Goal: Task Accomplishment & Management: Manage account settings

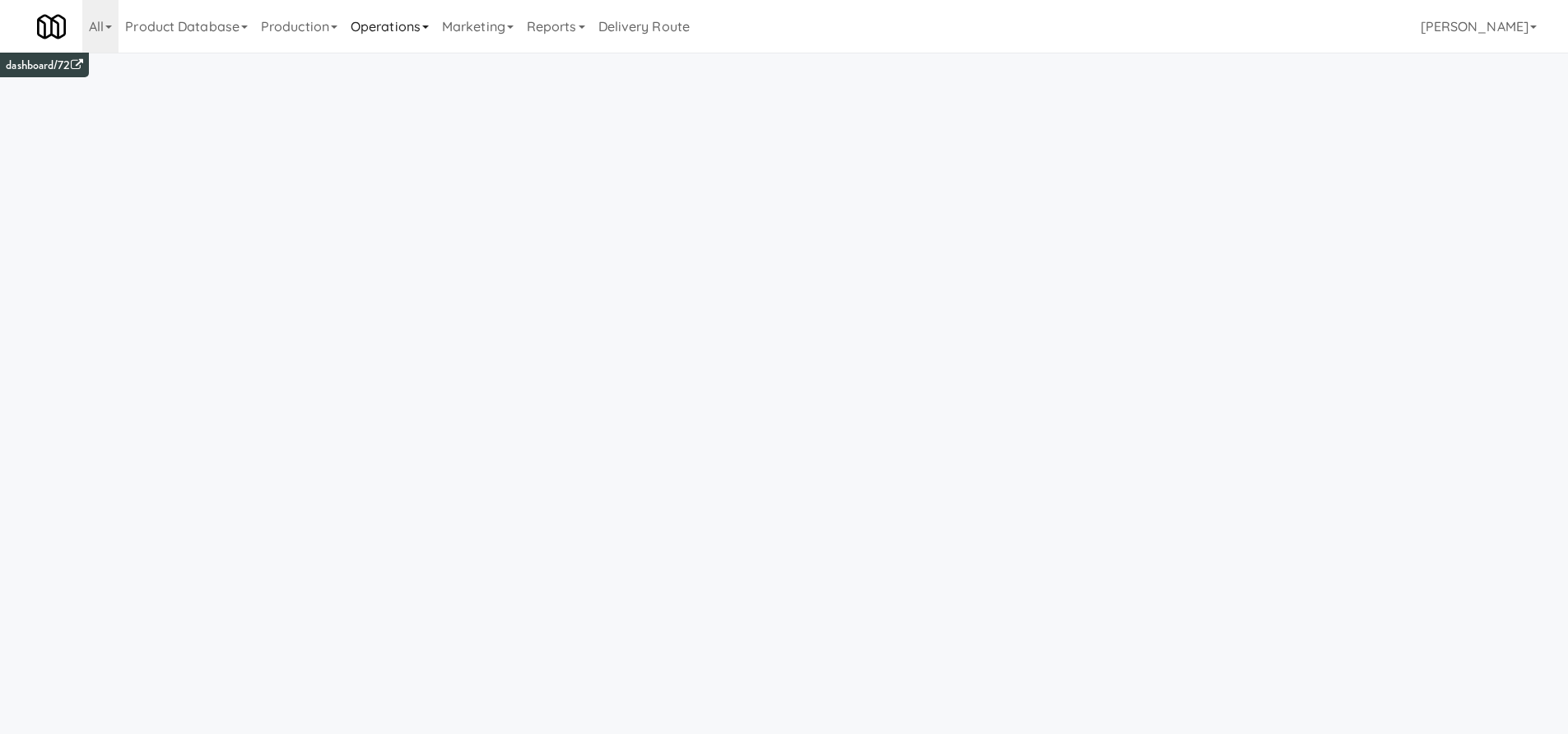
click at [394, 28] on link "Operations" at bounding box center [390, 26] width 92 height 52
click at [420, 236] on link "Cabinets" at bounding box center [410, 236] width 132 height 29
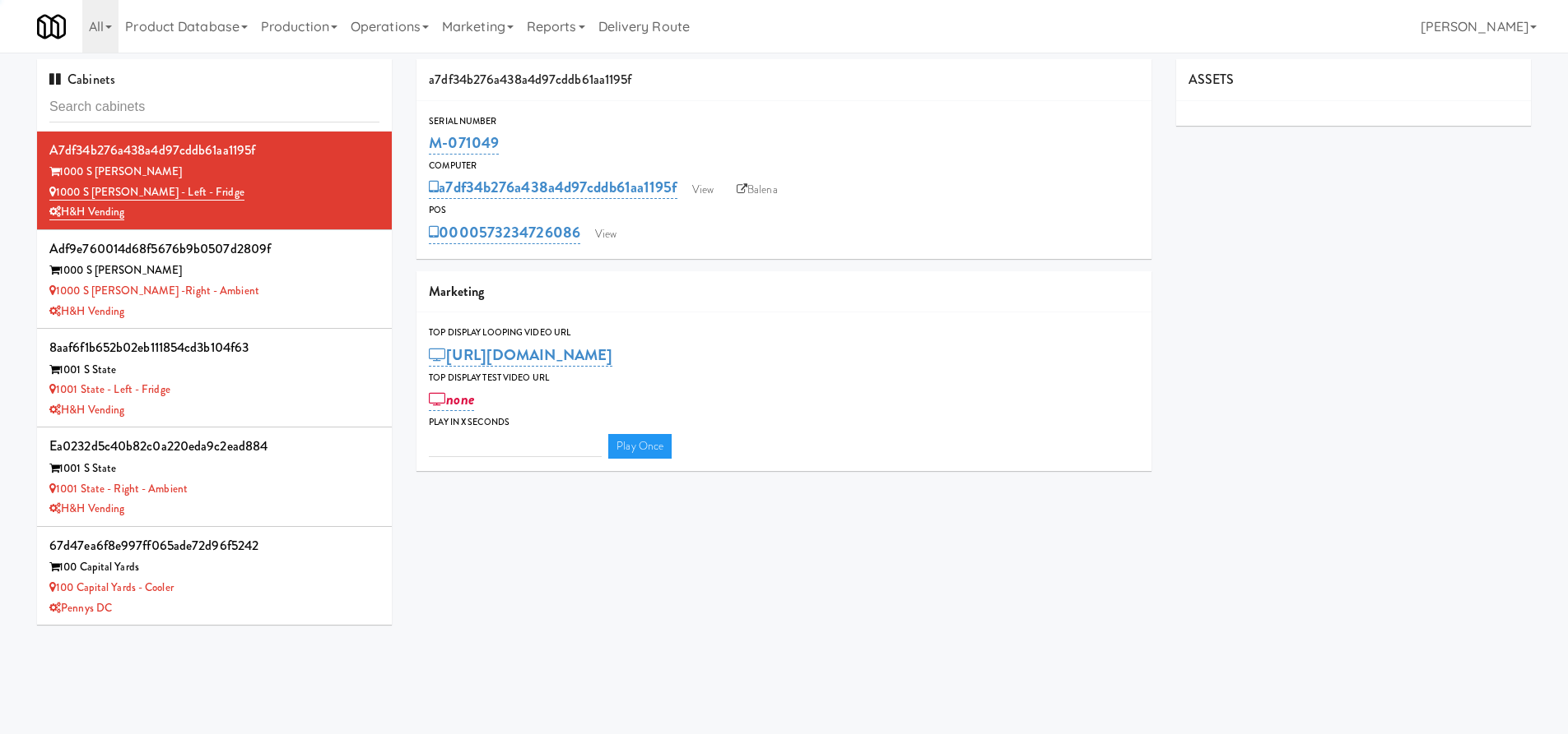
type input "3"
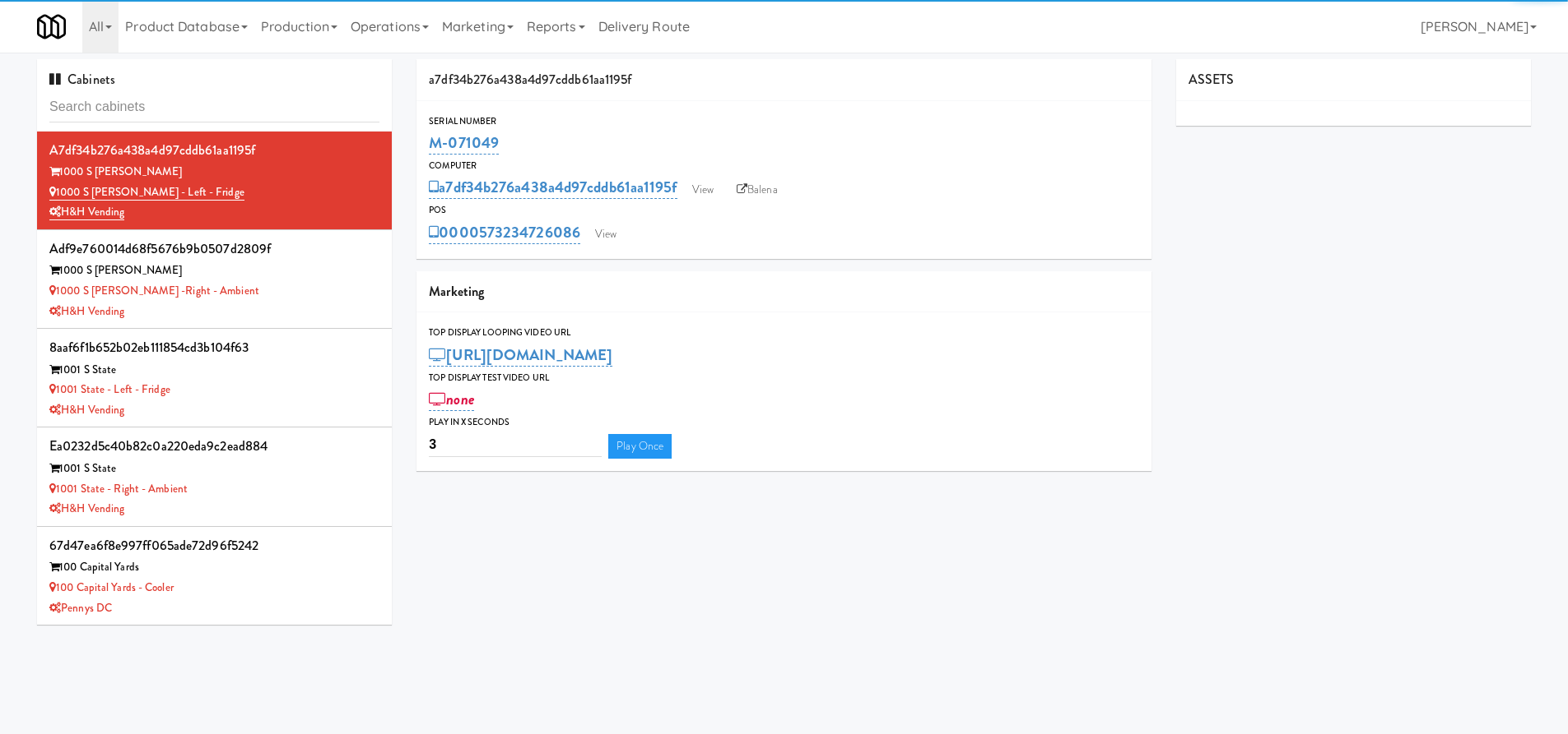
click at [209, 103] on input "text" at bounding box center [215, 107] width 330 height 30
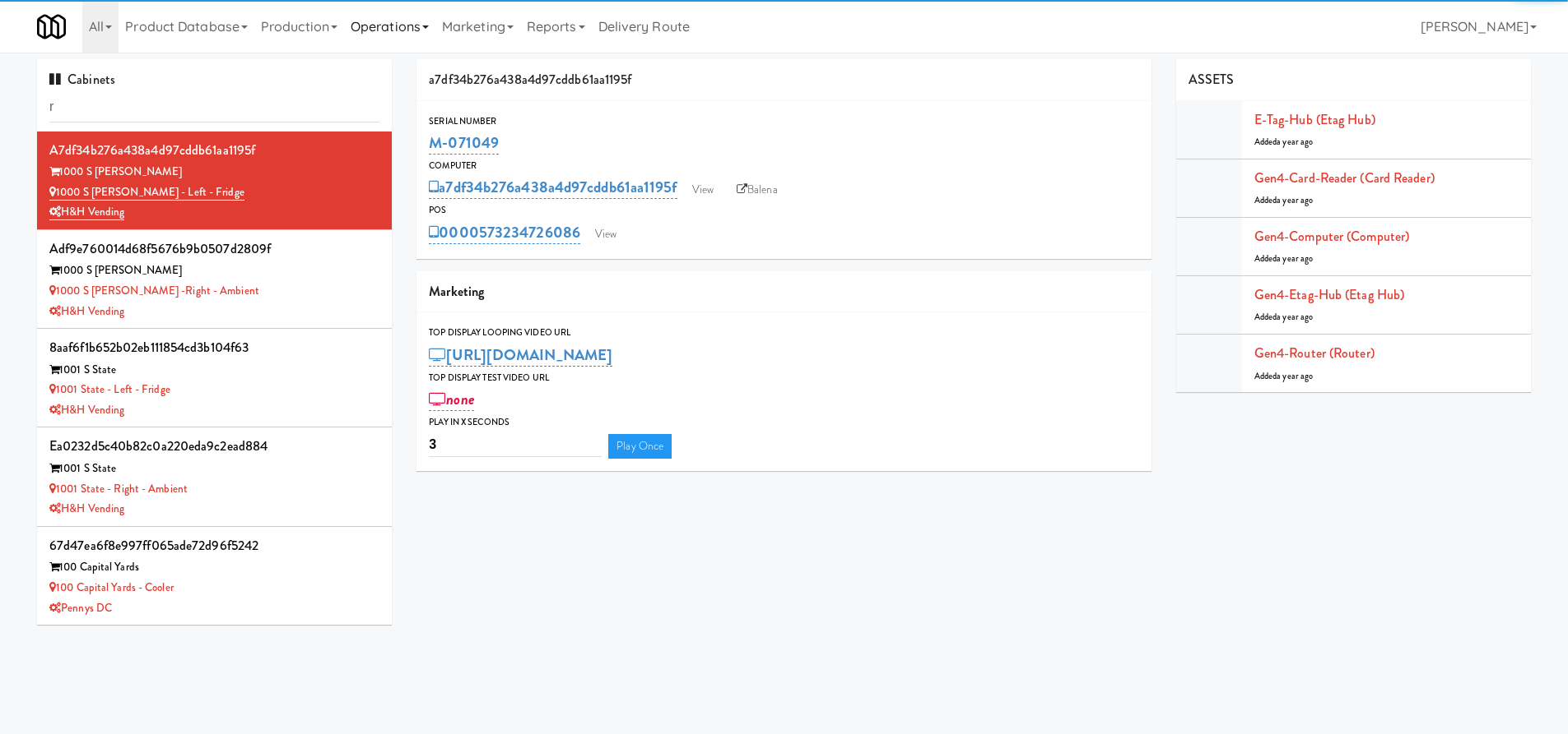
type input "r"
click at [423, 32] on link "Operations" at bounding box center [390, 26] width 92 height 52
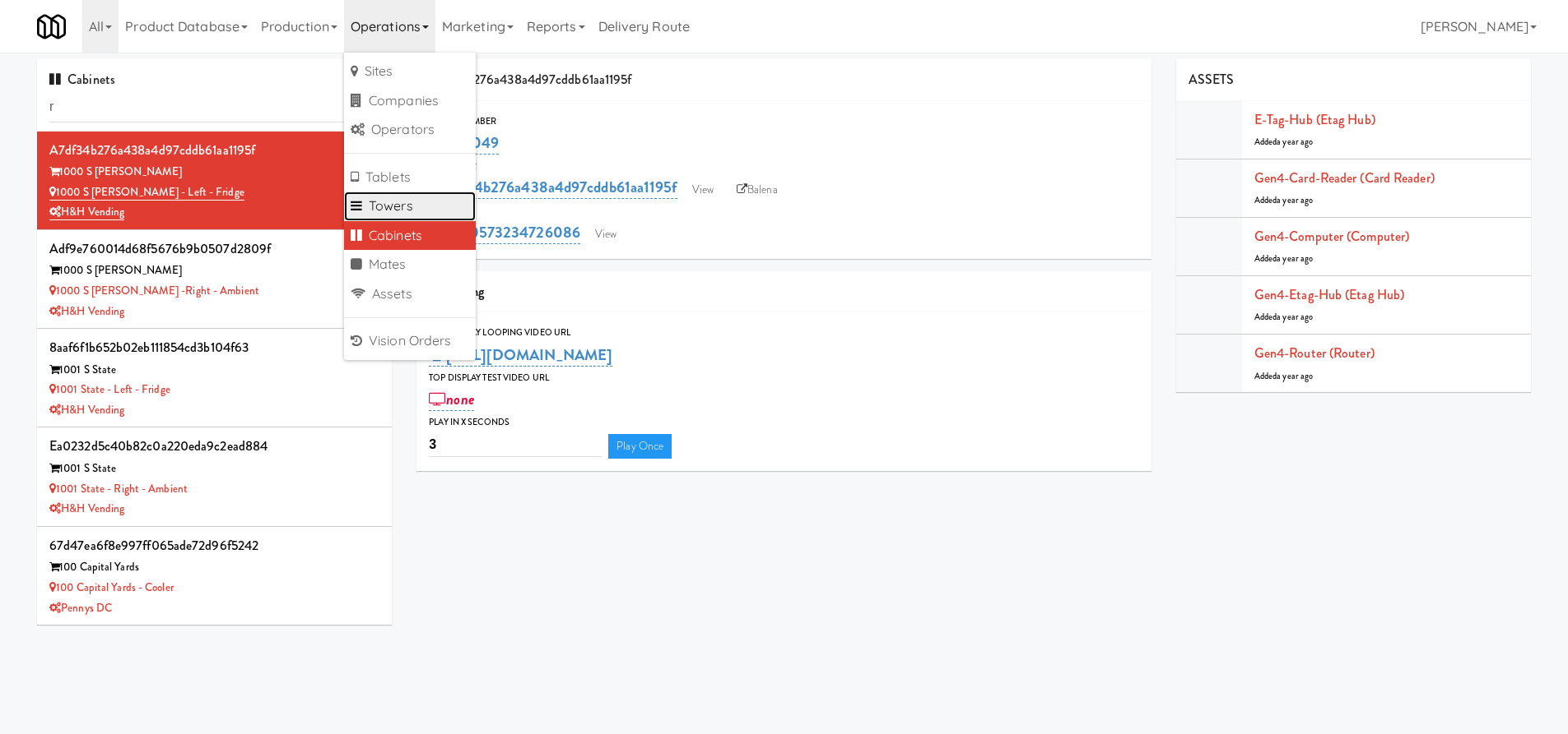
click at [407, 214] on link "Towers" at bounding box center [410, 206] width 132 height 29
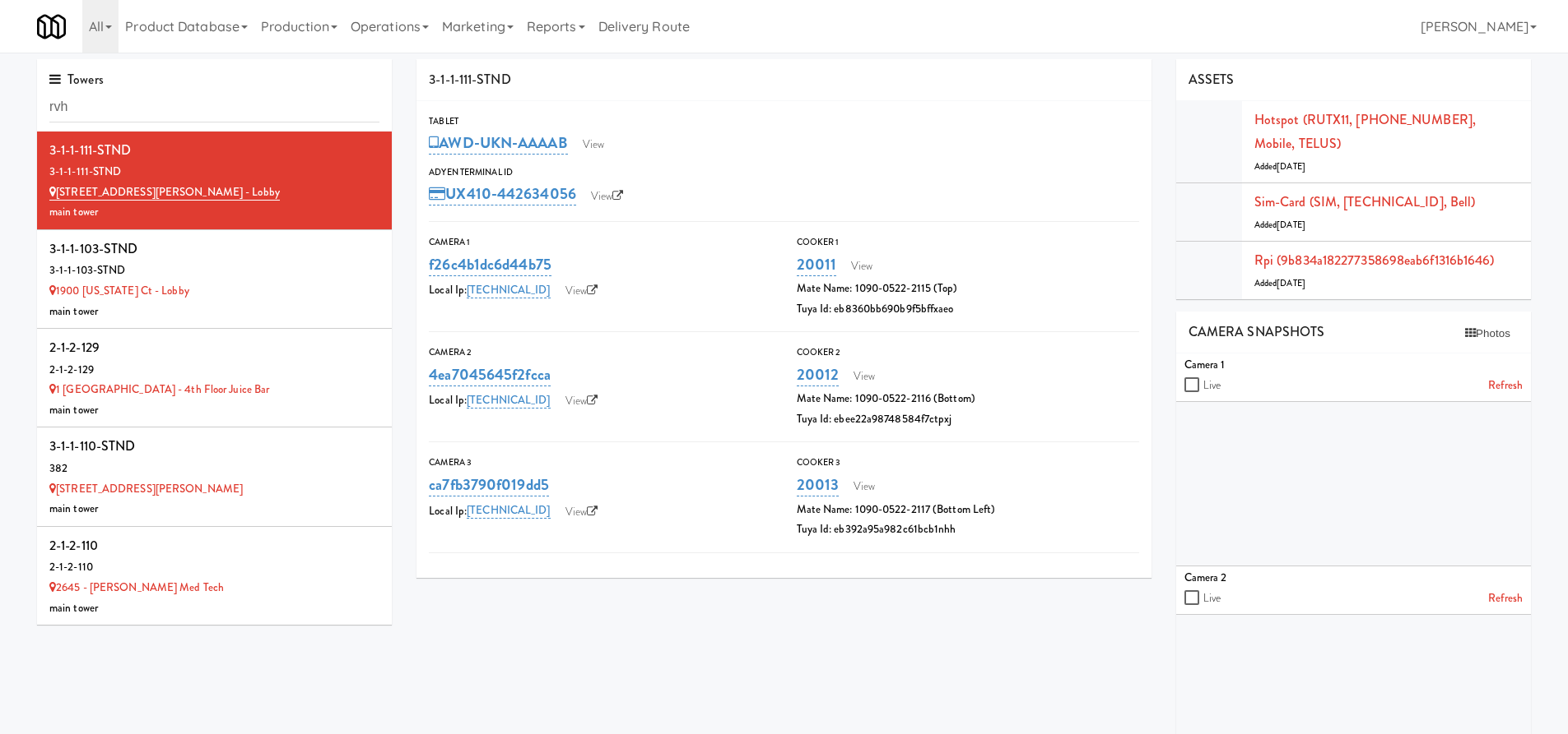
type input "rvh"
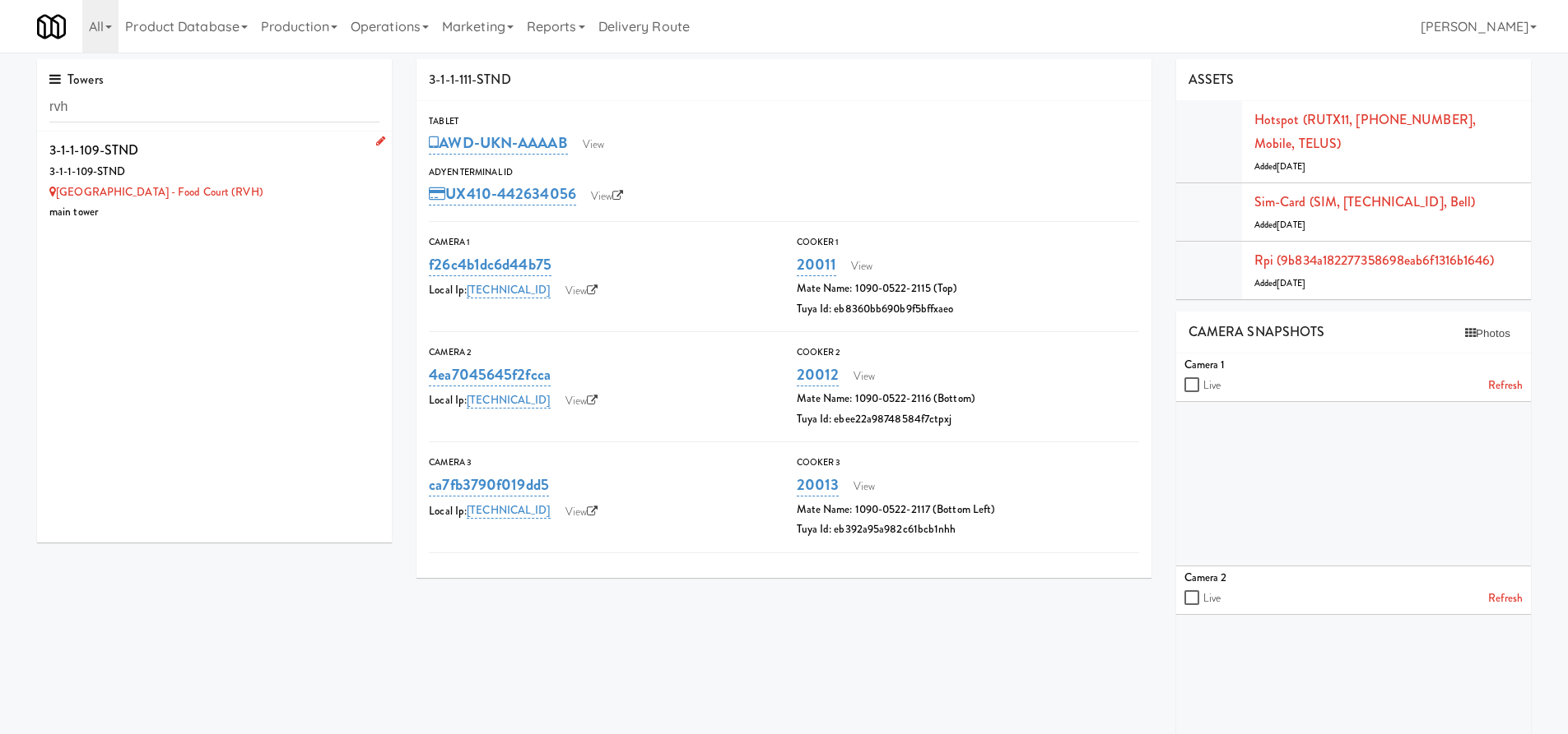
click at [260, 148] on div "3-1-1-109-STND" at bounding box center [215, 150] width 330 height 25
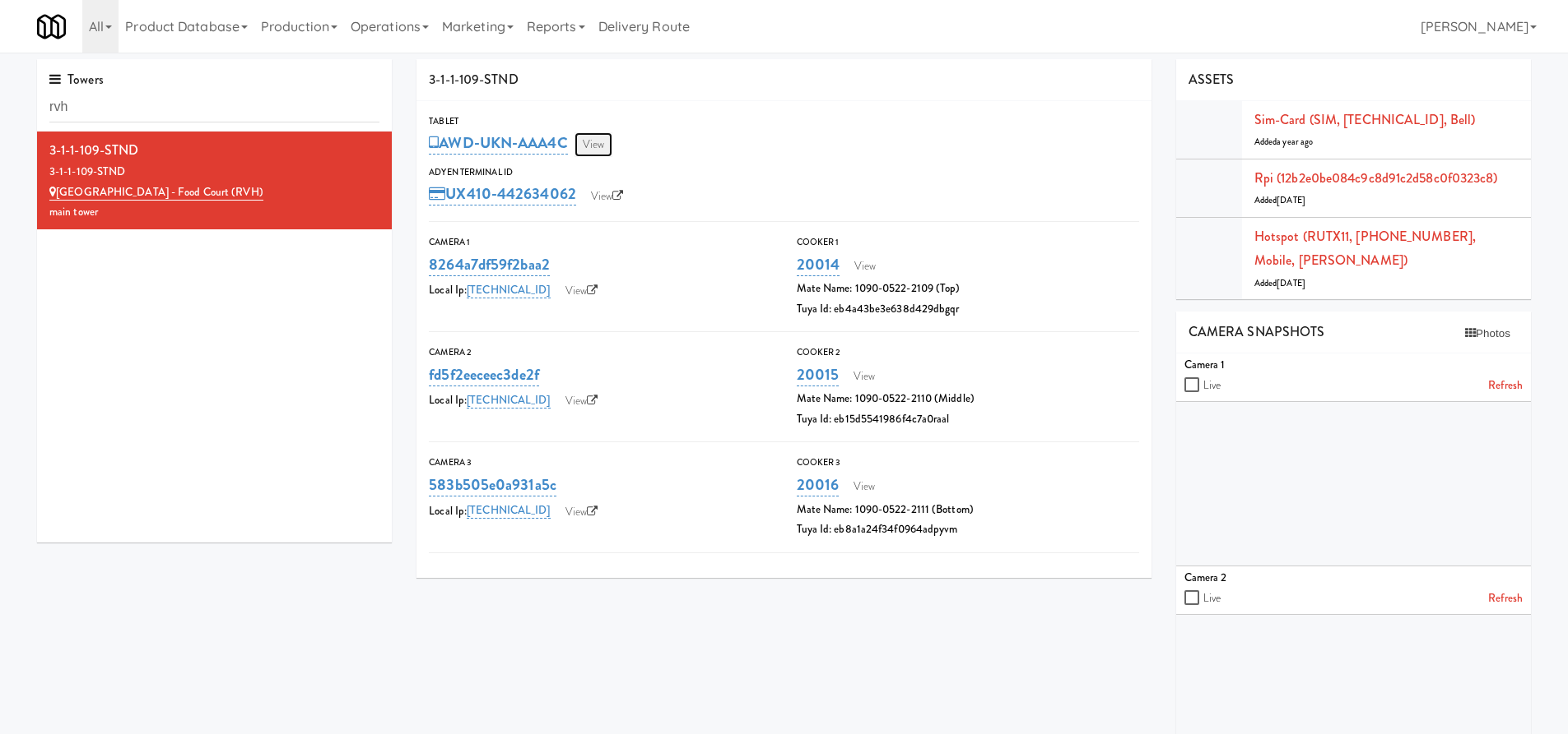
click at [587, 149] on link "View" at bounding box center [592, 144] width 38 height 25
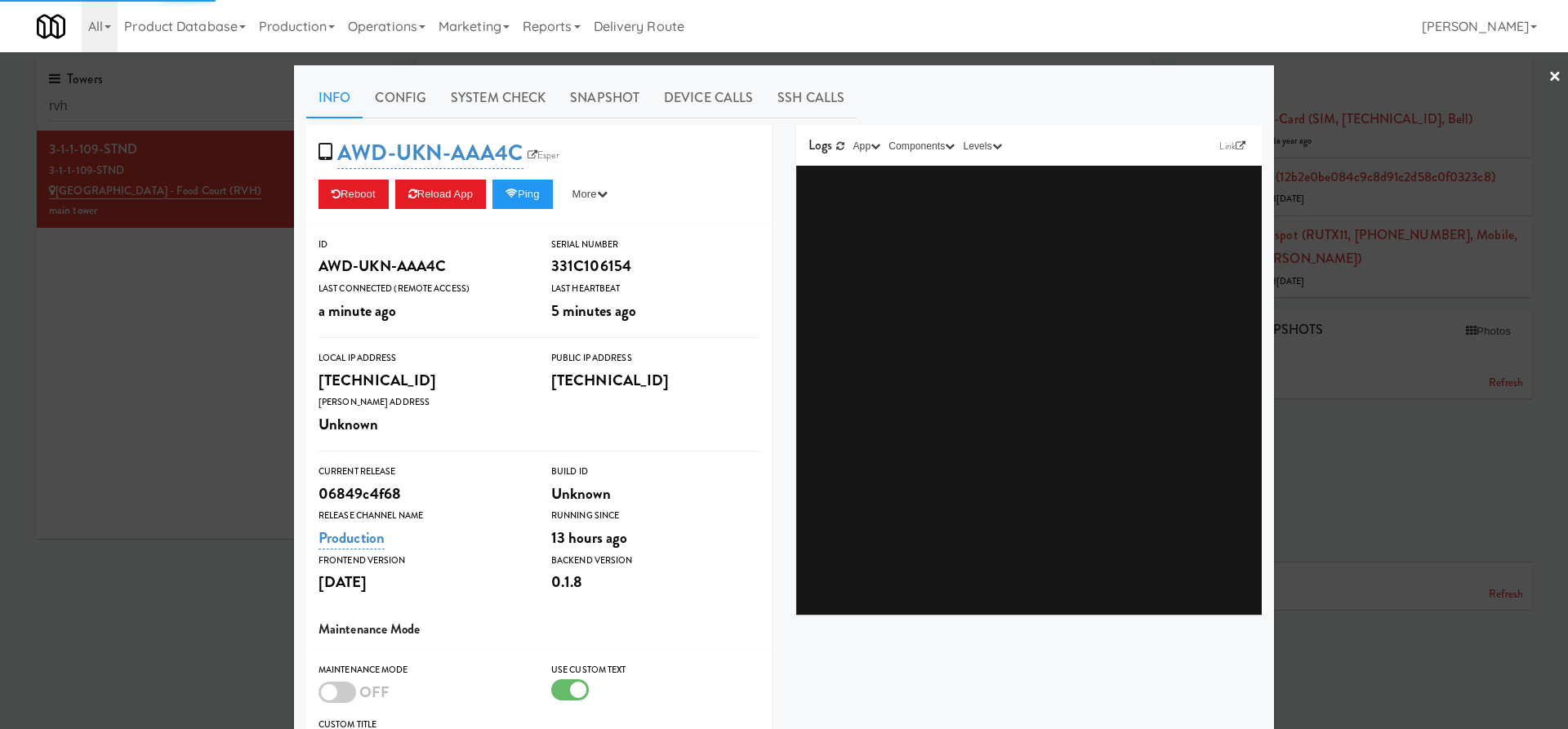
click at [238, 382] on div at bounding box center [784, 364] width 1568 height 729
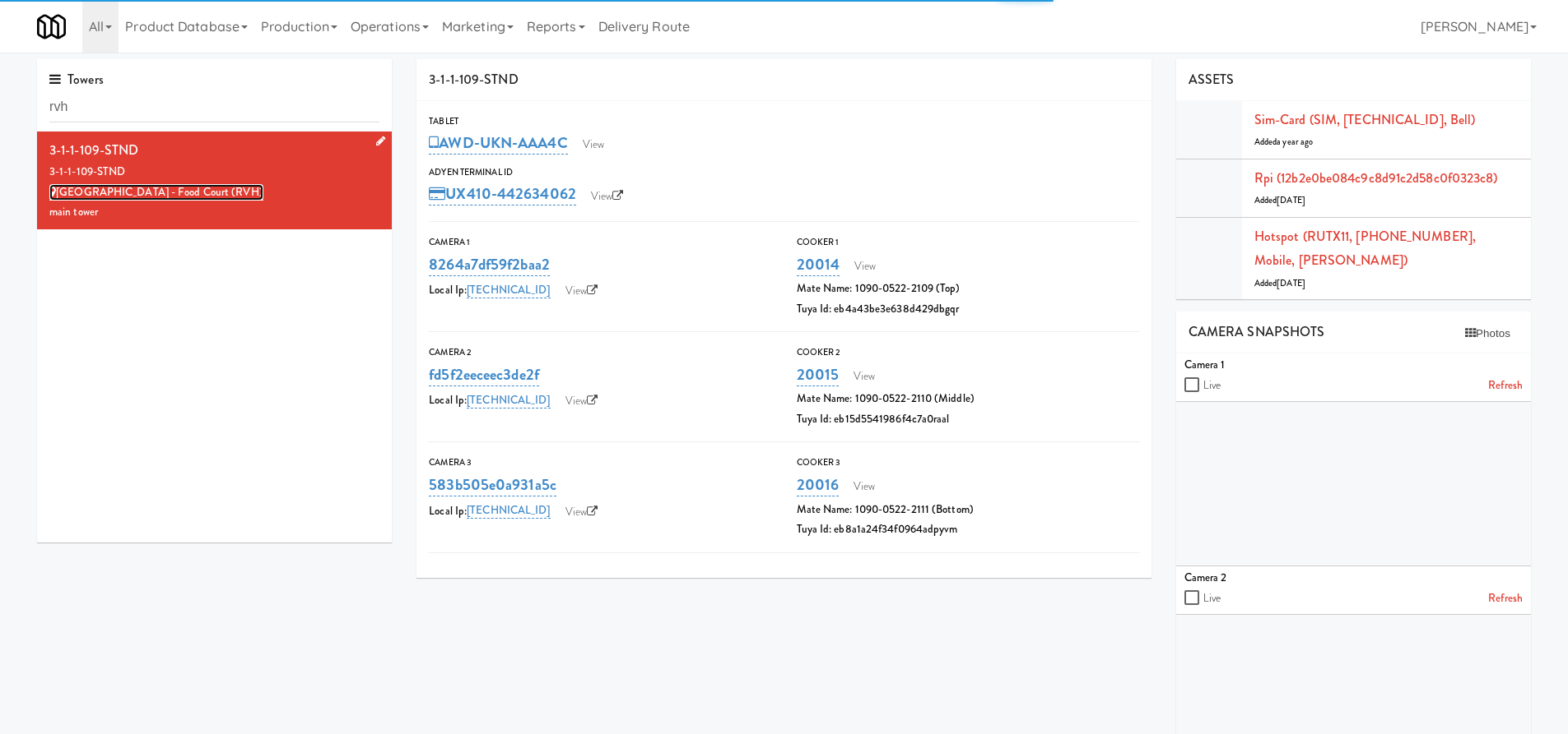
click at [193, 194] on link "[GEOGRAPHIC_DATA] - Food Court (RVH)" at bounding box center [156, 192] width 214 height 16
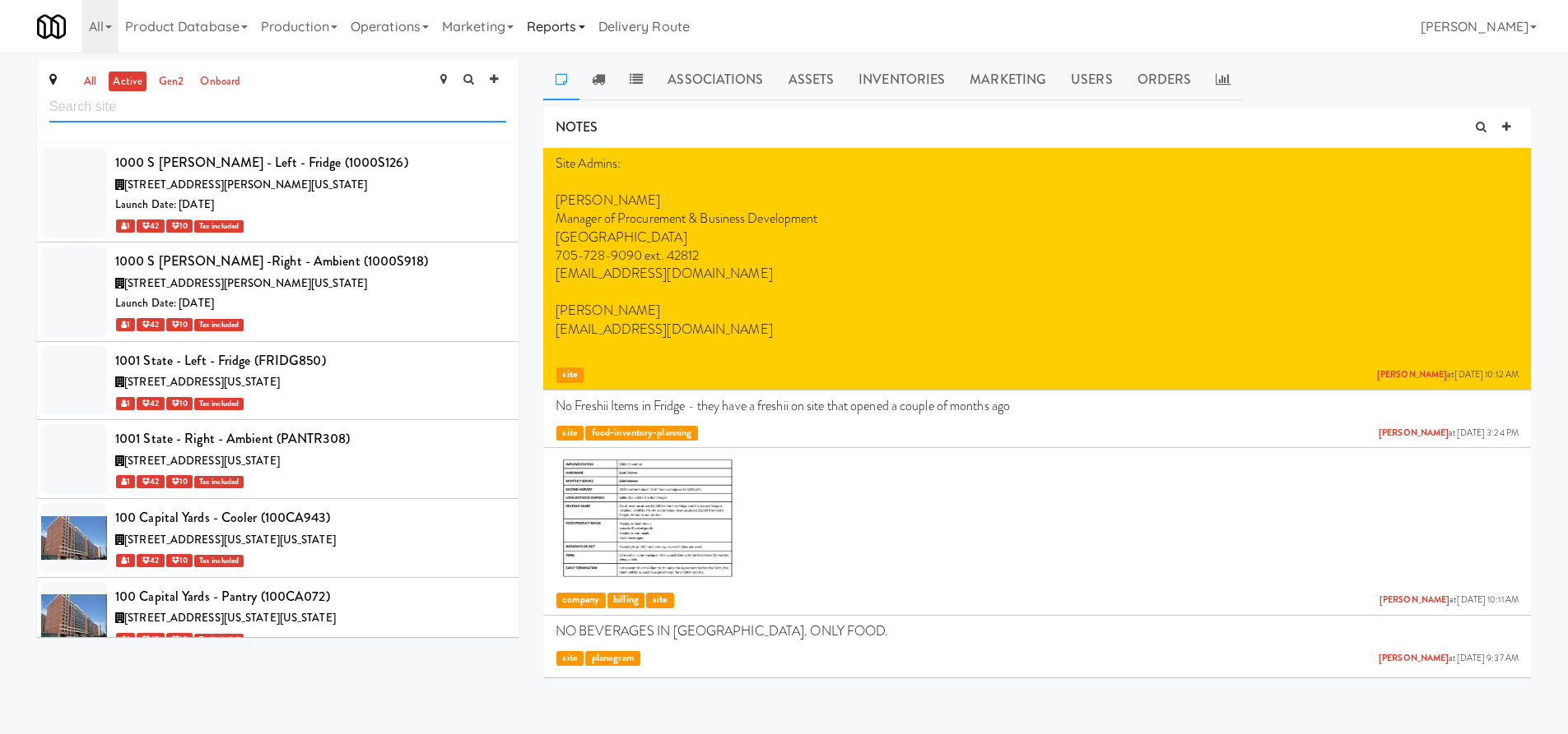
scroll to position [50767, 0]
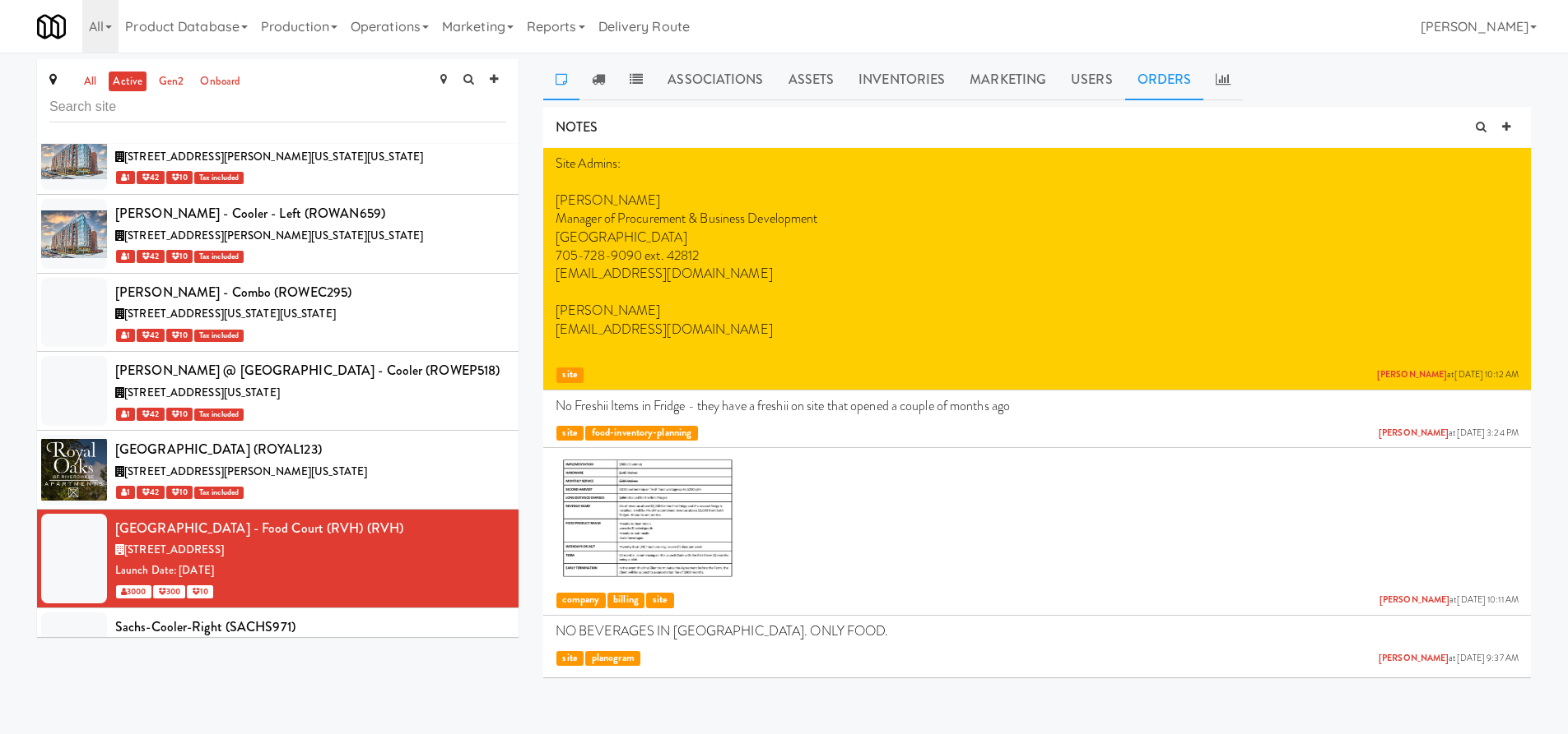
click at [1152, 74] on link "Orders" at bounding box center [1165, 80] width 79 height 41
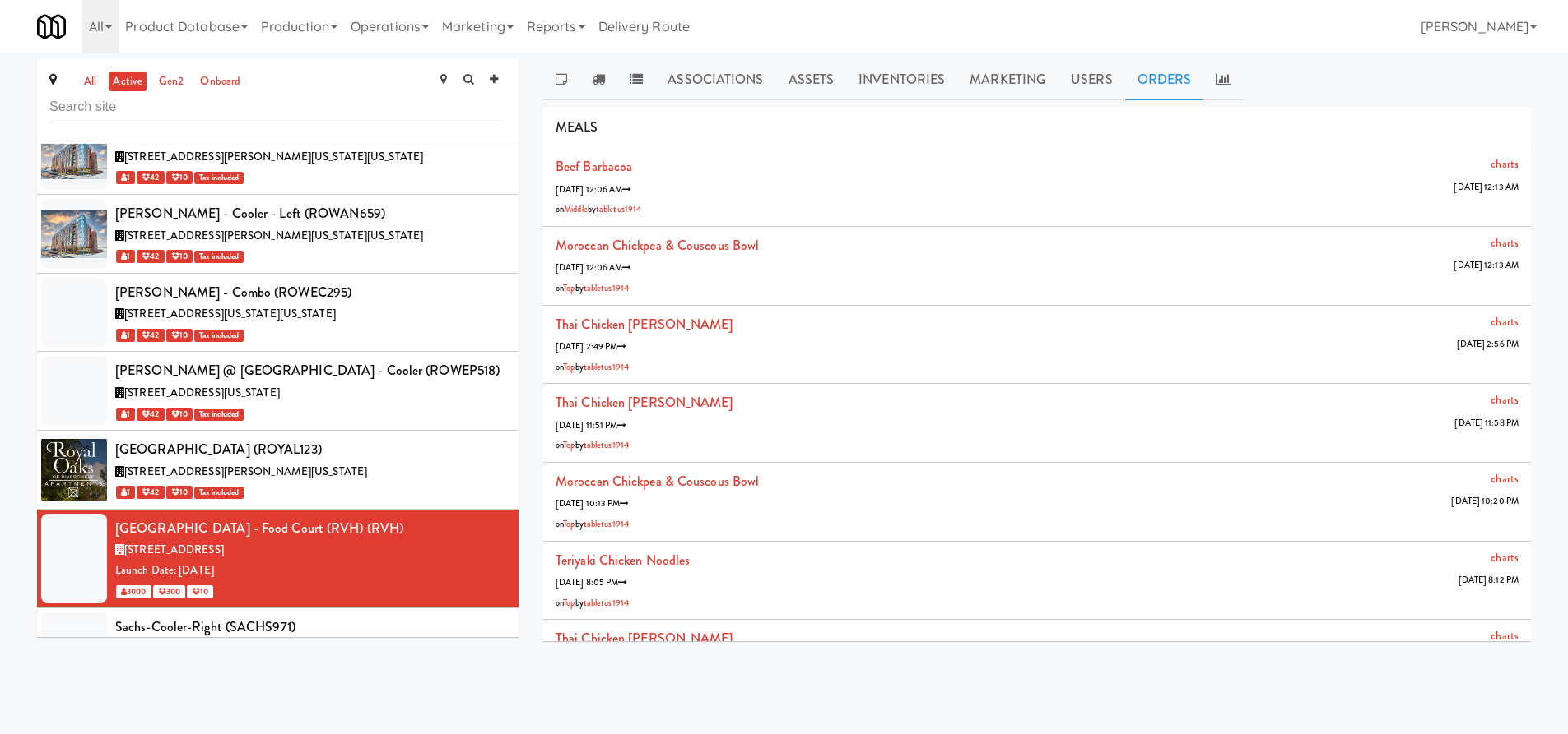
click at [1240, 82] on ul "Associations Assets Inventories Marketing Users Orders" at bounding box center [1036, 80] width 988 height 41
click at [1216, 82] on icon at bounding box center [1223, 79] width 15 height 13
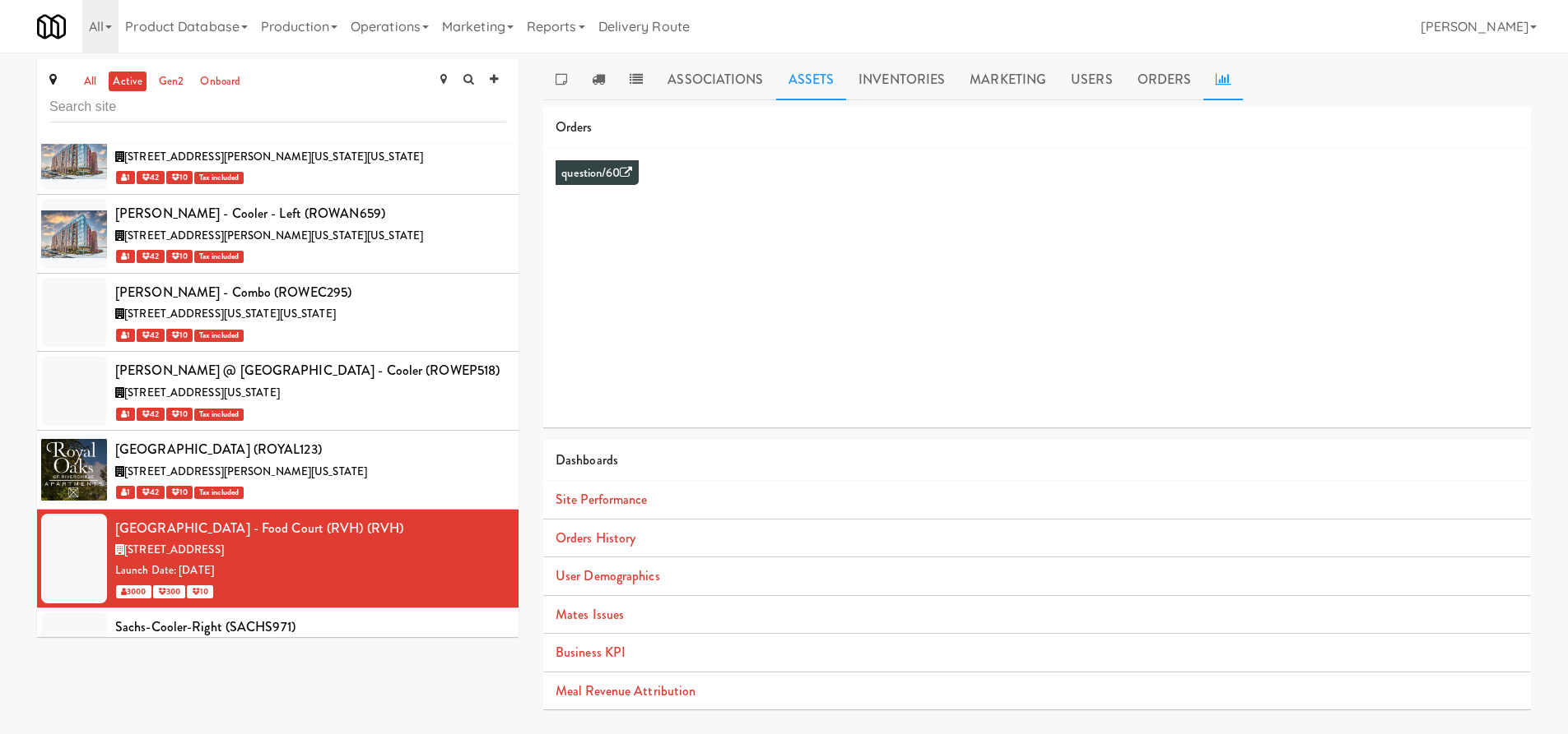
click at [822, 69] on link "Assets" at bounding box center [811, 80] width 71 height 41
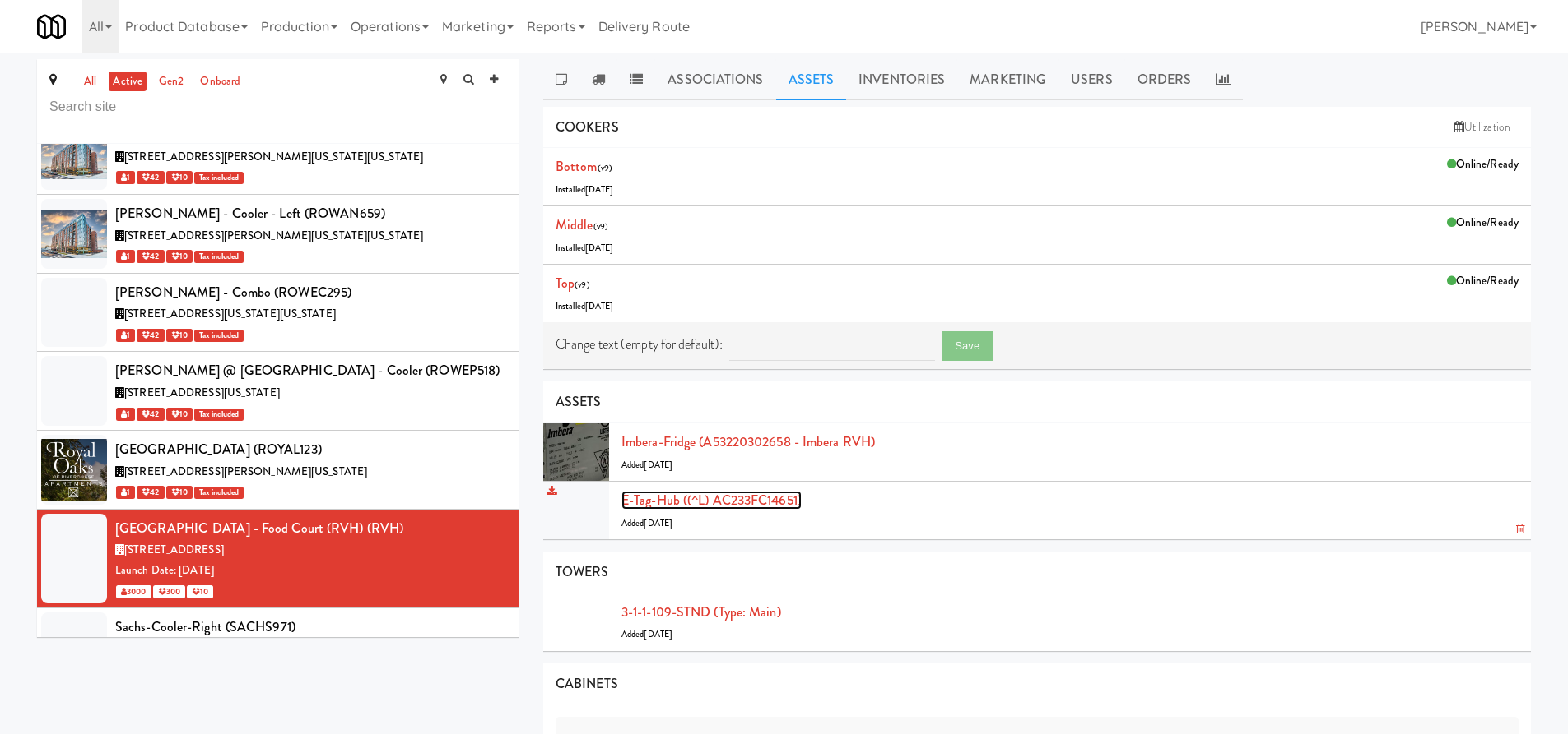
click at [709, 500] on link "E-tag-hub ((^L) AC233FC14651)" at bounding box center [712, 500] width 181 height 19
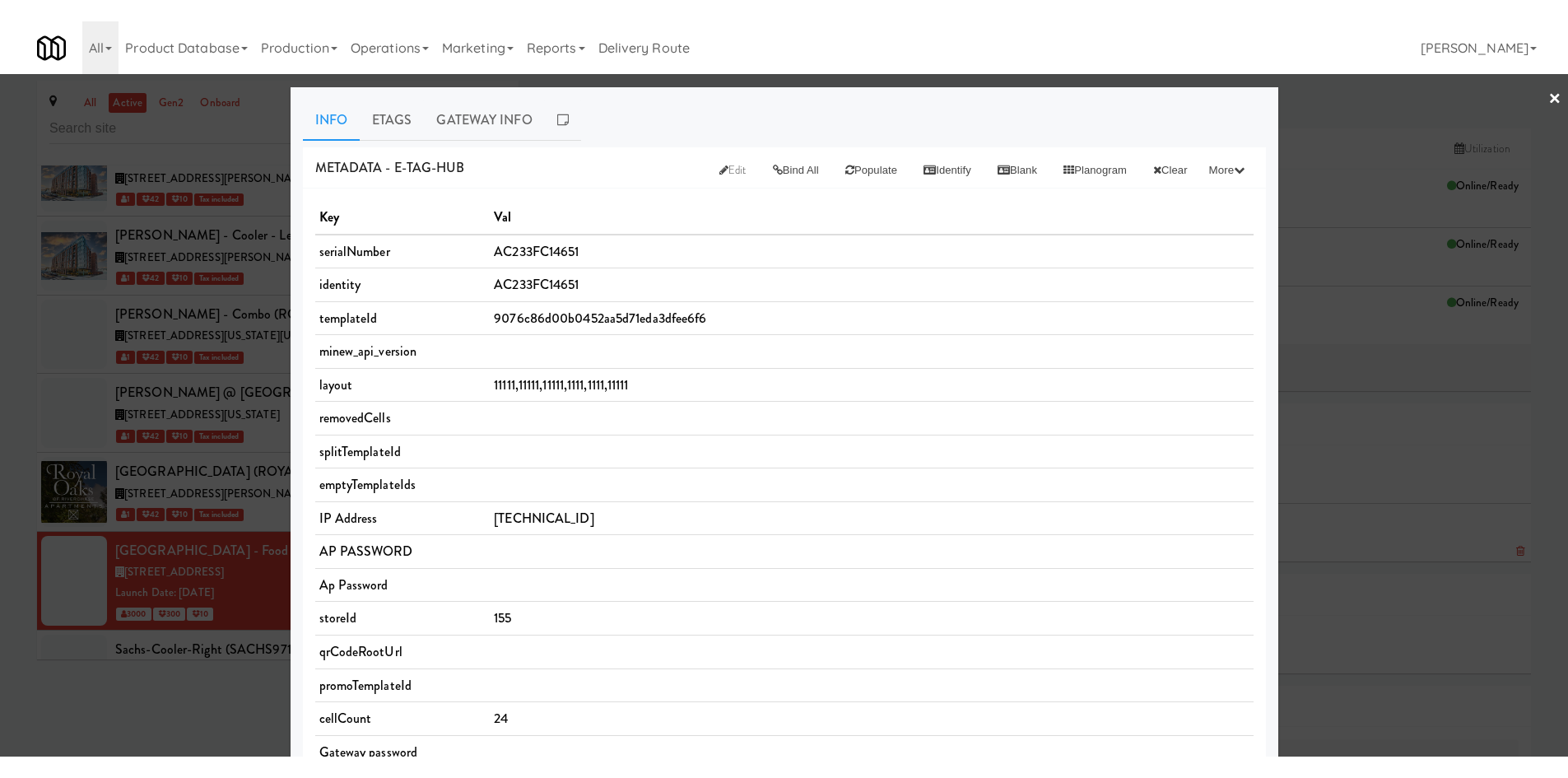
scroll to position [50804, 0]
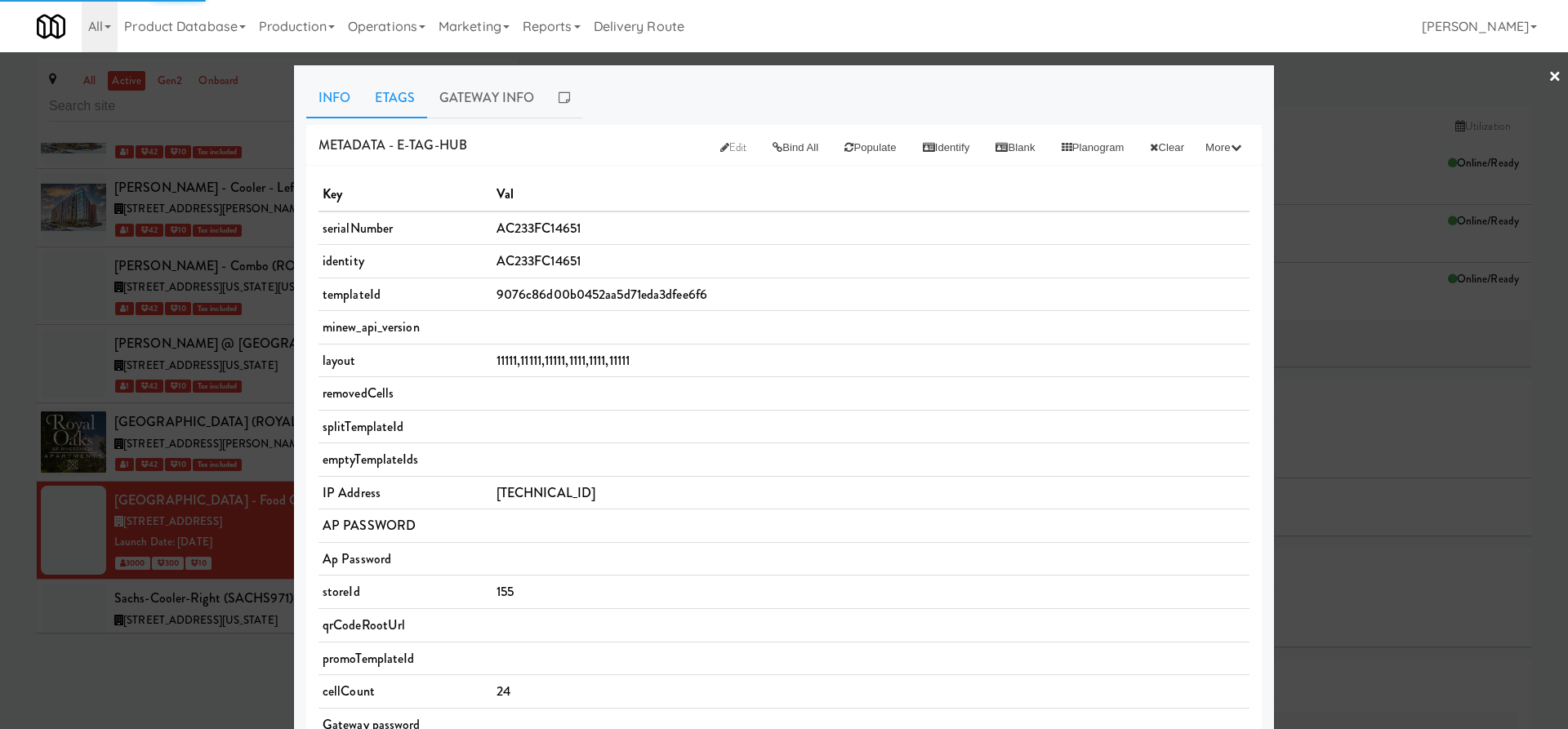
click at [401, 99] on link "Etags" at bounding box center [394, 97] width 65 height 41
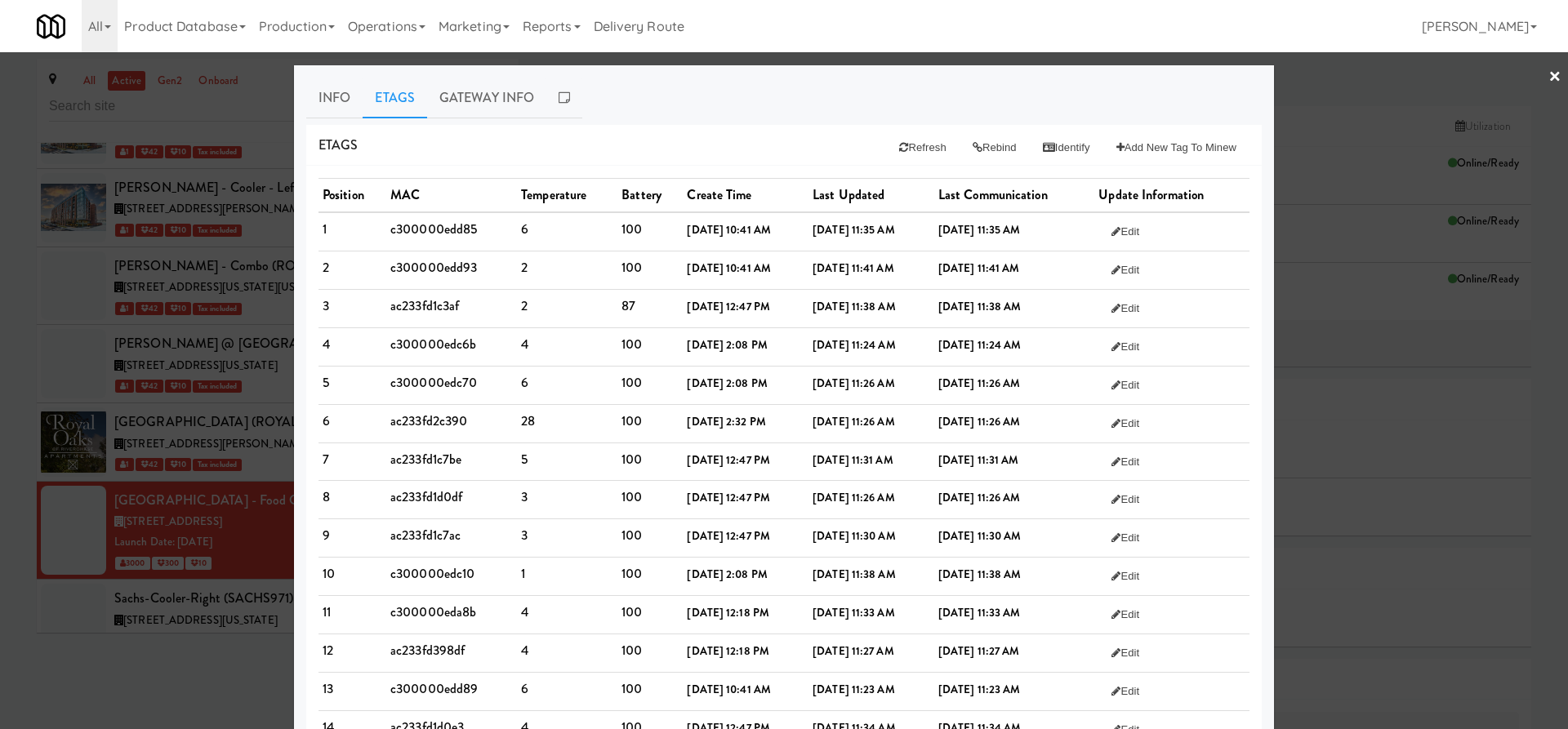
drag, startPoint x: 818, startPoint y: 430, endPoint x: 1056, endPoint y: 418, distance: 238.3
click at [1056, 418] on tr "6 ac233fd2c390 28 100 [DATE] 2:32 PM [DATE] 11:26 AM [DATE] 11:26 AM Edit" at bounding box center [784, 423] width 931 height 38
click at [904, 440] on td "[DATE] 11:26 AM" at bounding box center [872, 423] width 126 height 38
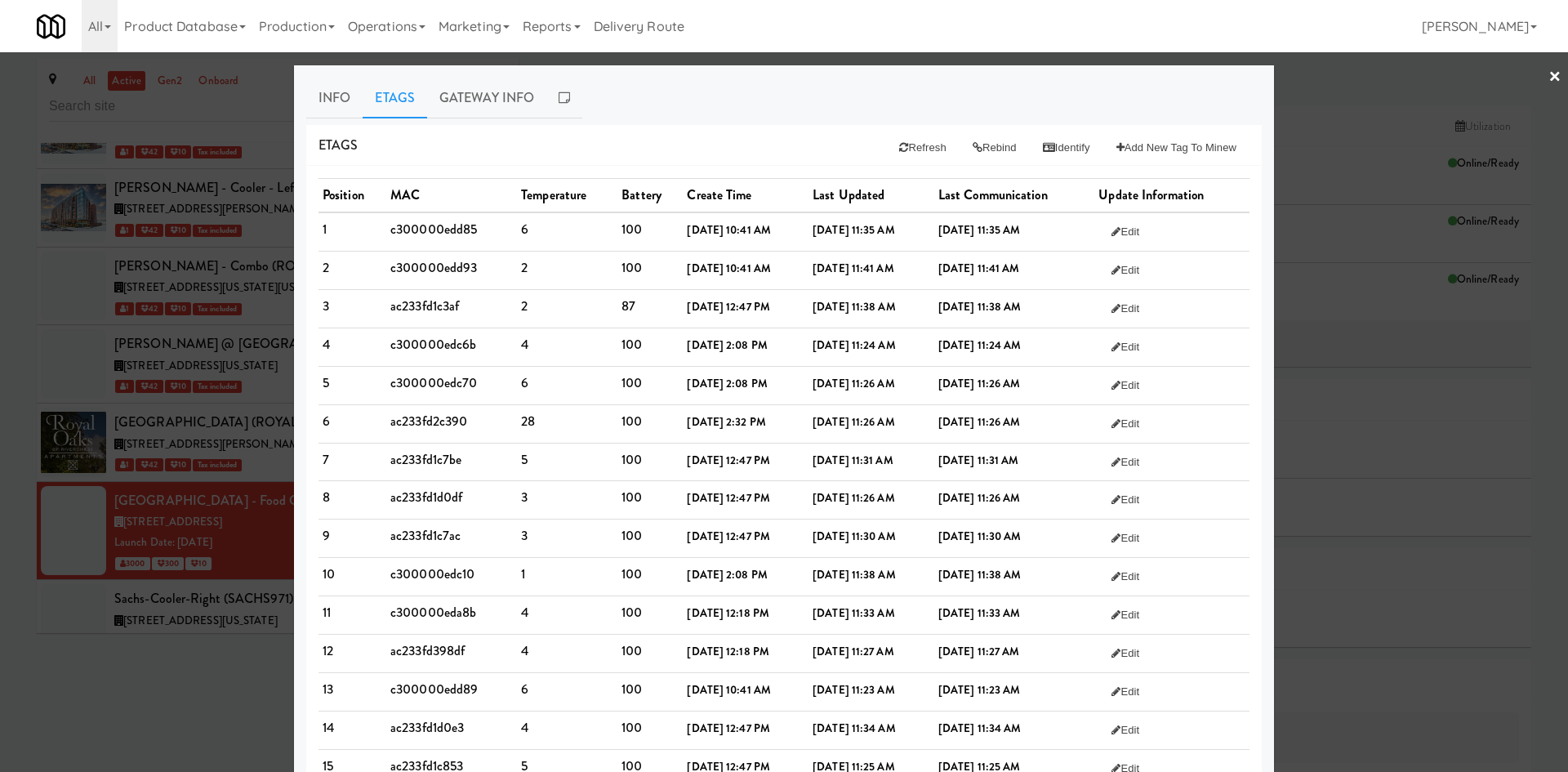
click at [450, 429] on td "ac233fd2c390" at bounding box center [452, 423] width 131 height 38
copy td "ac233fd2c390"
click at [87, 666] on div at bounding box center [784, 386] width 1568 height 772
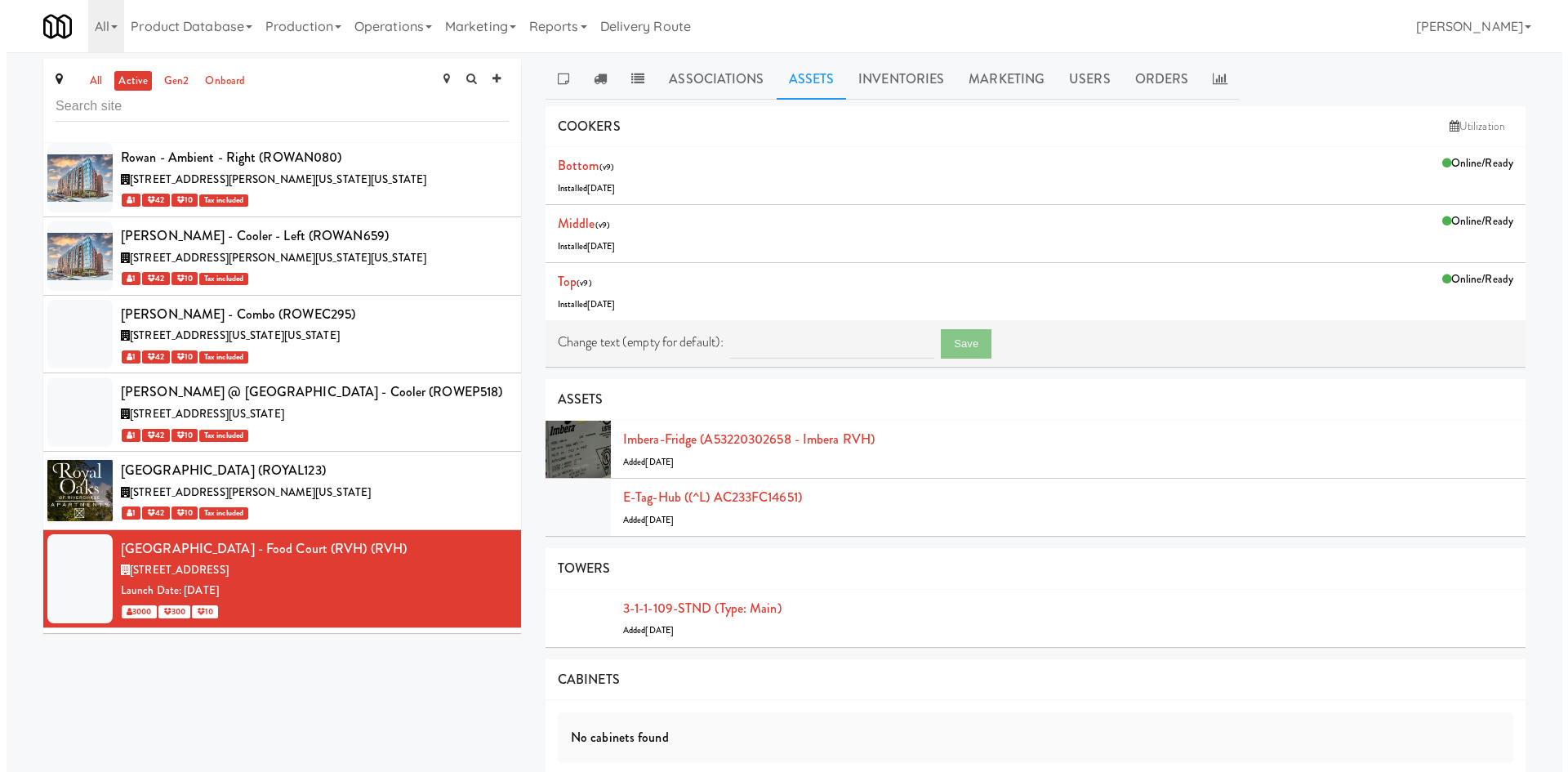
scroll to position [50436, 0]
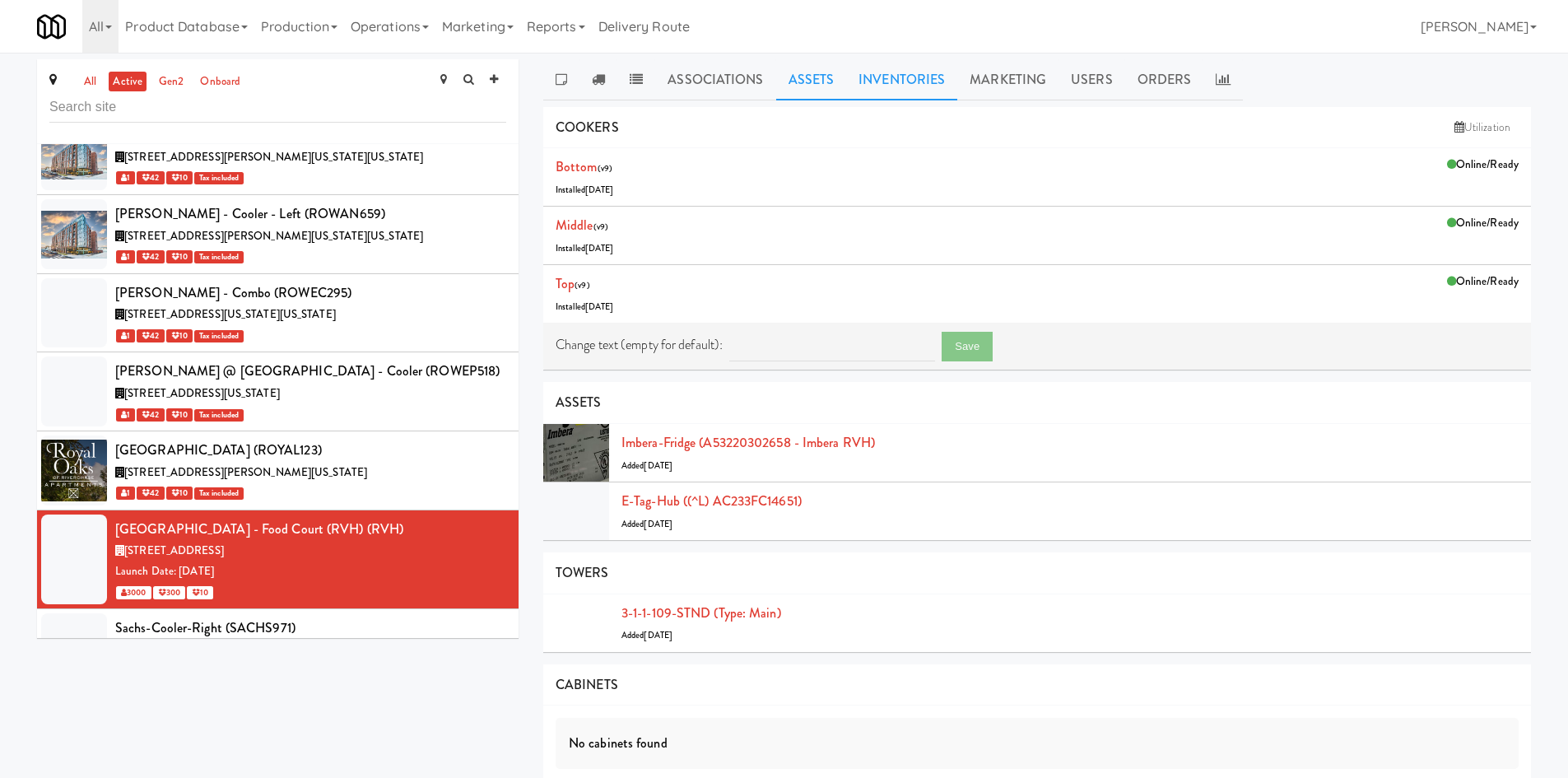
click at [889, 87] on link "Inventories" at bounding box center [901, 80] width 111 height 41
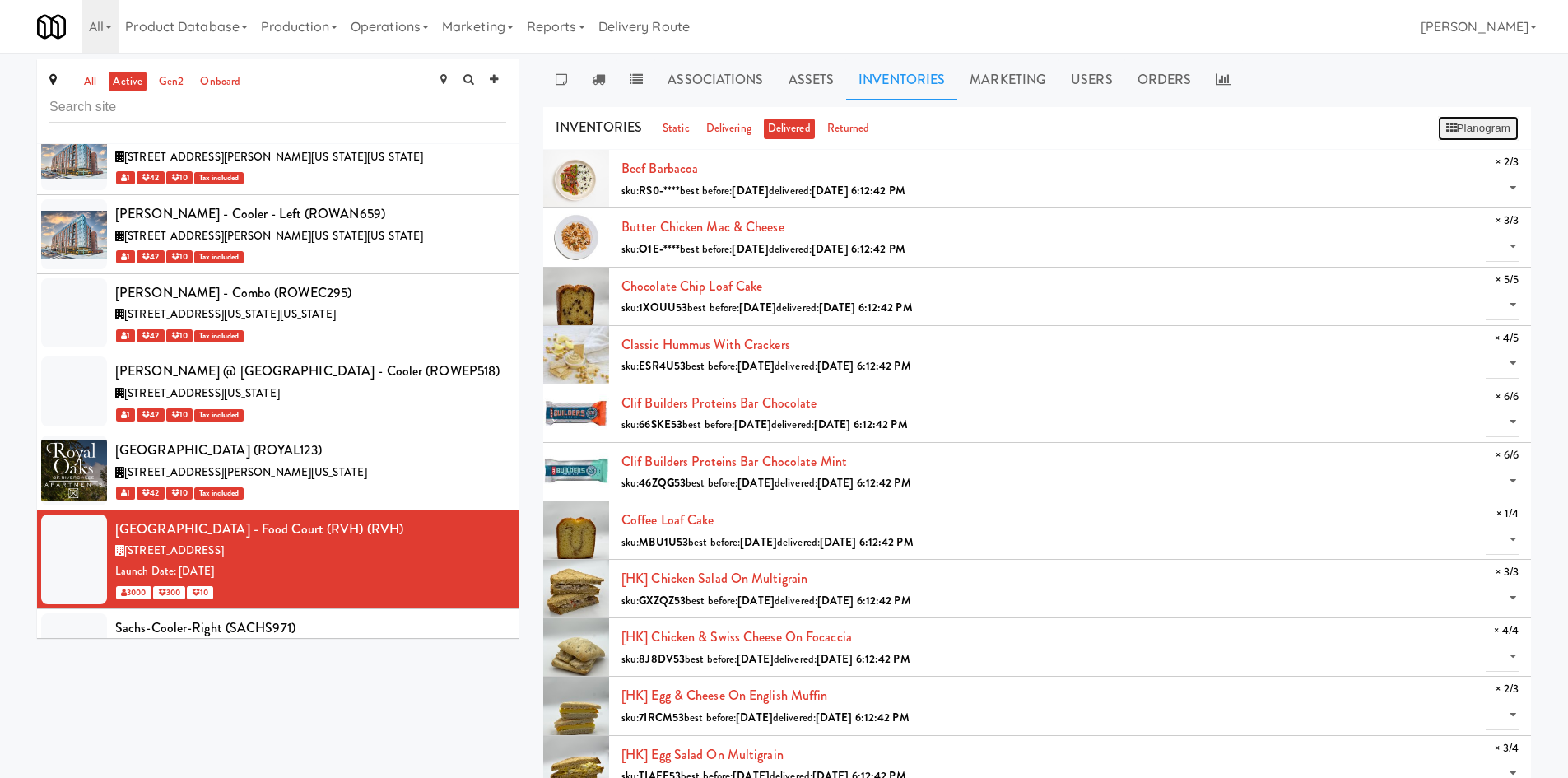
click at [1457, 136] on button "Planogram" at bounding box center [1478, 128] width 81 height 25
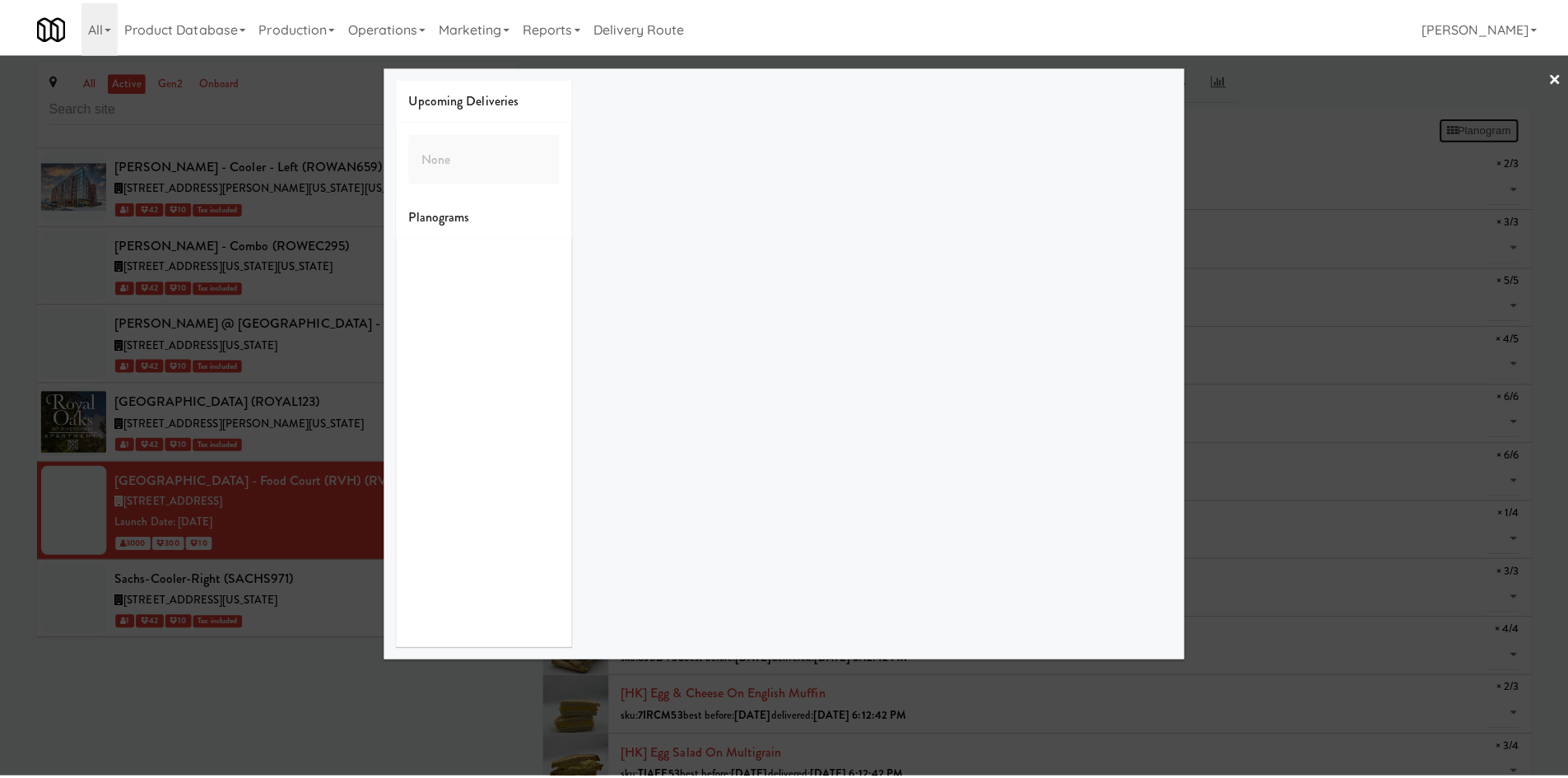
scroll to position [50804, 0]
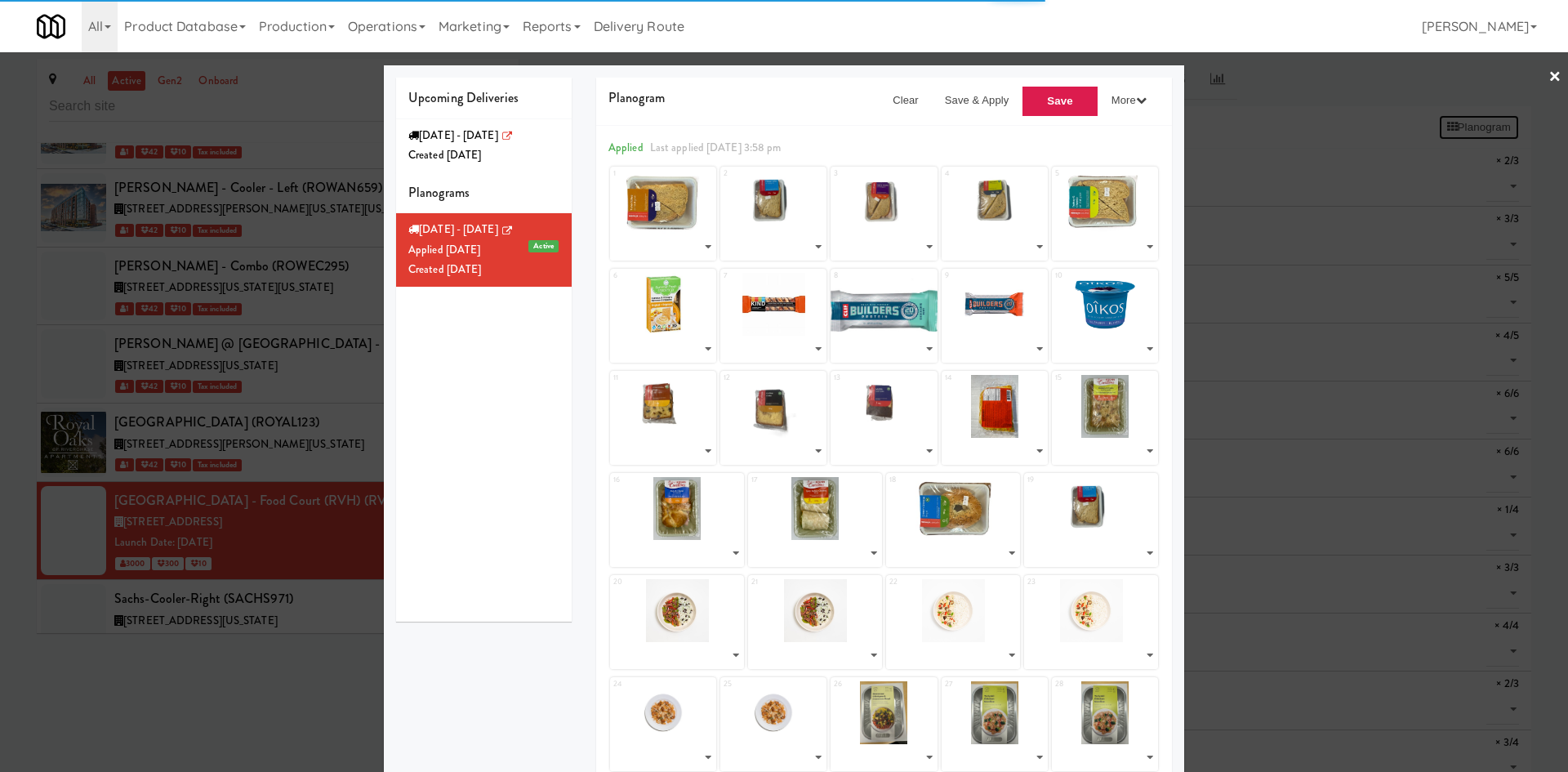
select select "number:264624"
select select "number:264620"
select select "number:264420"
select select "number:264622"
select select "number:264476"
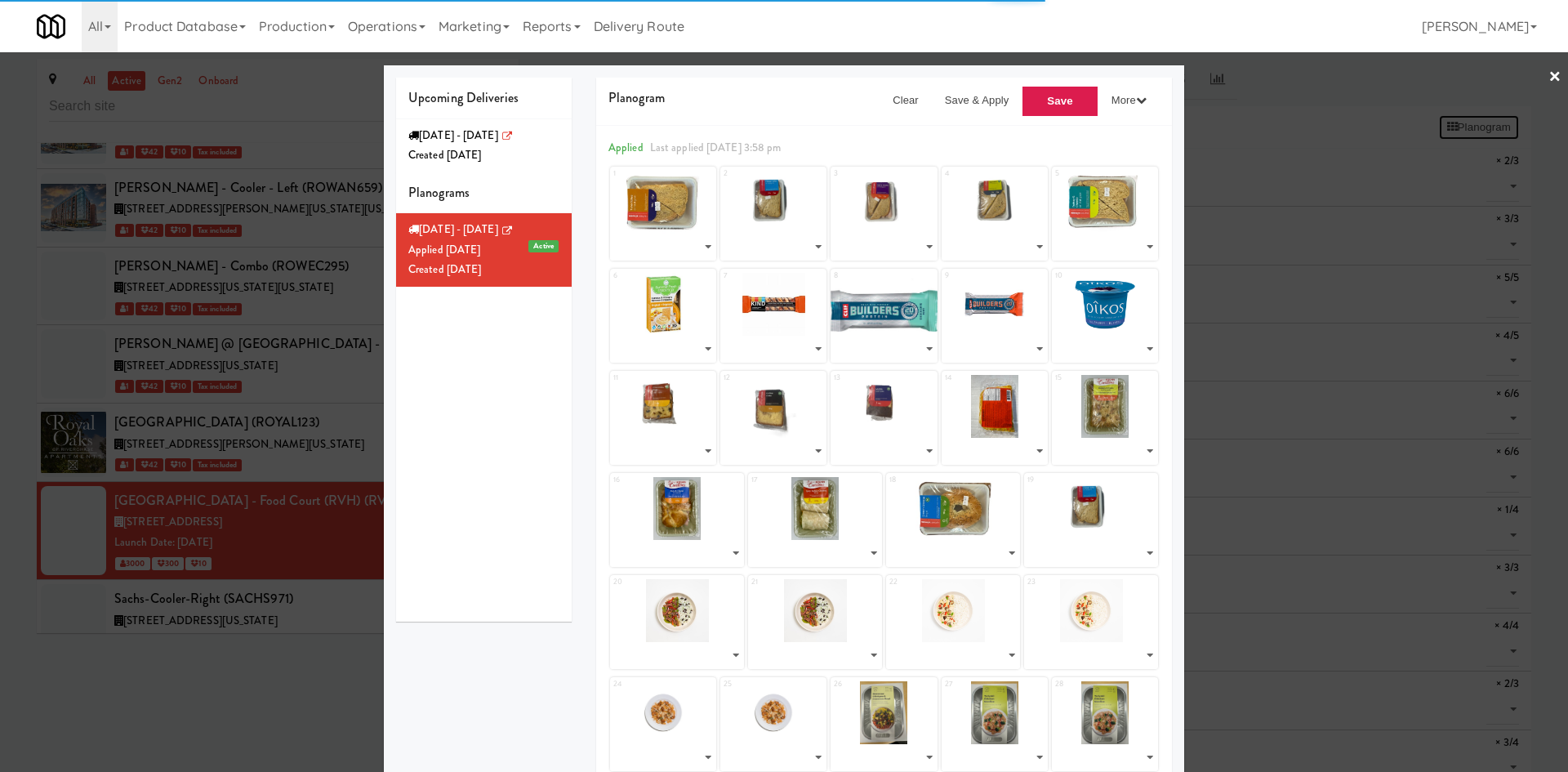
select select "number:264356"
select select "number:264030"
select select "number:264069"
select select "number:264095"
select select "number:264609"
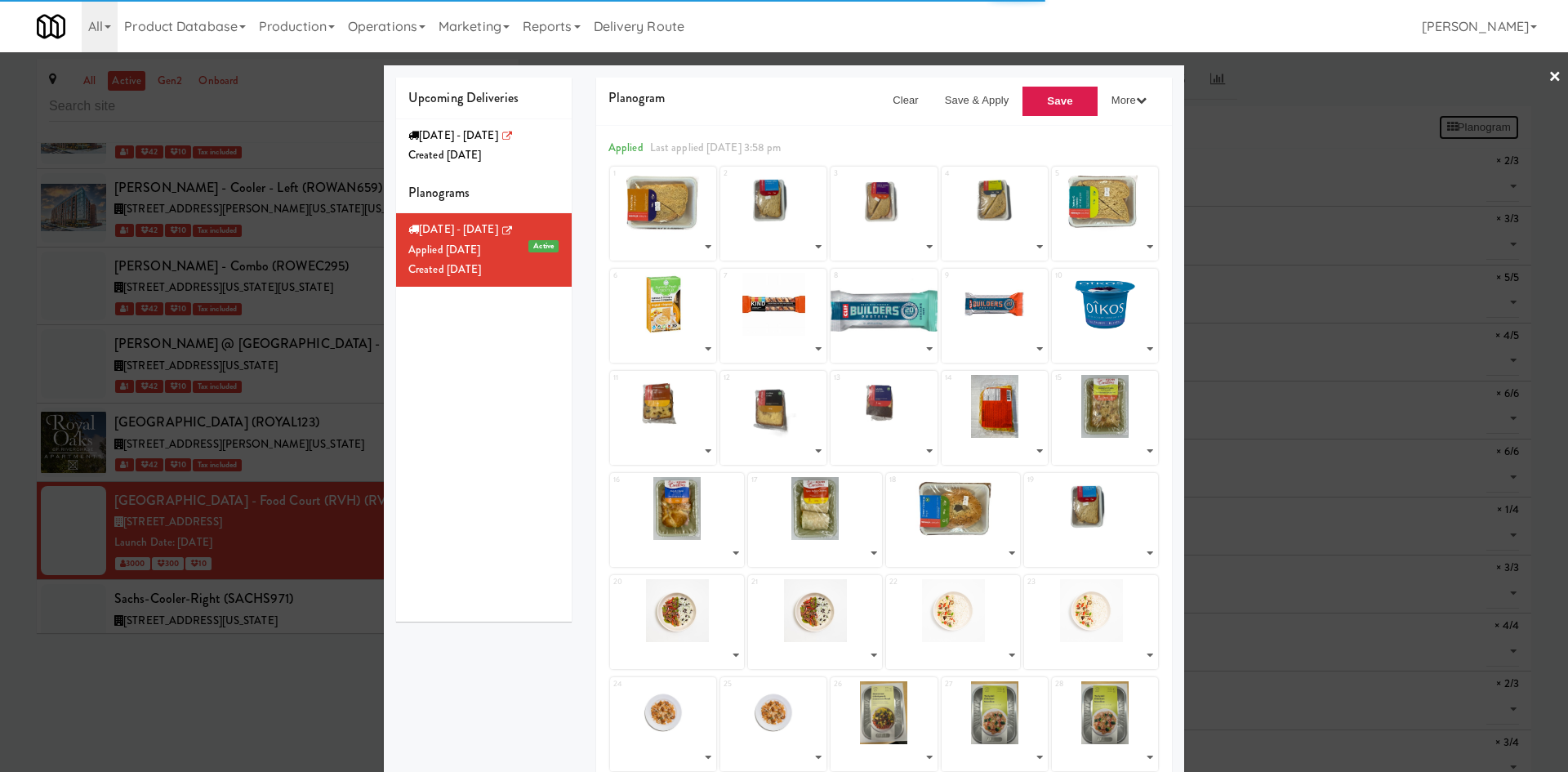
select select "number:264617"
select select "number:264625"
select select "number:264619"
select select "number:264601"
select select "number:264563"
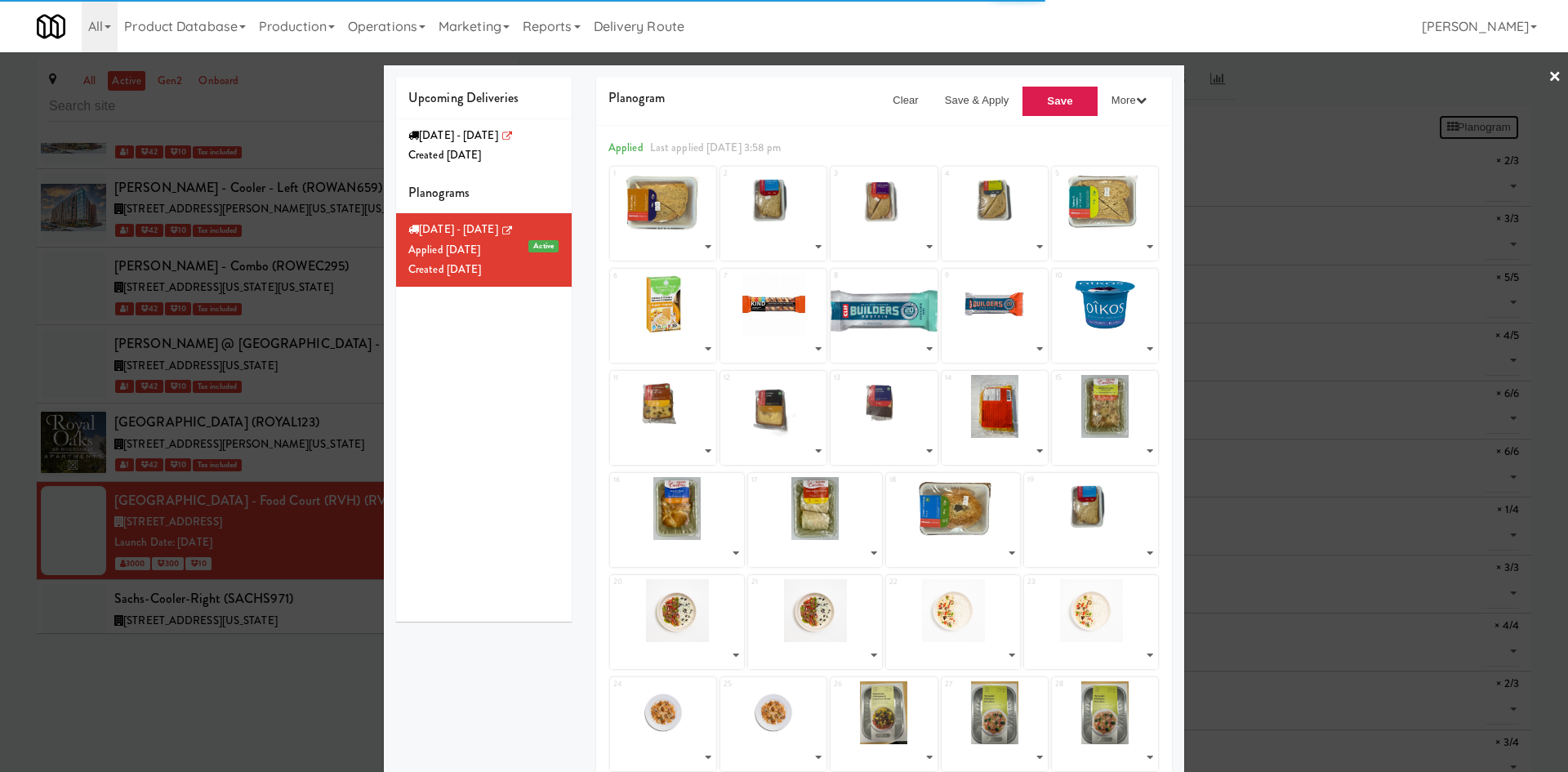
select select "number:264523"
select select "number:264586"
select select "number:264623"
select select "number:264620"
select select "number:263033"
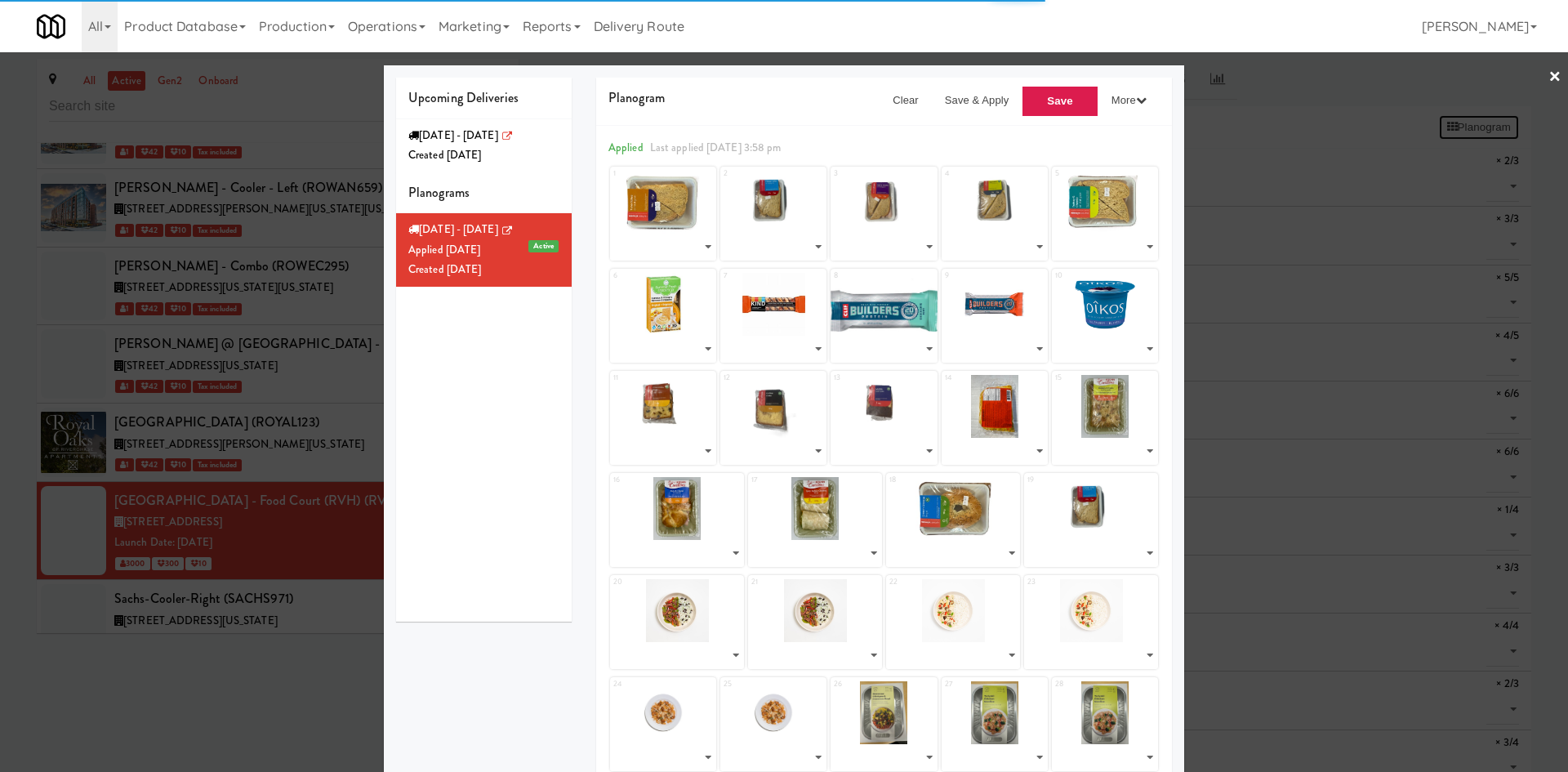
select select "number:263033"
select select "number:262930"
select select "number:262986"
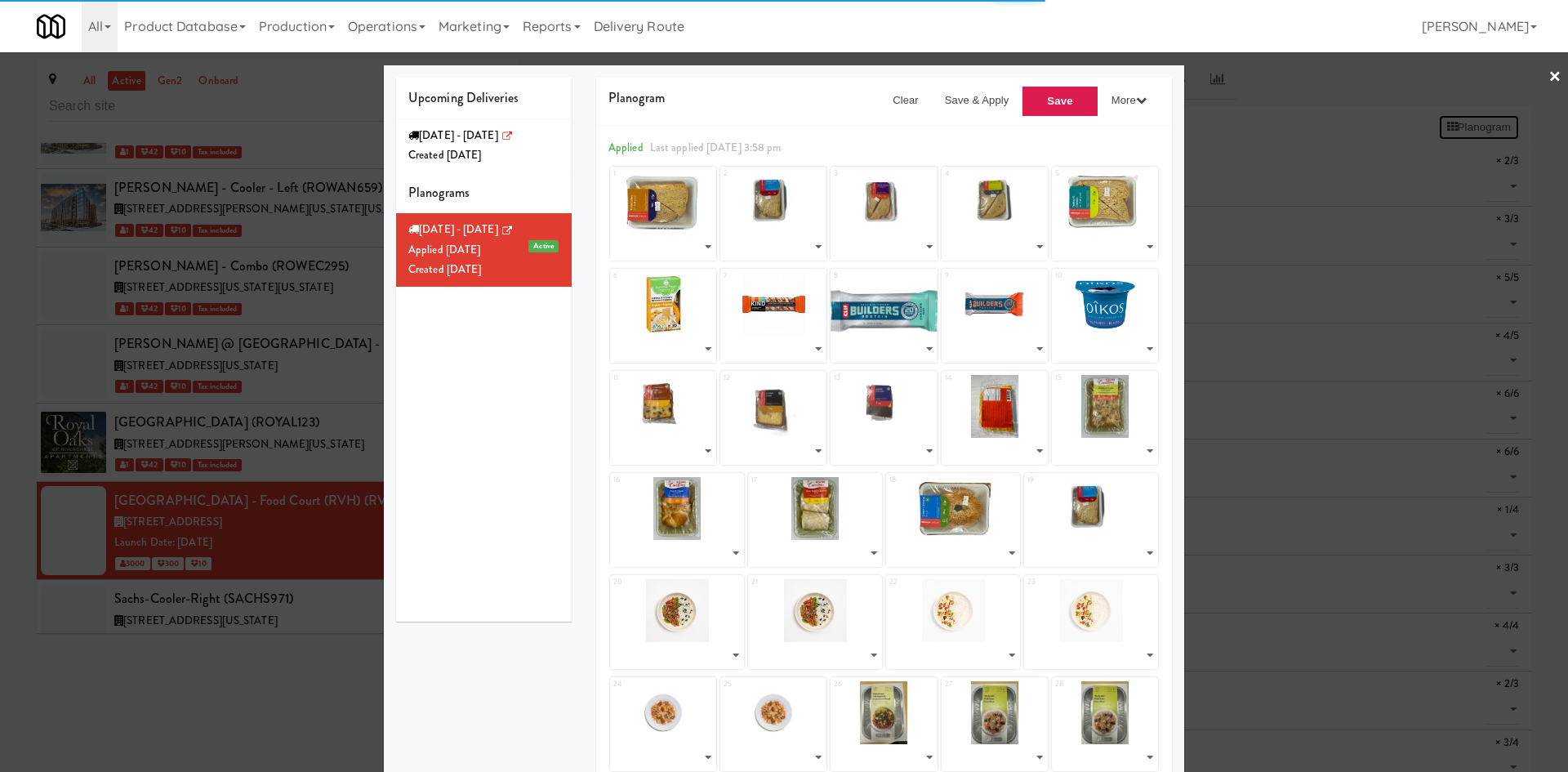
select select "number:262808"
select select "number:262869"
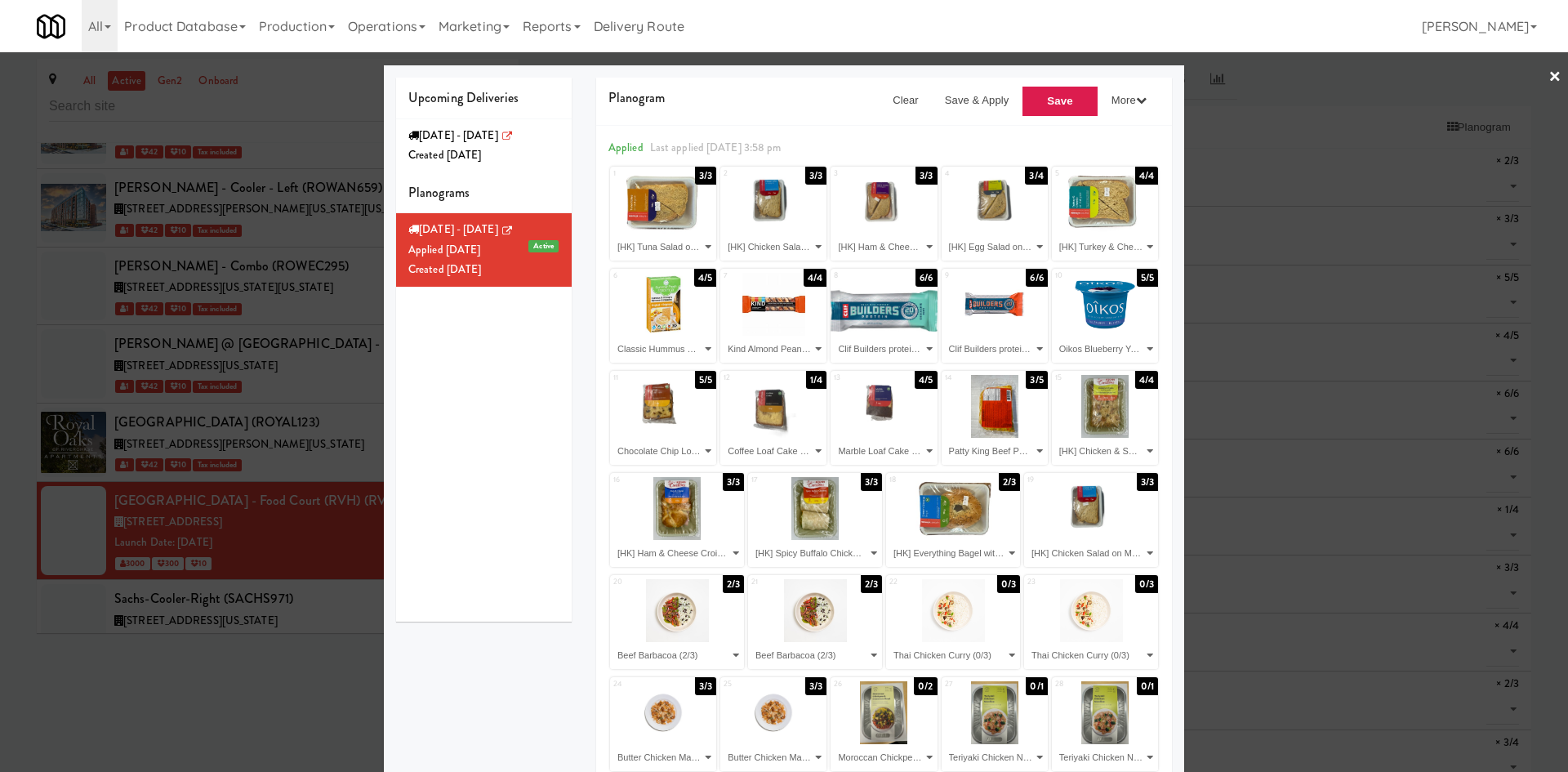
click at [237, 684] on div at bounding box center [784, 386] width 1568 height 772
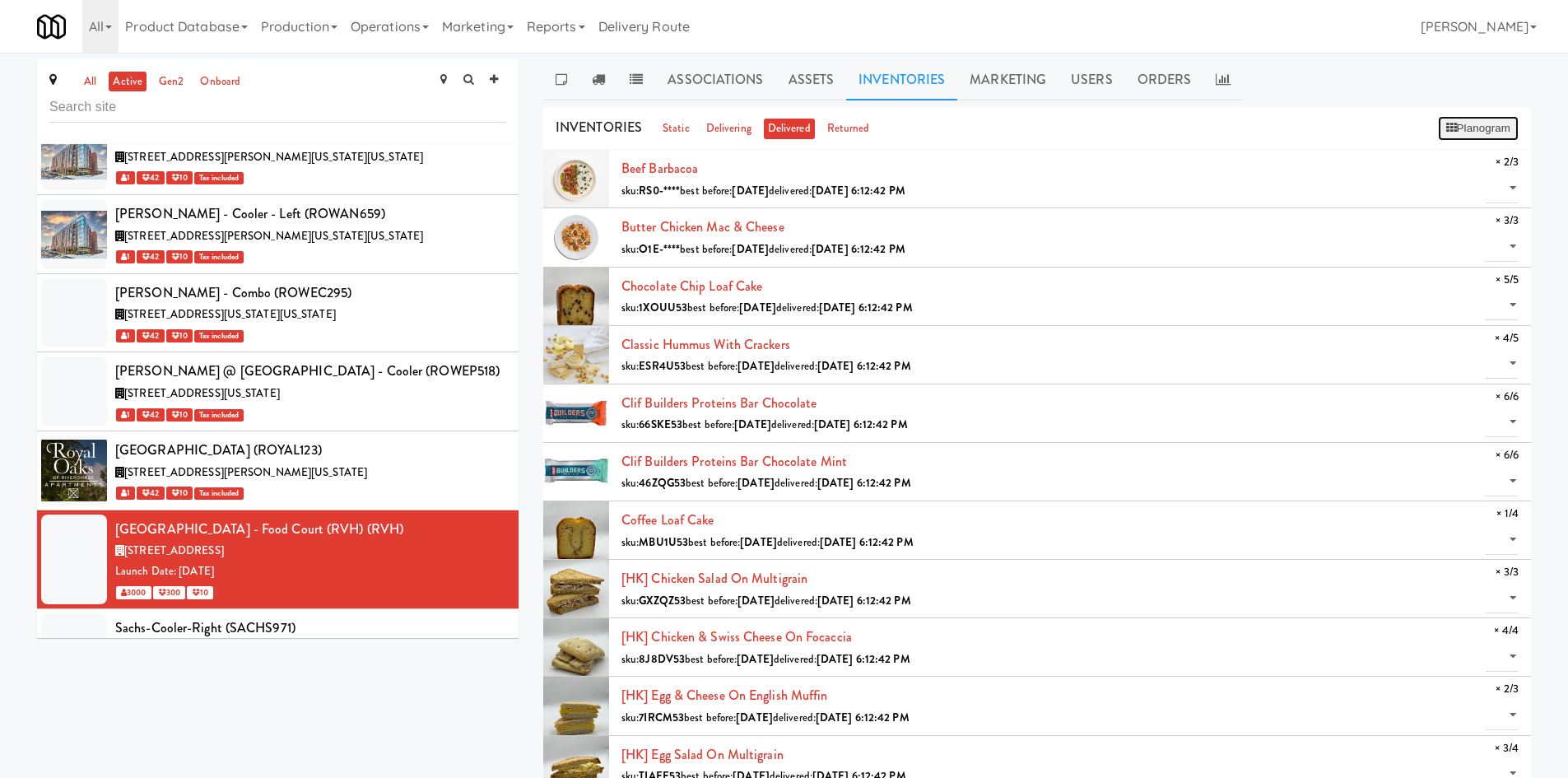
click at [1438, 131] on button "Planogram" at bounding box center [1478, 128] width 81 height 25
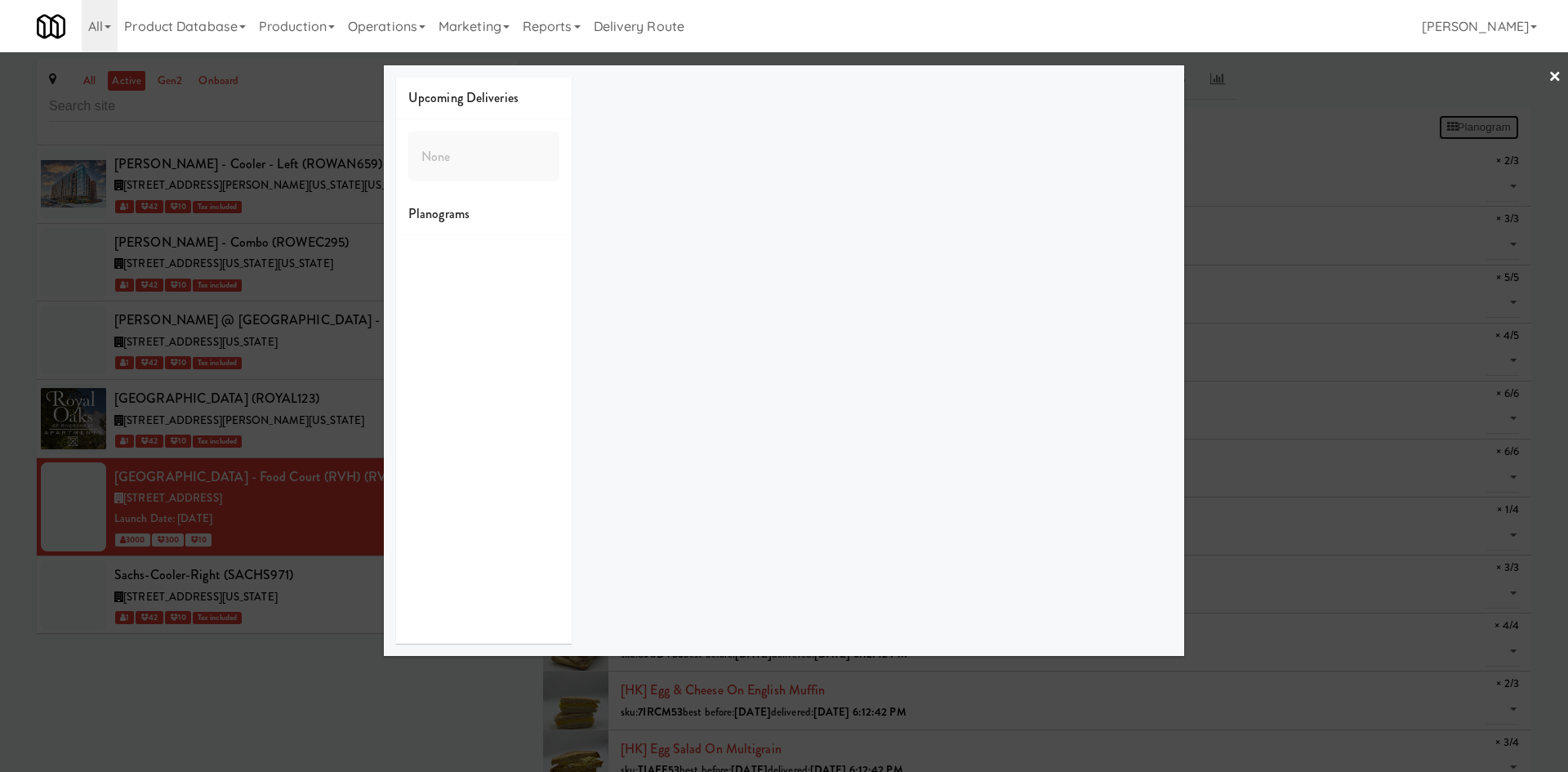
scroll to position [50412, 0]
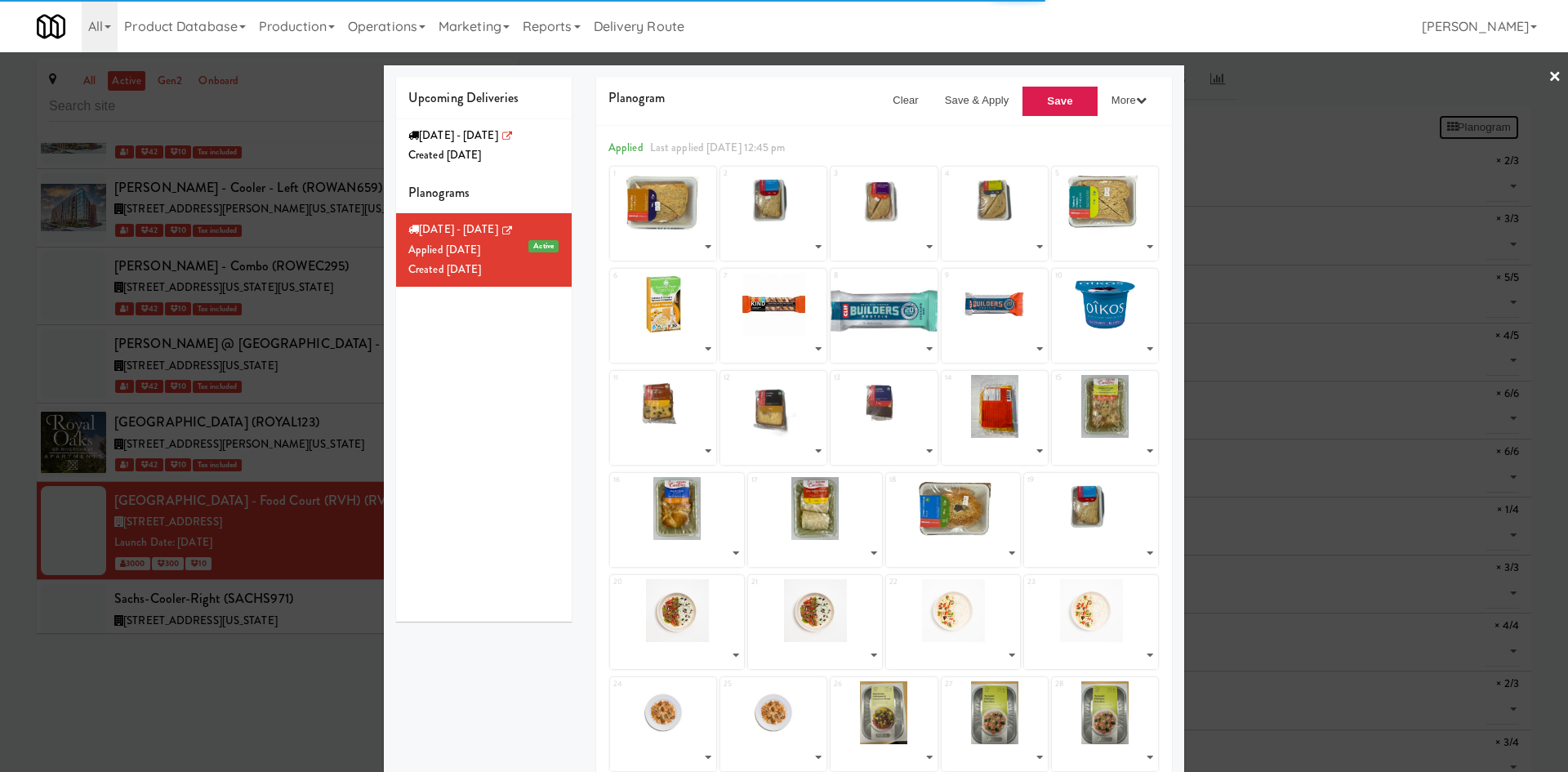
select select "number:264624"
select select "number:264620"
select select "number:264420"
select select "number:264622"
select select "number:264476"
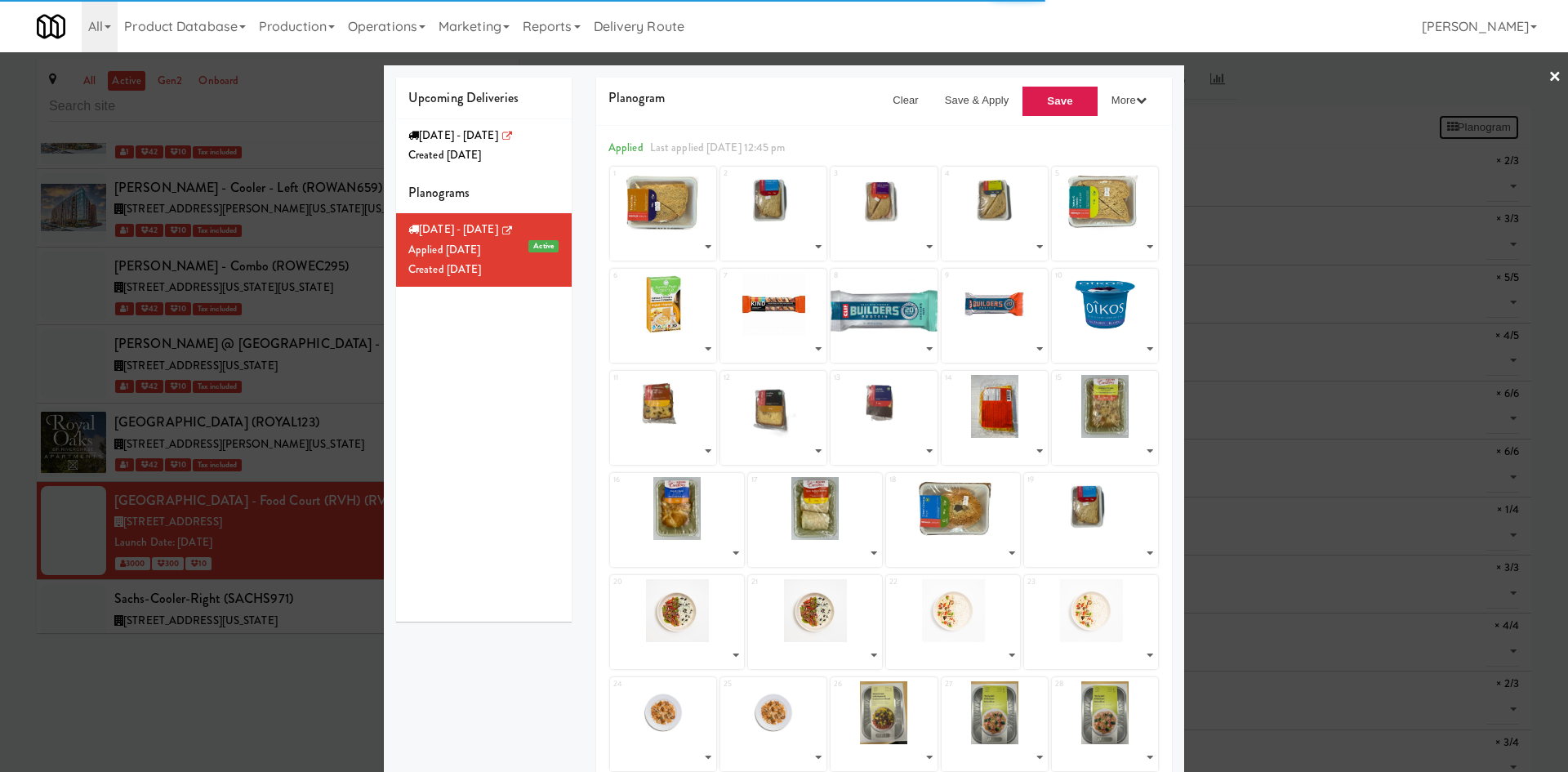
select select "number:264356"
select select "number:264030"
select select "number:264069"
select select "number:264095"
select select "number:264609"
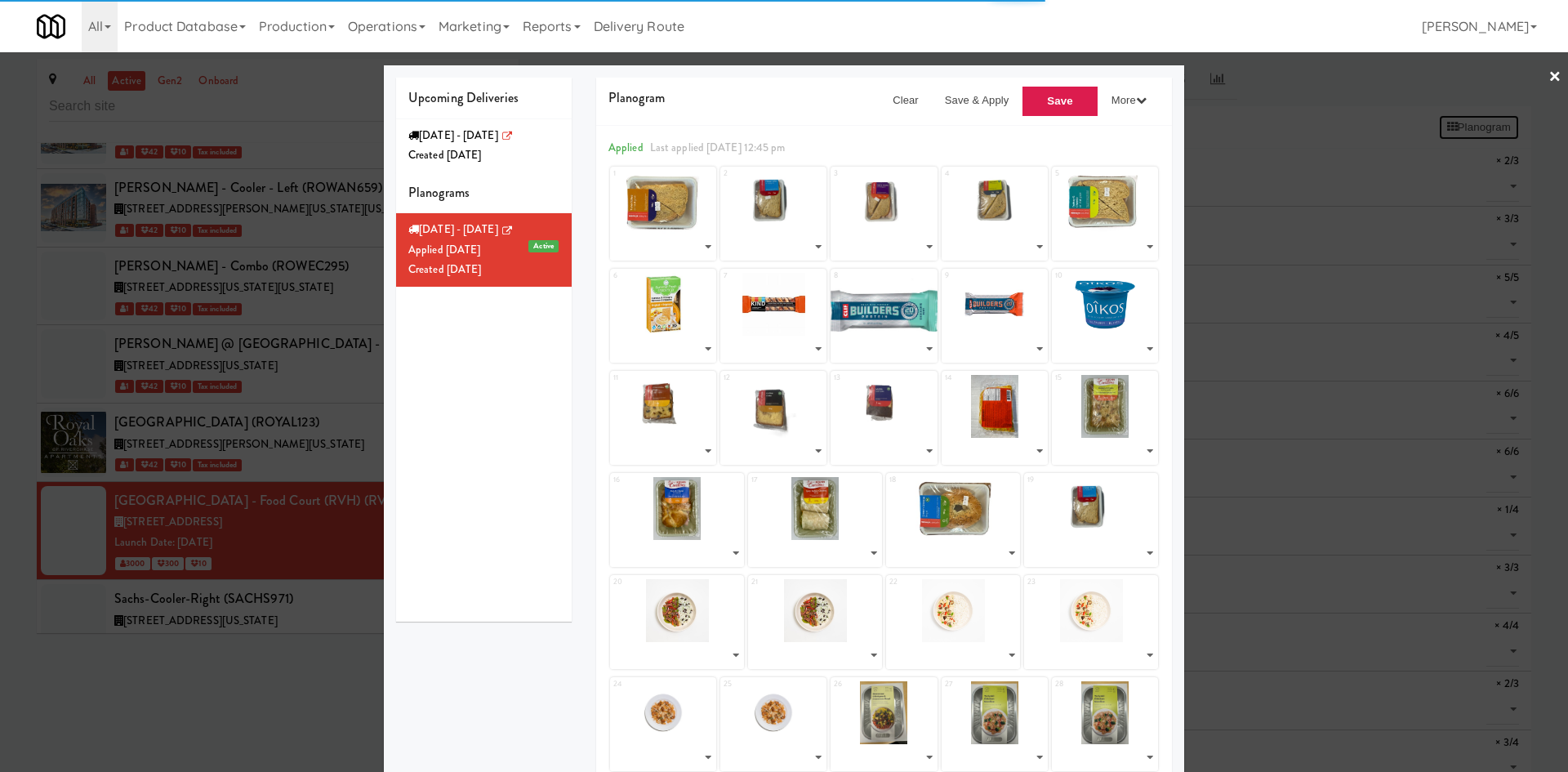
select select "number:264617"
select select "number:264625"
select select "number:264619"
select select "number:264601"
select select "number:264563"
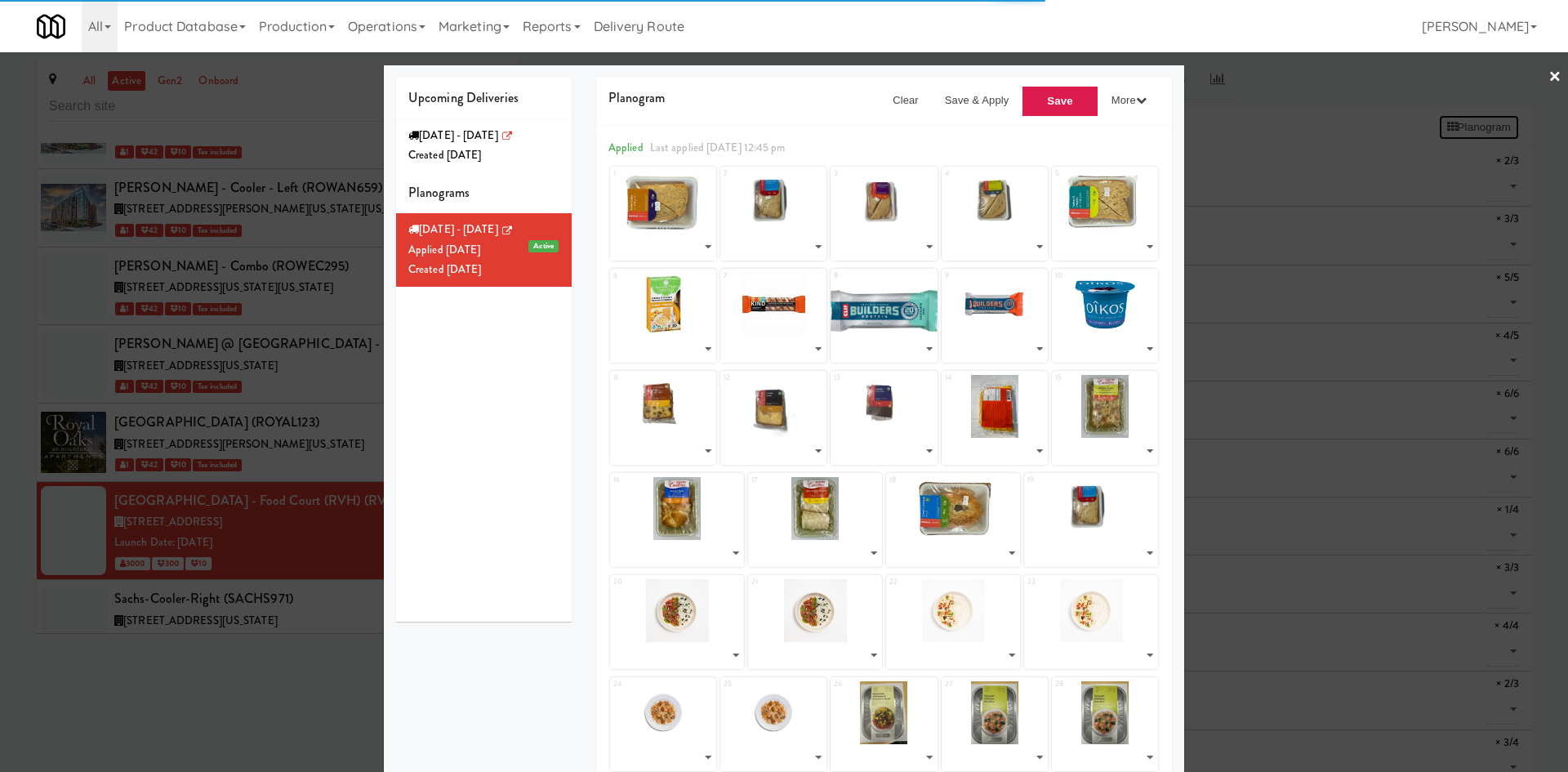
select select "number:264523"
select select "number:264586"
select select "number:264623"
select select "number:264620"
select select "number:263033"
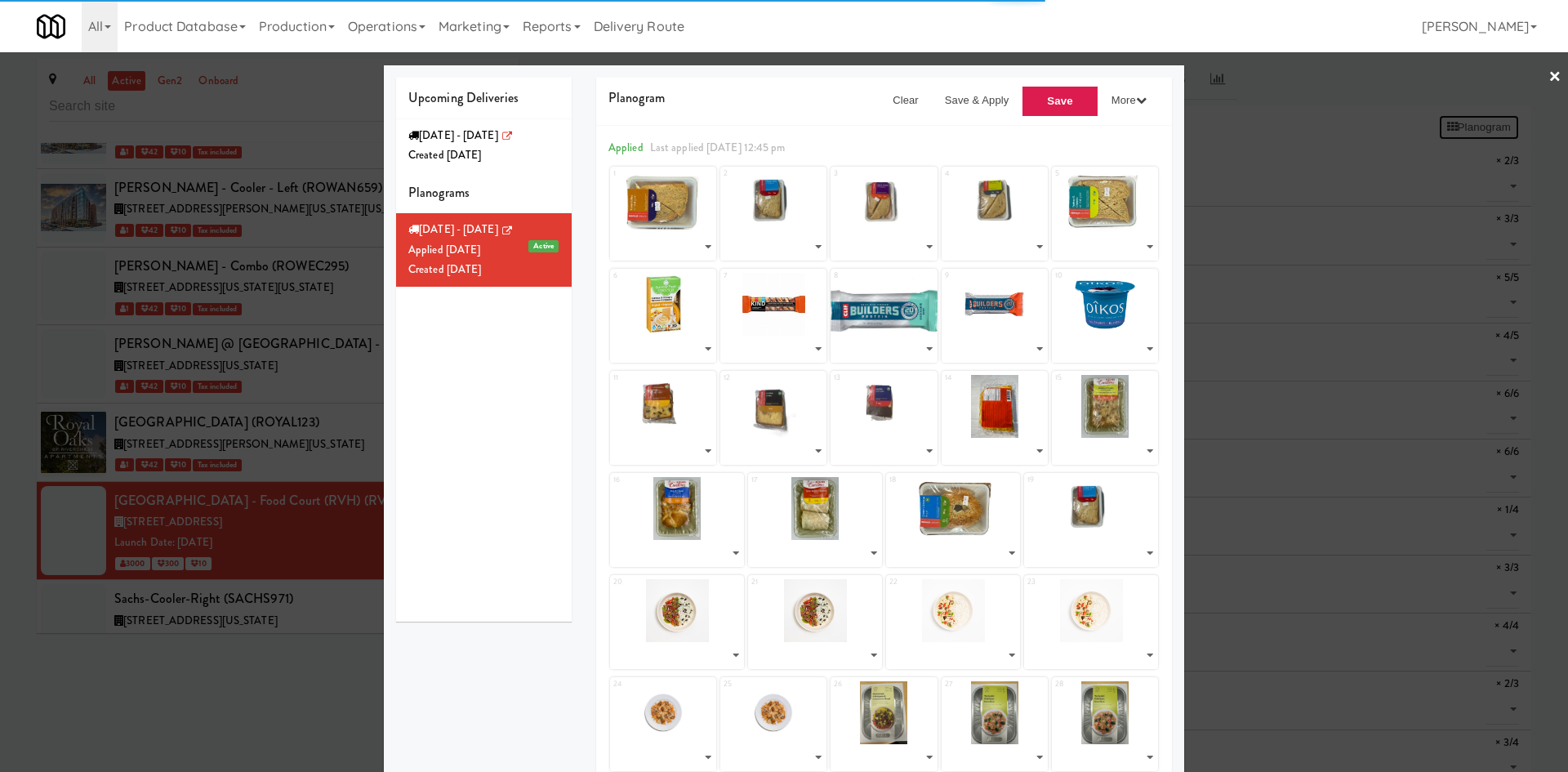
select select "number:263033"
select select "number:262930"
select select "number:262986"
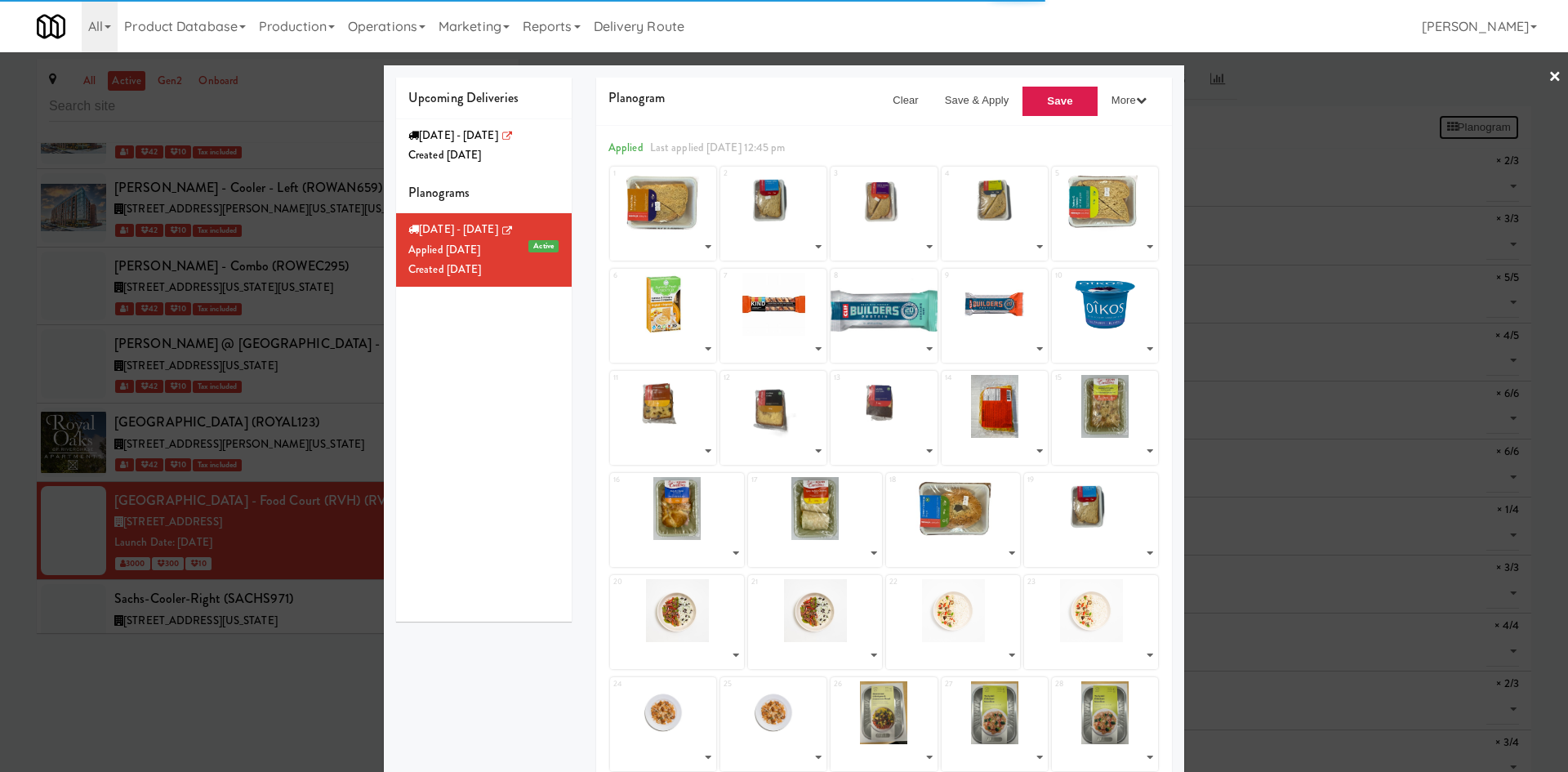
select select "number:262808"
select select "number:262869"
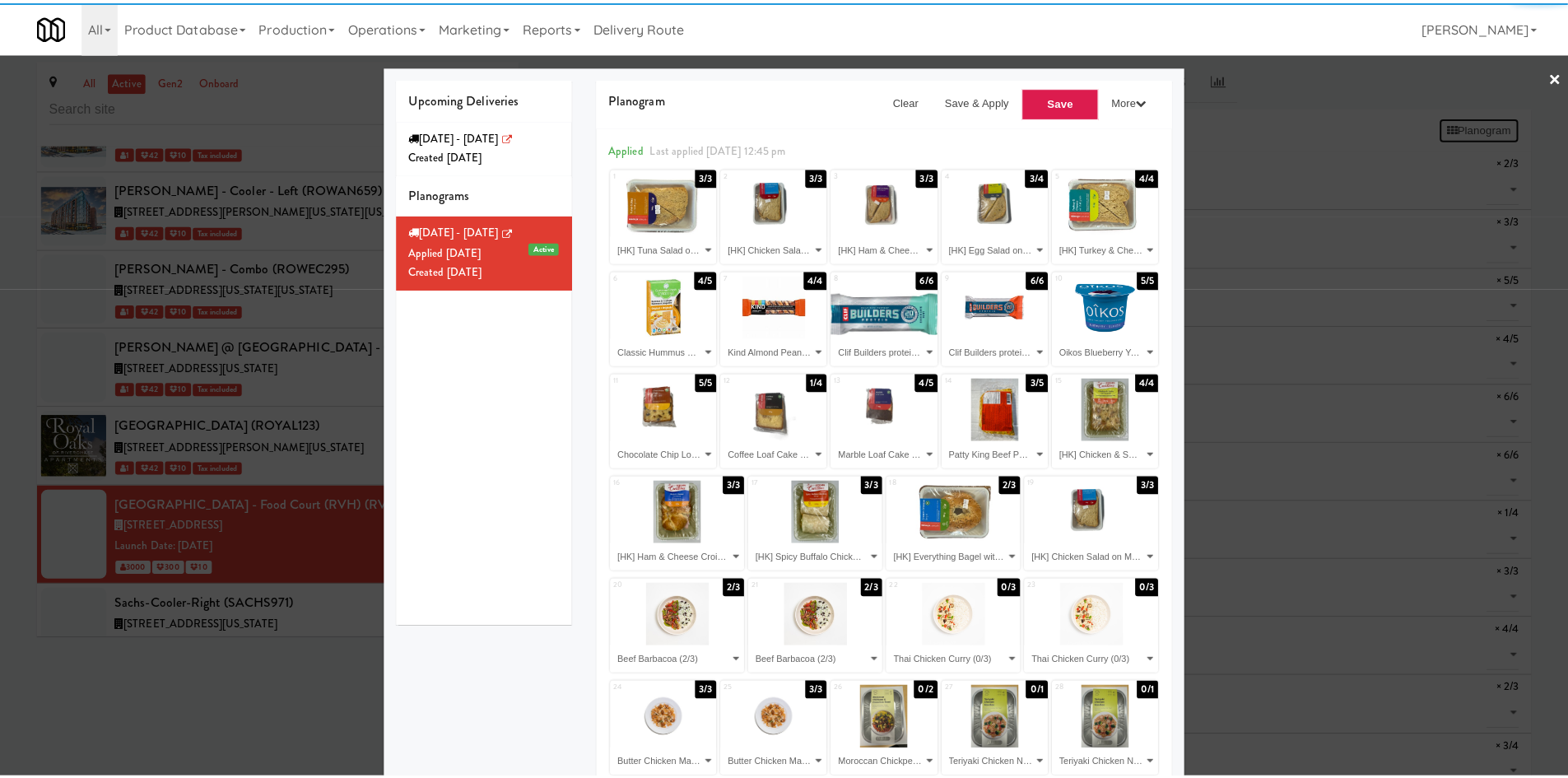
scroll to position [140, 0]
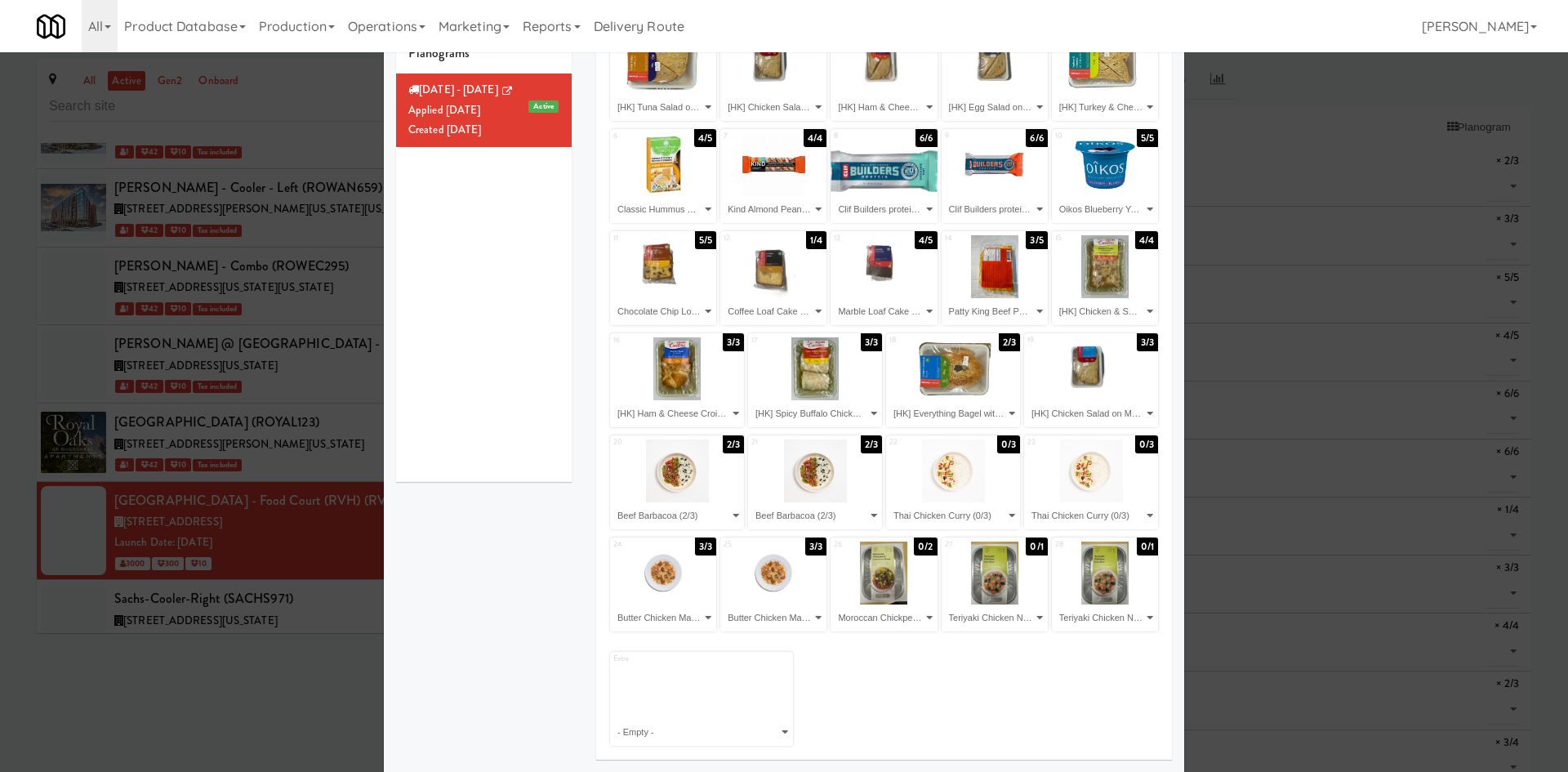
click at [297, 696] on div at bounding box center [784, 386] width 1568 height 772
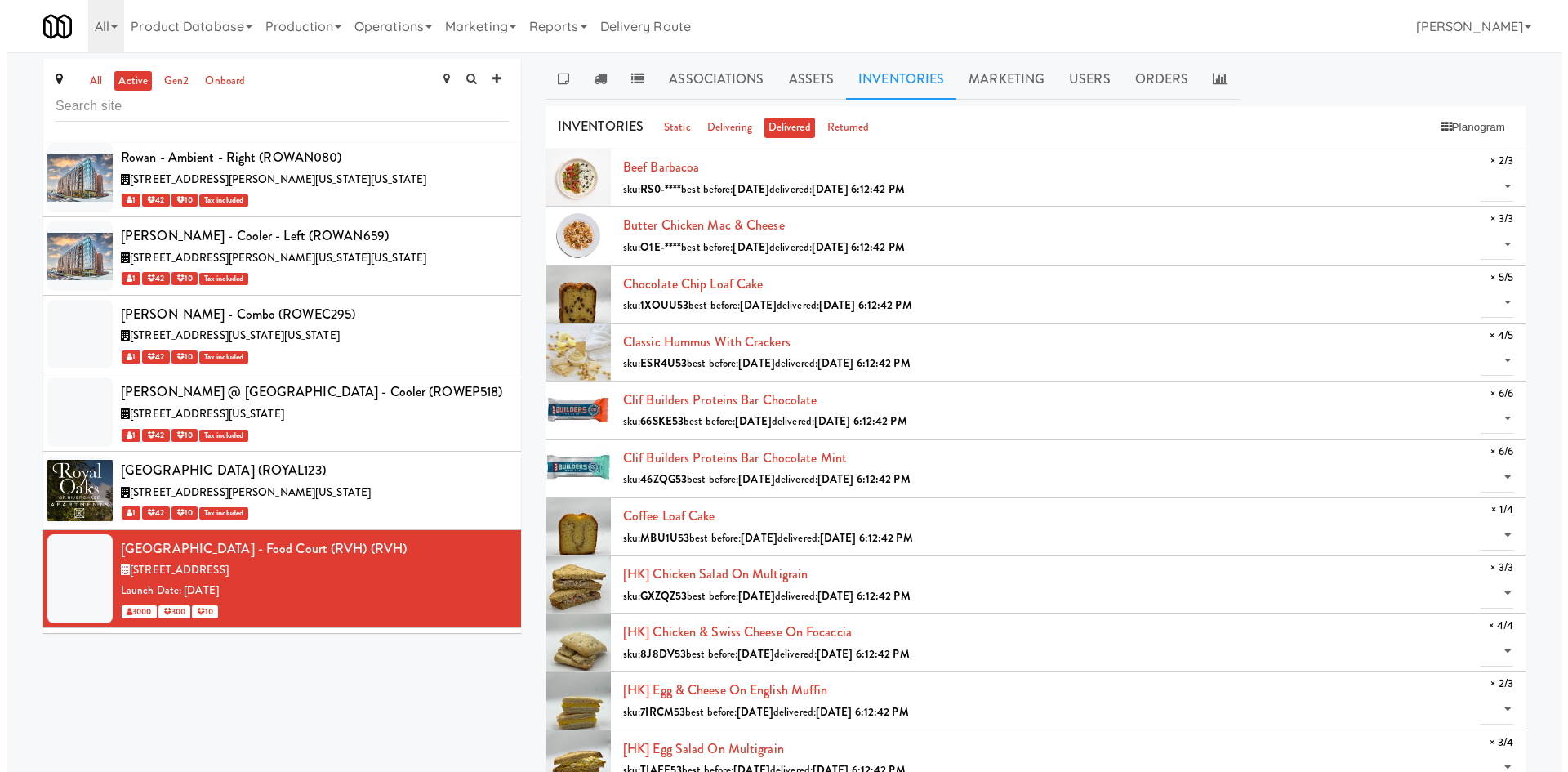
scroll to position [50436, 0]
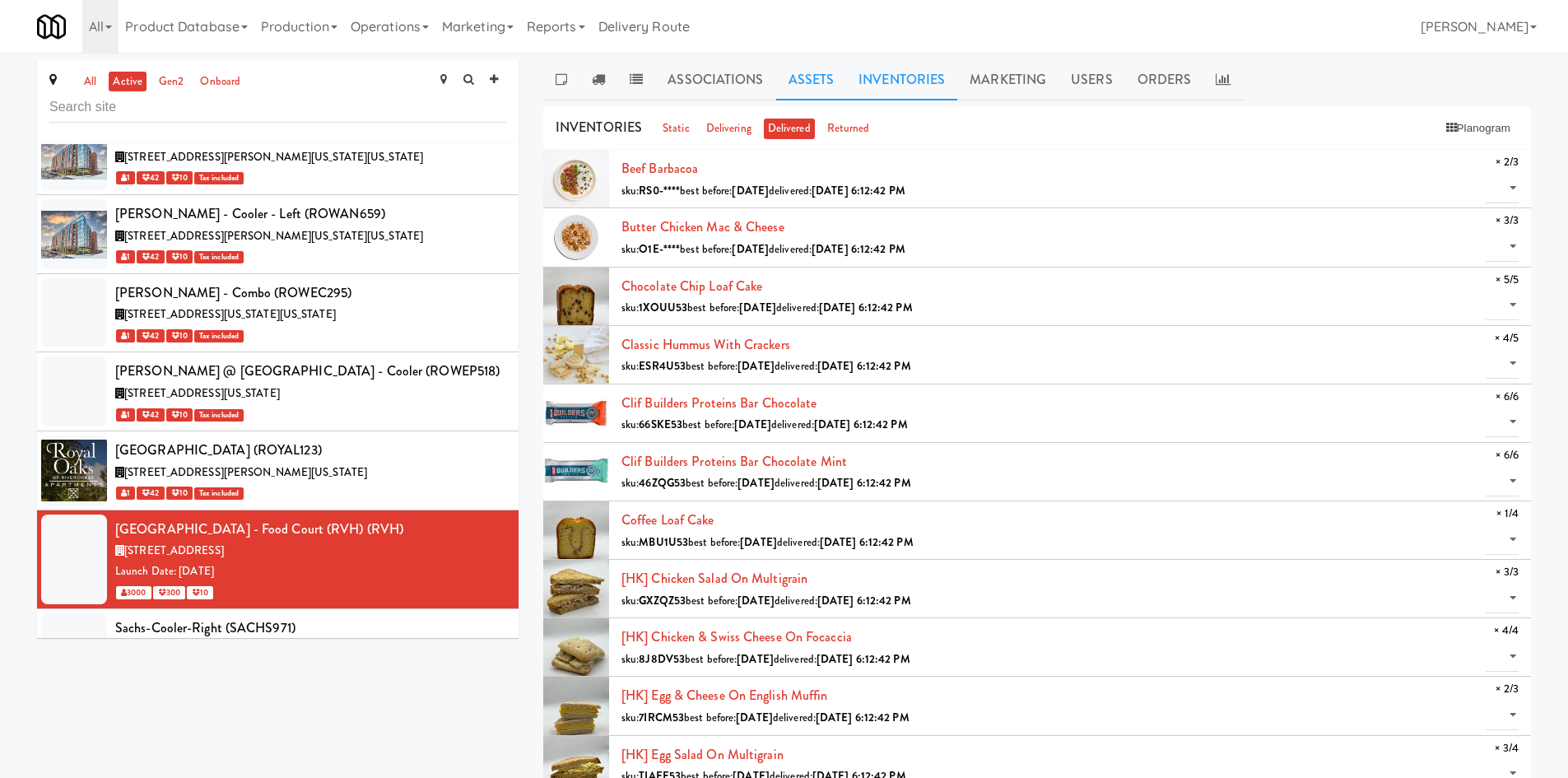
click at [815, 77] on link "Assets" at bounding box center [811, 80] width 71 height 41
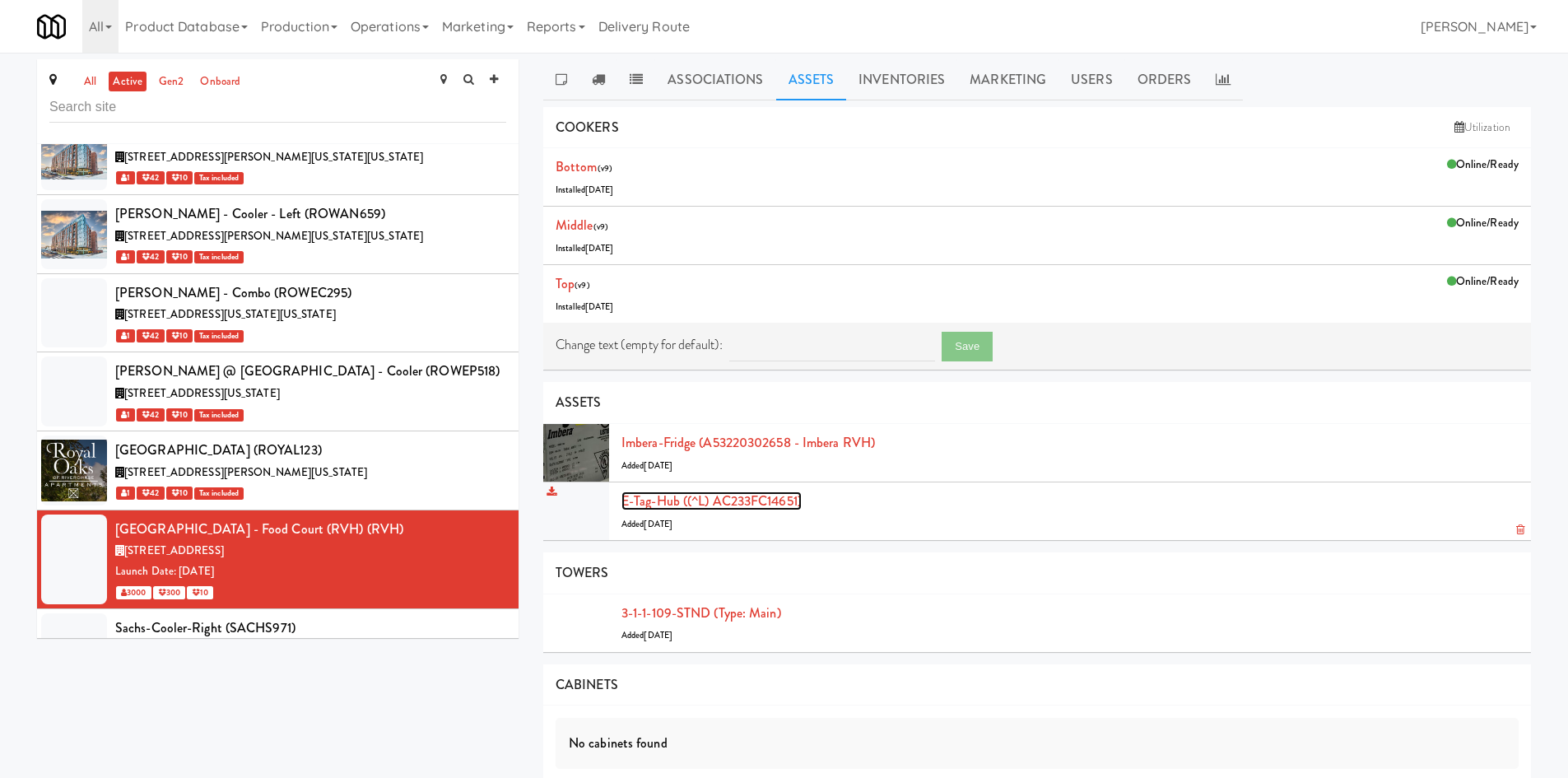
click at [750, 506] on link "E-tag-hub ((^L) AC233FC14651)" at bounding box center [712, 501] width 181 height 19
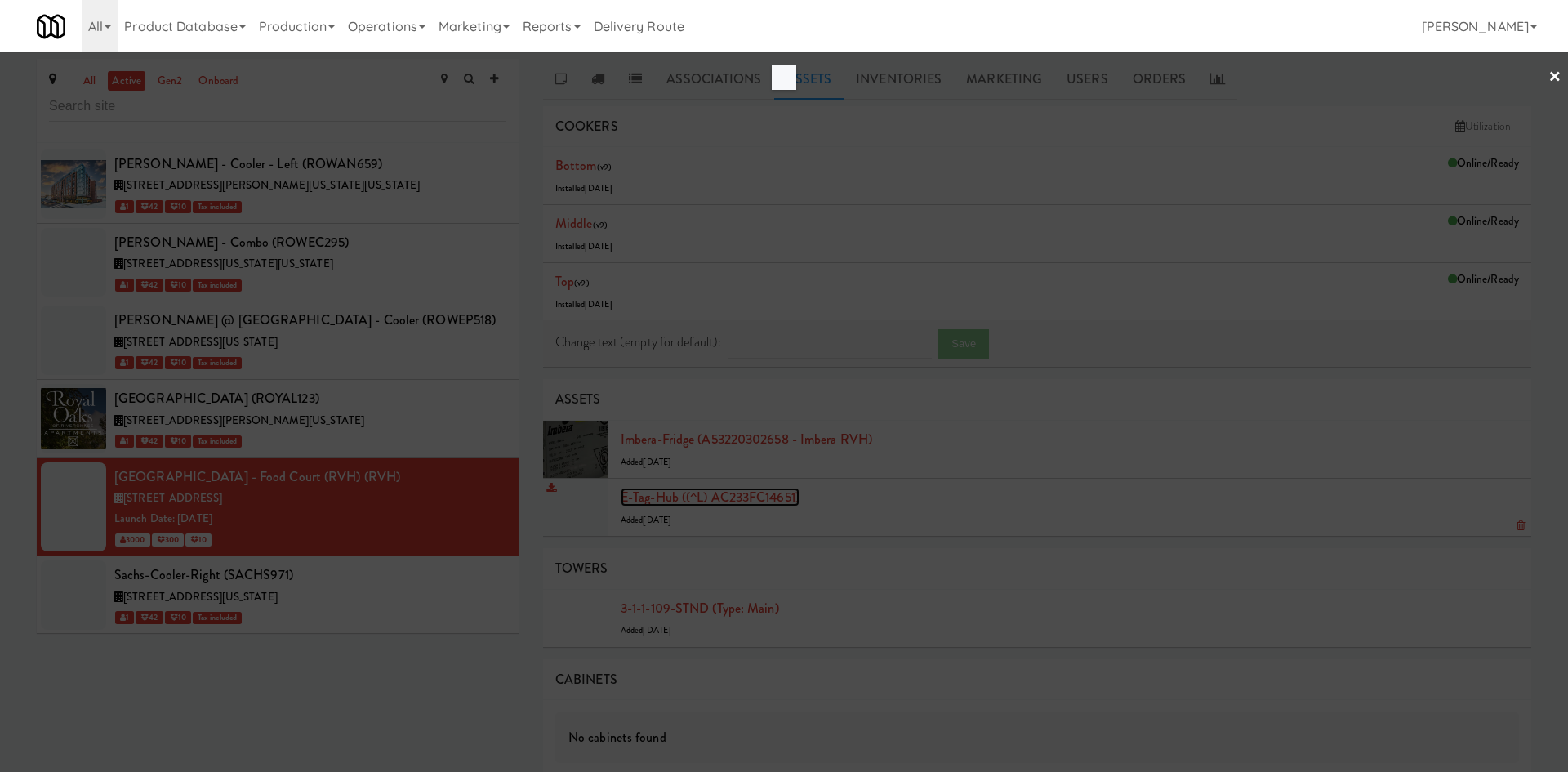
scroll to position [50412, 0]
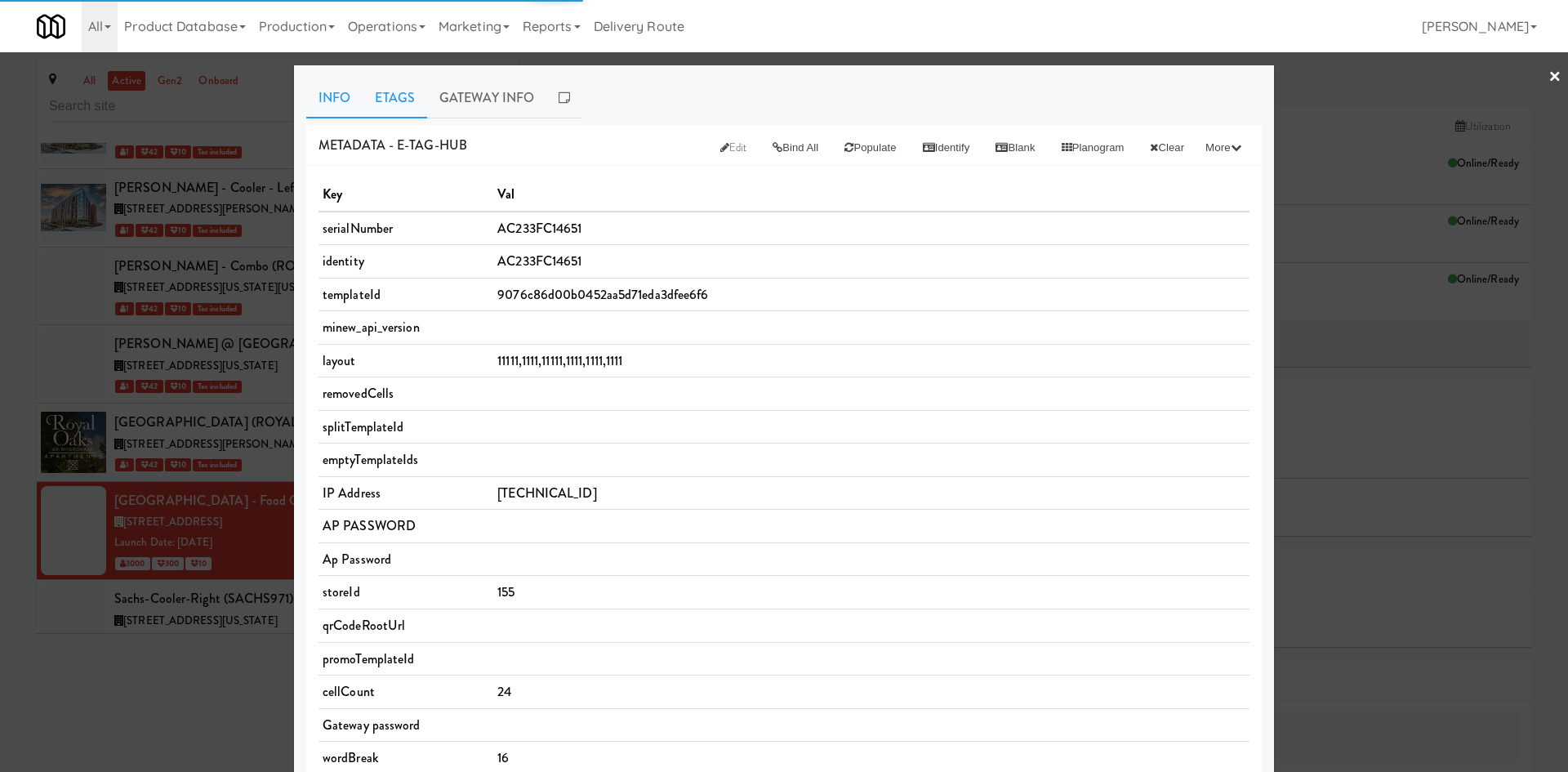
click at [382, 91] on link "Etags" at bounding box center [394, 97] width 65 height 41
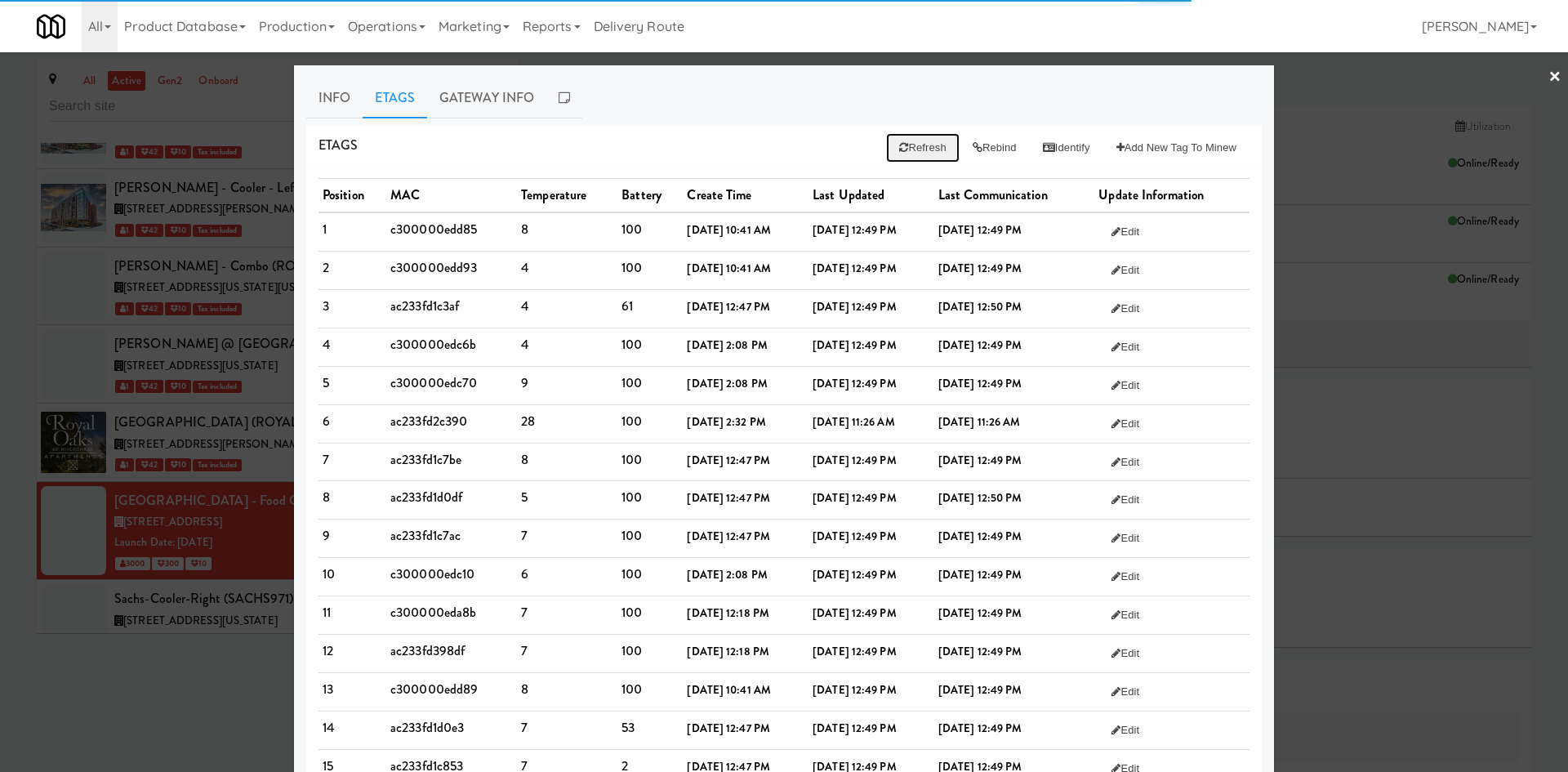
click at [928, 147] on button "Refresh" at bounding box center [923, 147] width 73 height 29
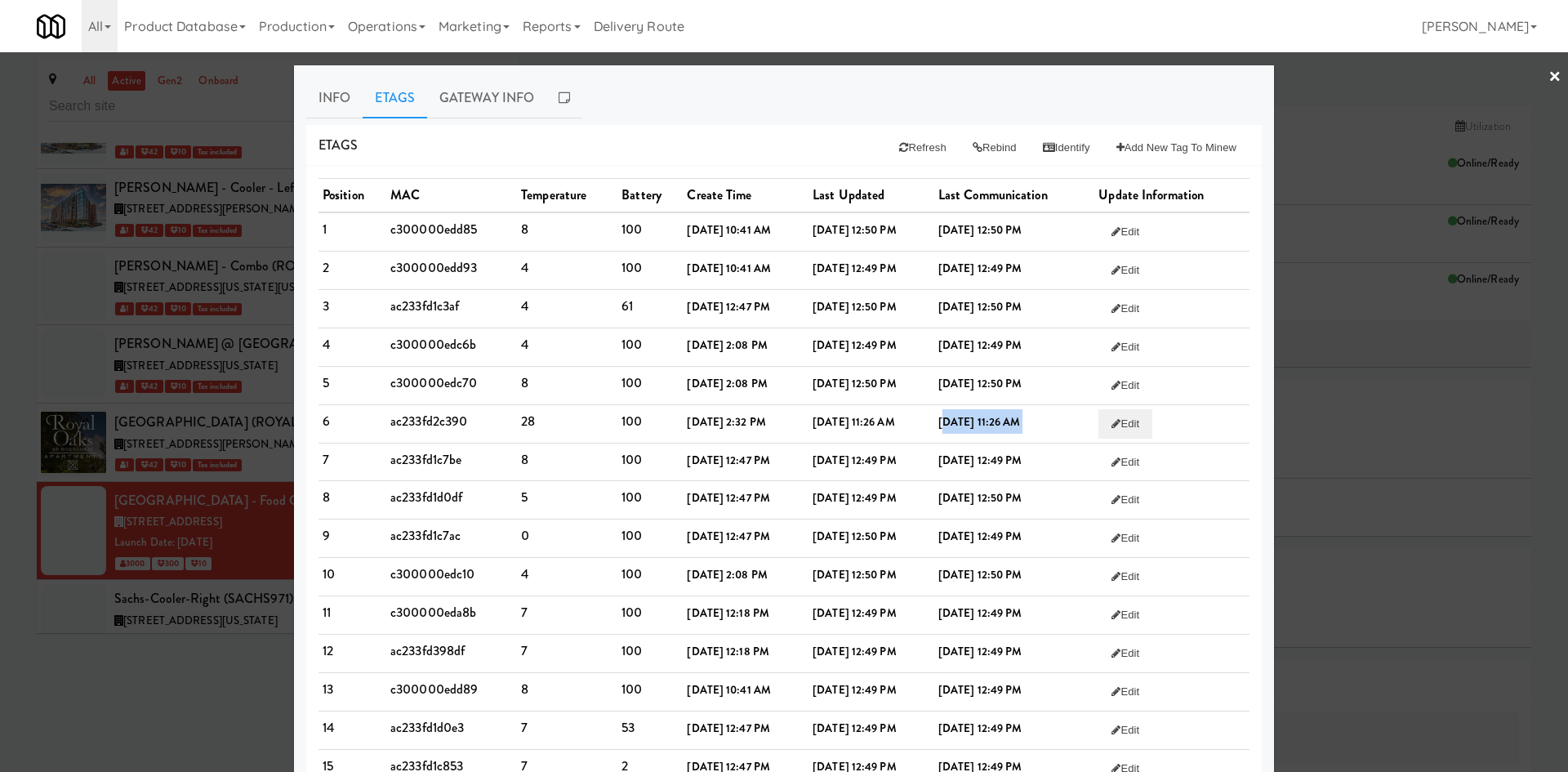
drag, startPoint x: 964, startPoint y: 426, endPoint x: 1113, endPoint y: 426, distance: 149.0
click at [1113, 426] on tr "6 ac233fd2c390 28 100 [DATE] 2:32 PM [DATE] 11:26 AM [DATE] 11:26 AM Edit" at bounding box center [784, 423] width 931 height 38
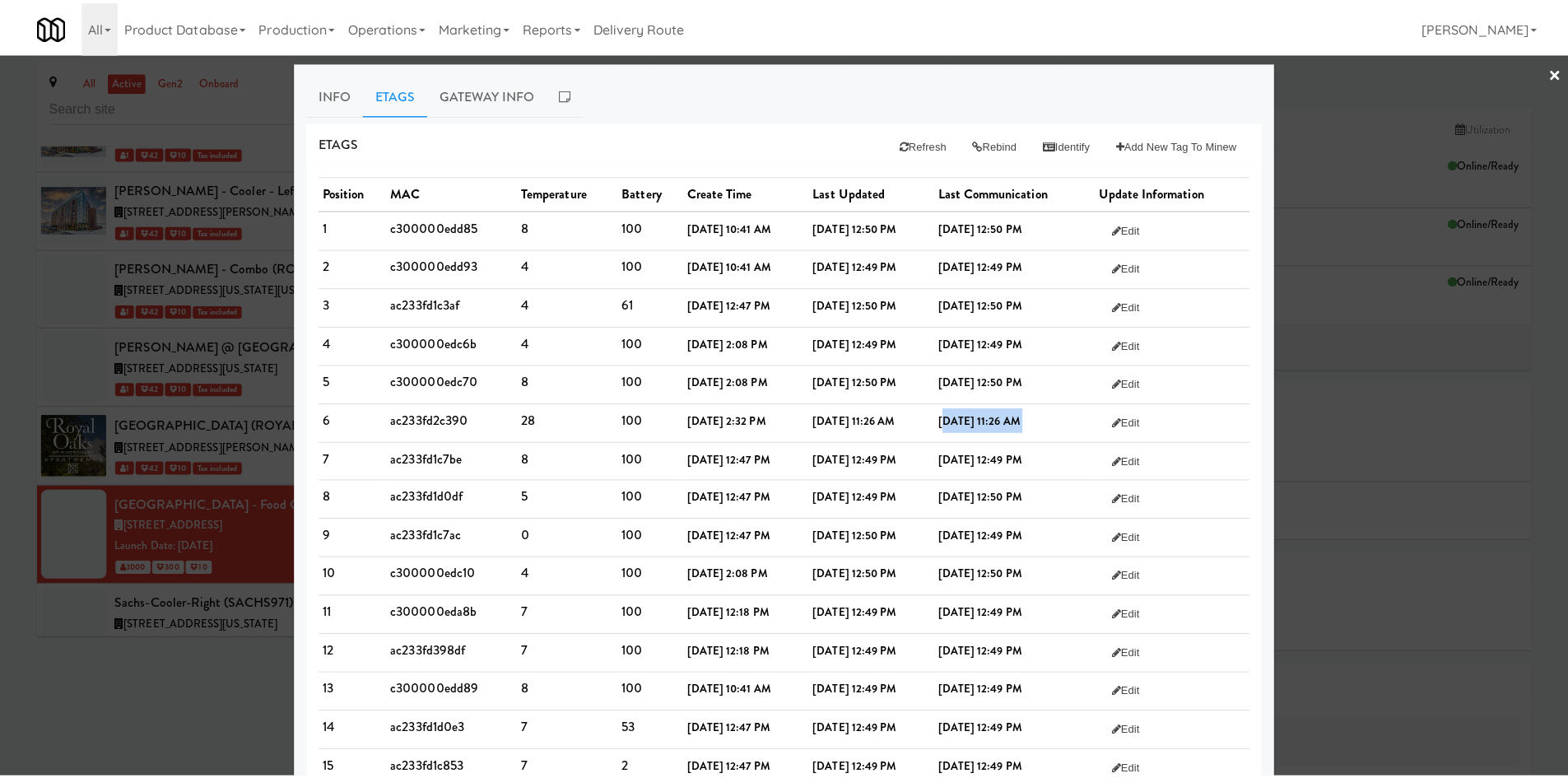
scroll to position [0, 0]
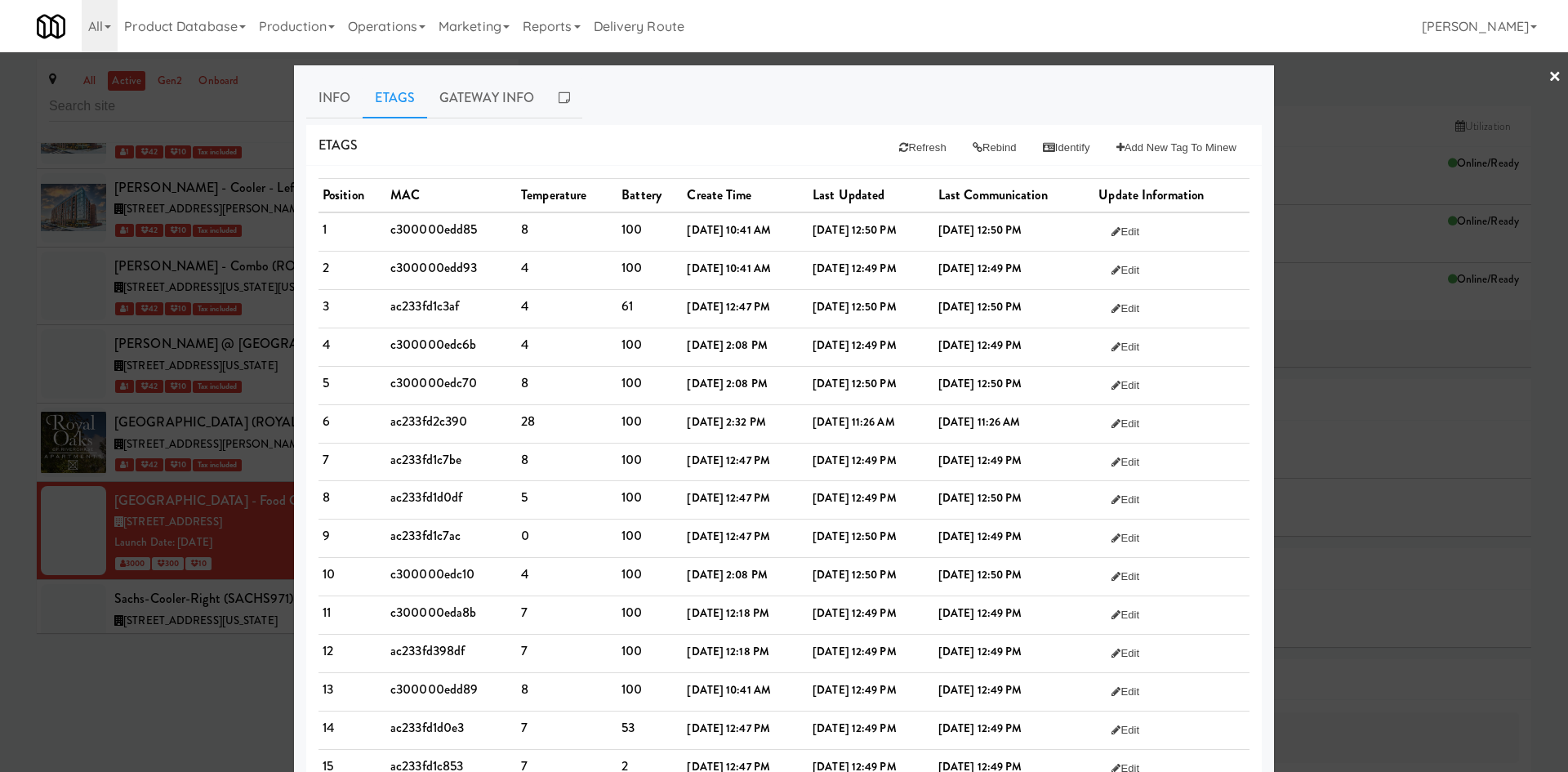
click at [112, 689] on div at bounding box center [784, 386] width 1568 height 772
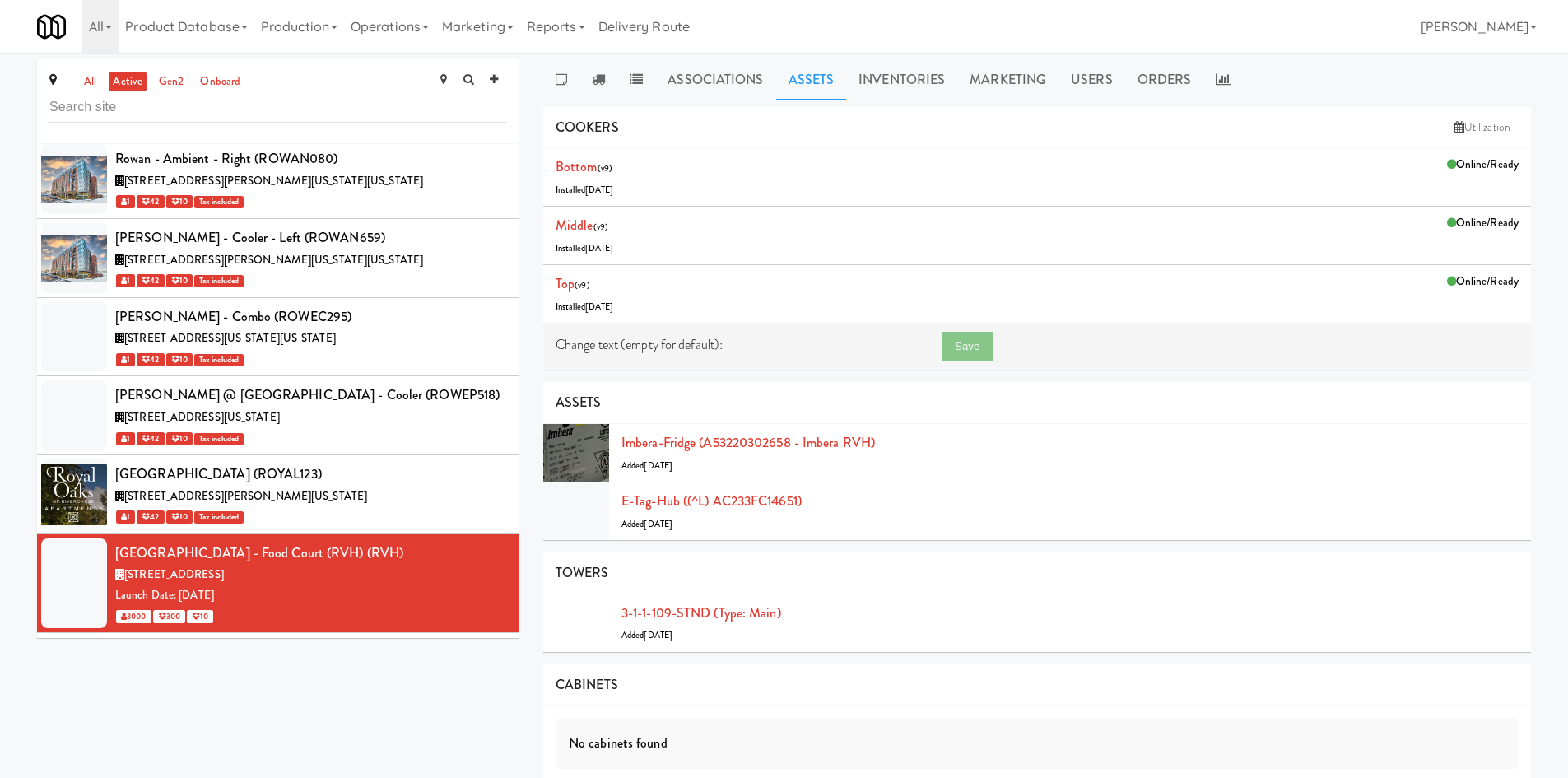
scroll to position [50828, 0]
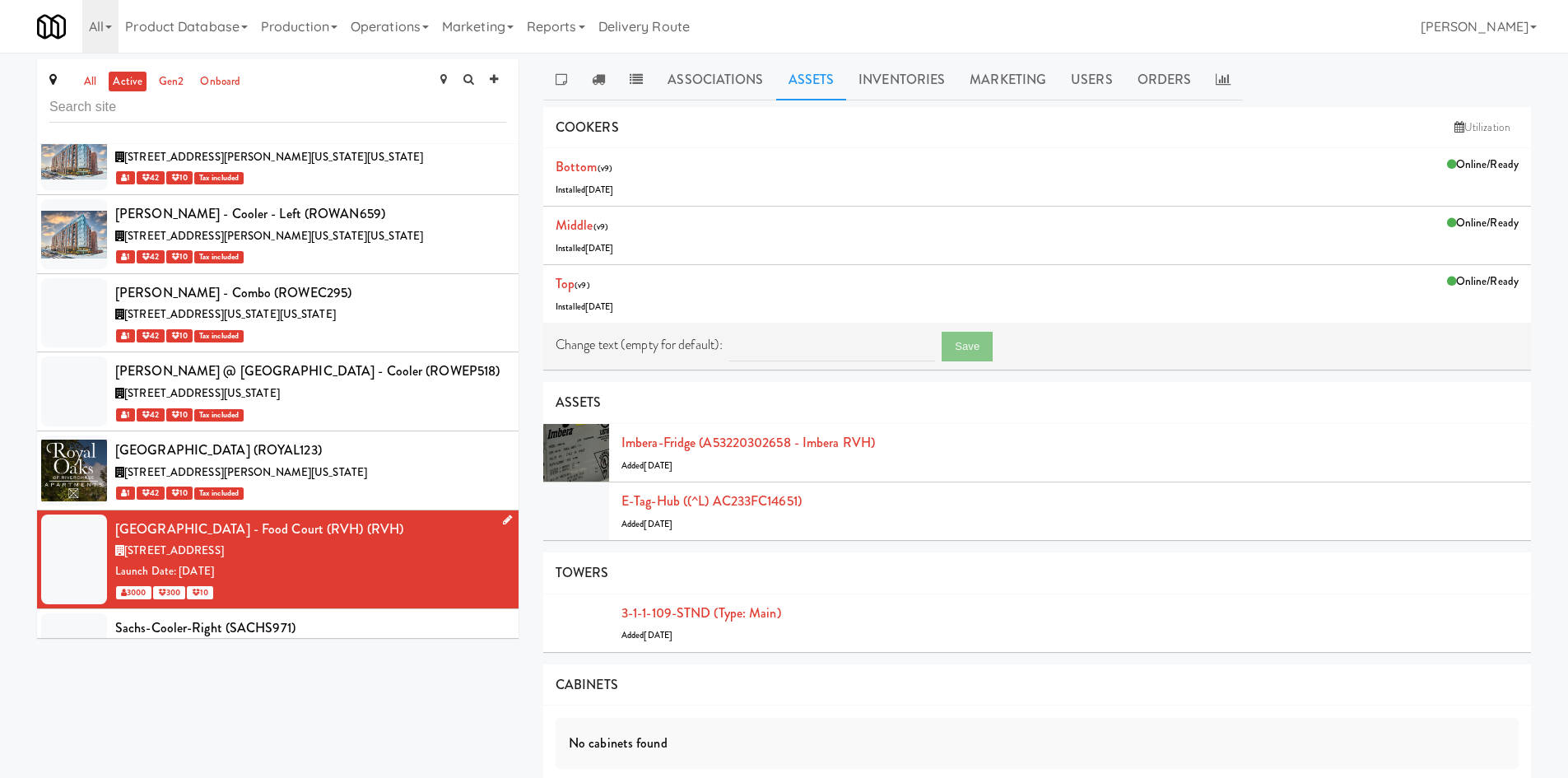
click at [502, 515] on icon at bounding box center [507, 520] width 9 height 11
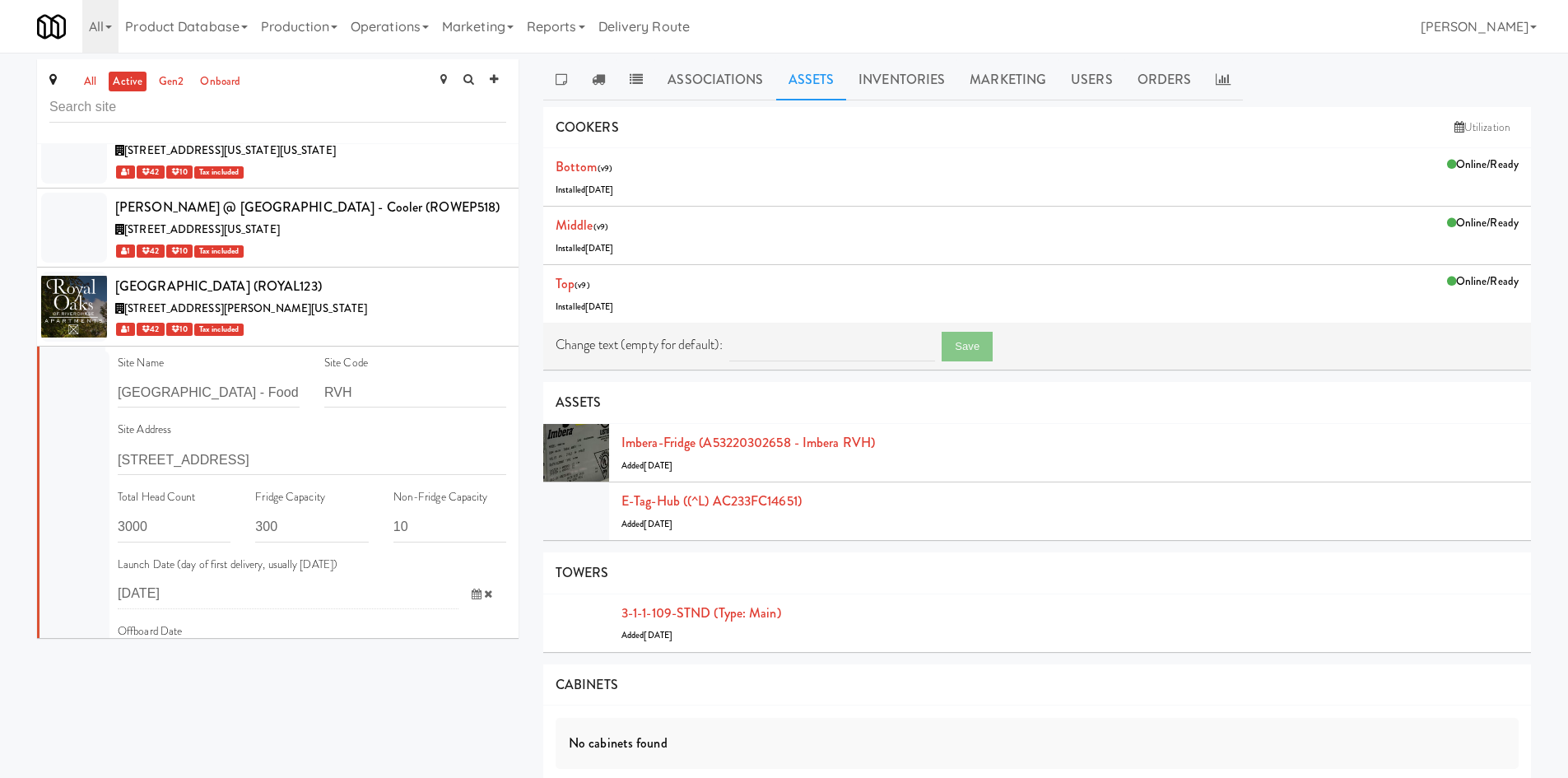
scroll to position [51020, 0]
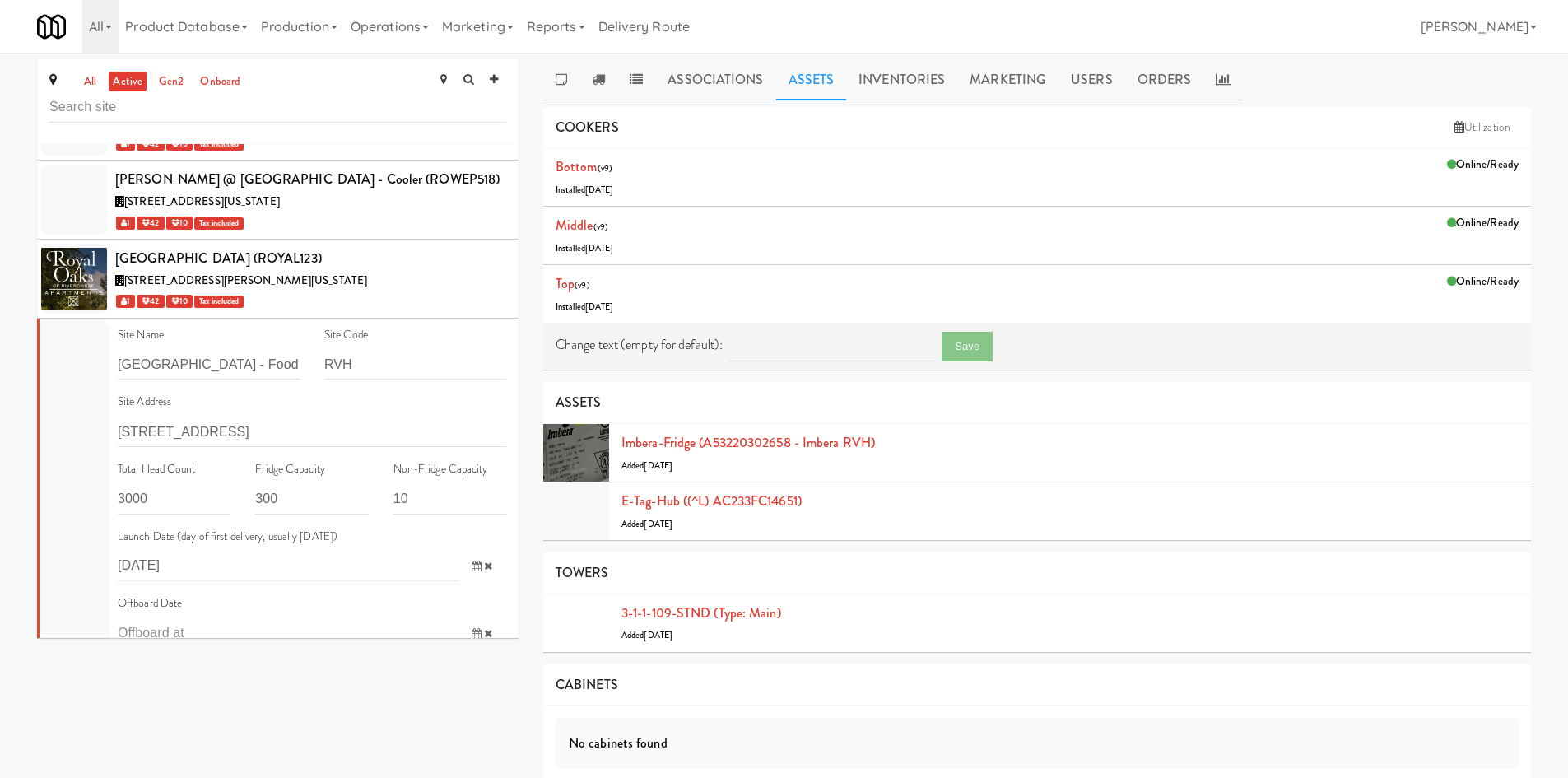
click at [171, 735] on input "11111,11111,11111,1111,1111,11111" at bounding box center [312, 779] width 389 height 30
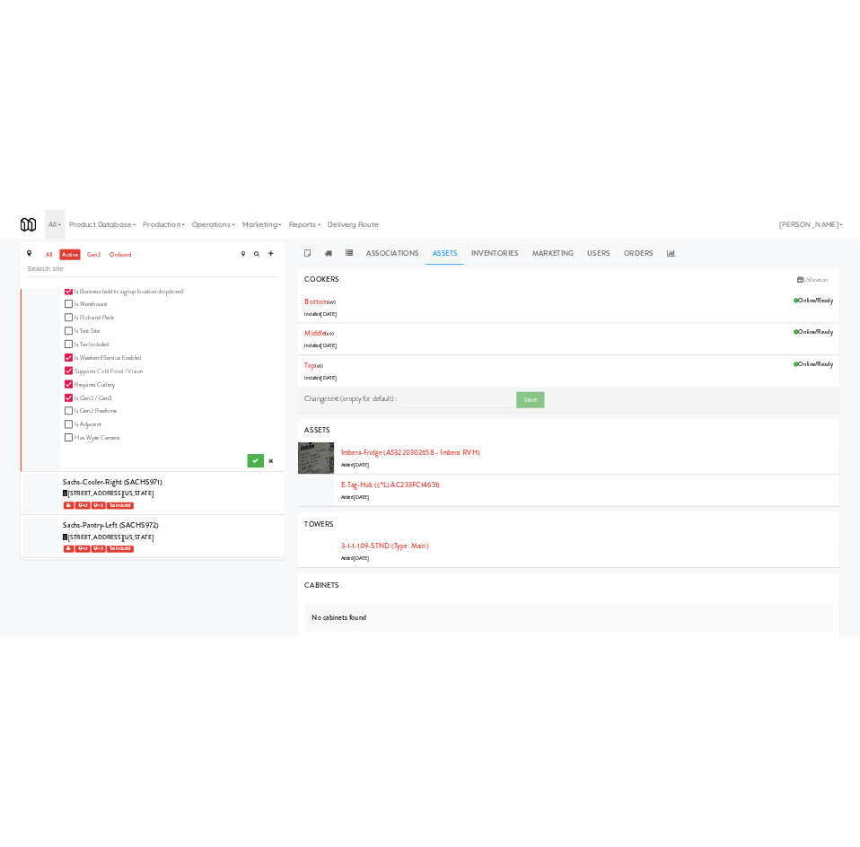
scroll to position [56448, 0]
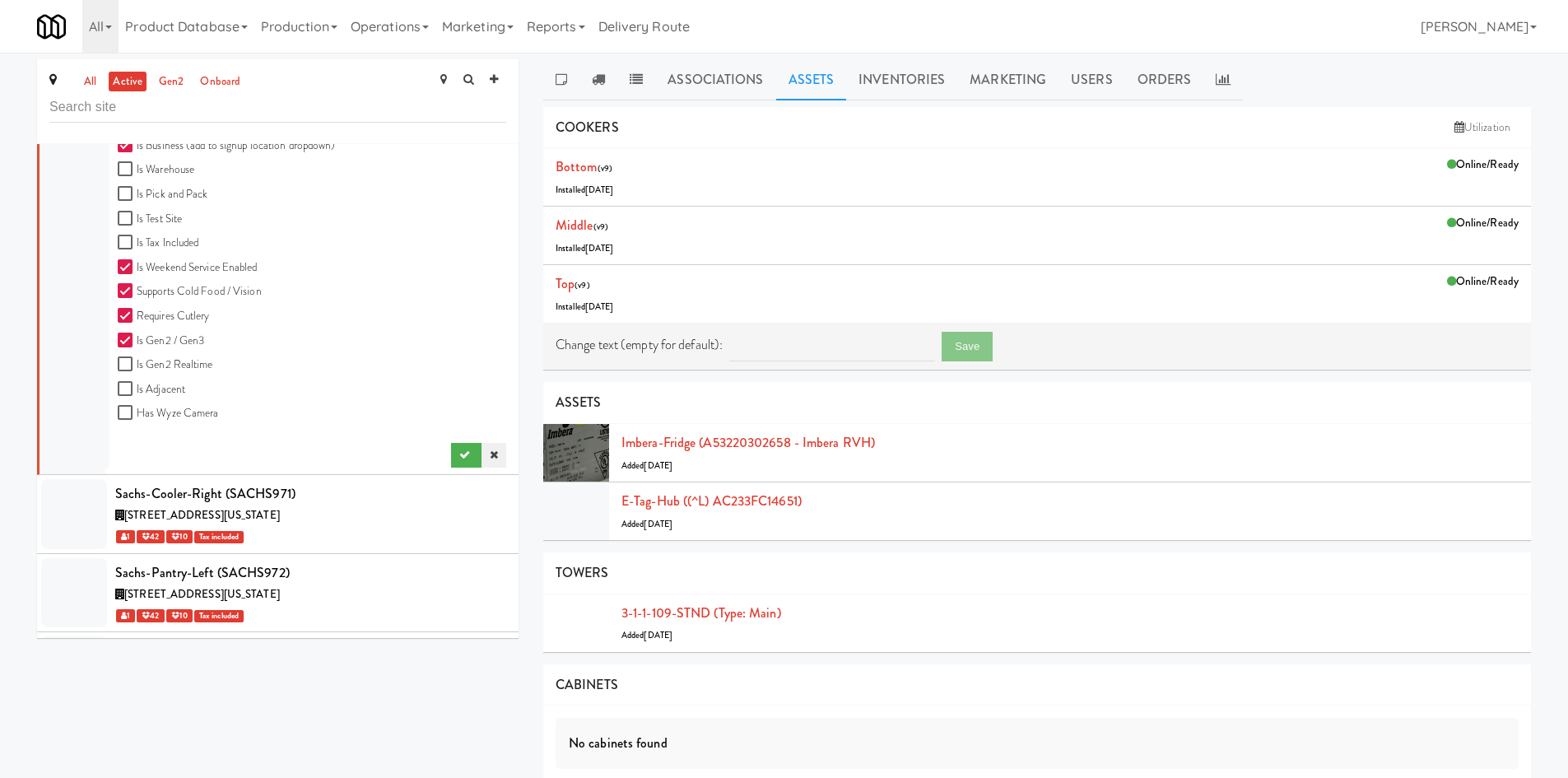
click at [490, 450] on icon at bounding box center [493, 455] width 8 height 11
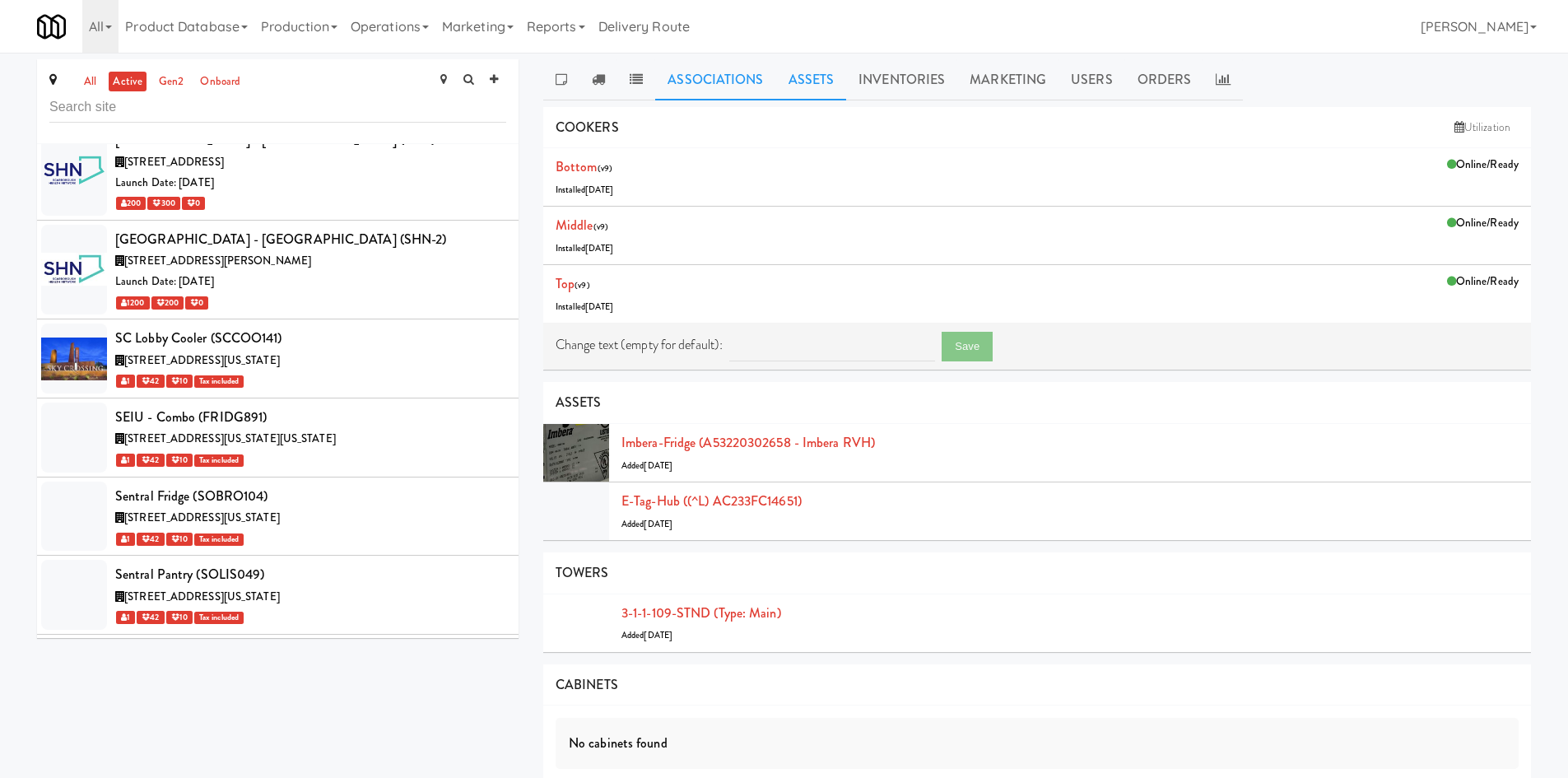
click at [688, 91] on link "Associations" at bounding box center [714, 80] width 120 height 41
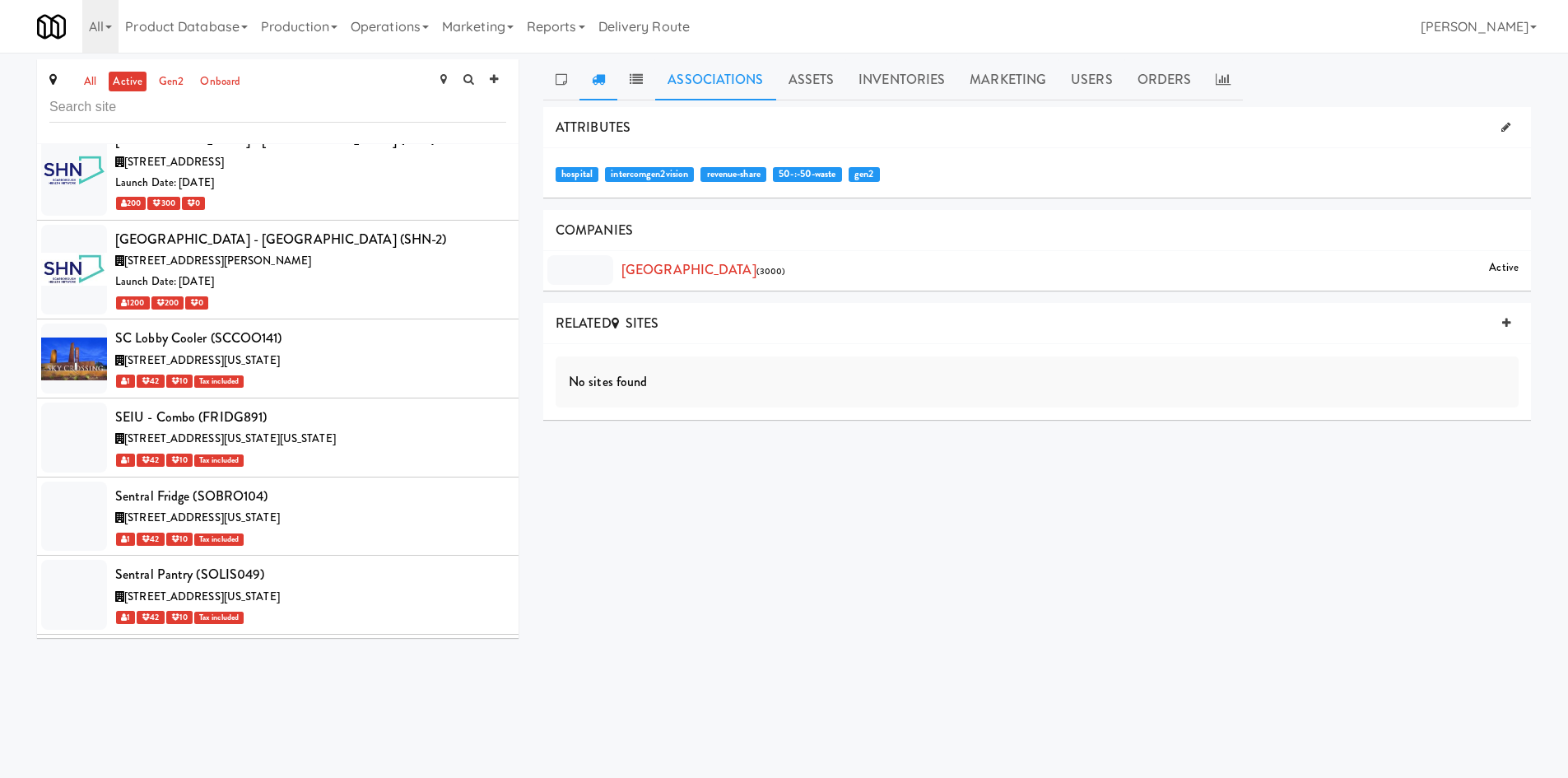
click at [591, 68] on link at bounding box center [598, 80] width 38 height 41
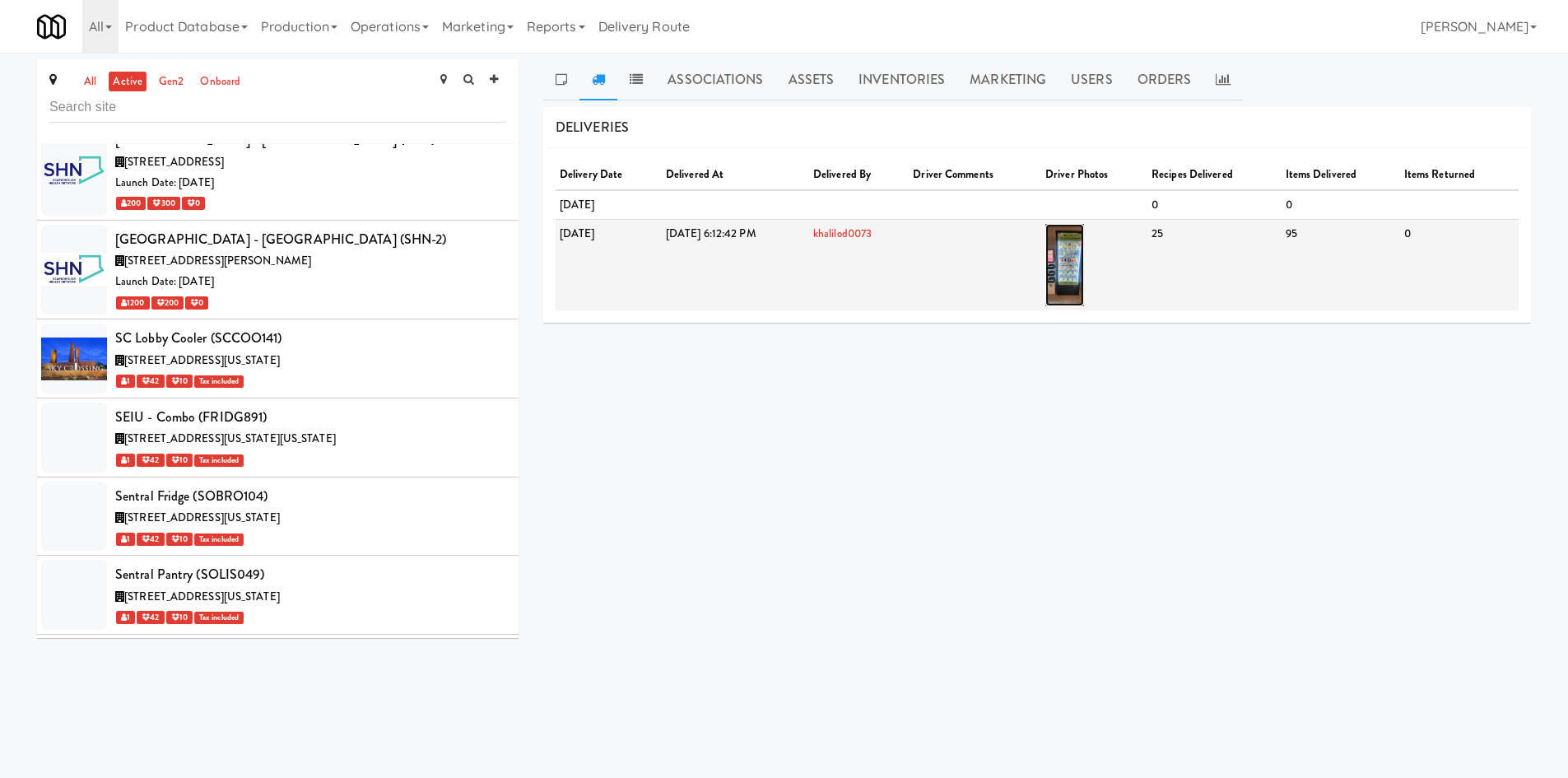
click at [1084, 261] on img at bounding box center [1065, 265] width 39 height 83
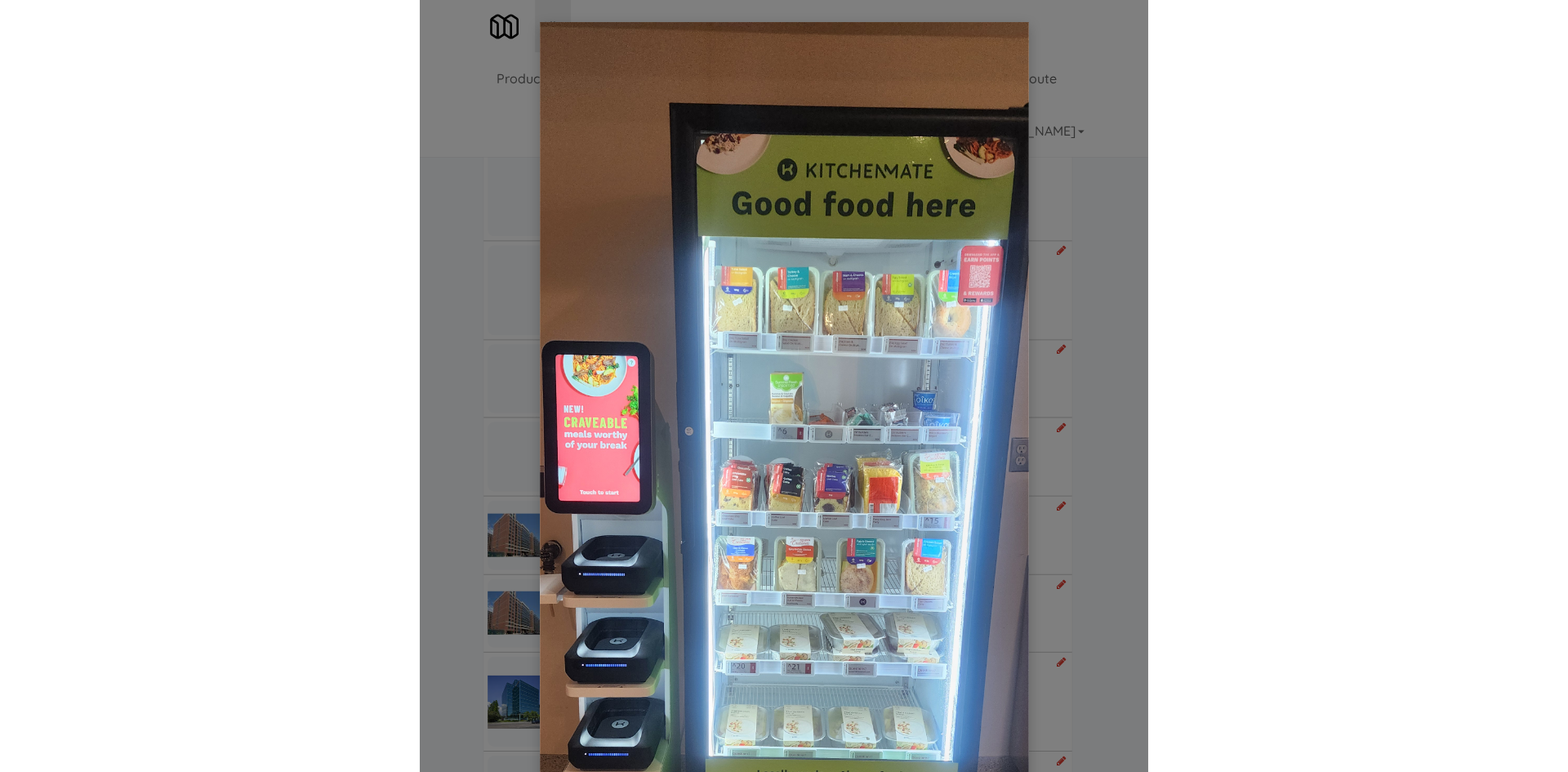
scroll to position [0, 0]
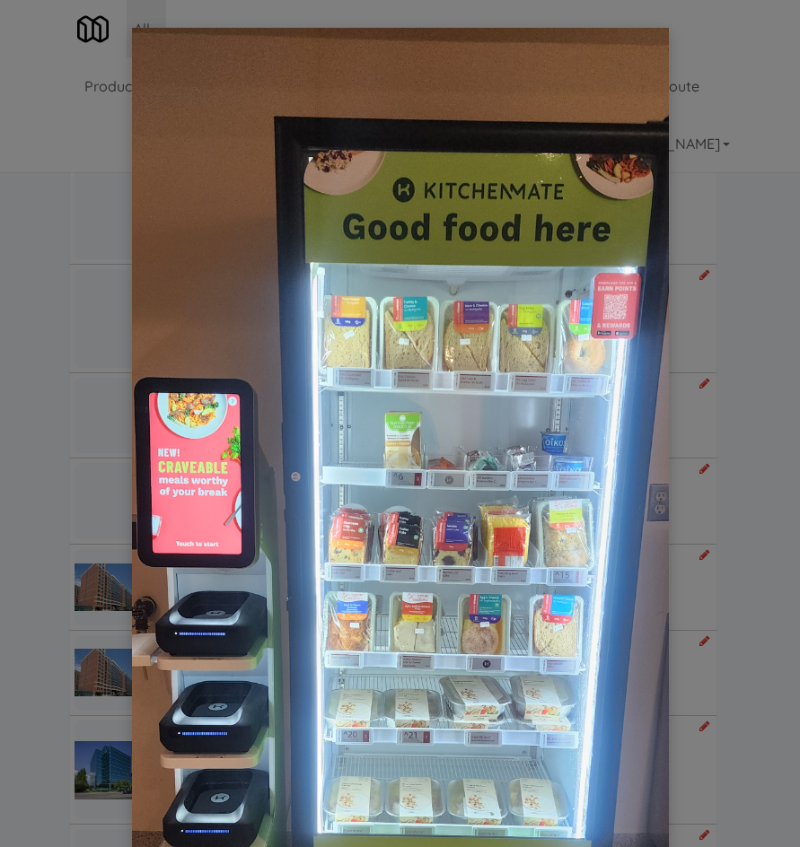
click at [82, 191] on div at bounding box center [400, 423] width 800 height 847
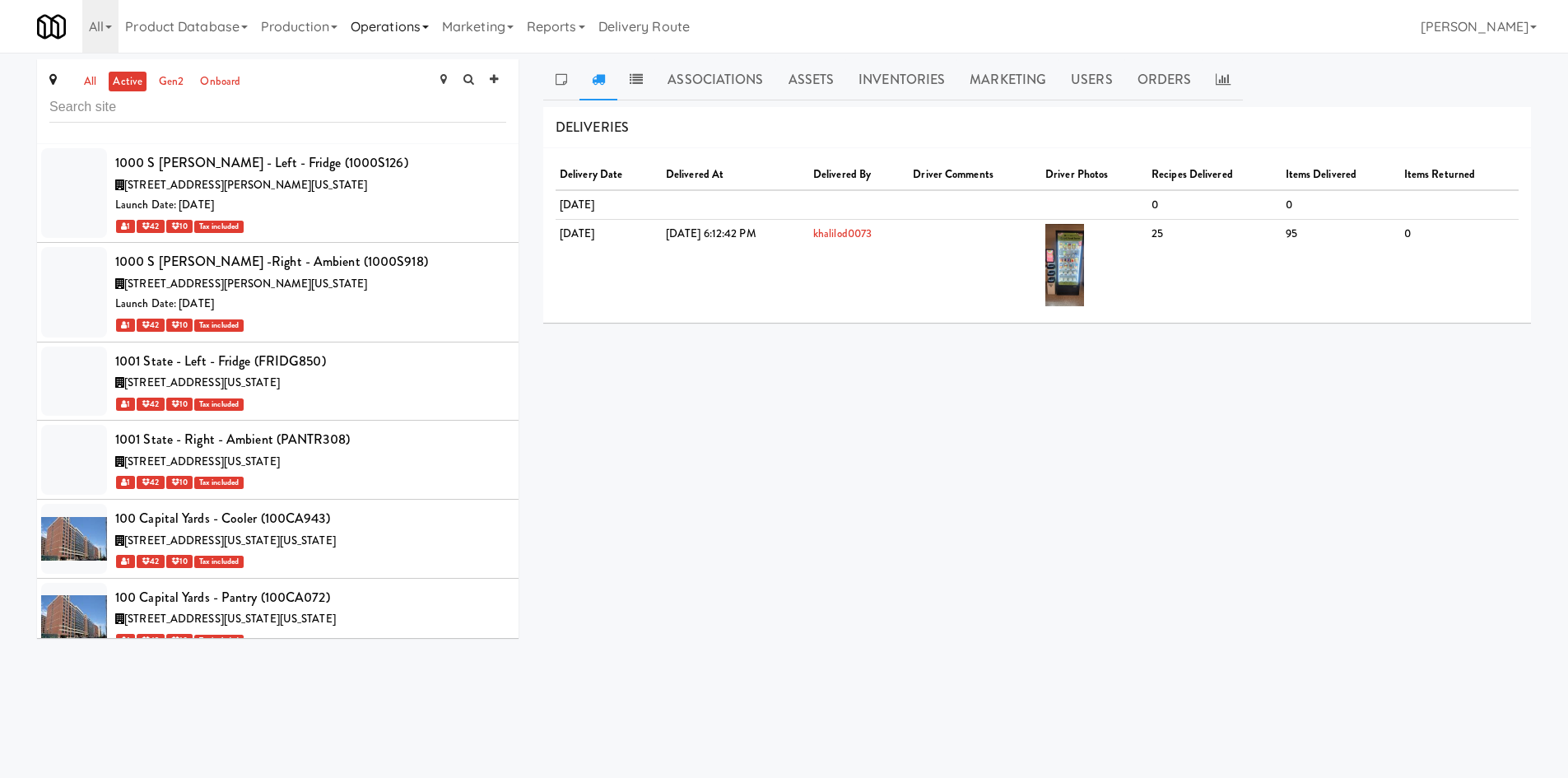
click at [408, 42] on link "Operations" at bounding box center [390, 26] width 92 height 52
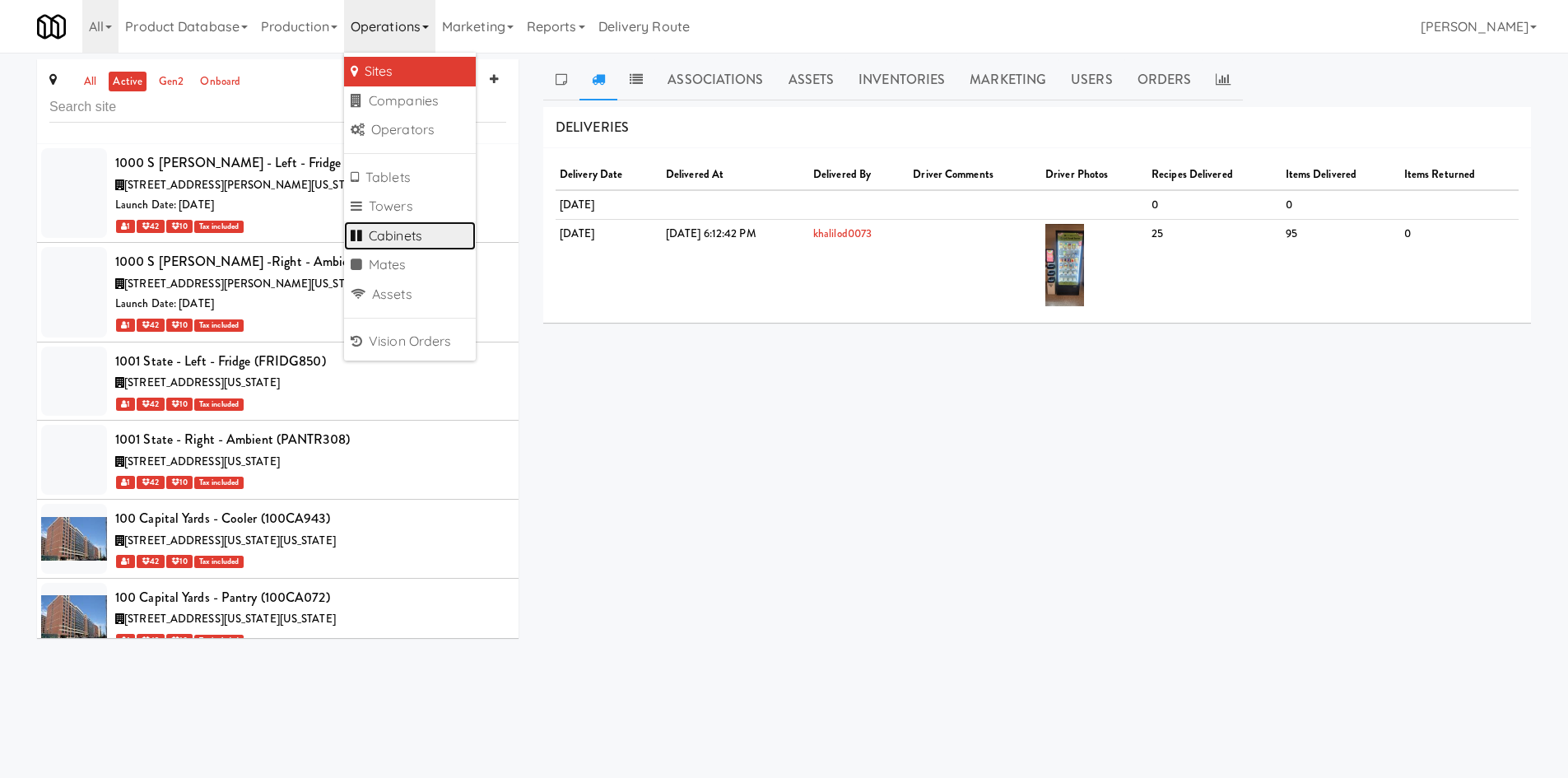
click at [419, 244] on link "Cabinets" at bounding box center [410, 236] width 132 height 29
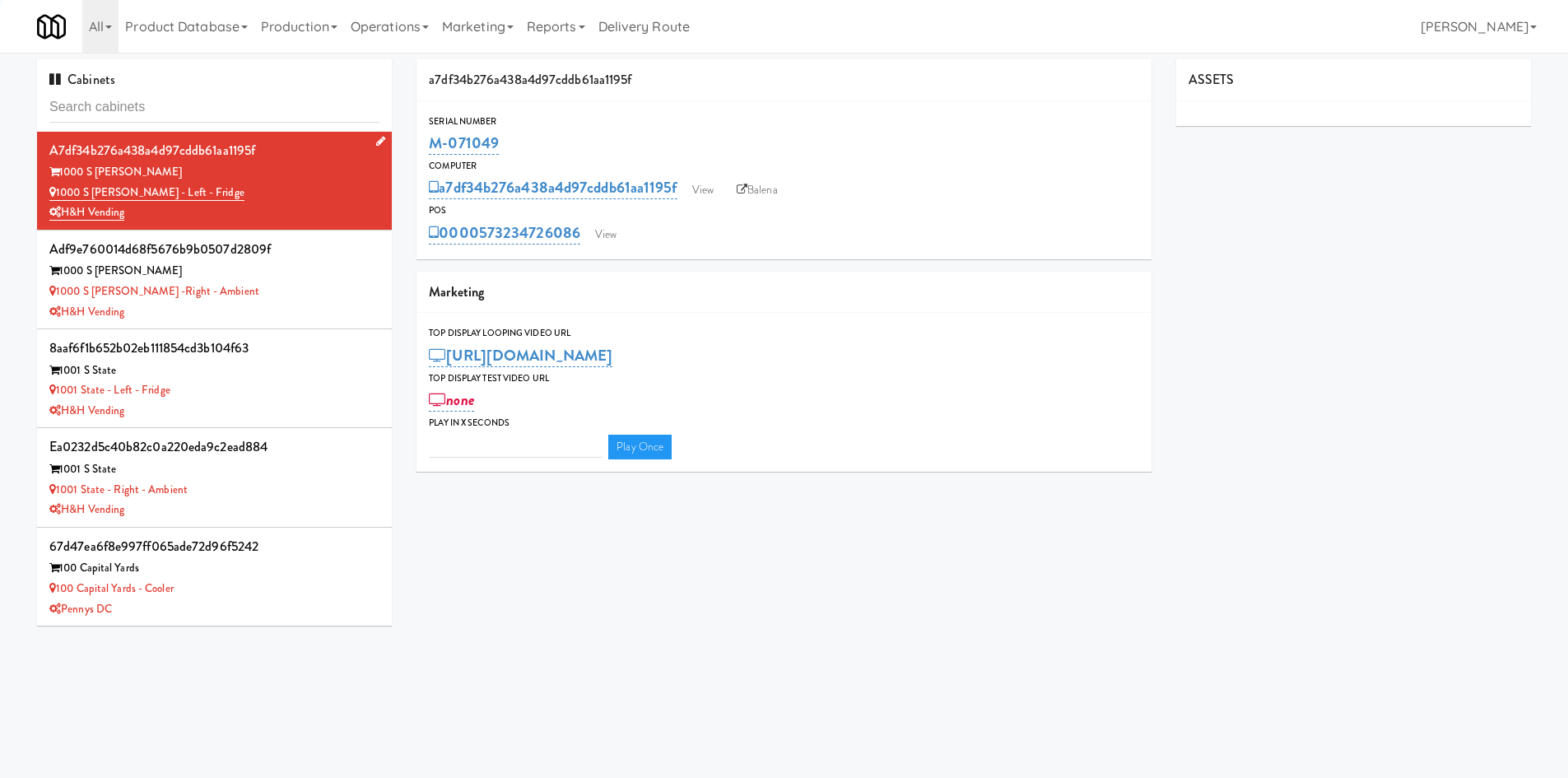
type input "3"
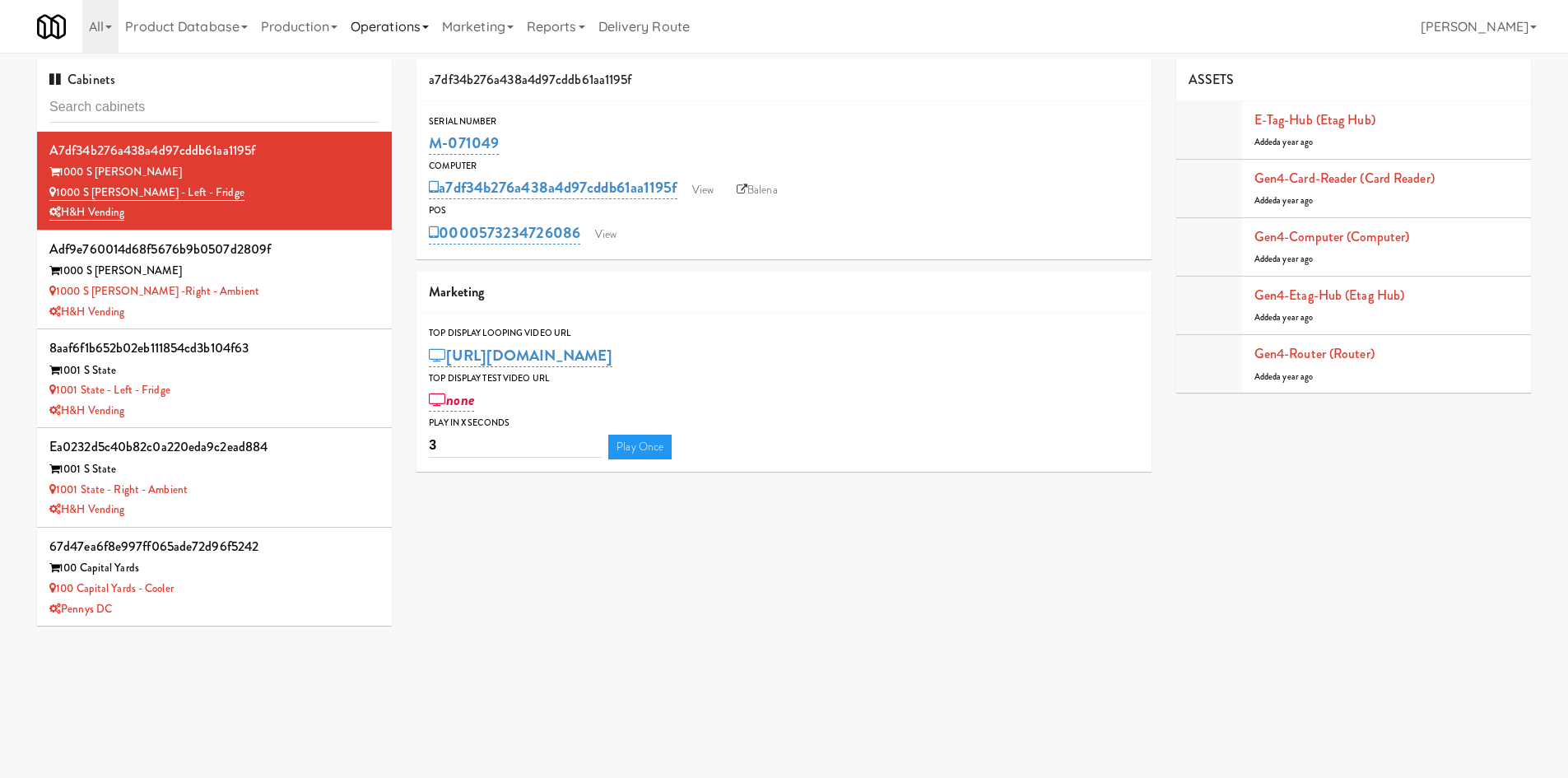
click at [376, 23] on link "Operations" at bounding box center [390, 26] width 92 height 52
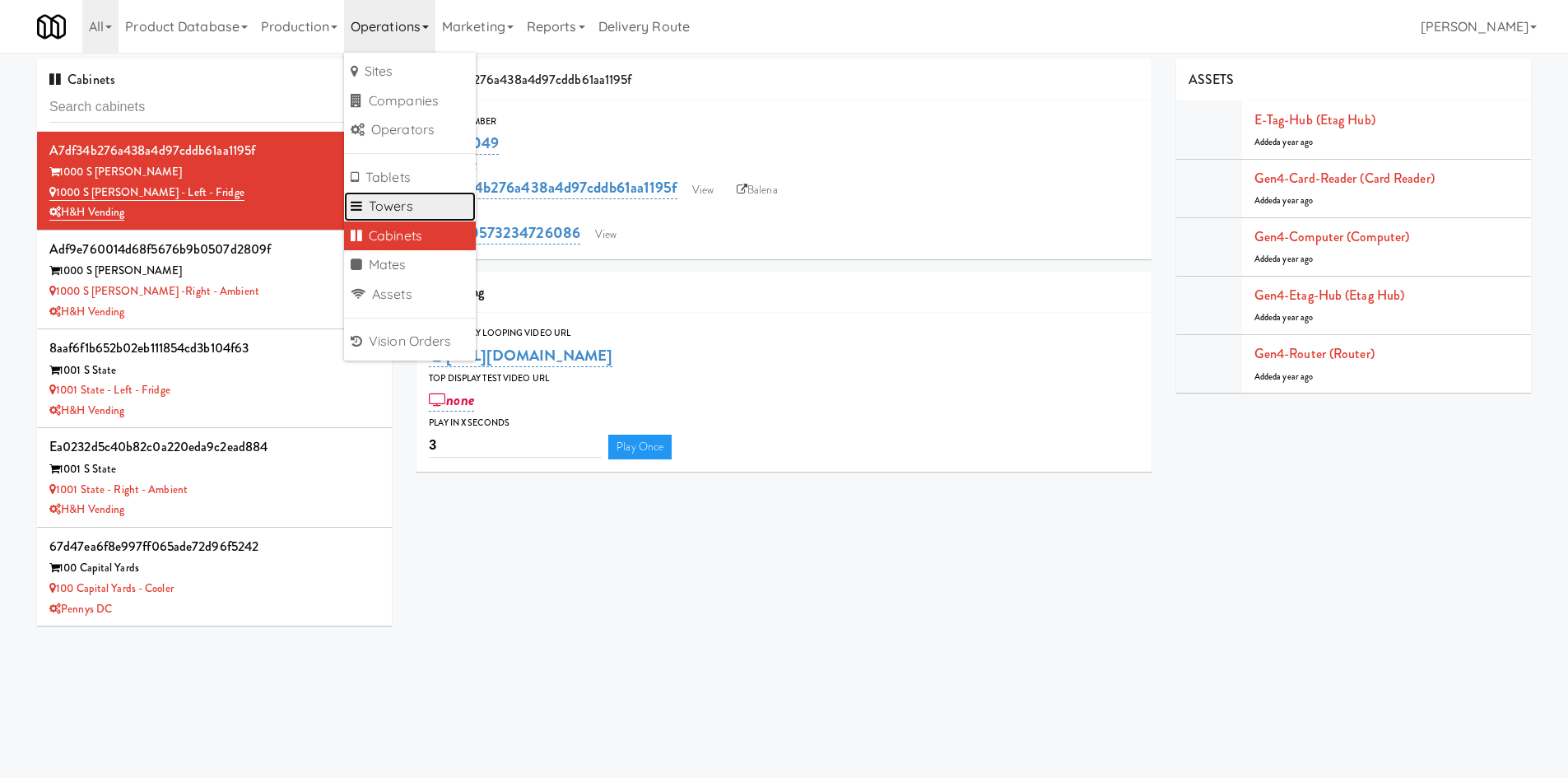
click at [410, 201] on link "Towers" at bounding box center [410, 206] width 132 height 29
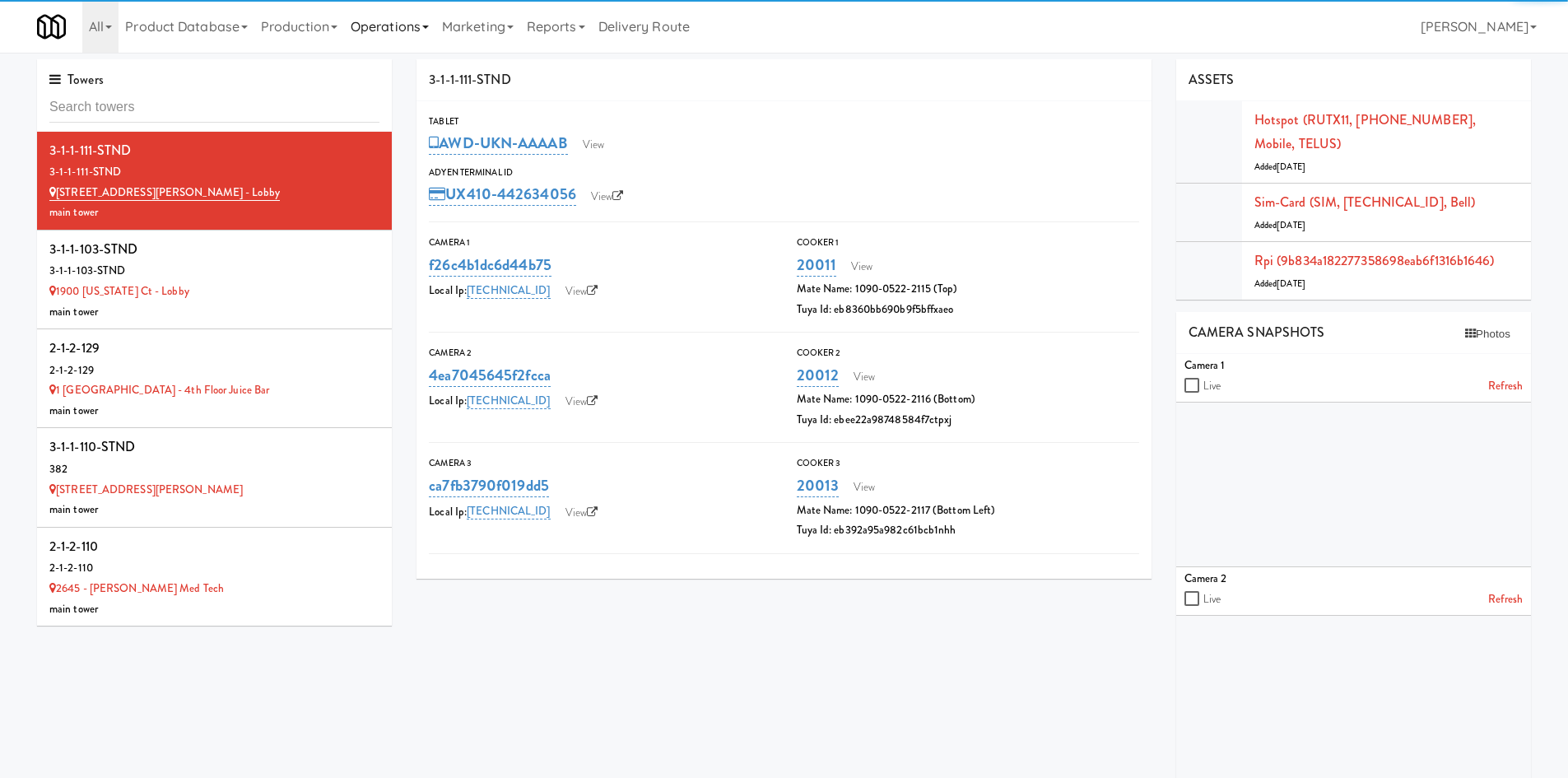
click at [361, 13] on link "Operations" at bounding box center [390, 26] width 92 height 52
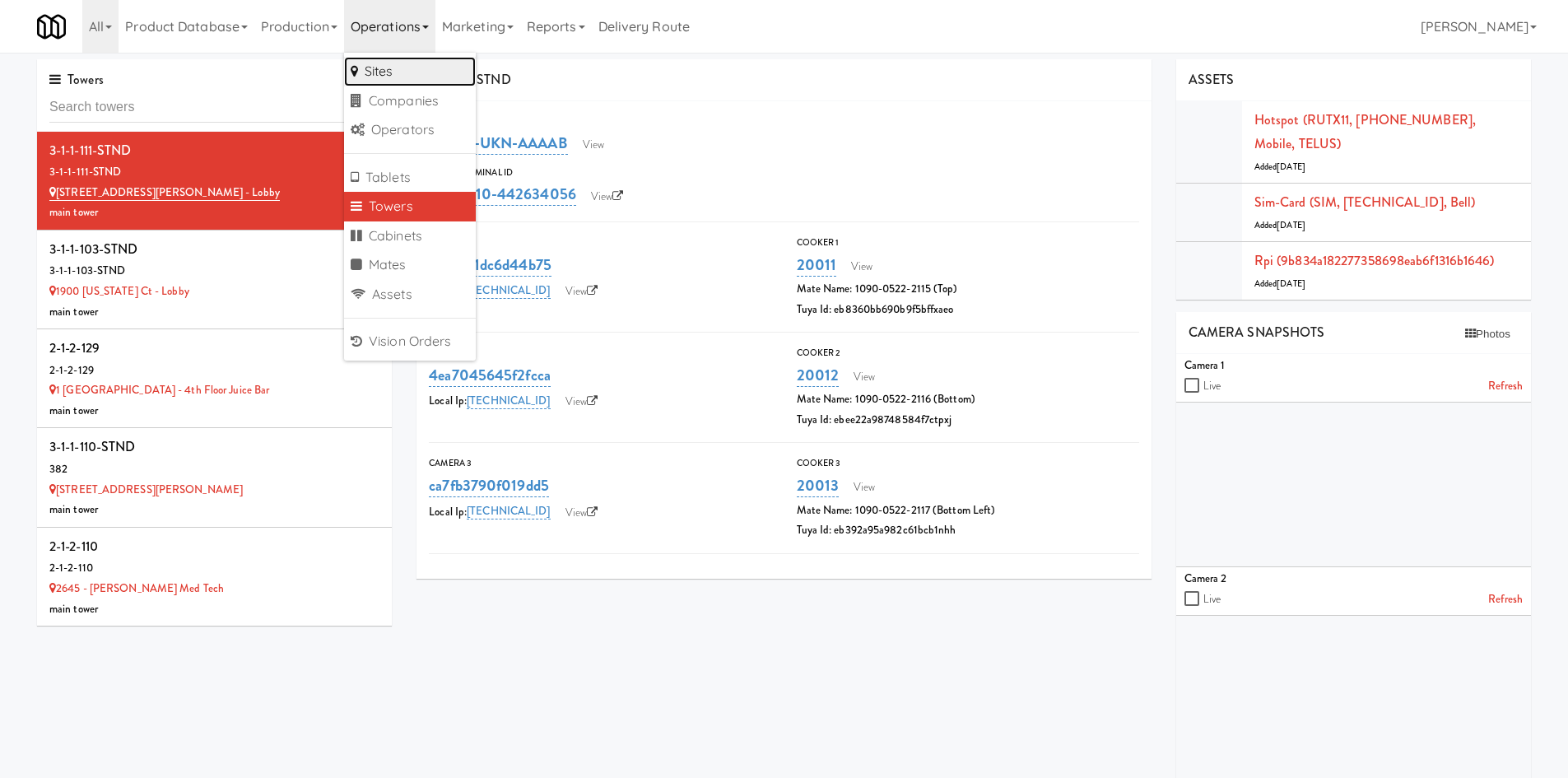
click at [392, 70] on link "Sites" at bounding box center [410, 72] width 132 height 29
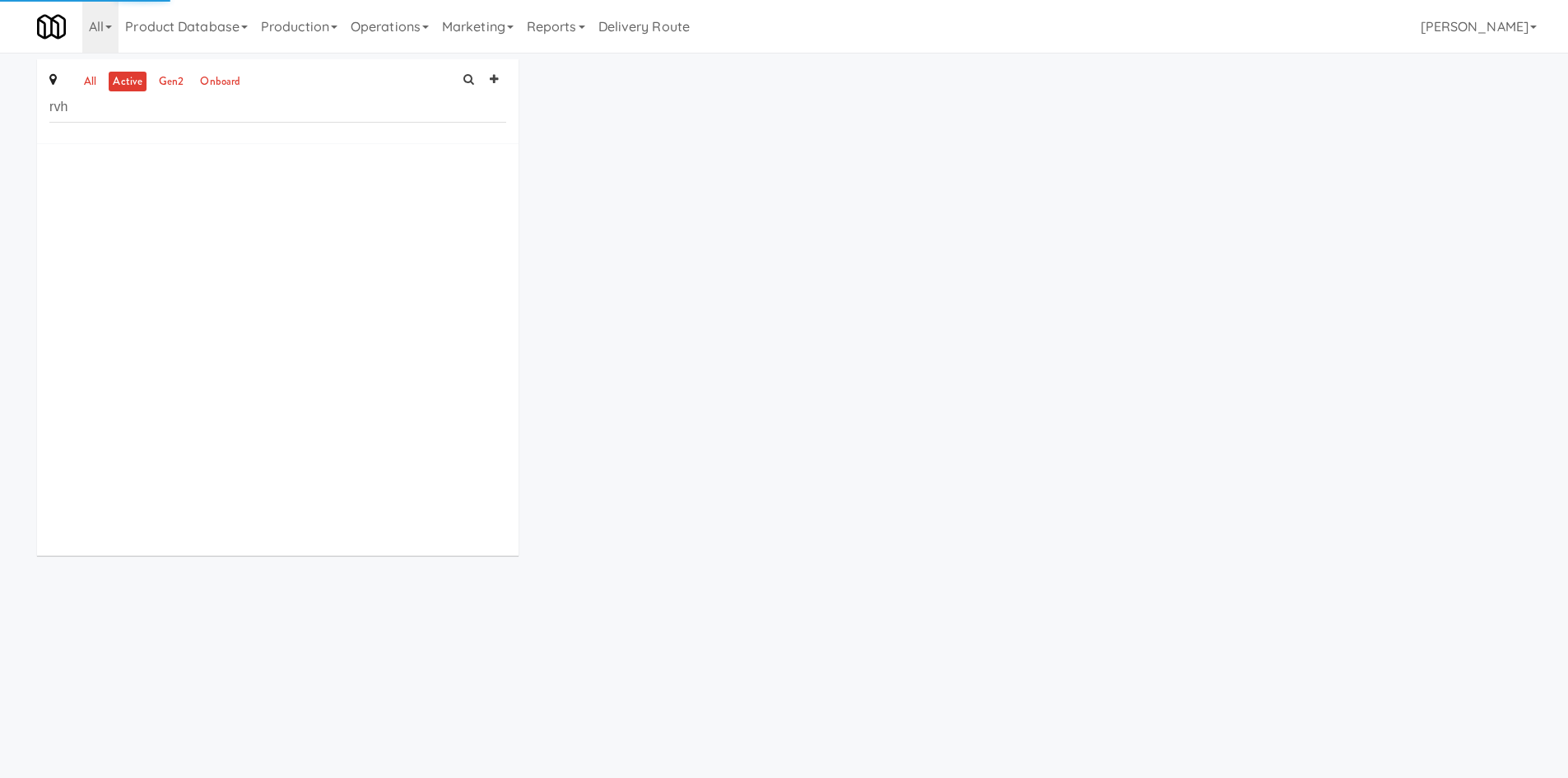
type input "rvh"
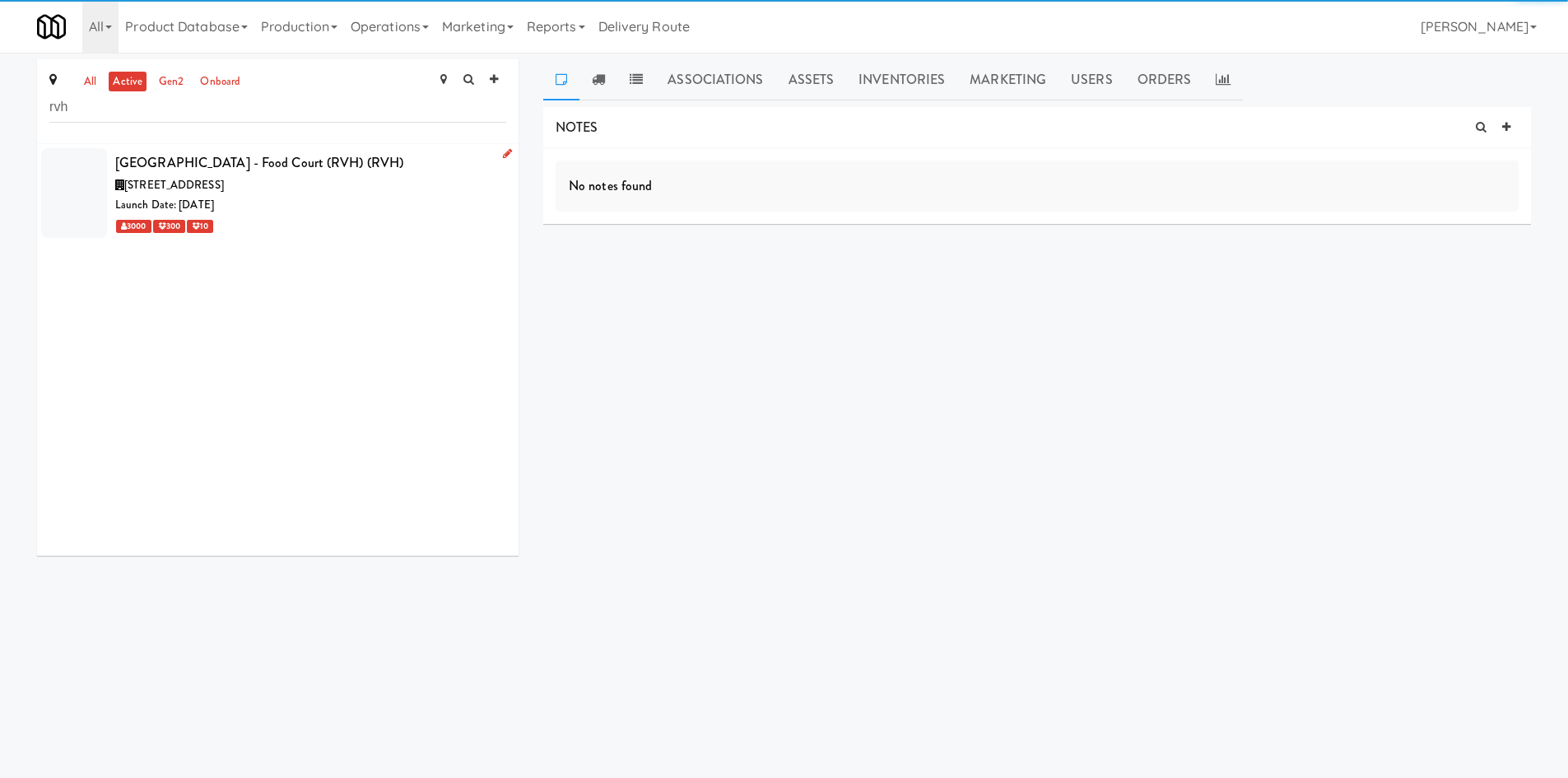
click at [349, 228] on div "3000 300 10" at bounding box center [311, 226] width 391 height 20
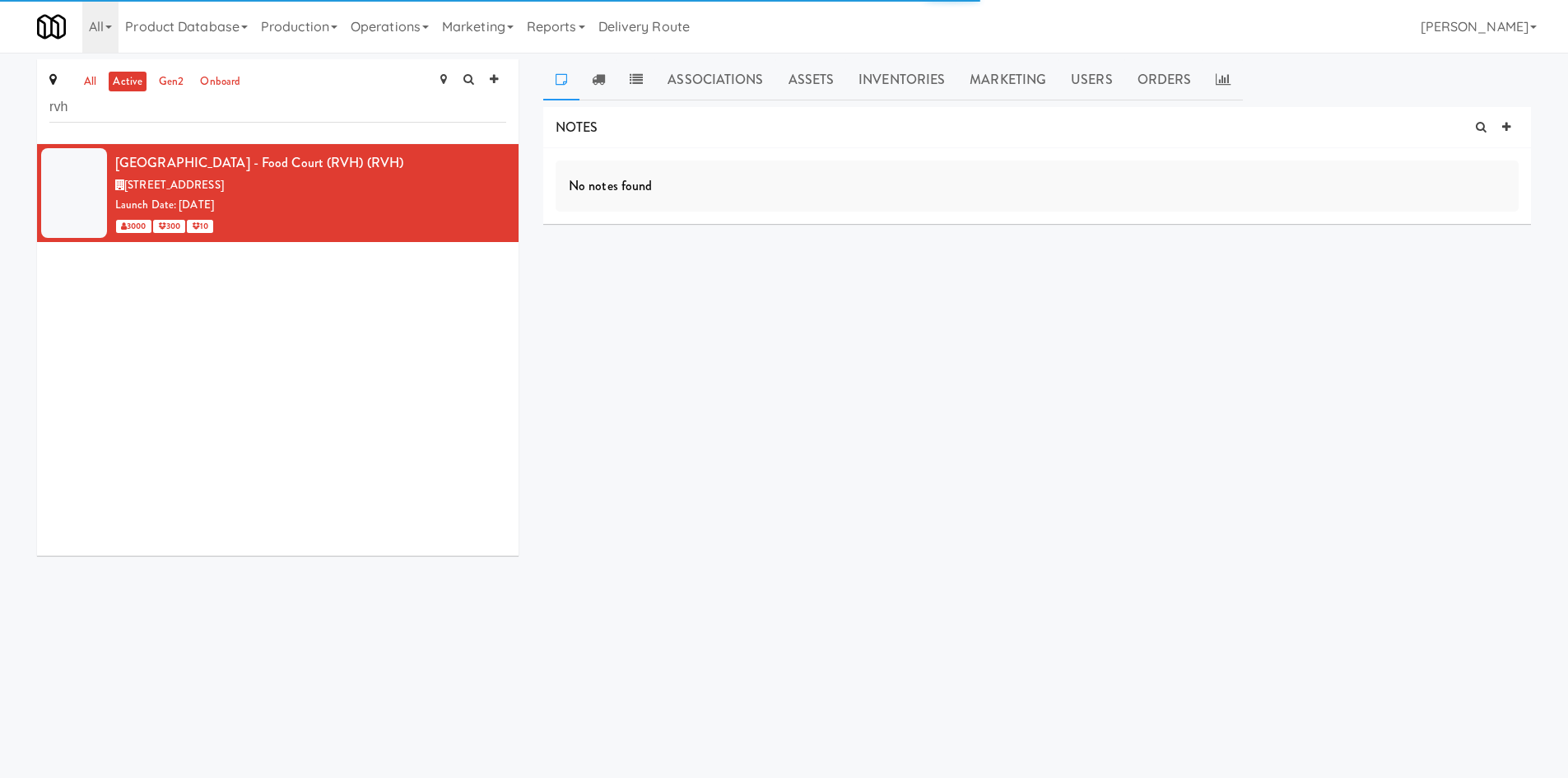
click at [807, 68] on link "Assets" at bounding box center [811, 80] width 71 height 41
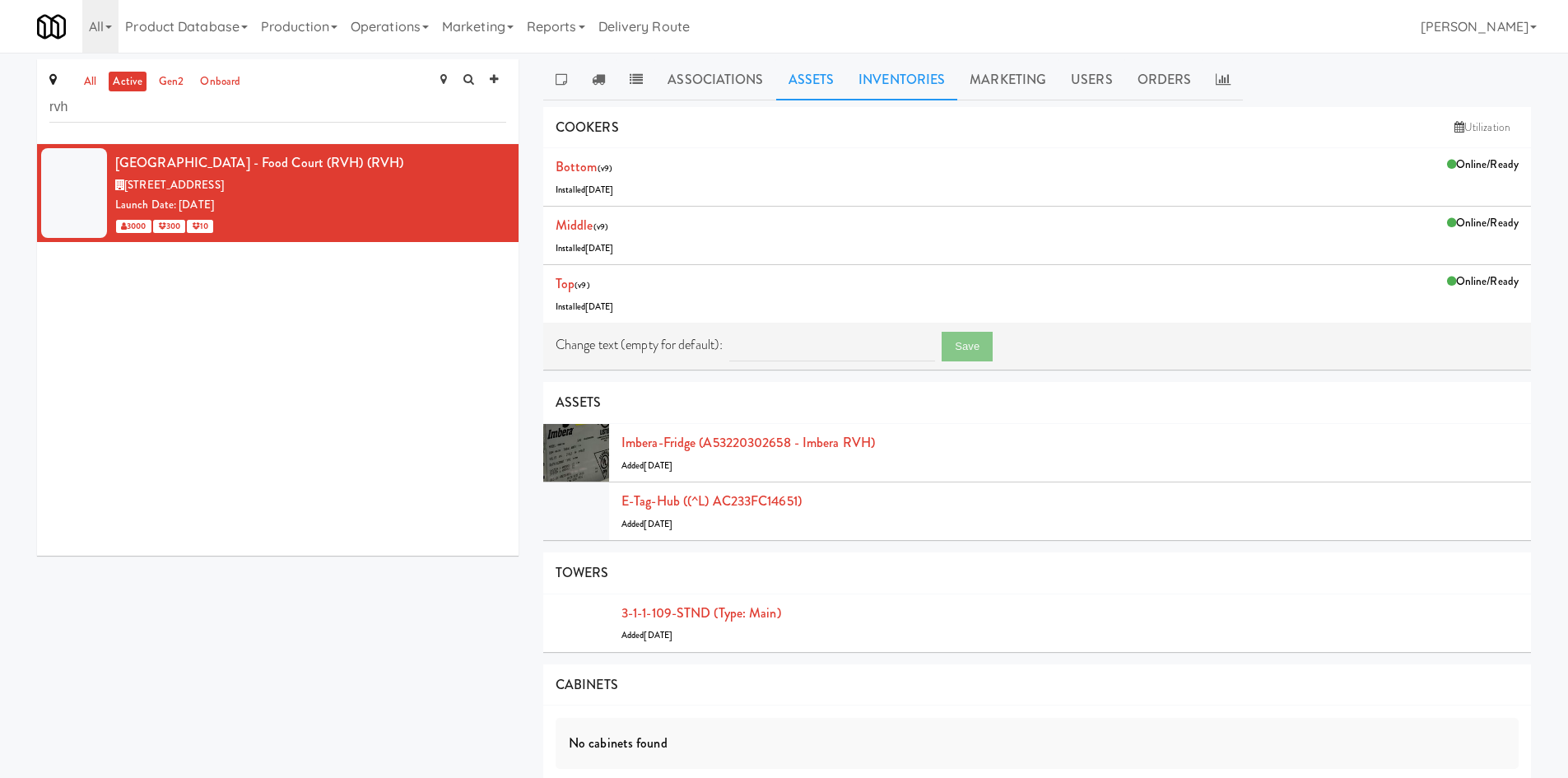
click at [920, 83] on link "Inventories" at bounding box center [901, 80] width 111 height 41
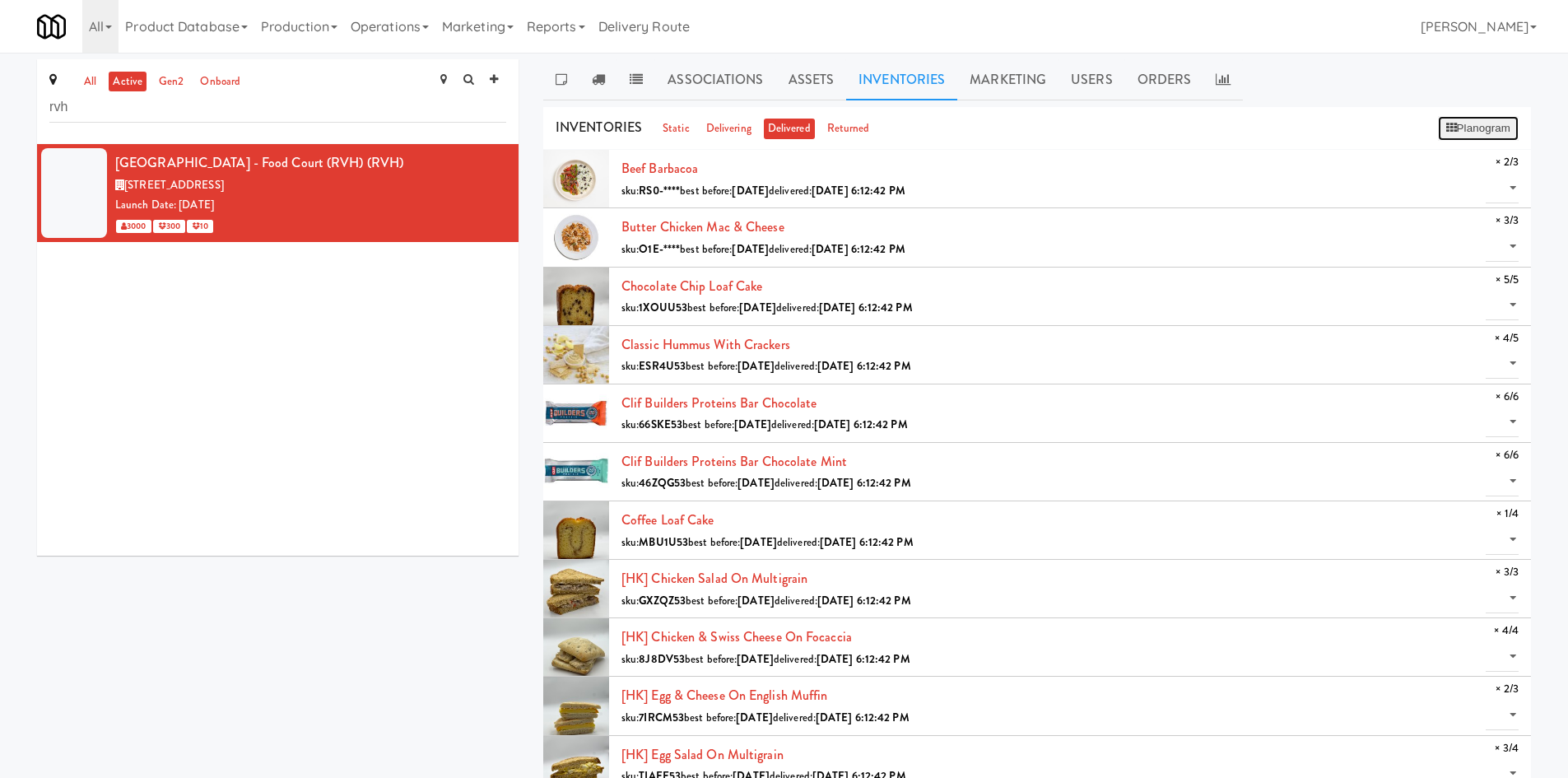
click at [1438, 132] on button "Planogram" at bounding box center [1478, 128] width 81 height 25
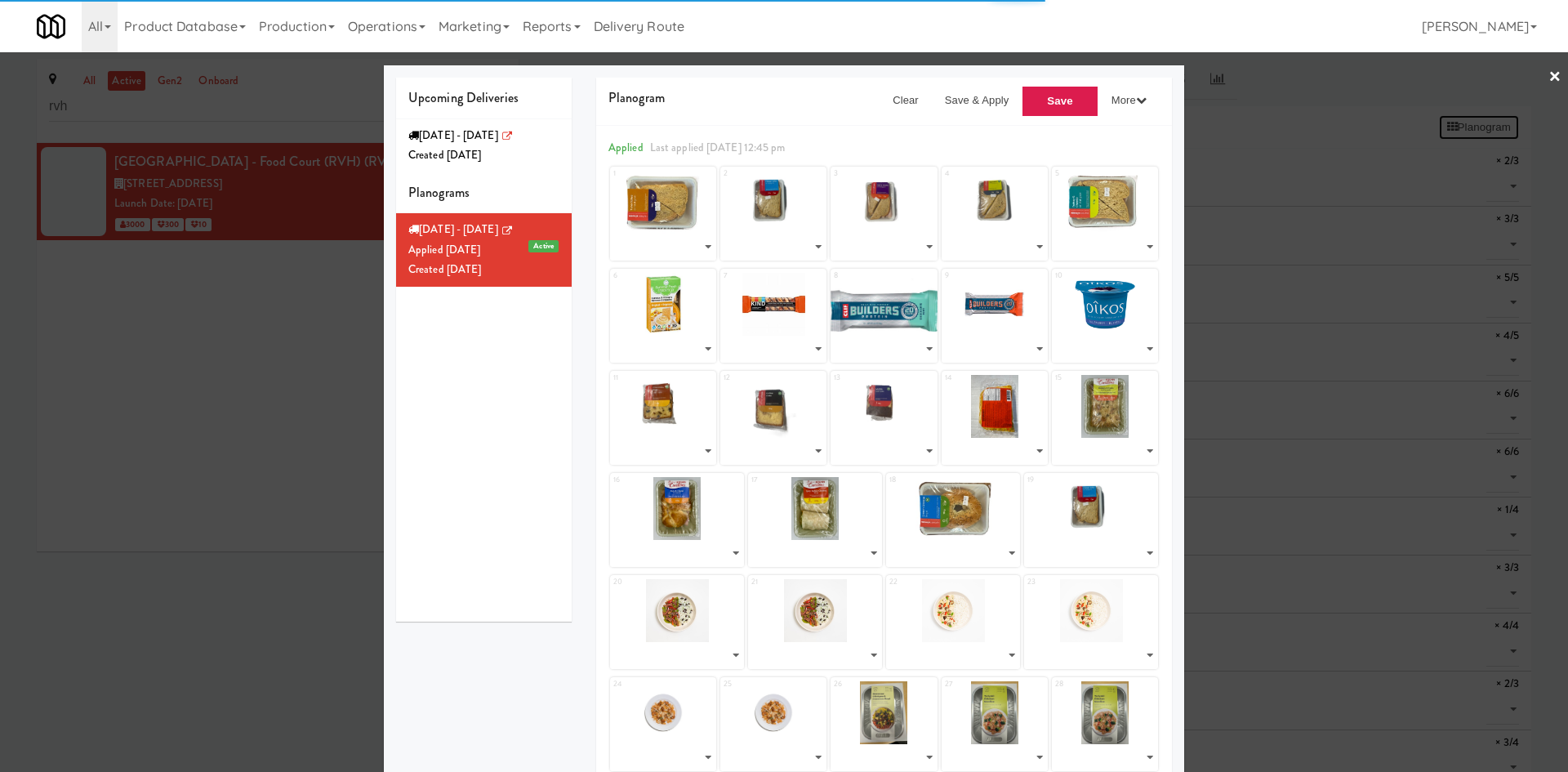
select select "number:264624"
select select "number:264620"
select select "number:264420"
select select "number:264622"
select select "number:264476"
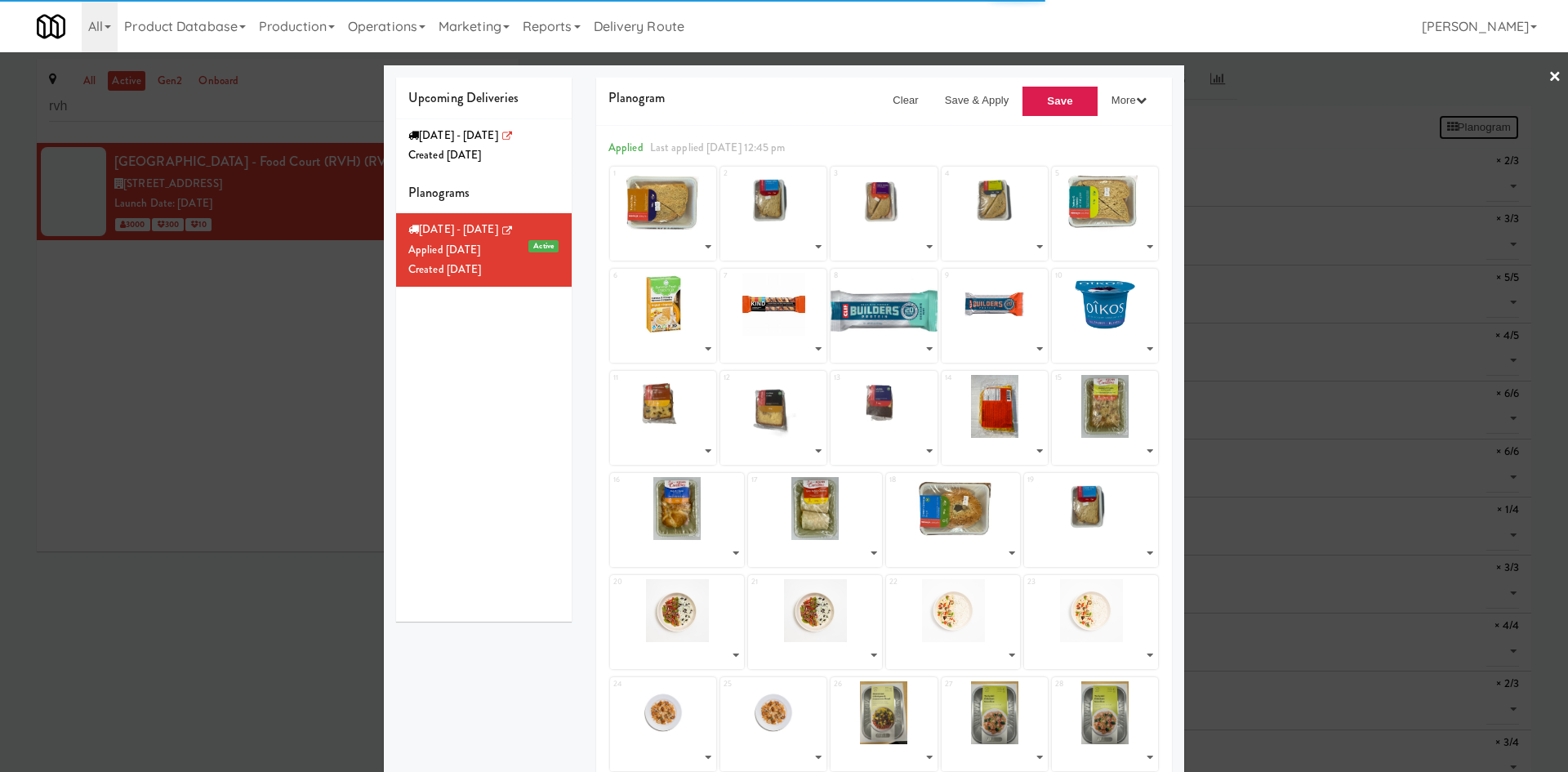
select select "number:264356"
select select "number:264030"
select select "number:264069"
select select "number:264095"
select select "number:264609"
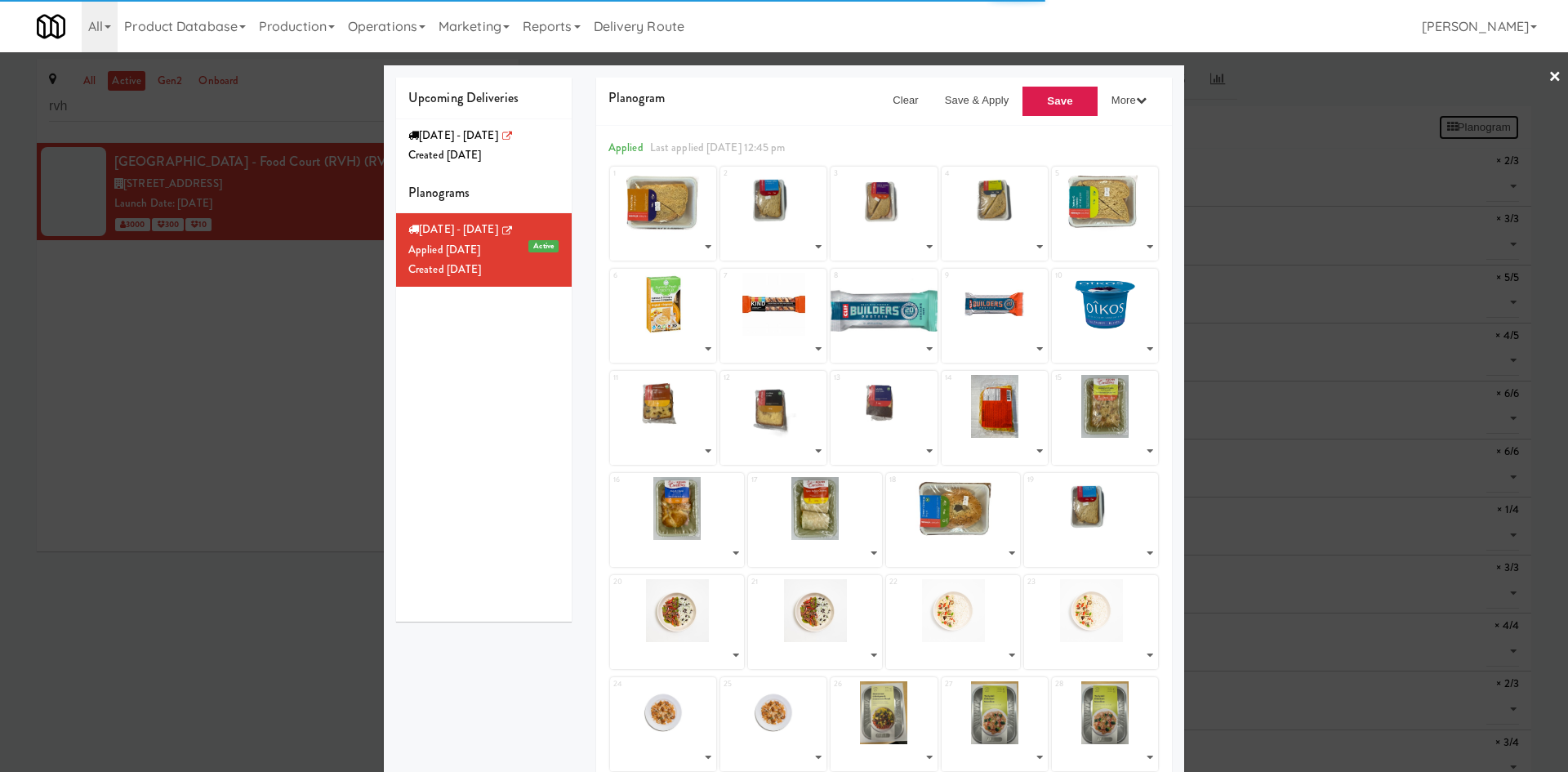
select select "number:264617"
select select "number:264625"
select select "number:264619"
select select "number:264601"
select select "number:264563"
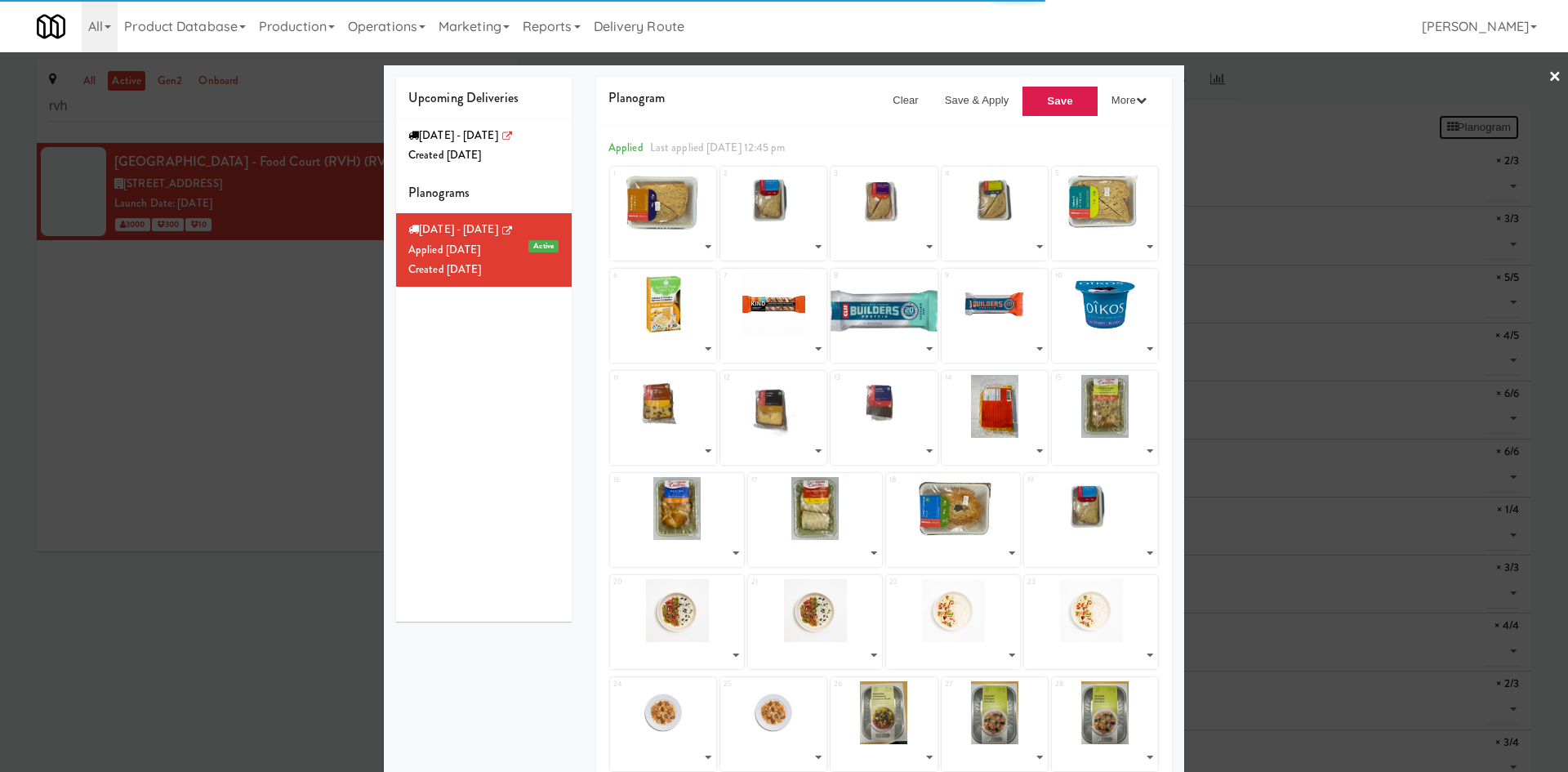
select select "number:264523"
select select "number:264586"
select select "number:264623"
select select "number:264620"
select select "number:263033"
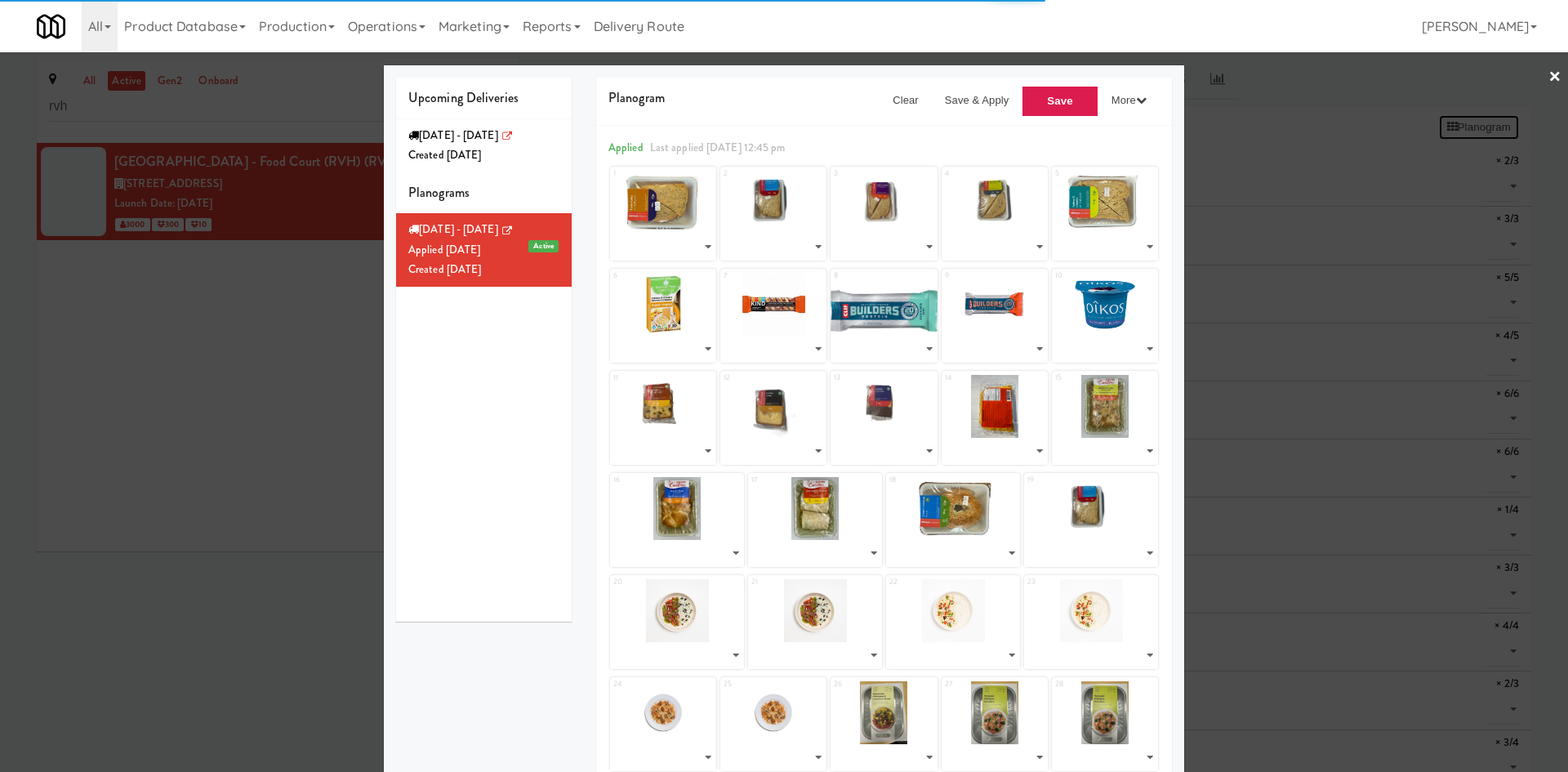
select select "number:263033"
select select "number:262930"
select select "number:262986"
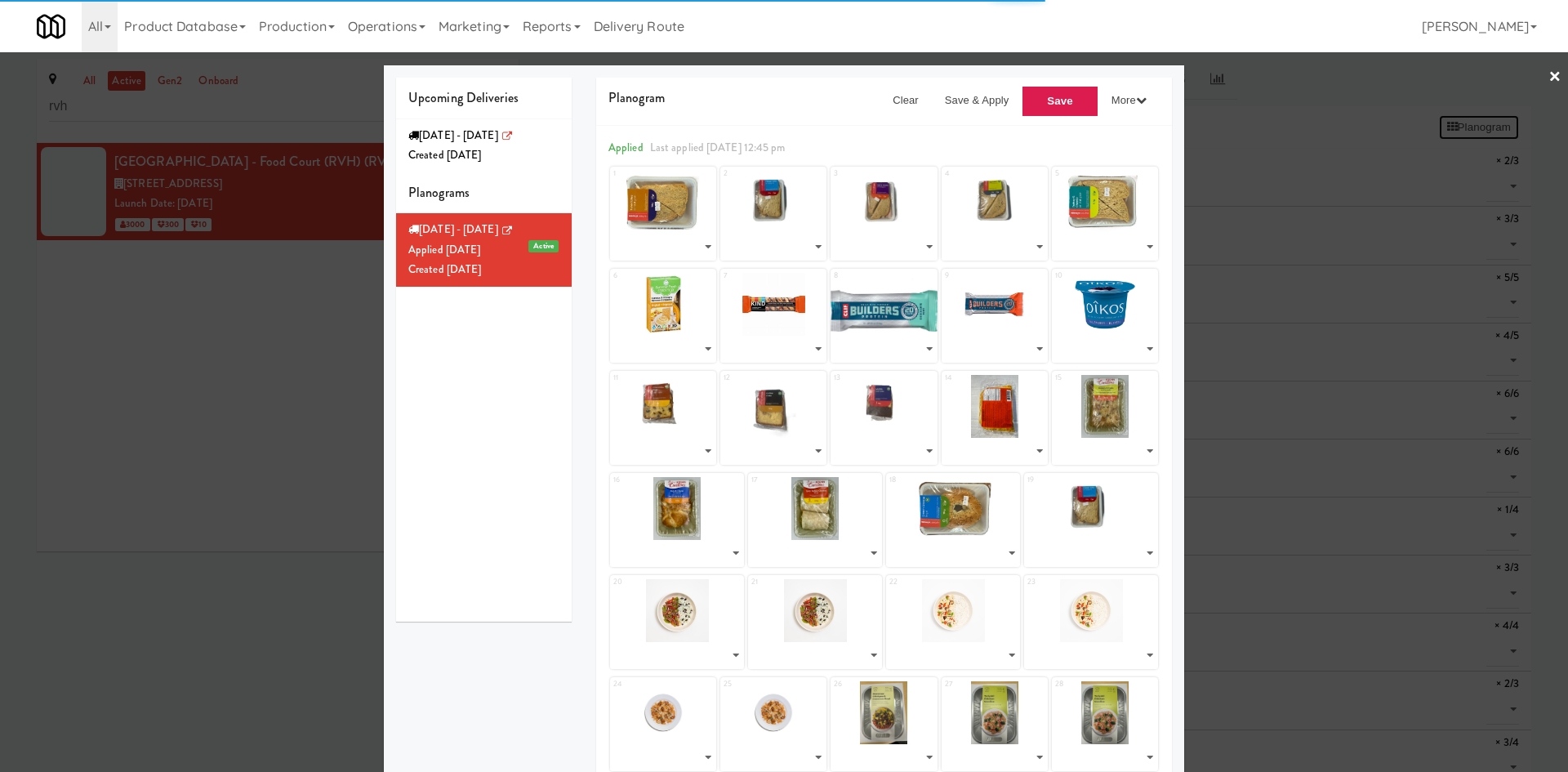
select select "number:262808"
select select "number:262869"
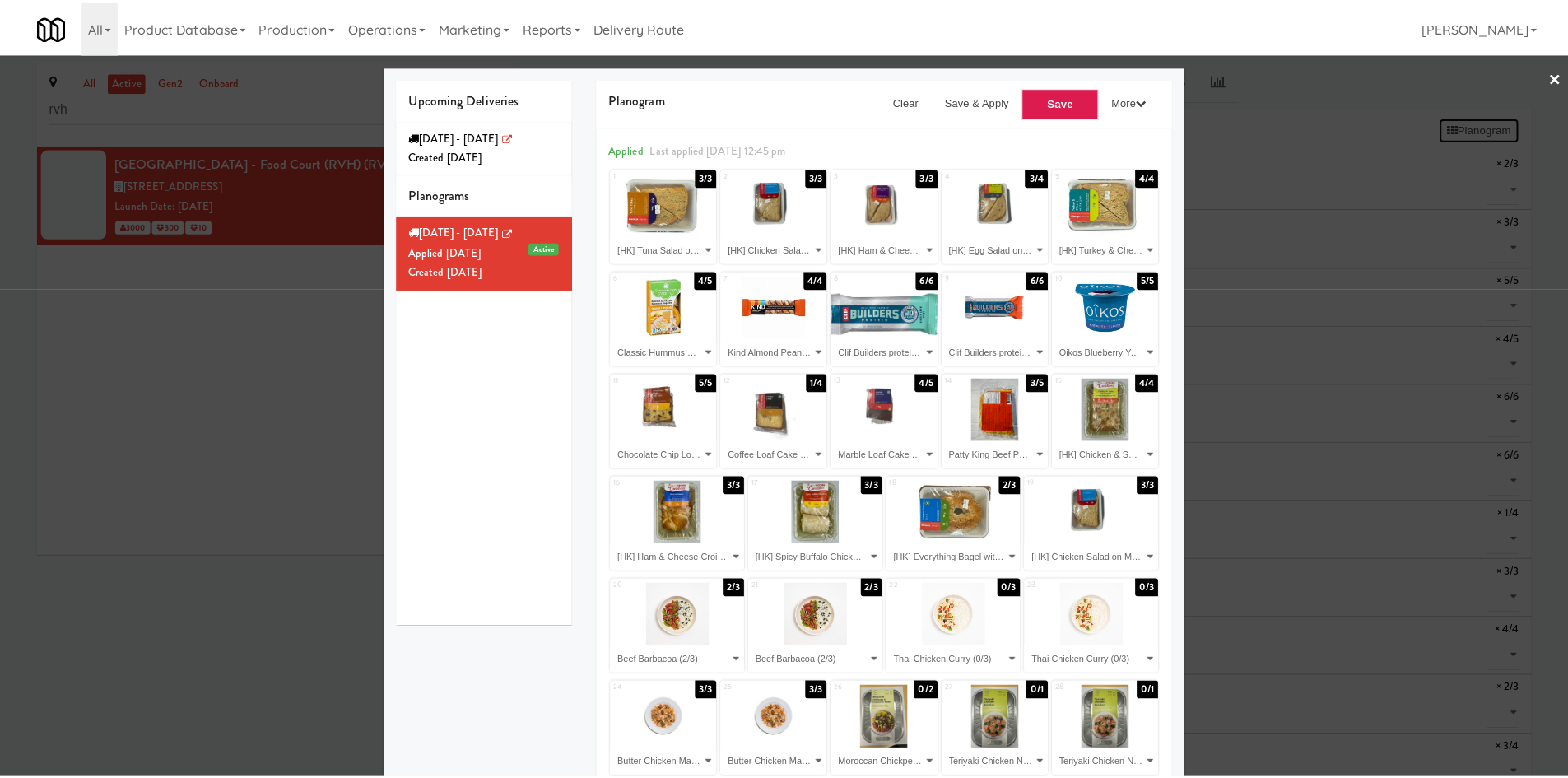
scroll to position [140, 0]
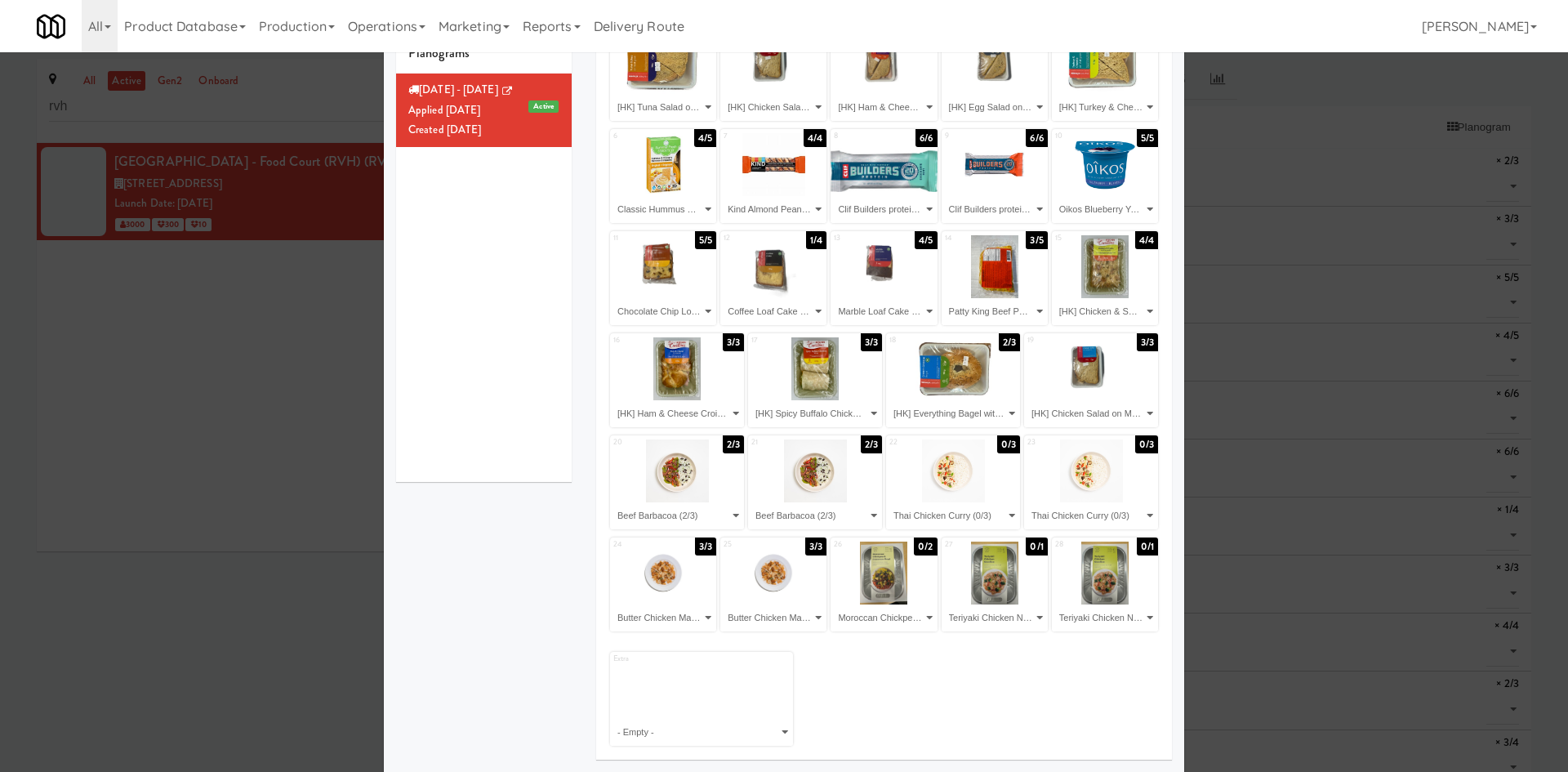
drag, startPoint x: 167, startPoint y: 643, endPoint x: 371, endPoint y: 491, distance: 254.4
click at [167, 643] on div at bounding box center [784, 386] width 1568 height 772
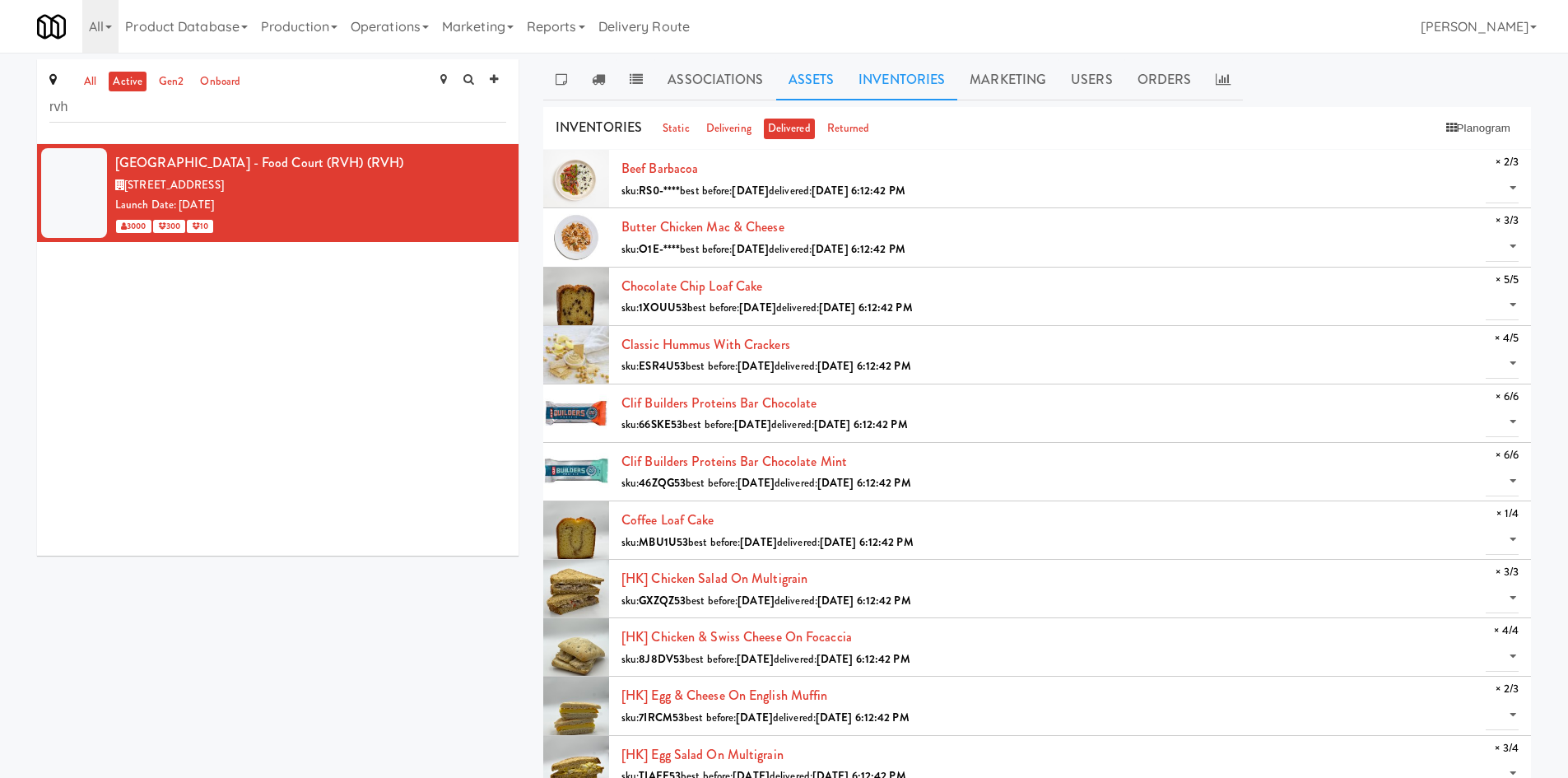
click at [825, 84] on link "Assets" at bounding box center [811, 80] width 71 height 41
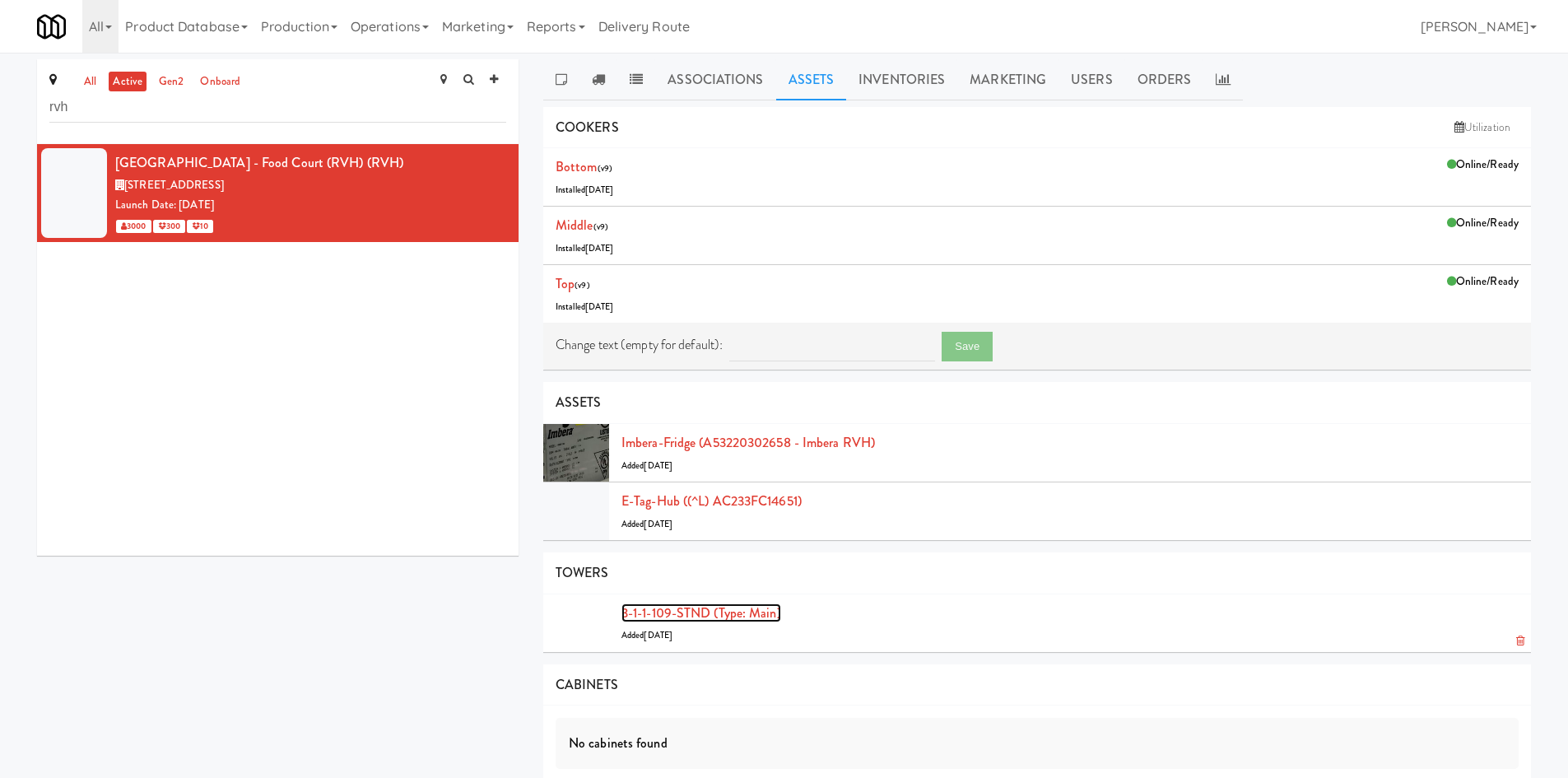
click at [751, 618] on link "3-1-1-109-STND (type: main)" at bounding box center [701, 613] width 160 height 19
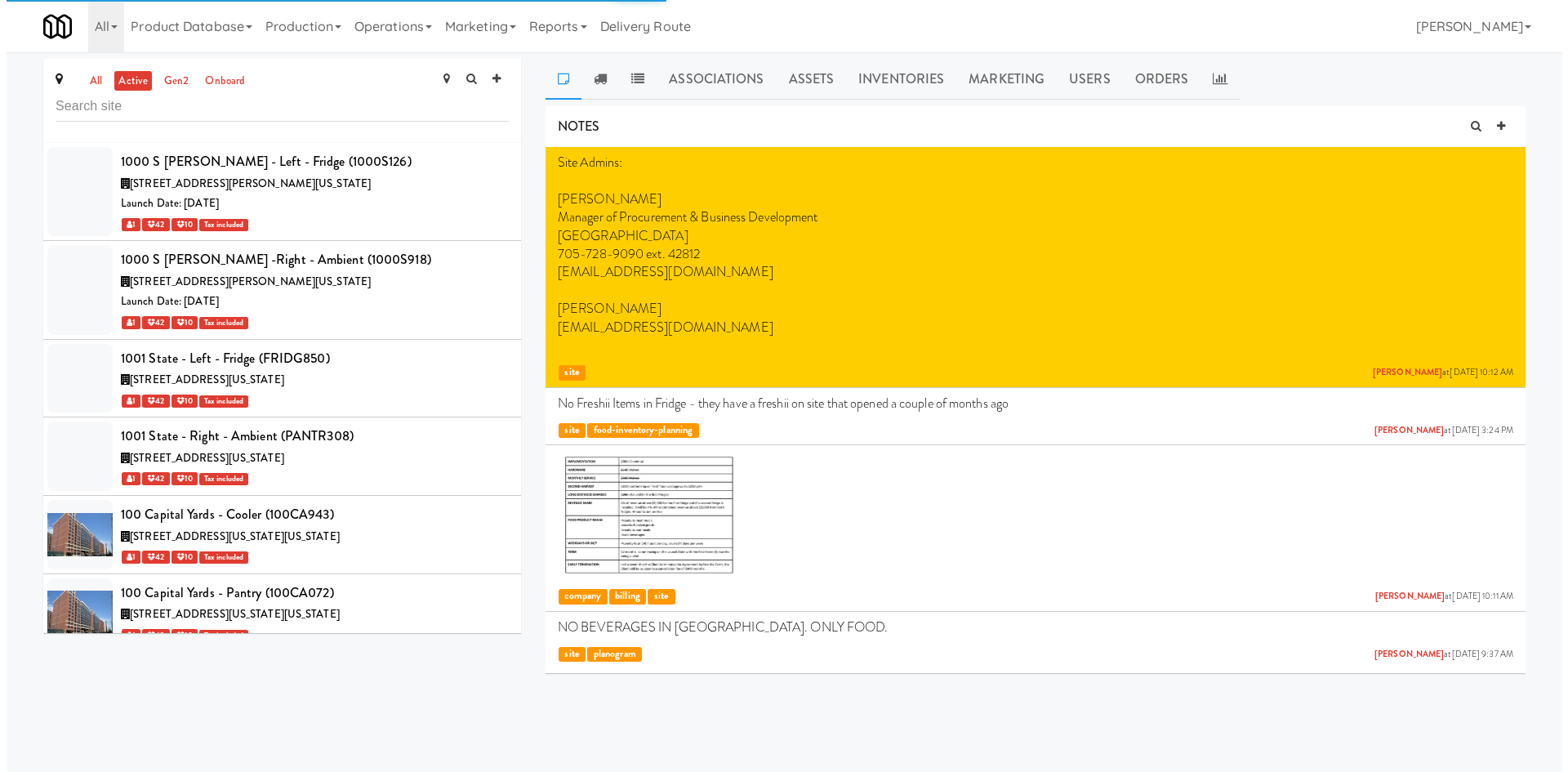
scroll to position [50436, 0]
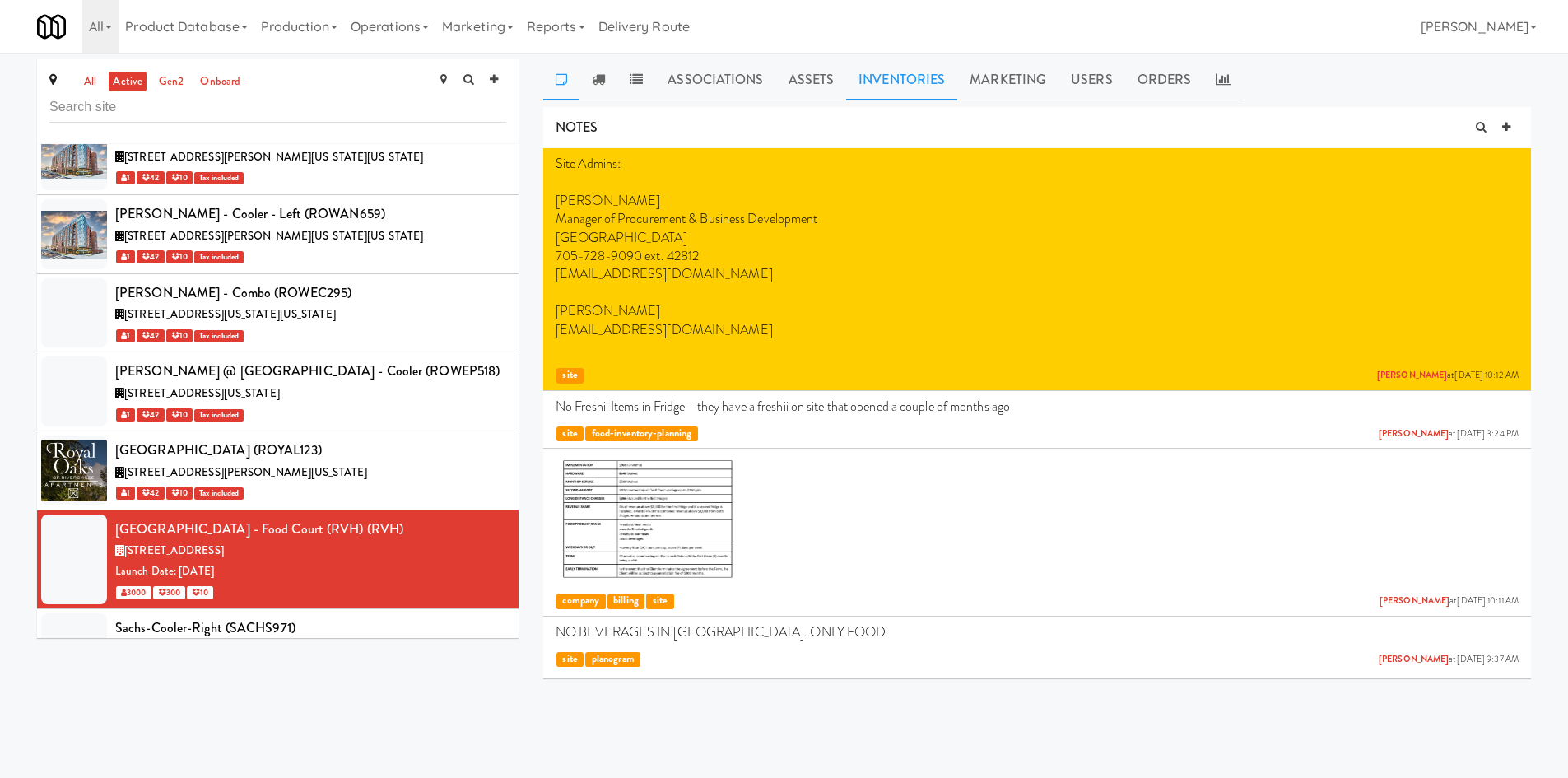
drag, startPoint x: 873, startPoint y: 84, endPoint x: 845, endPoint y: 84, distance: 28.0
click at [872, 84] on link "Inventories" at bounding box center [901, 80] width 111 height 41
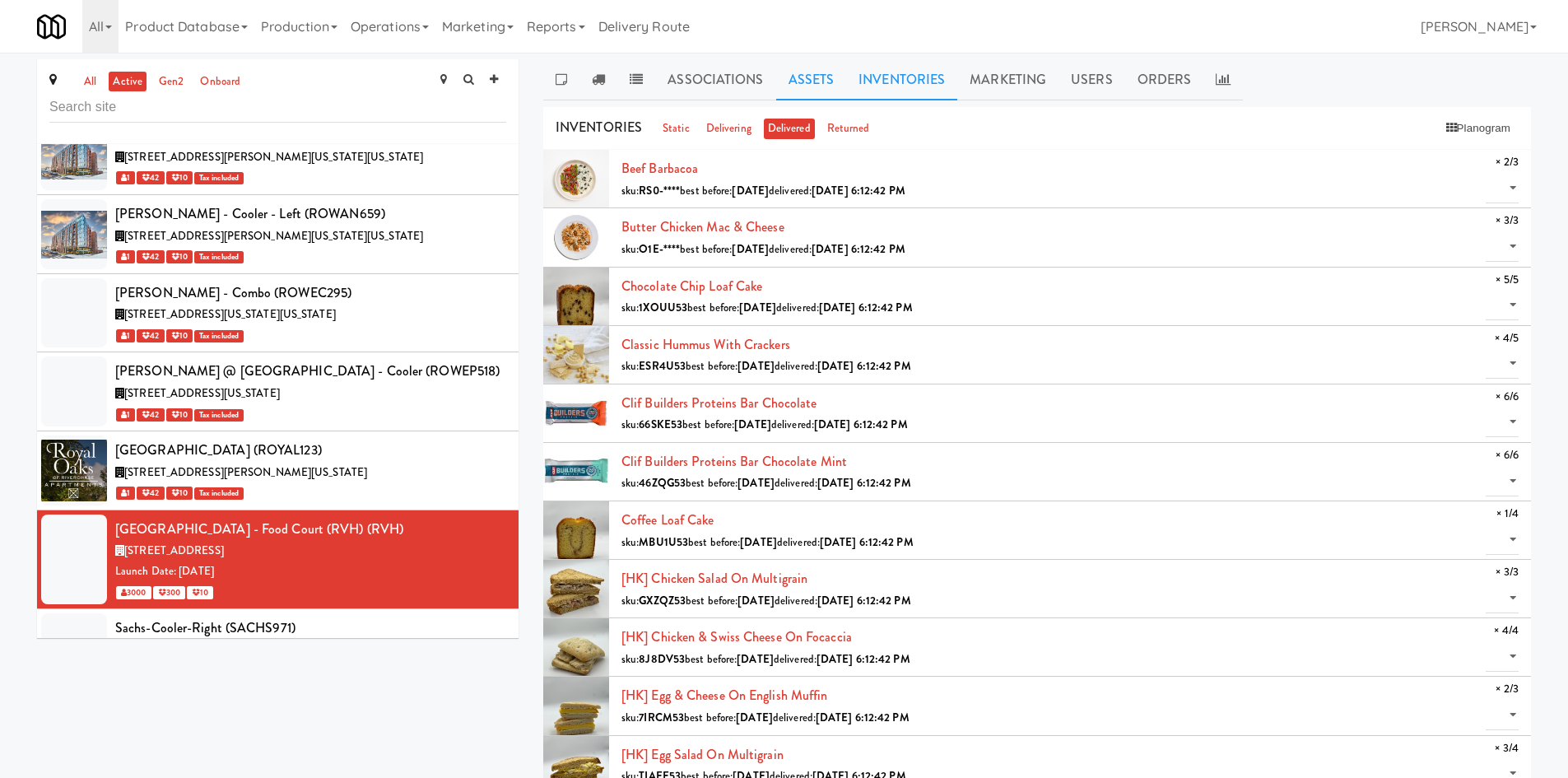
click at [815, 84] on link "Assets" at bounding box center [811, 80] width 71 height 41
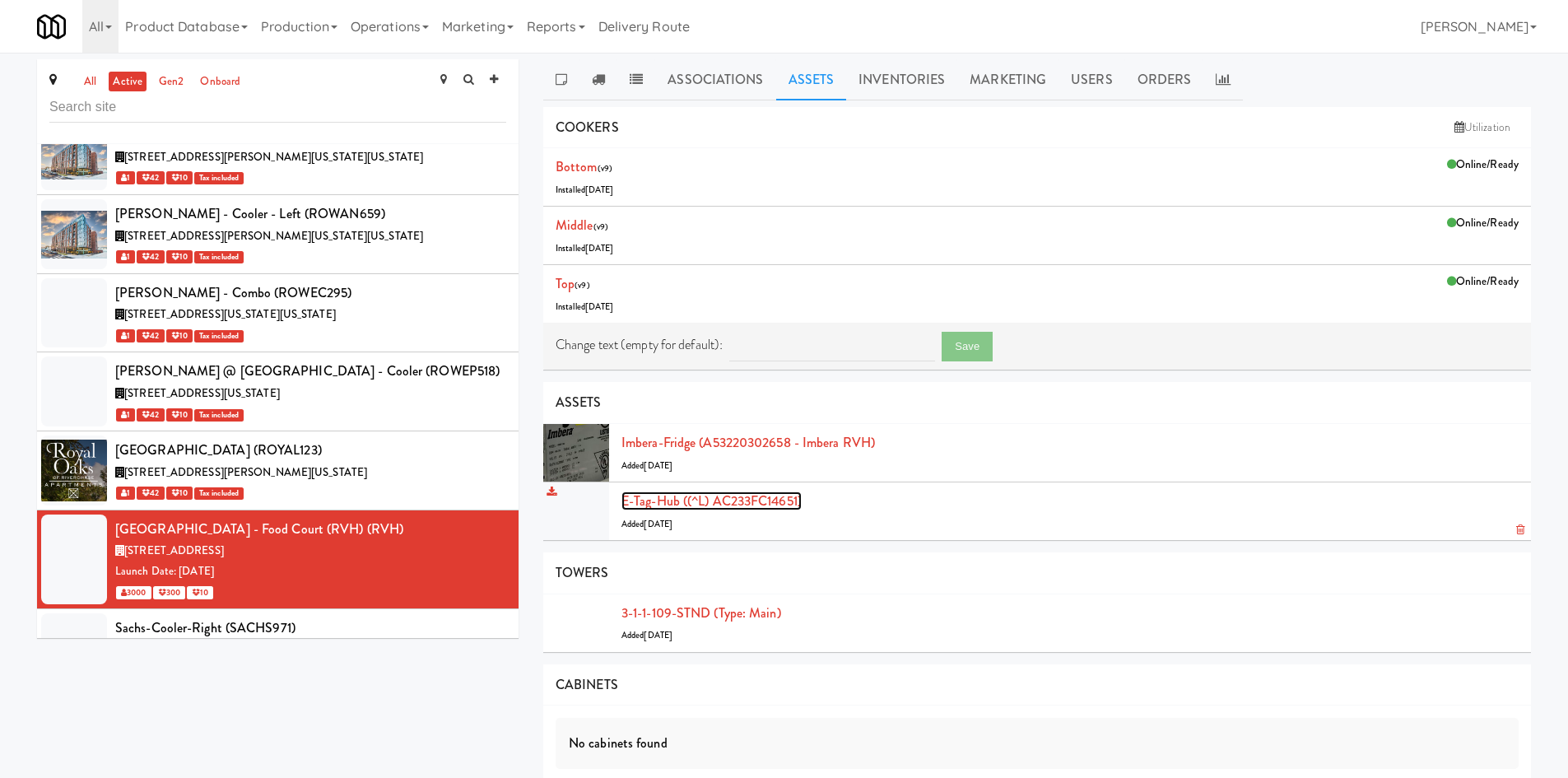
click at [724, 499] on link "E-tag-hub ((^L) AC233FC14651)" at bounding box center [712, 501] width 181 height 19
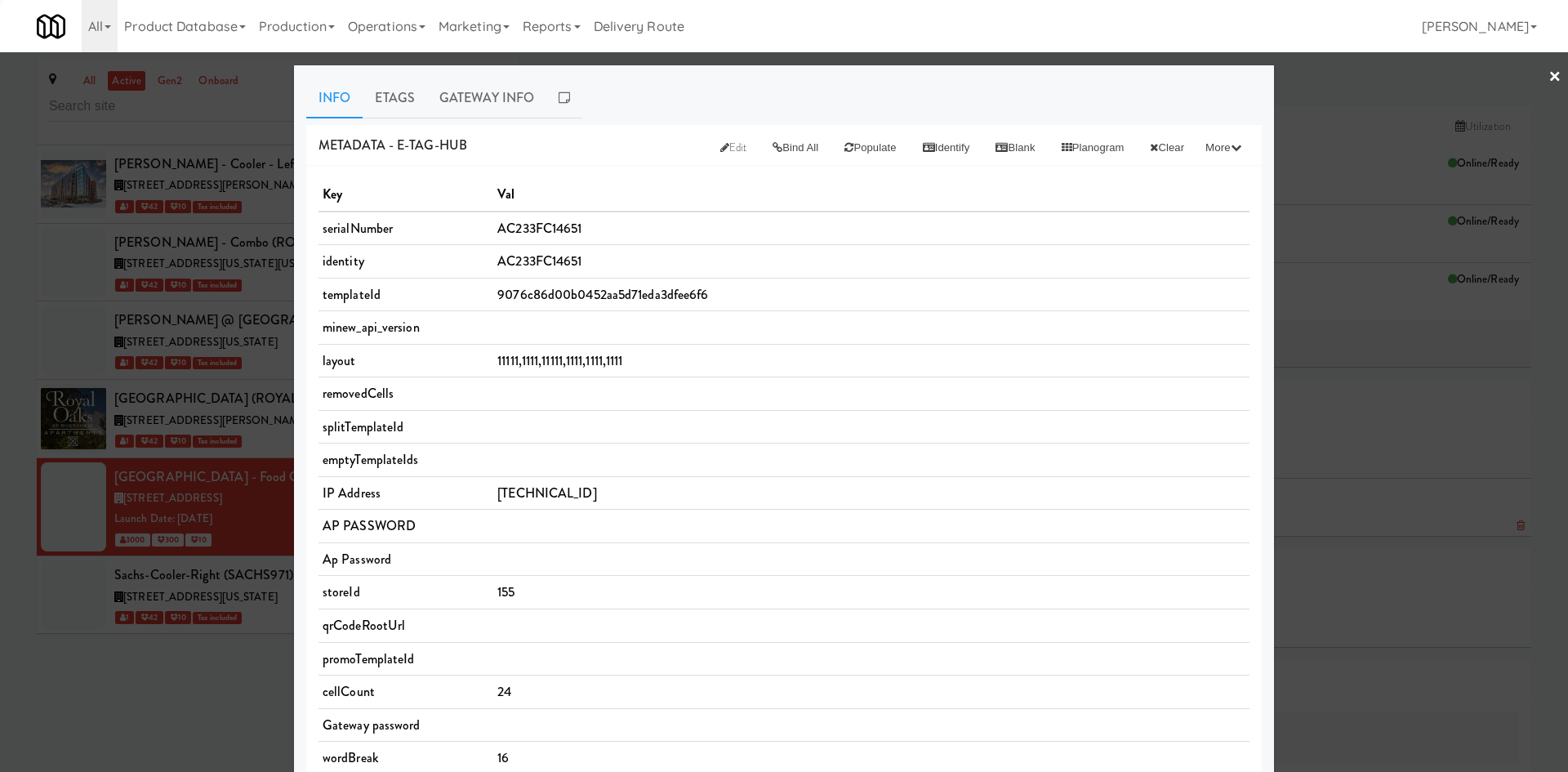
scroll to position [50412, 0]
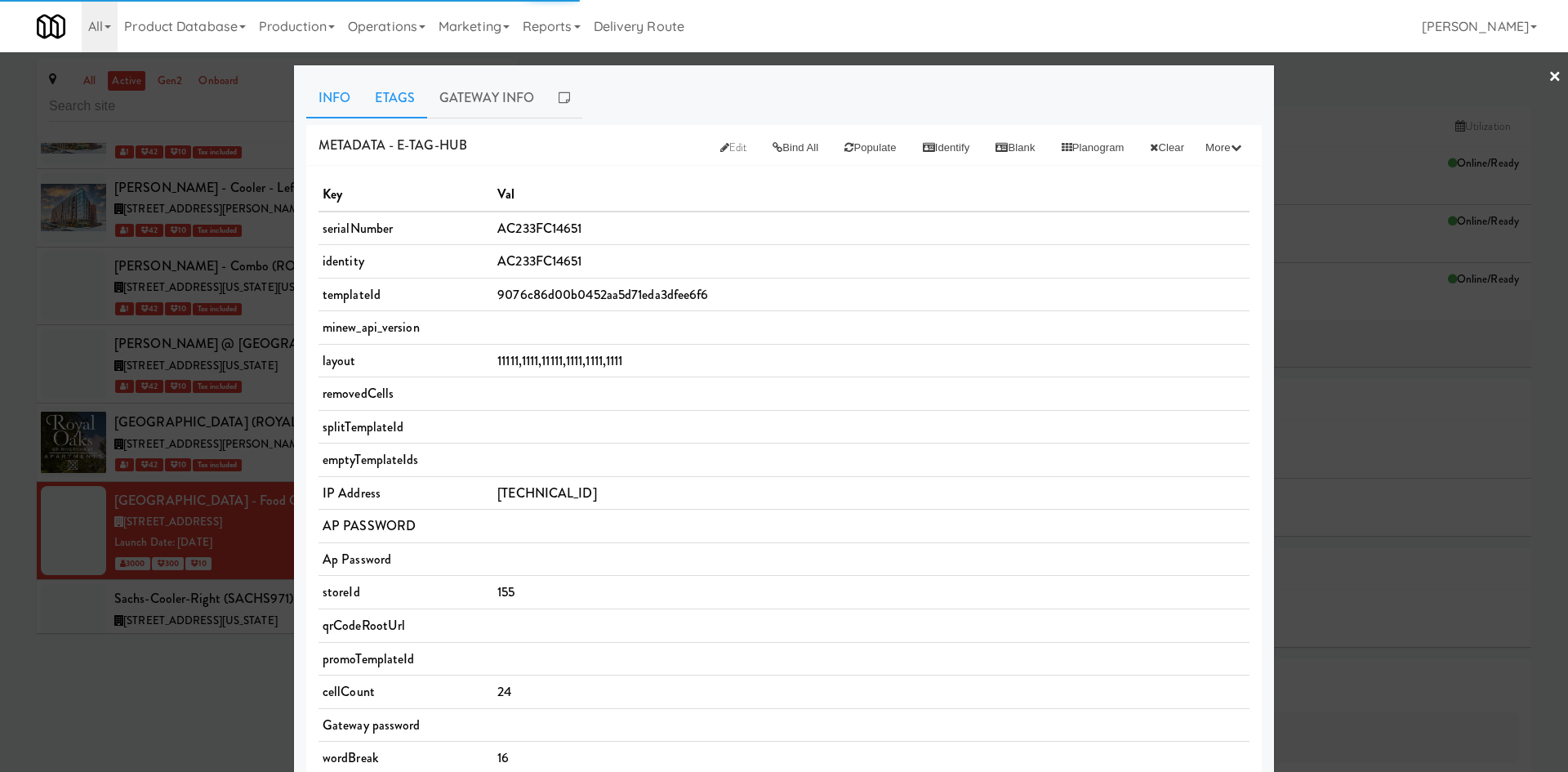
click at [410, 99] on link "Etags" at bounding box center [394, 97] width 65 height 41
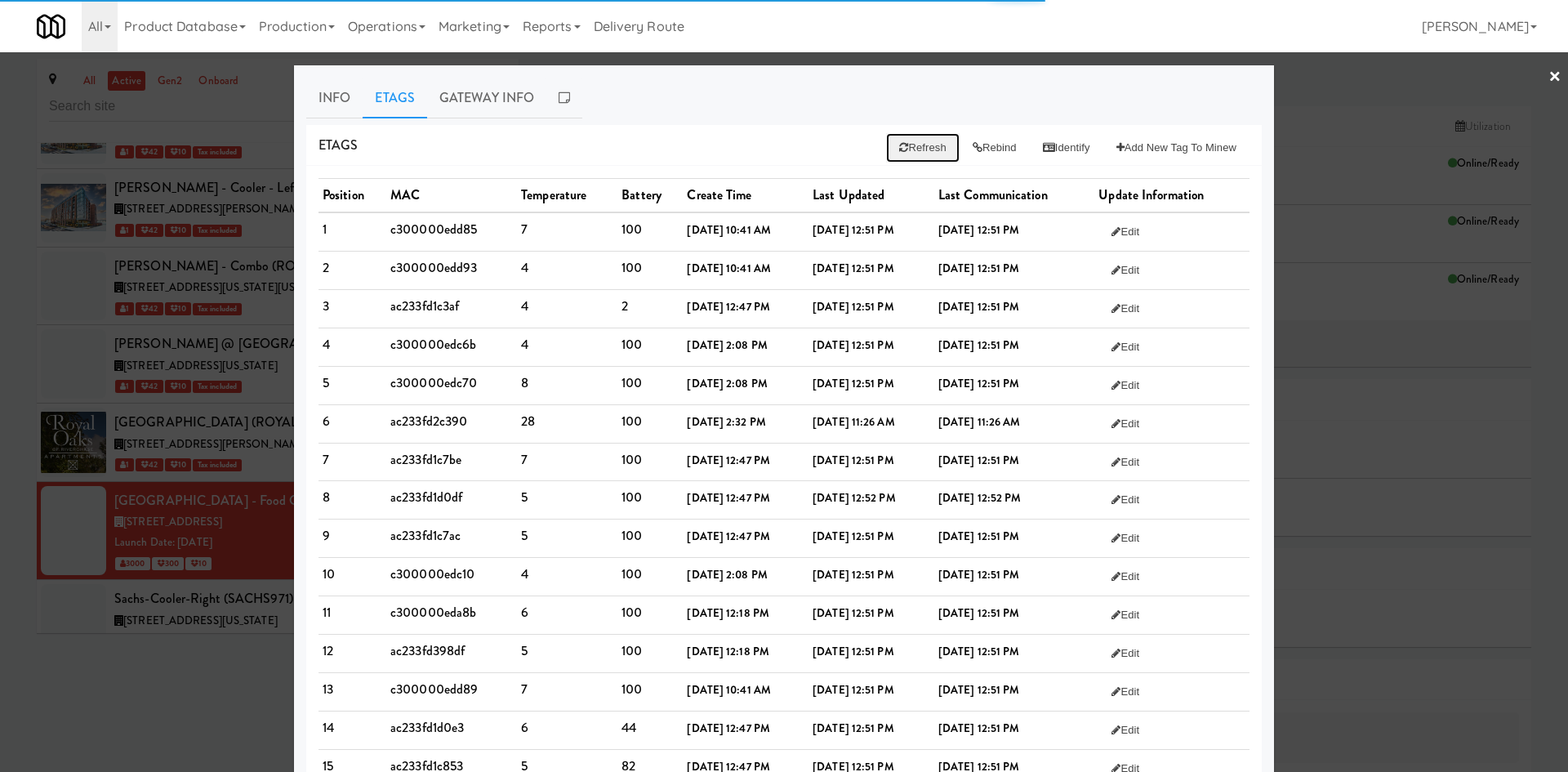
click at [908, 150] on button "Refresh" at bounding box center [923, 147] width 73 height 29
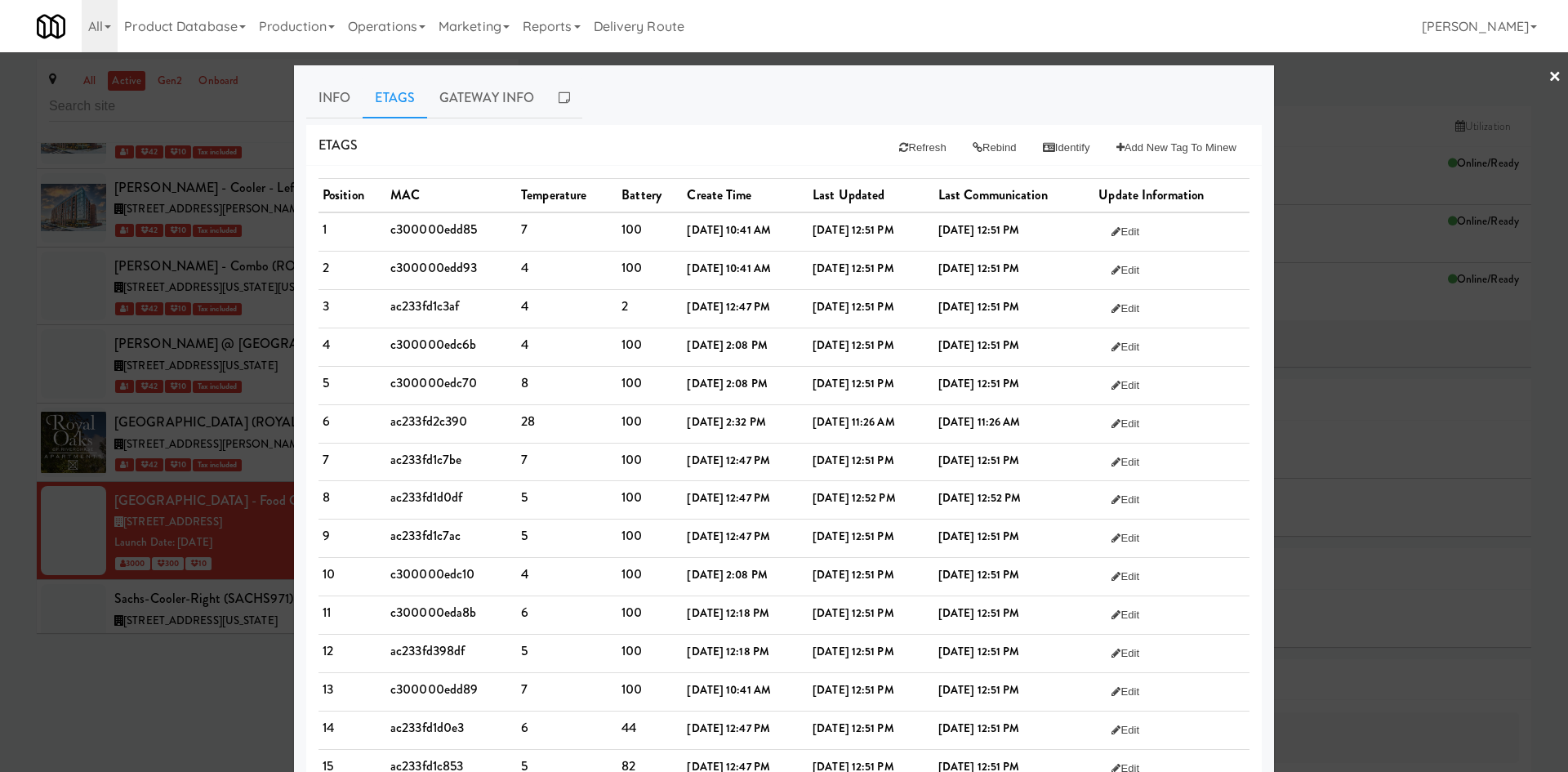
drag, startPoint x: 387, startPoint y: 422, endPoint x: 1059, endPoint y: 487, distance: 675.1
click at [1059, 487] on tbody "1 c300000edd85 7 100 [DATE] 10:41 AM [DATE] 12:51 PM [DATE] 12:51 PM Edit 2 c30…" at bounding box center [784, 711] width 931 height 999
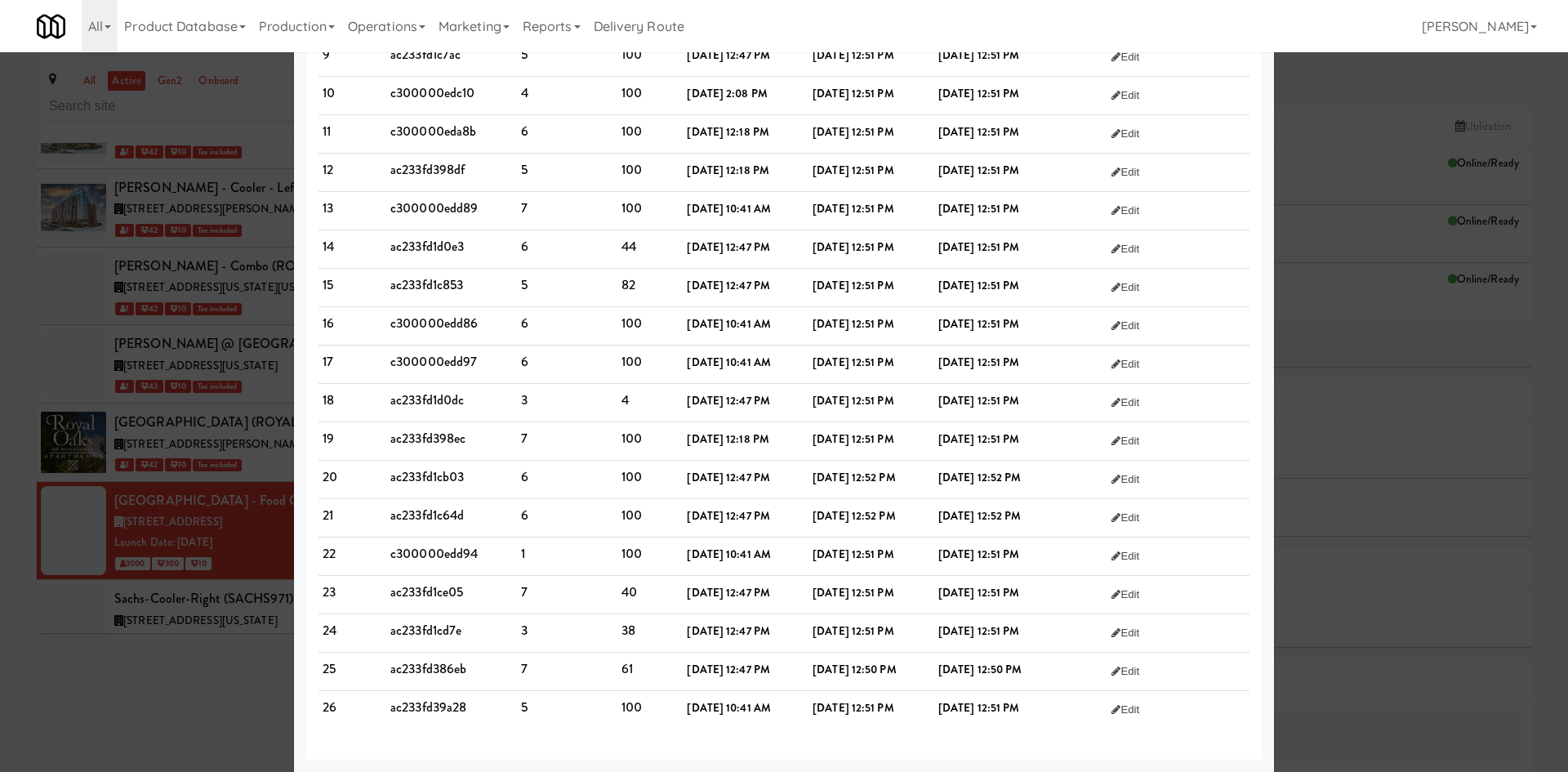
scroll to position [0, 0]
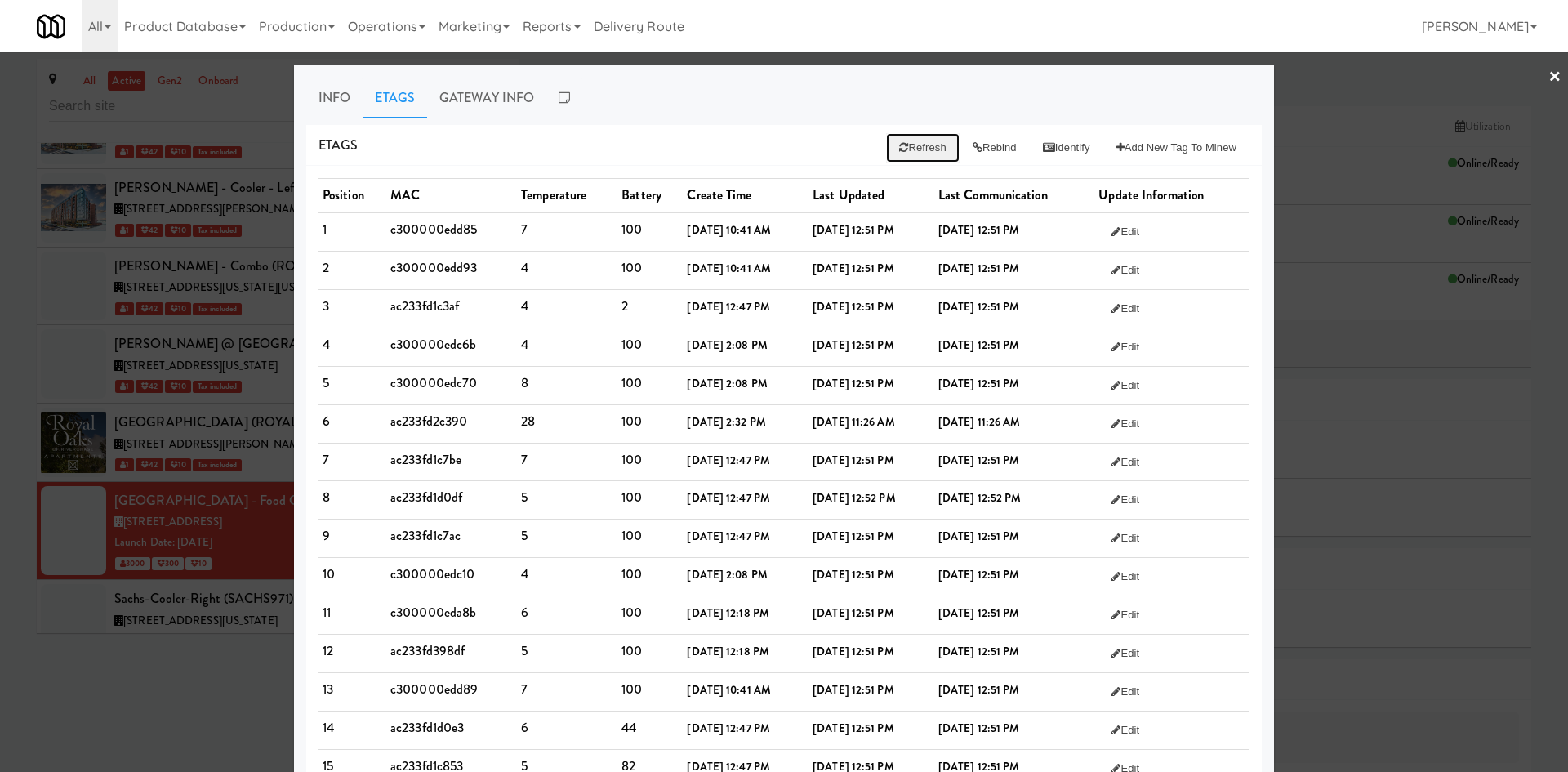
click at [899, 149] on button "Refresh" at bounding box center [923, 147] width 73 height 29
drag, startPoint x: 1003, startPoint y: 422, endPoint x: 1064, endPoint y: 422, distance: 61.0
click at [1021, 422] on b "[DATE] 11:26 AM" at bounding box center [979, 422] width 83 height 15
click at [313, 103] on link "Info" at bounding box center [335, 97] width 56 height 41
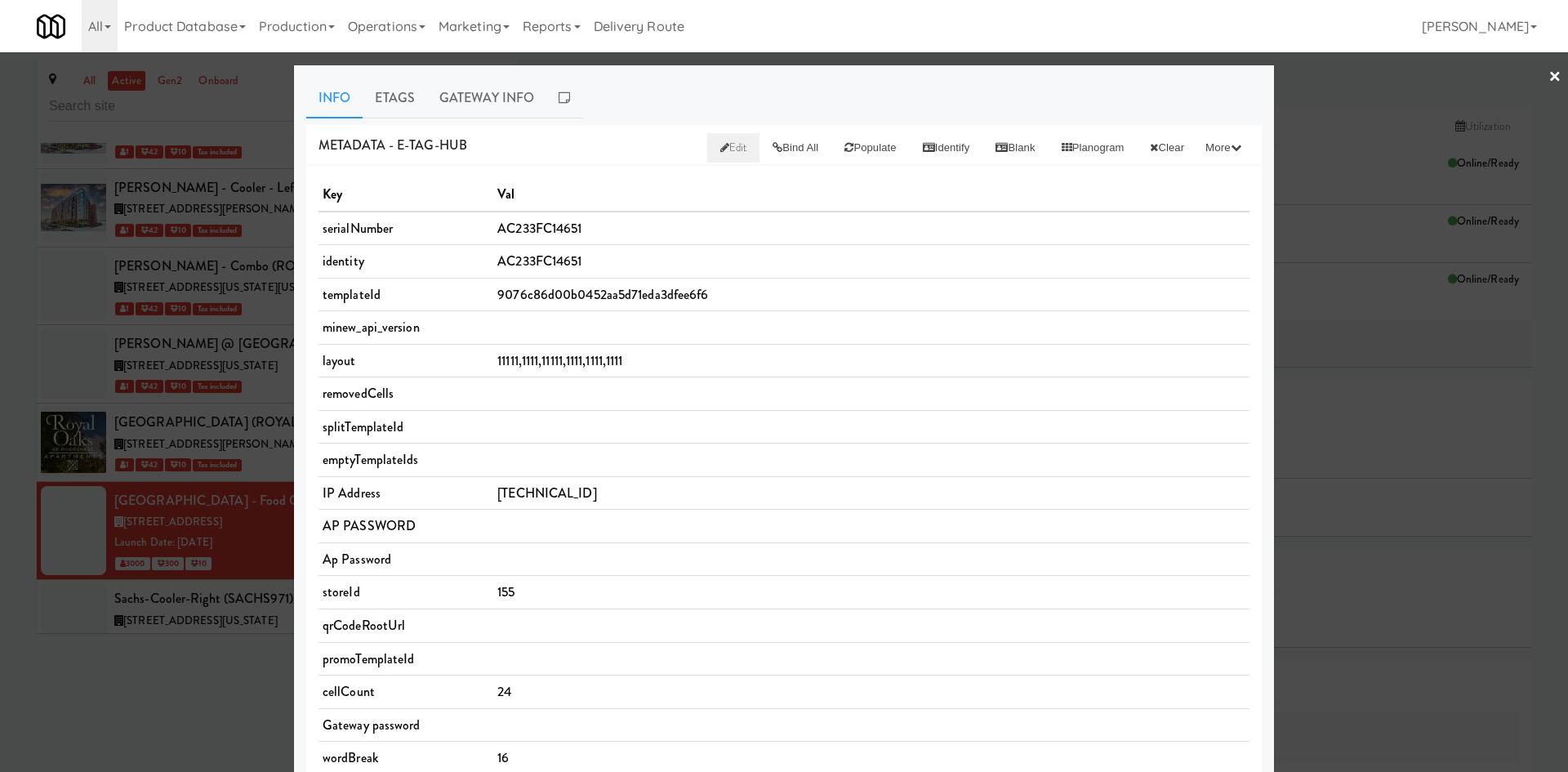
drag, startPoint x: 707, startPoint y: 146, endPoint x: 704, endPoint y: 157, distance: 11.4
click at [721, 146] on span "Edit" at bounding box center [734, 147] width 27 height 15
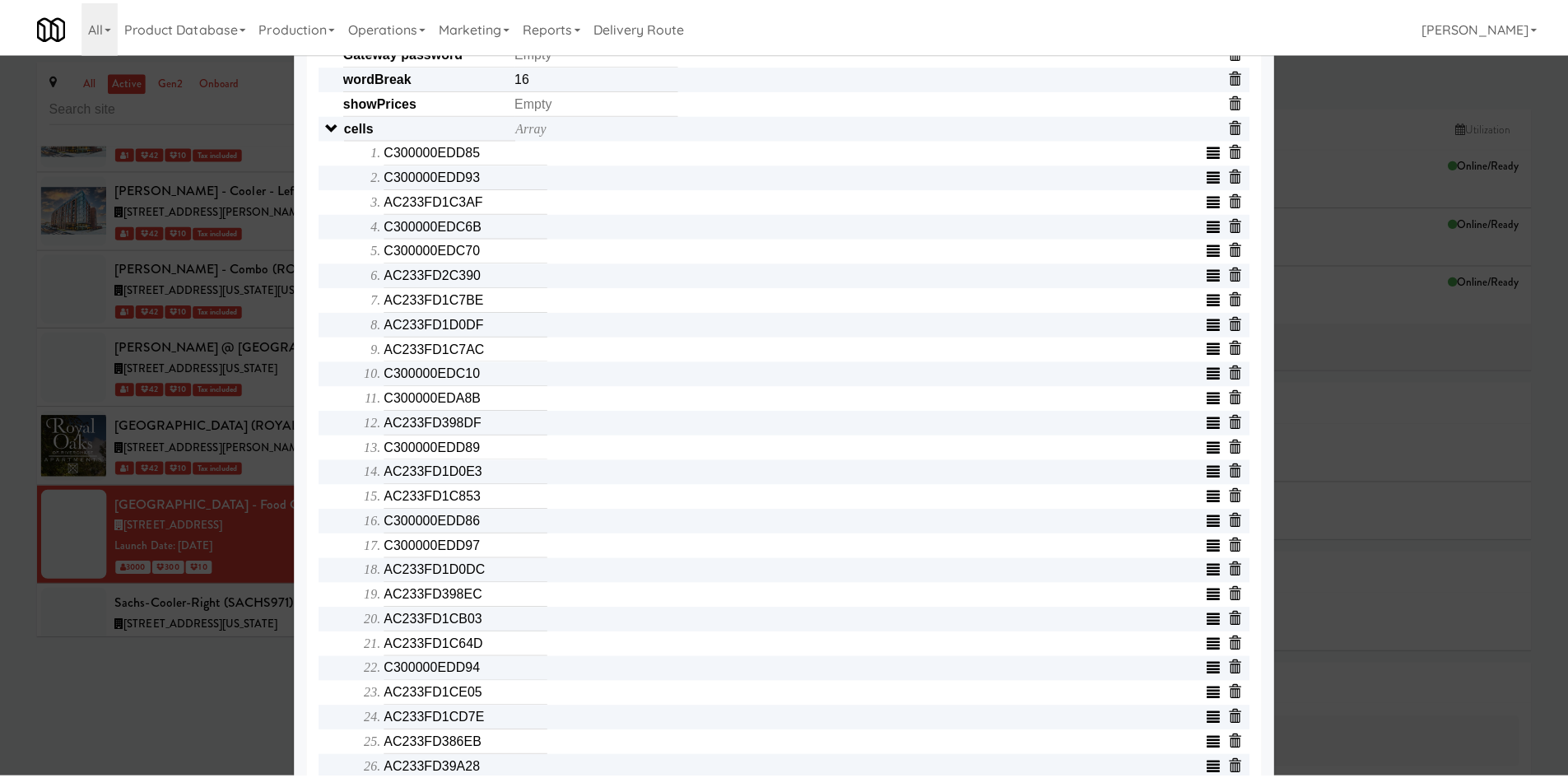
scroll to position [576, 0]
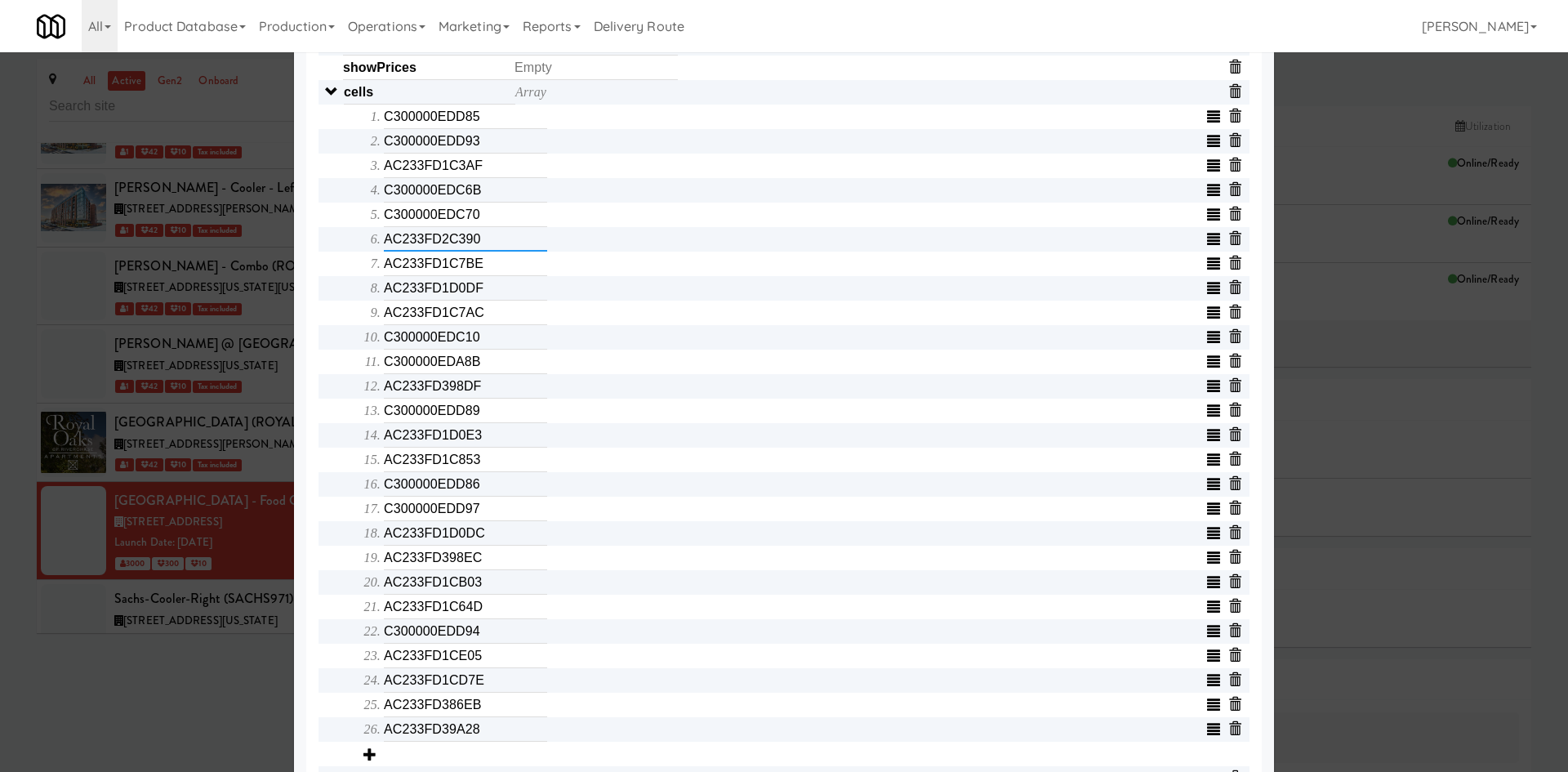
click at [498, 234] on input "AC233FD2C390" at bounding box center [465, 239] width 163 height 25
click at [104, 727] on div at bounding box center [784, 386] width 1568 height 772
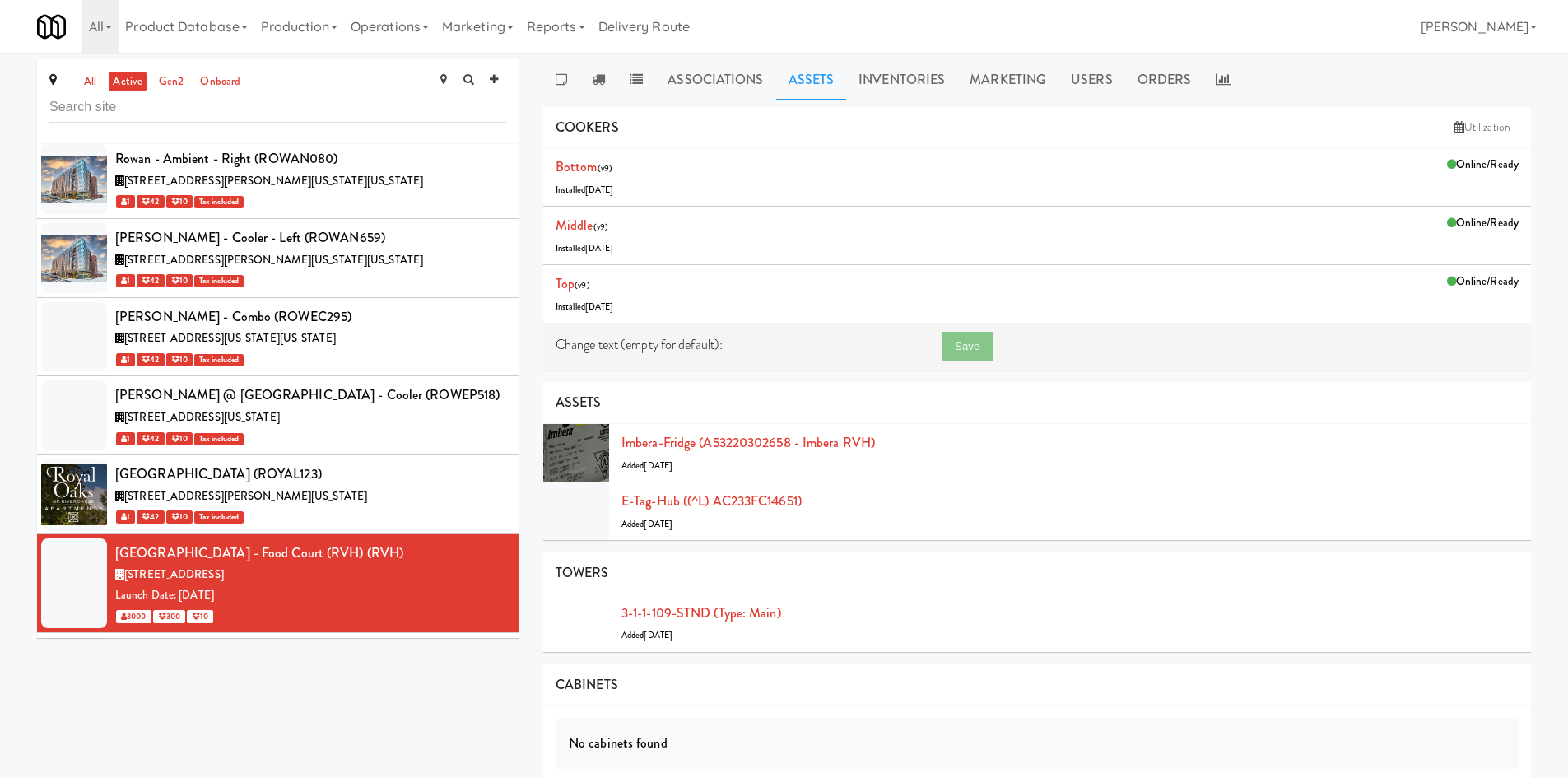
scroll to position [50828, 0]
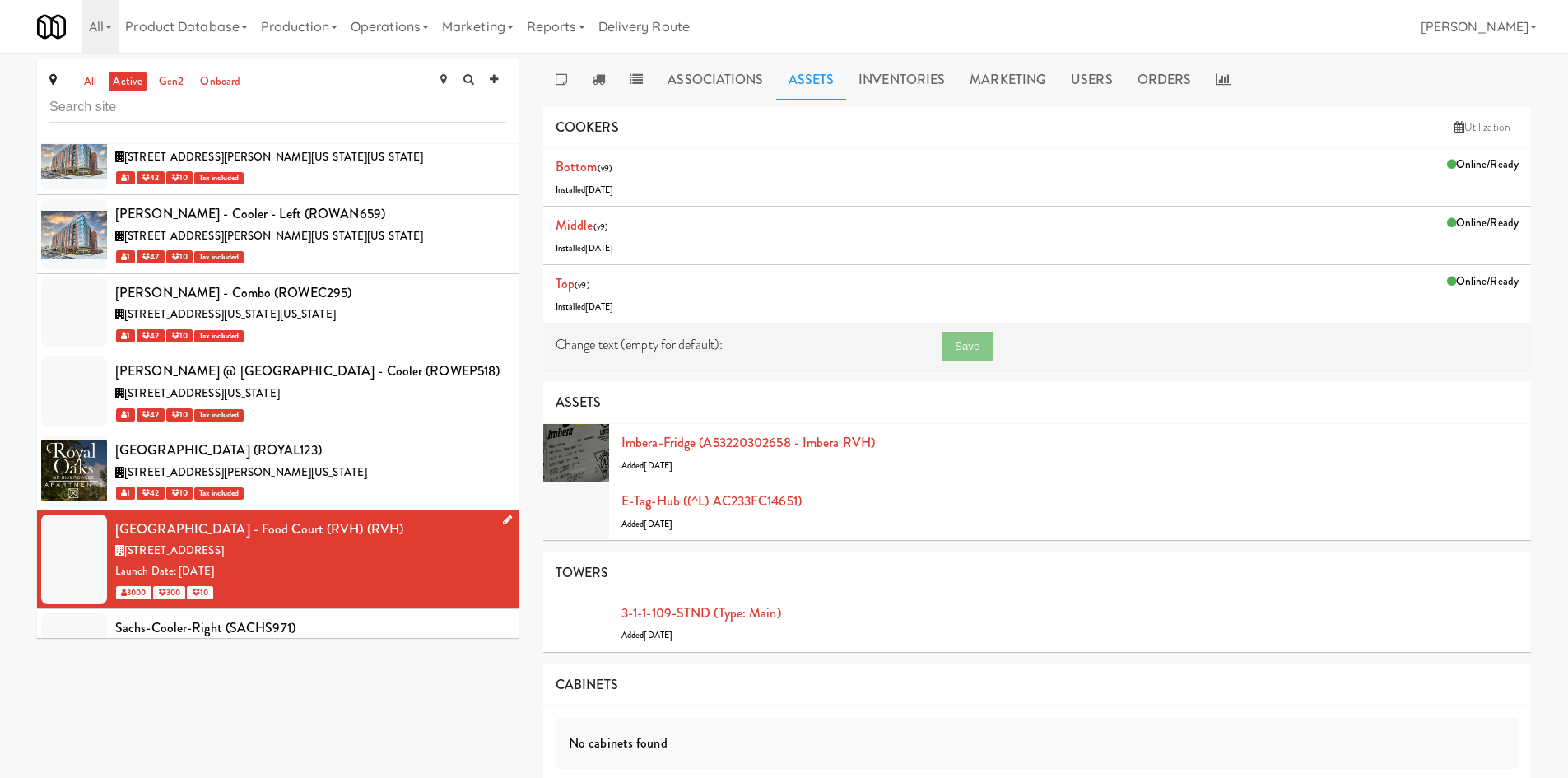
click at [502, 515] on icon at bounding box center [507, 520] width 9 height 11
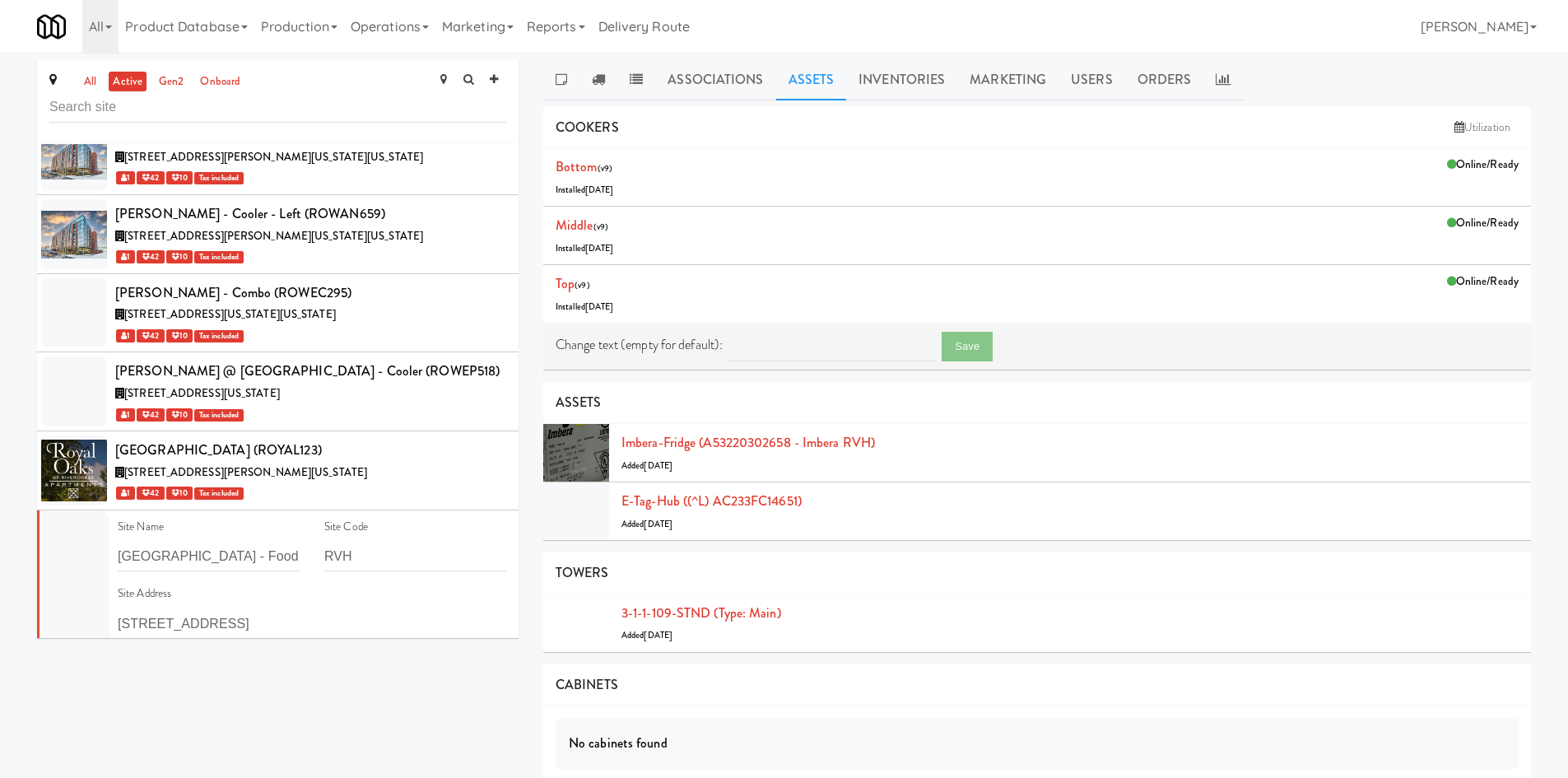
scroll to position [51020, 0]
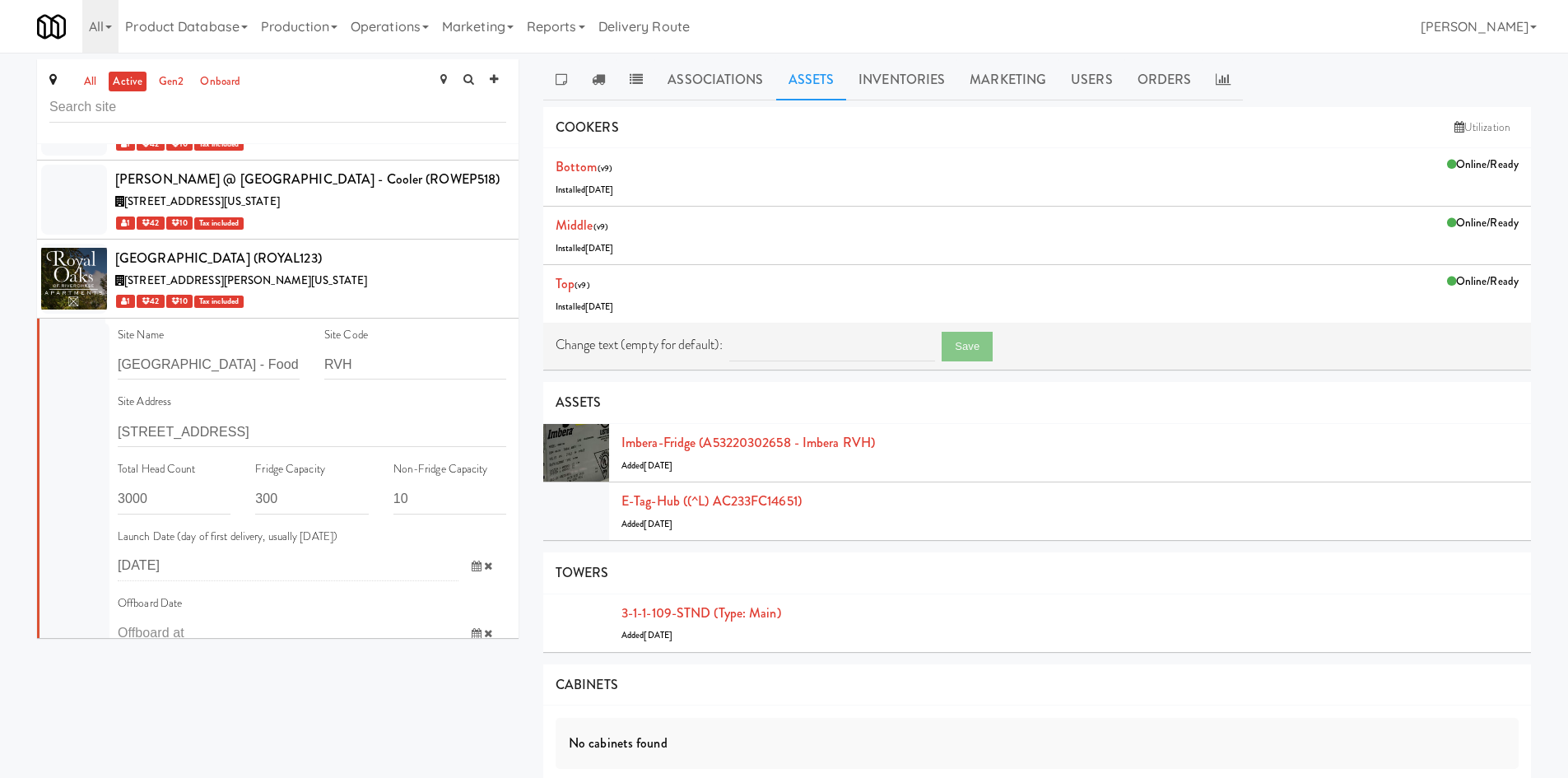
click at [345, 735] on input "11111,11111,11111,1111,1111,11111" at bounding box center [312, 779] width 389 height 30
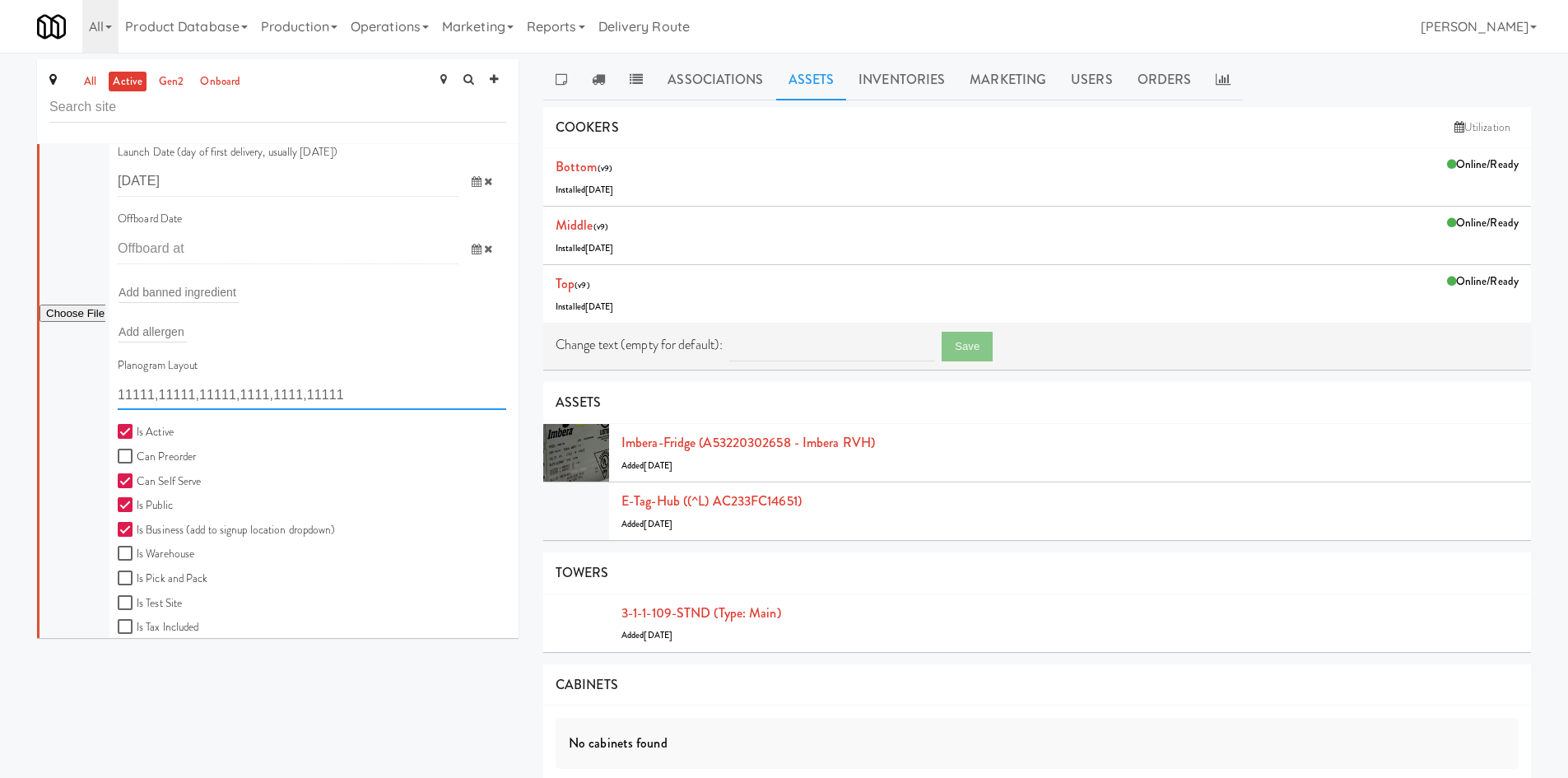
scroll to position [51596, 0]
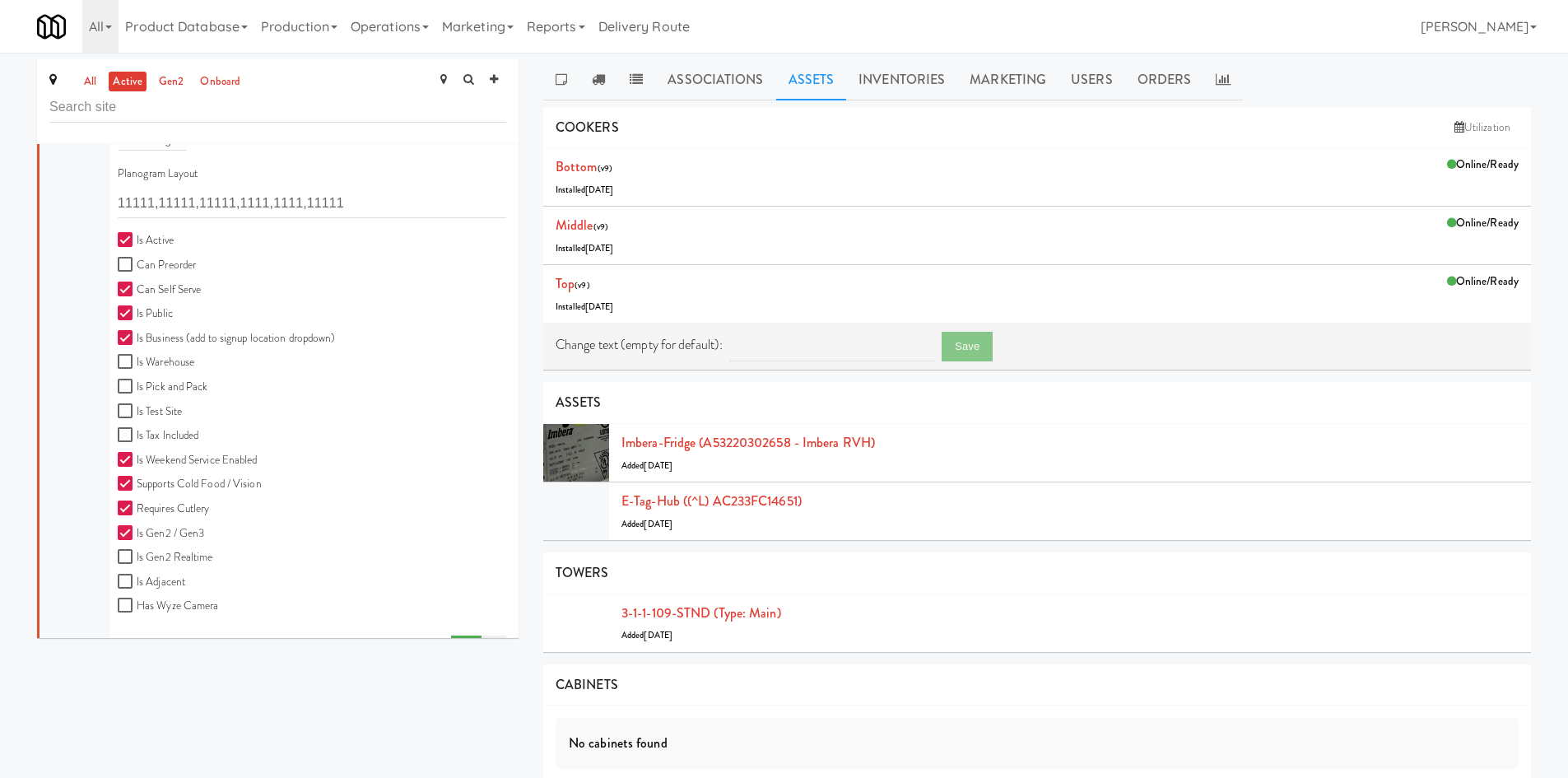
click at [490, 642] on icon at bounding box center [493, 648] width 8 height 11
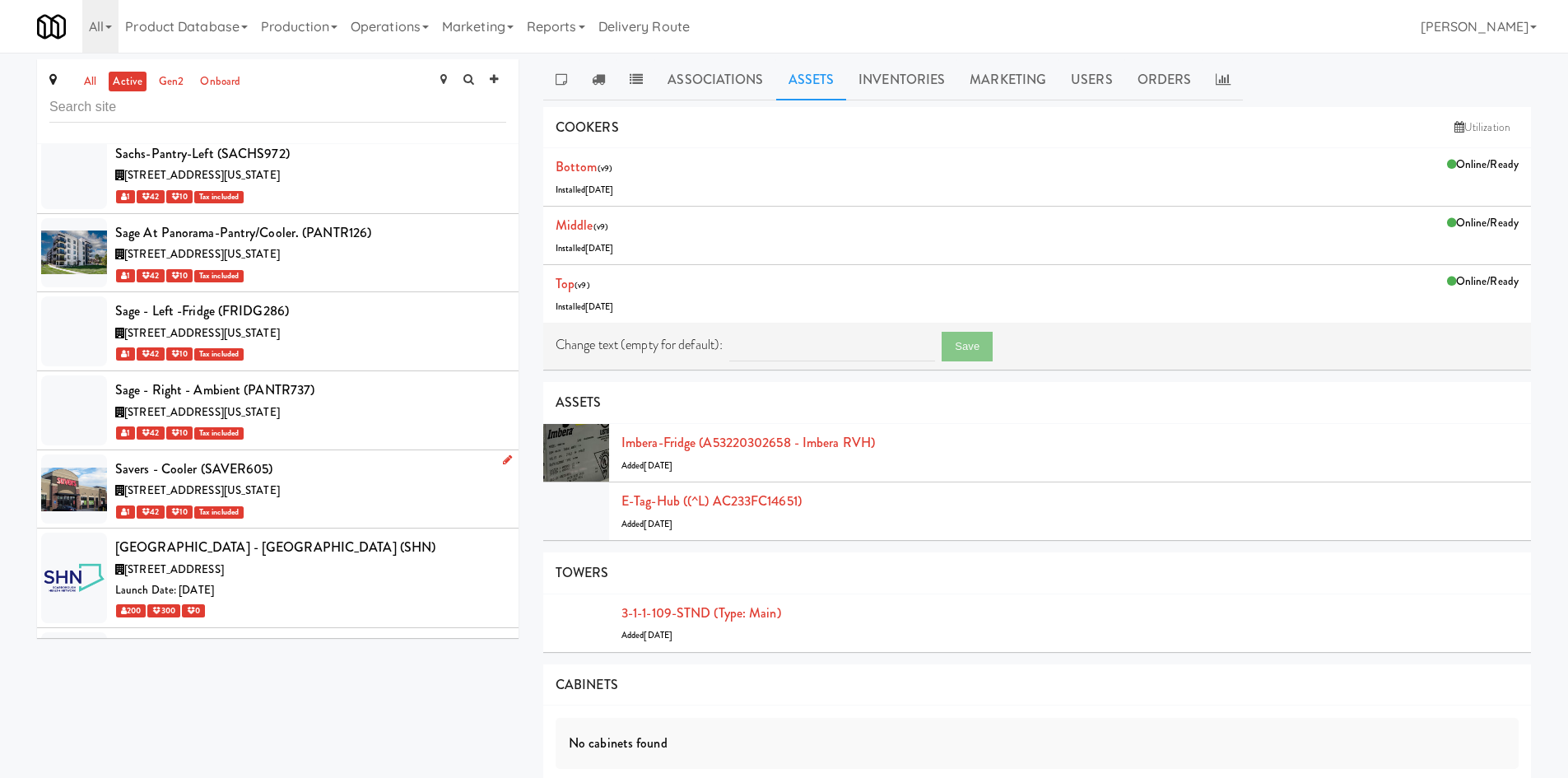
scroll to position [51212, 0]
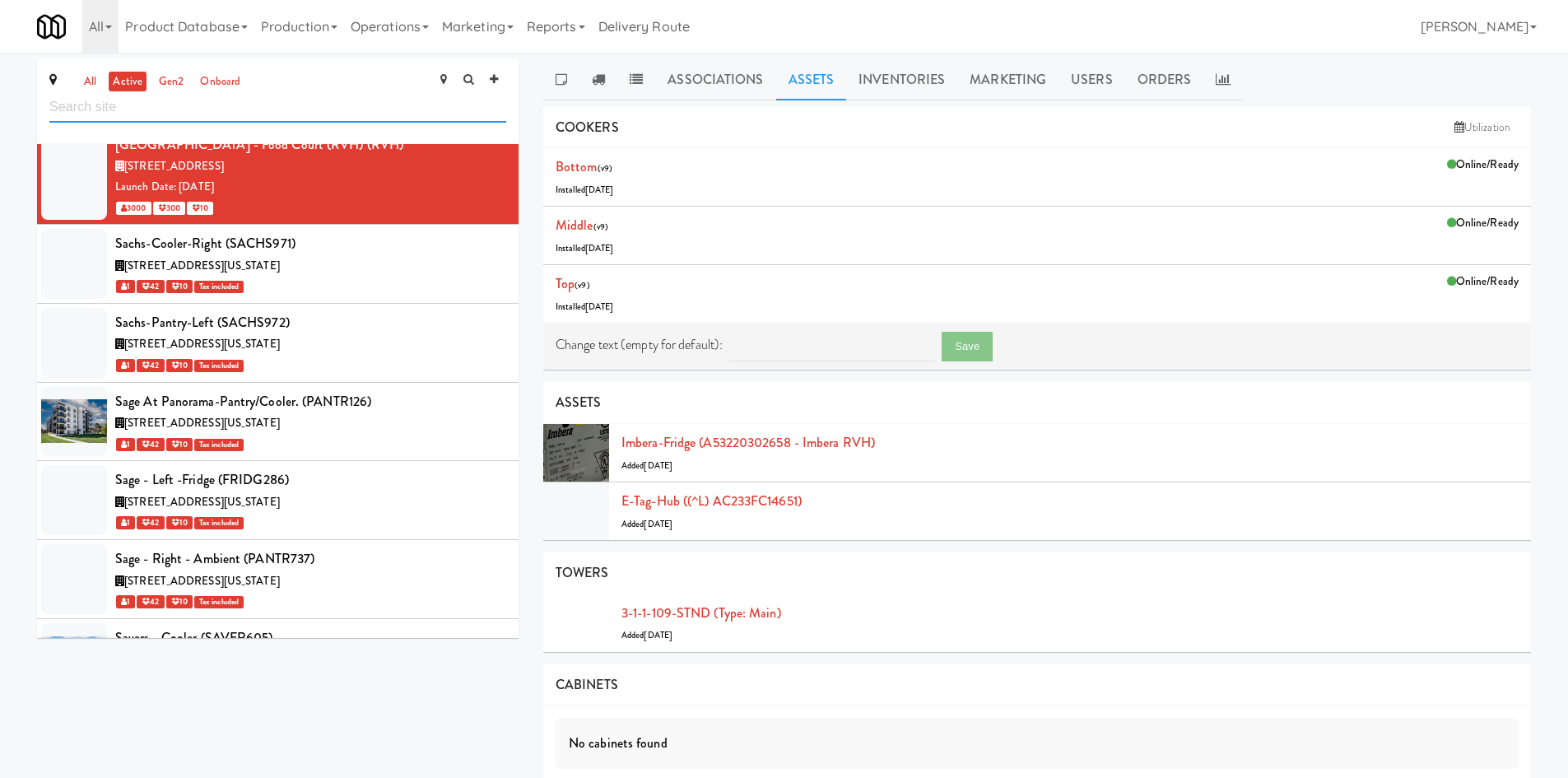
click at [227, 117] on input "text" at bounding box center [278, 107] width 457 height 30
type input "rvh"
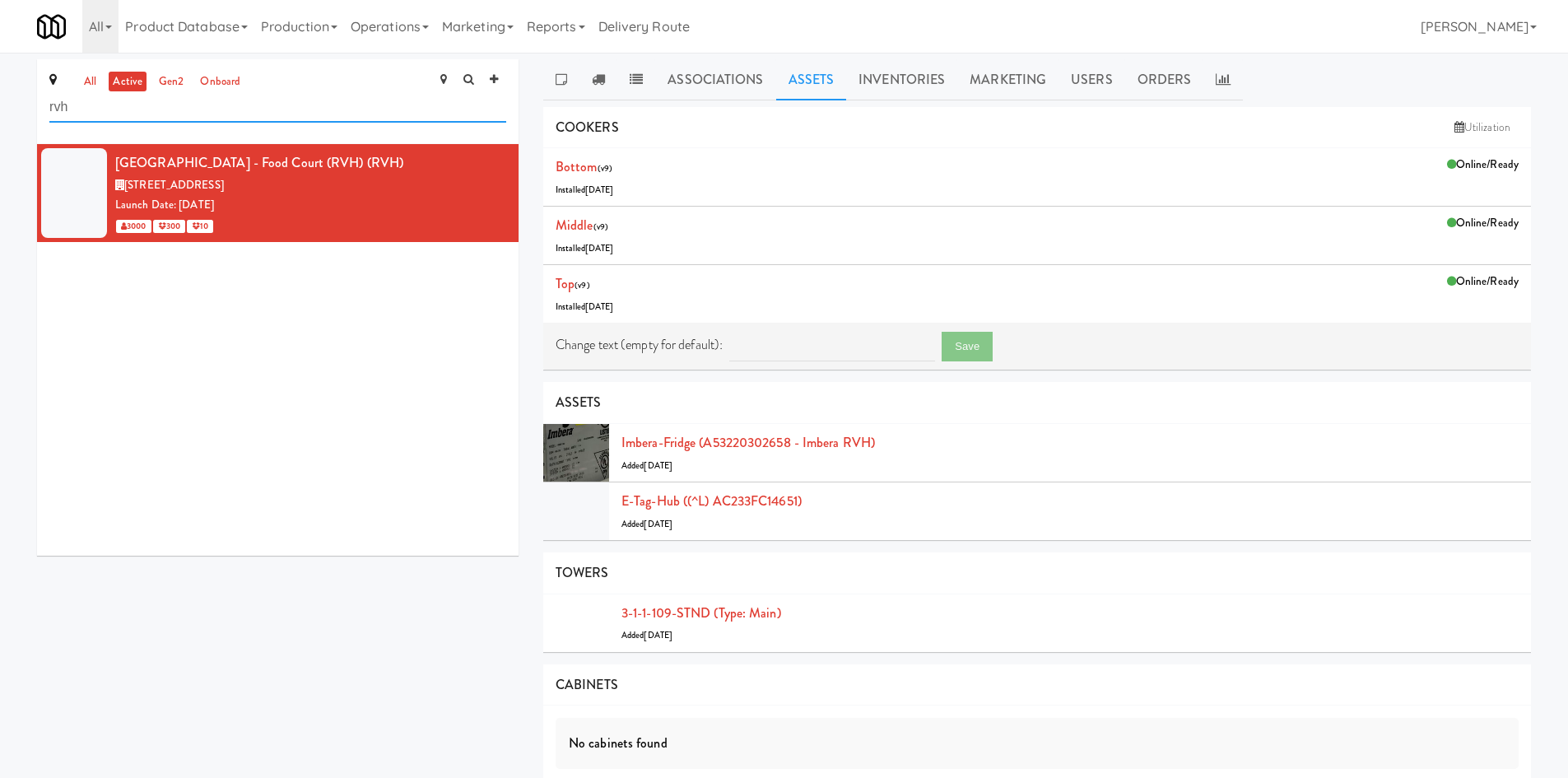
scroll to position [0, 0]
click at [606, 72] on link at bounding box center [598, 80] width 38 height 41
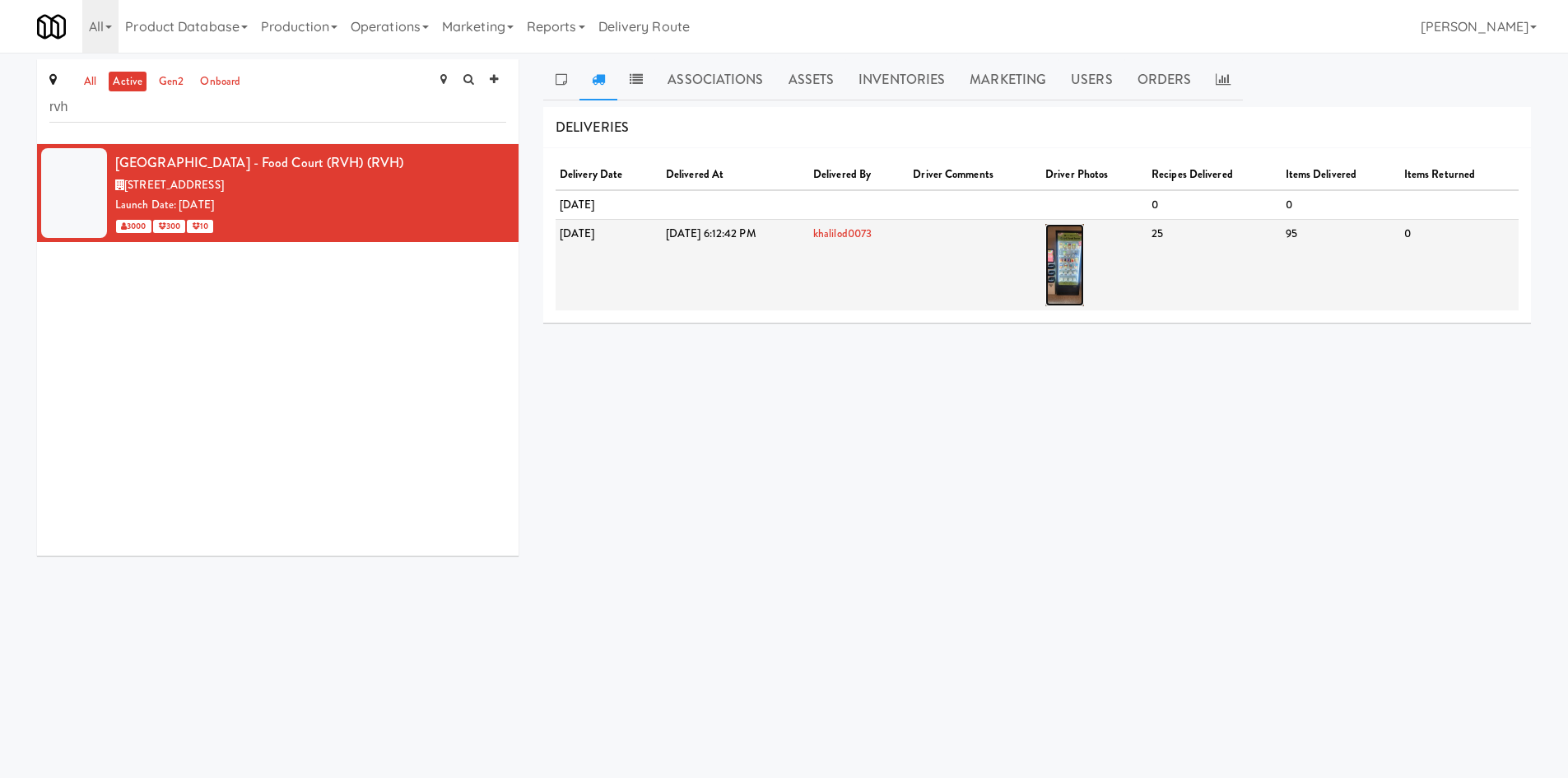
click at [1084, 277] on img at bounding box center [1065, 265] width 39 height 83
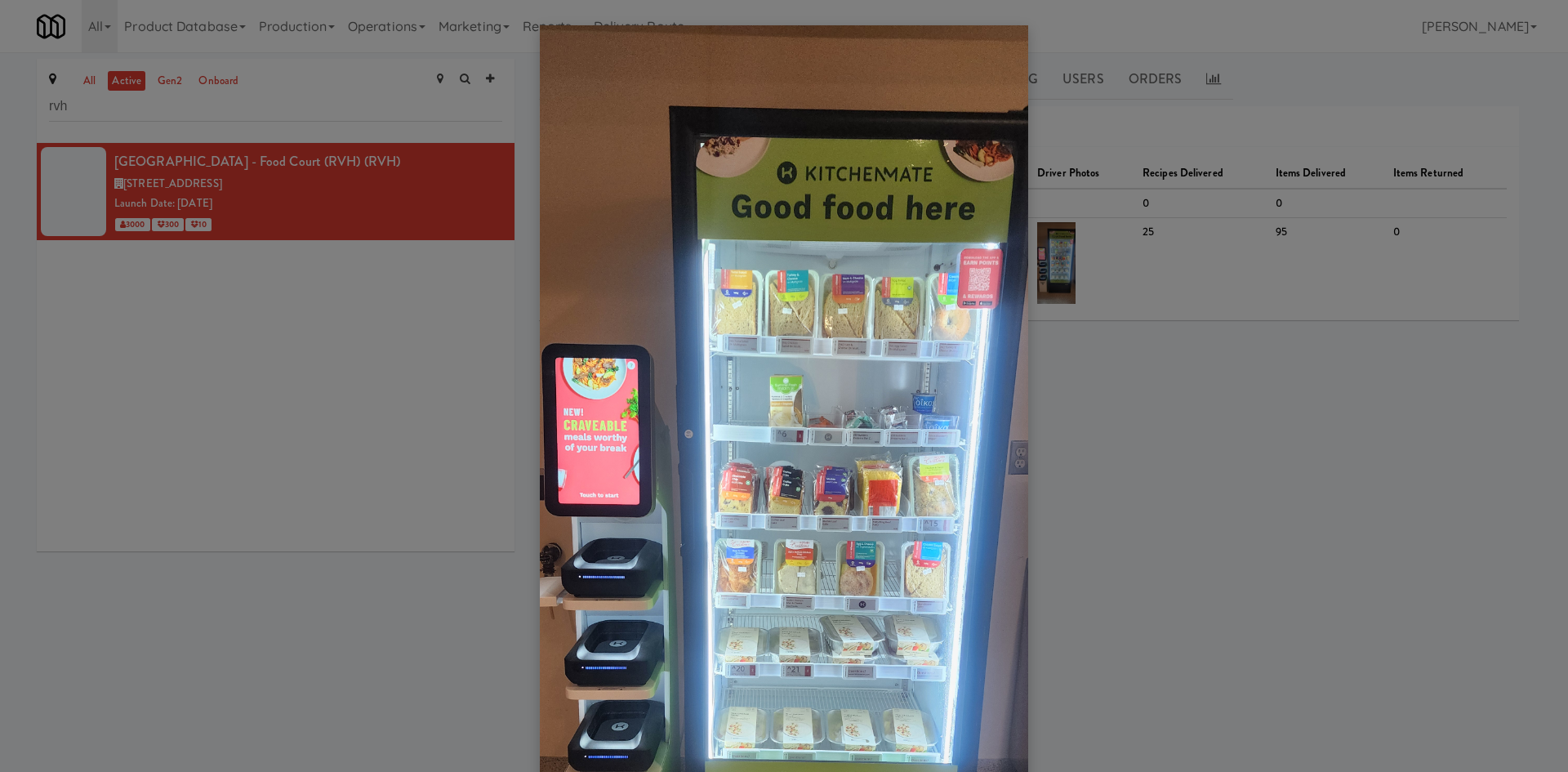
drag, startPoint x: 292, startPoint y: 316, endPoint x: 511, endPoint y: 176, distance: 259.9
click at [292, 316] on div at bounding box center [784, 386] width 1568 height 772
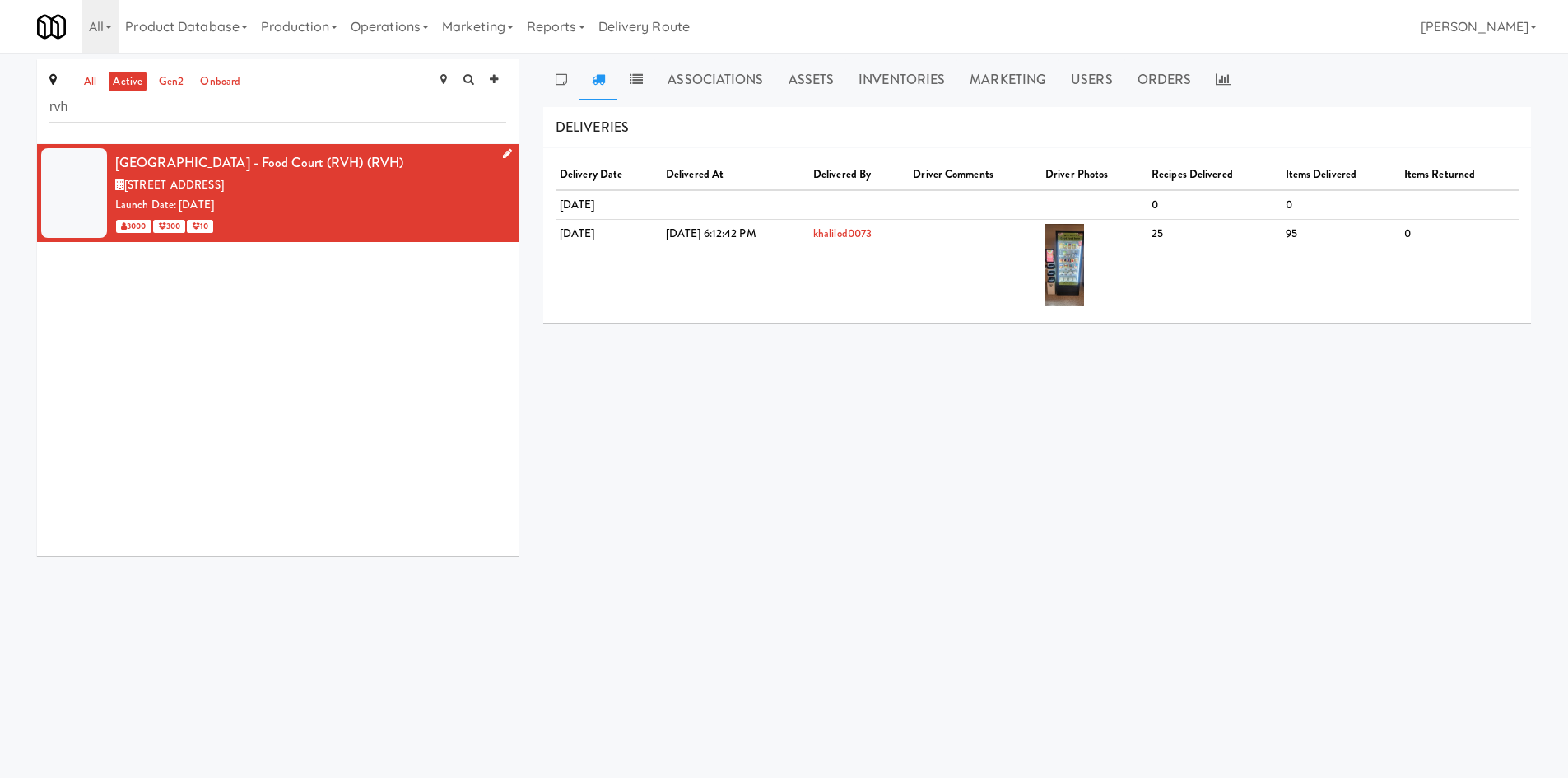
click at [502, 154] on icon at bounding box center [507, 154] width 9 height 11
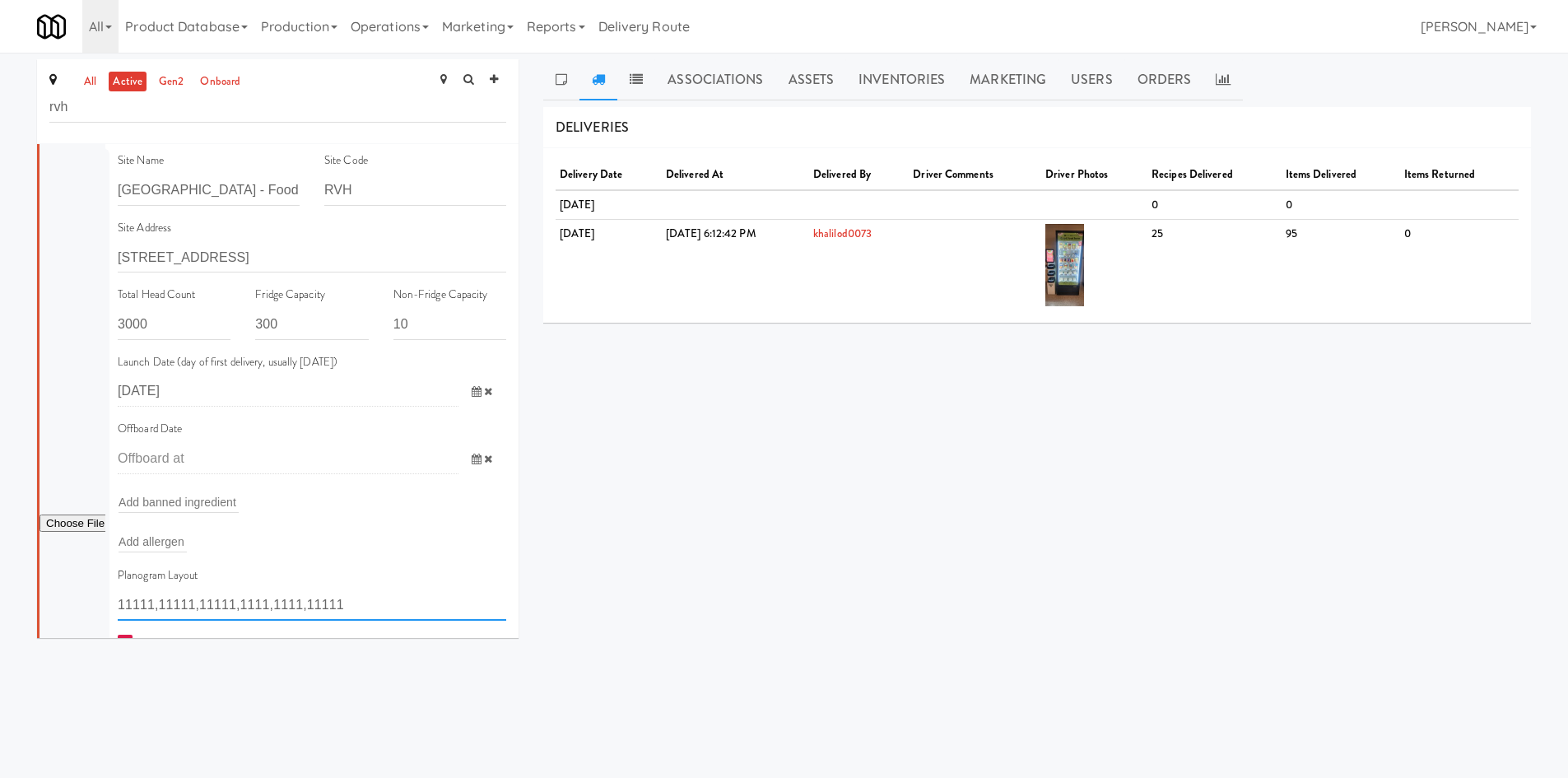
click at [298, 608] on input "11111,11111,11111,1111,1111,11111" at bounding box center [312, 605] width 389 height 30
click at [298, 606] on input "11111,11111,11111,1111,1111,11111" at bounding box center [312, 605] width 389 height 30
paste input "text"
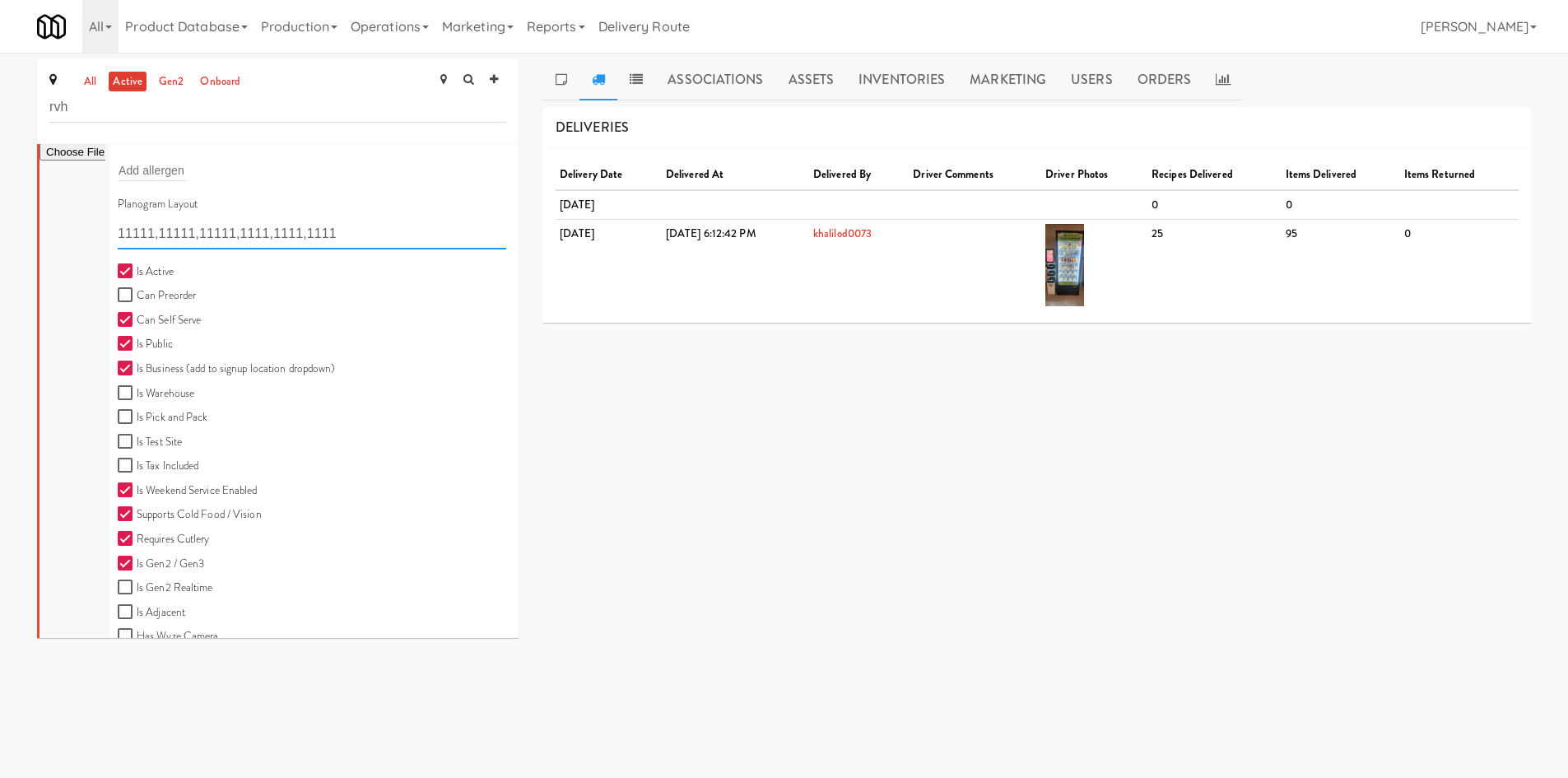
scroll to position [437, 0]
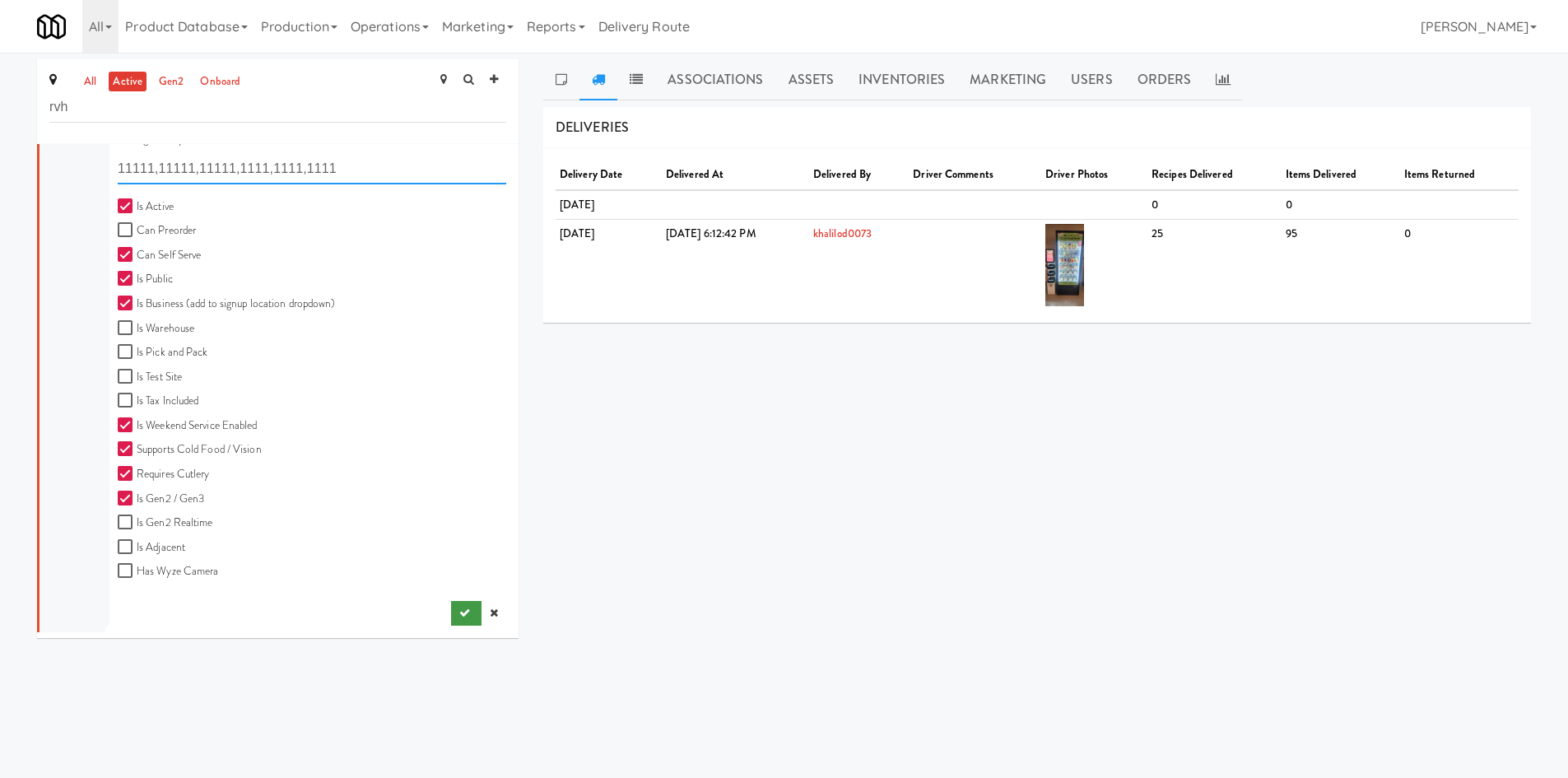
type input "11111,11111,11111,1111,1111,1111"
click at [459, 617] on icon "submit" at bounding box center [465, 613] width 11 height 11
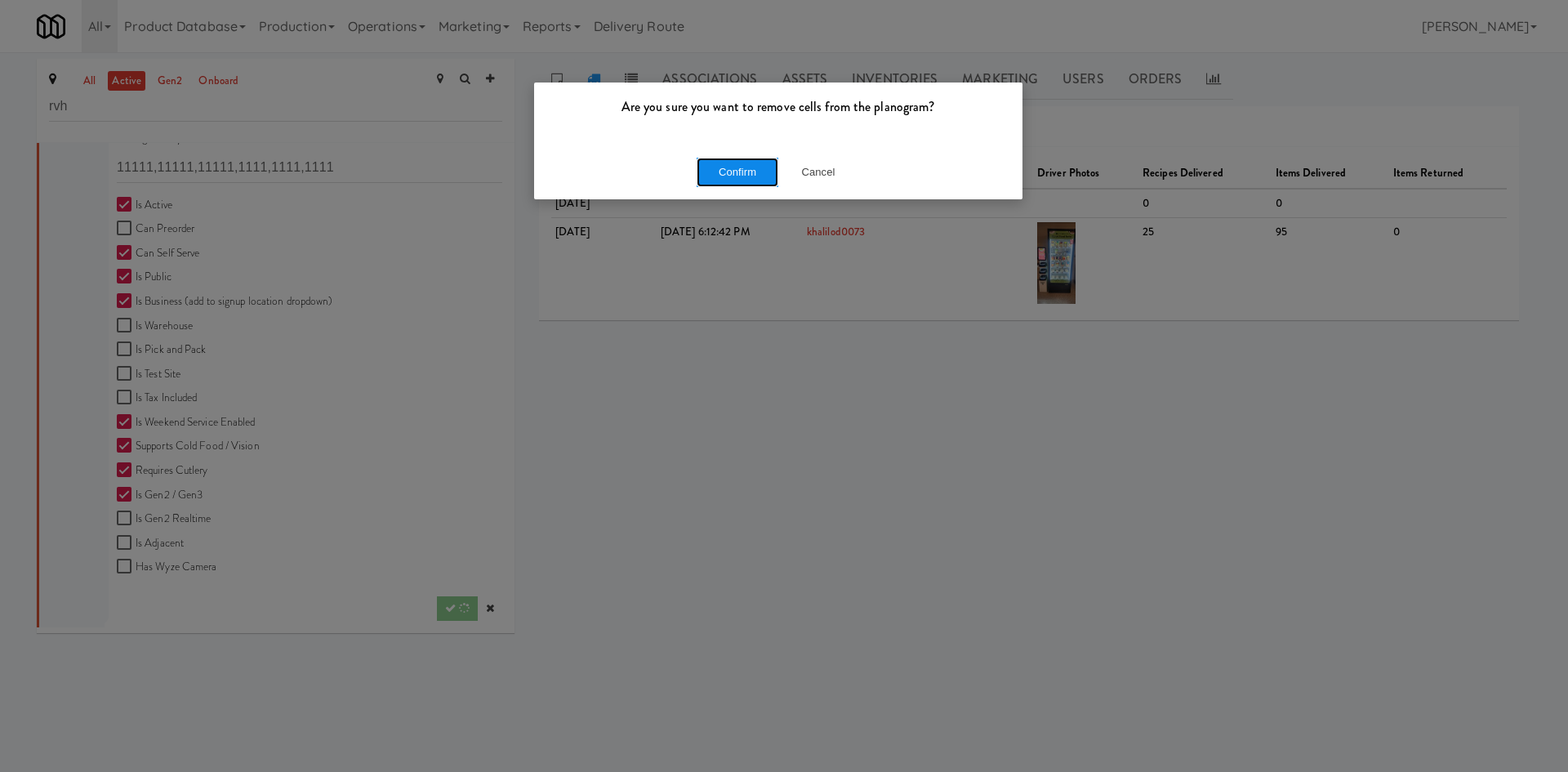
click at [737, 171] on button "Confirm" at bounding box center [738, 172] width 82 height 29
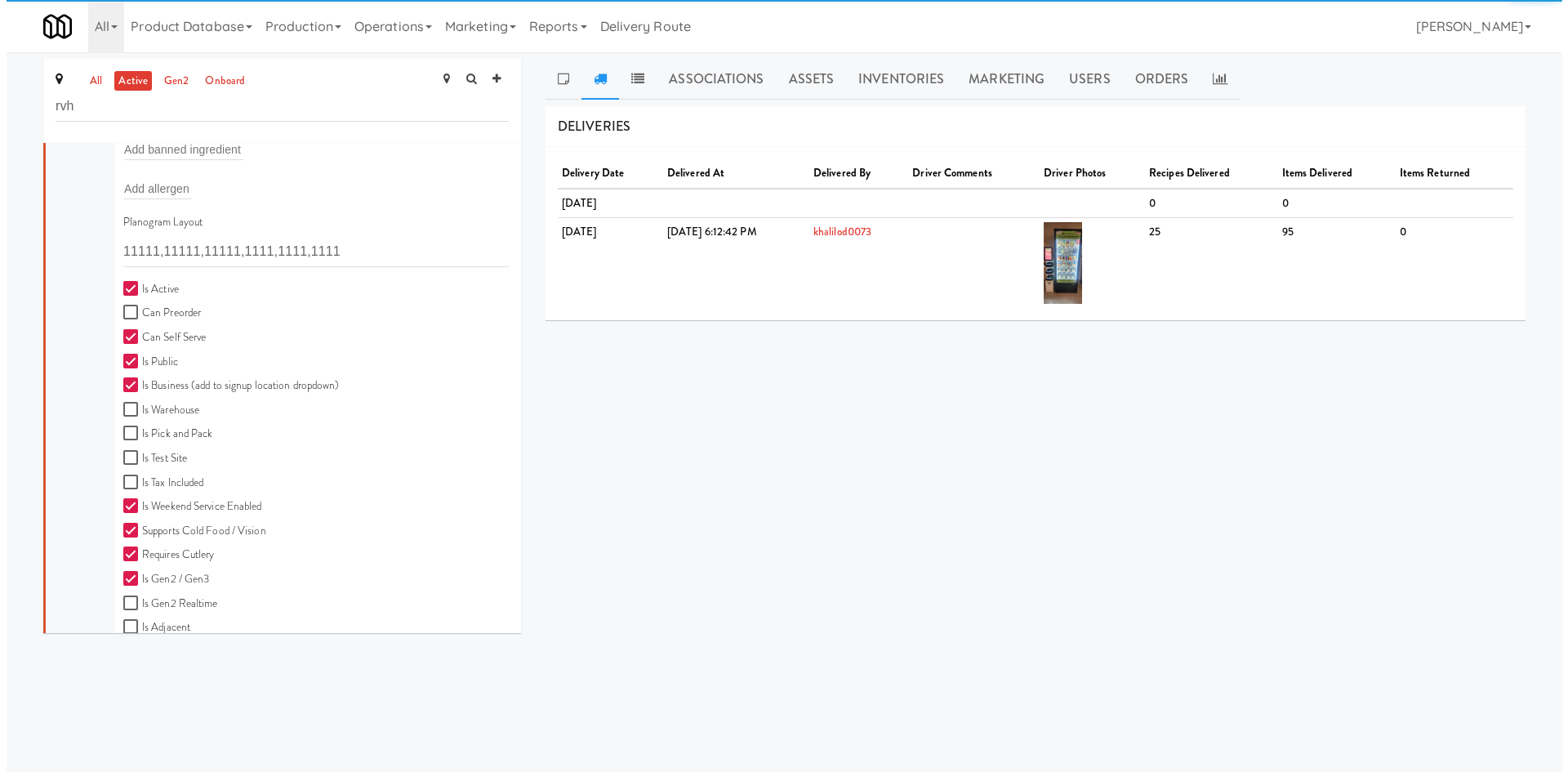
scroll to position [0, 0]
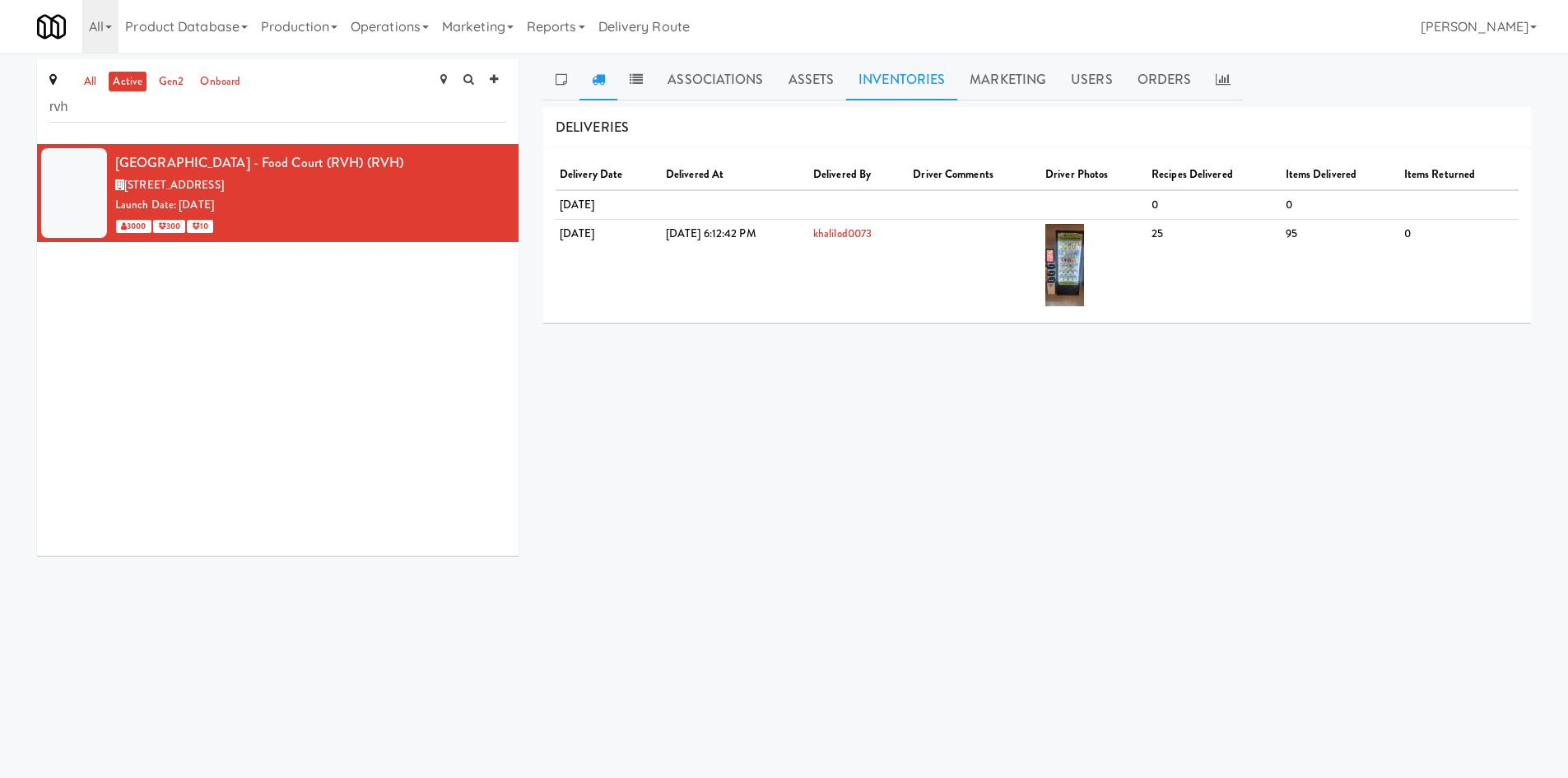
click at [906, 84] on link "Inventories" at bounding box center [901, 80] width 111 height 41
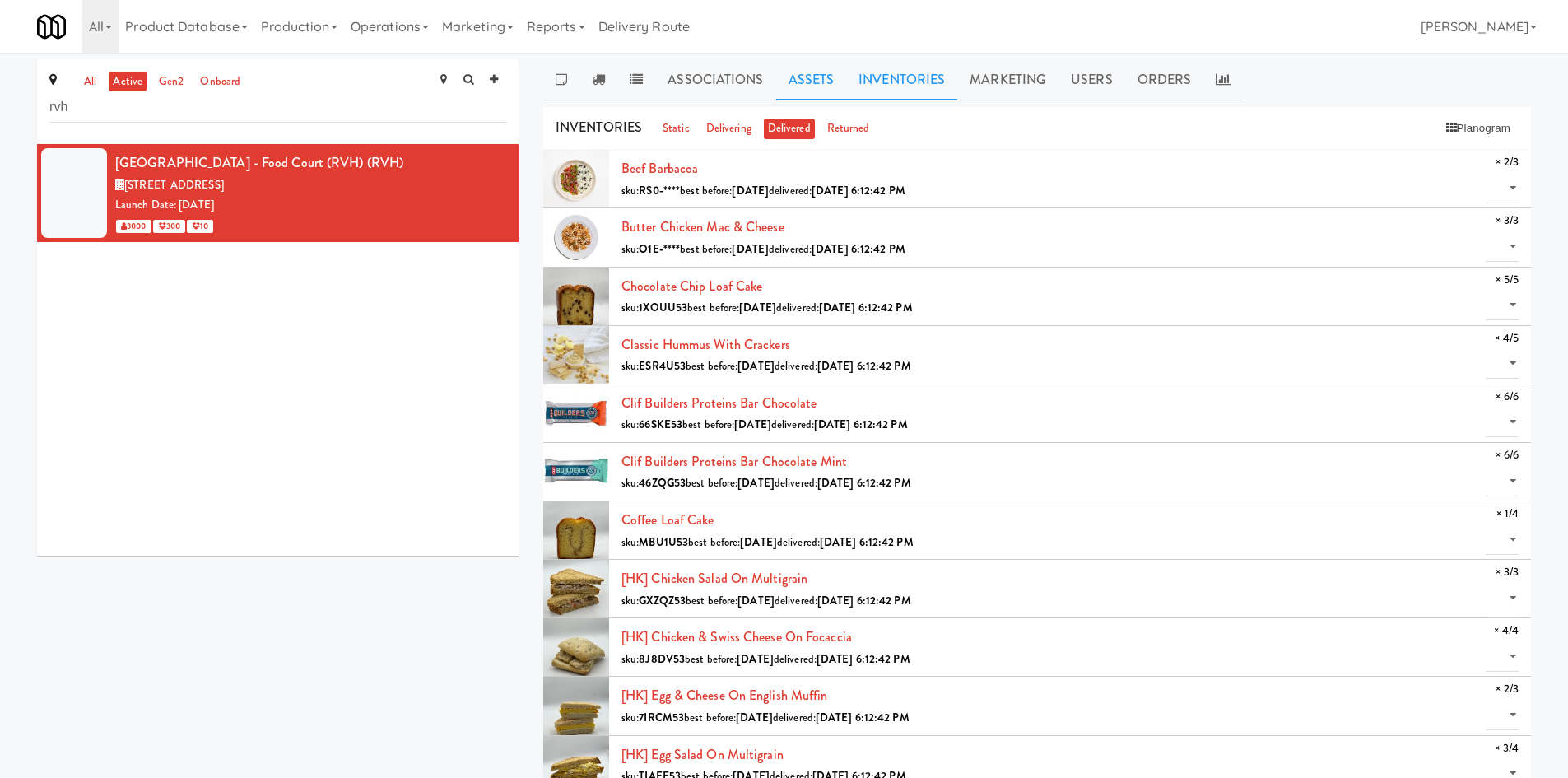
click at [834, 74] on link "Assets" at bounding box center [811, 80] width 71 height 41
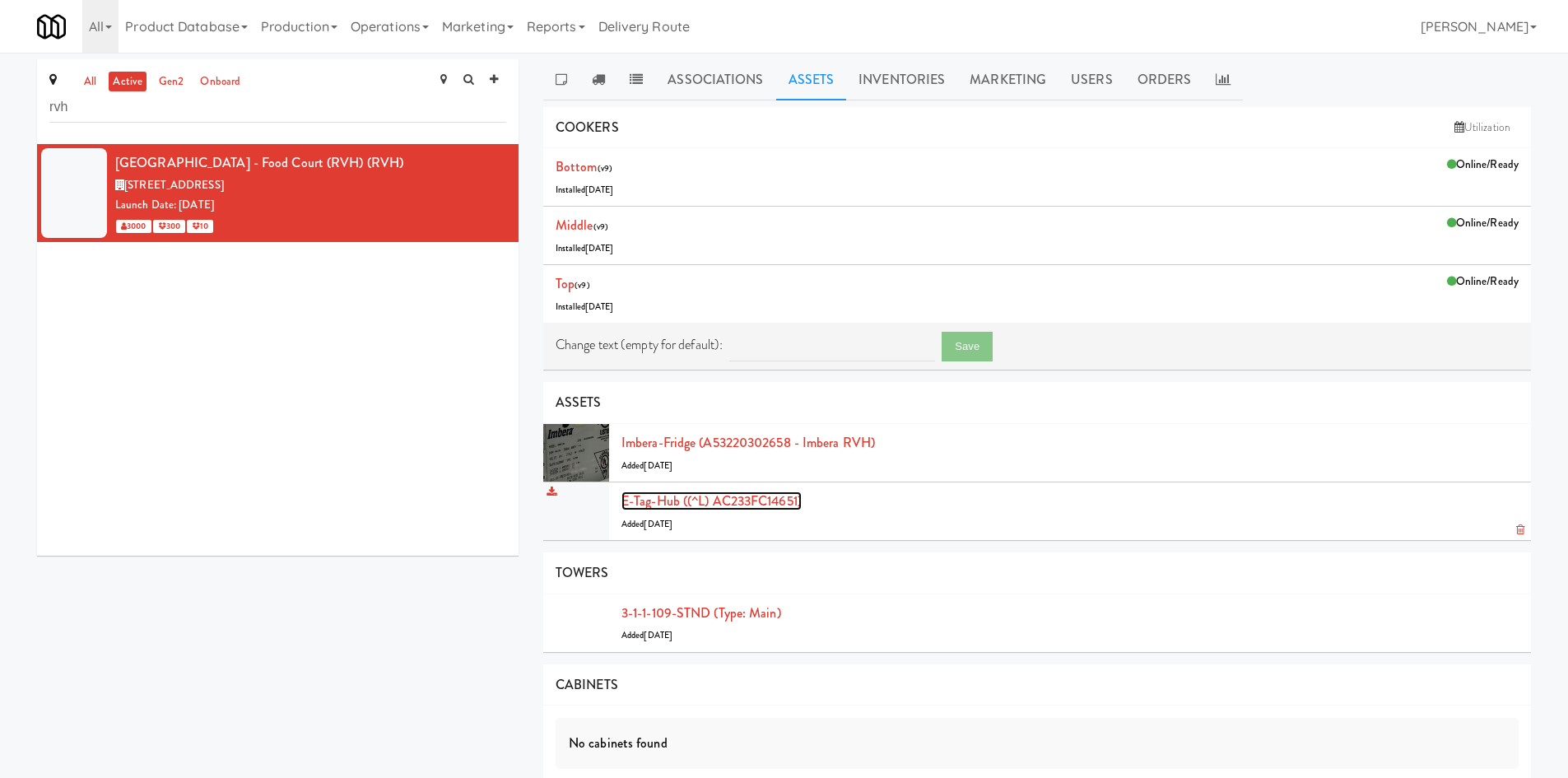
click at [696, 501] on link "E-tag-hub ((^L) AC233FC14651)" at bounding box center [712, 501] width 181 height 19
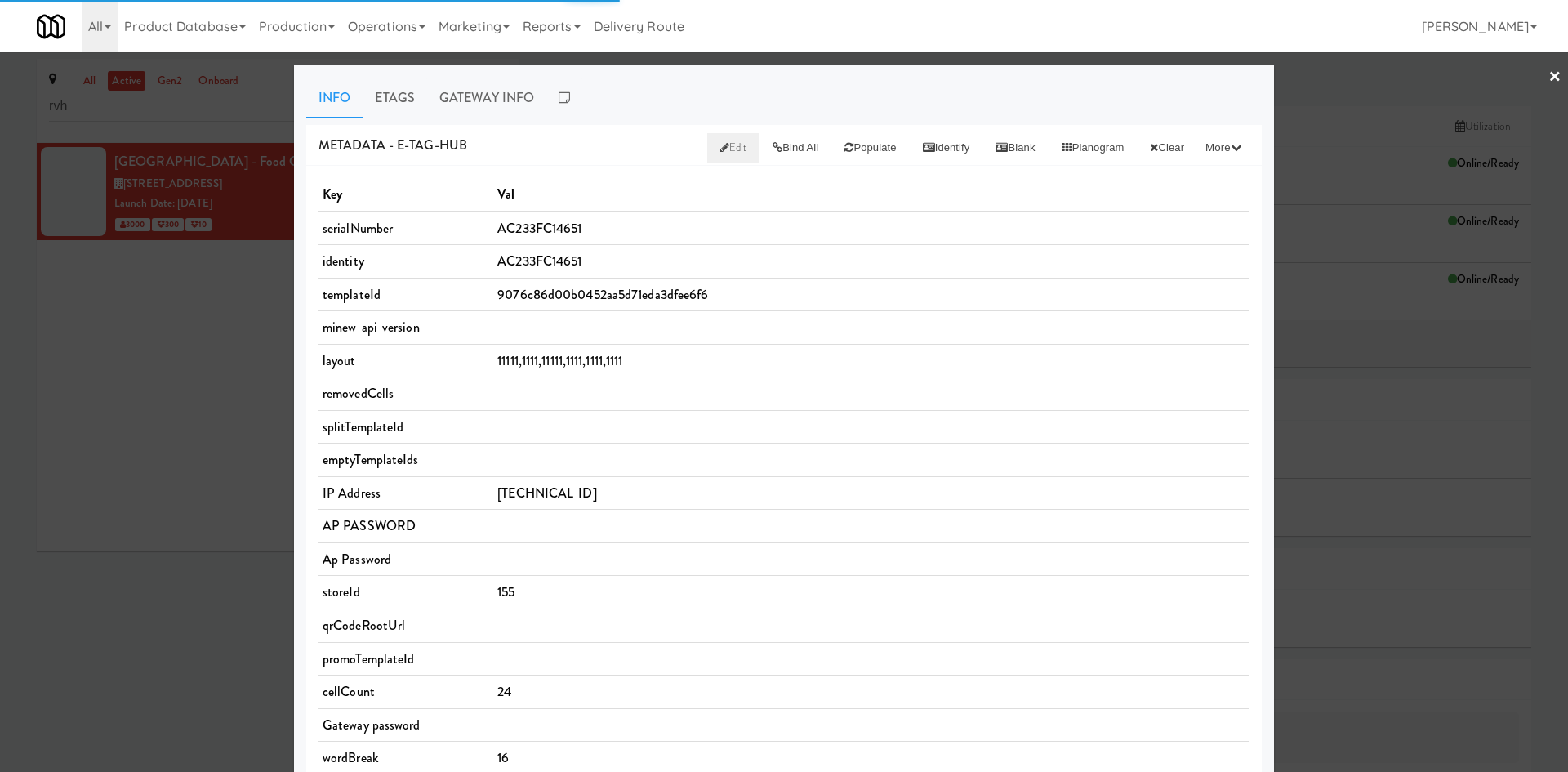
click at [721, 148] on icon at bounding box center [725, 147] width 9 height 11
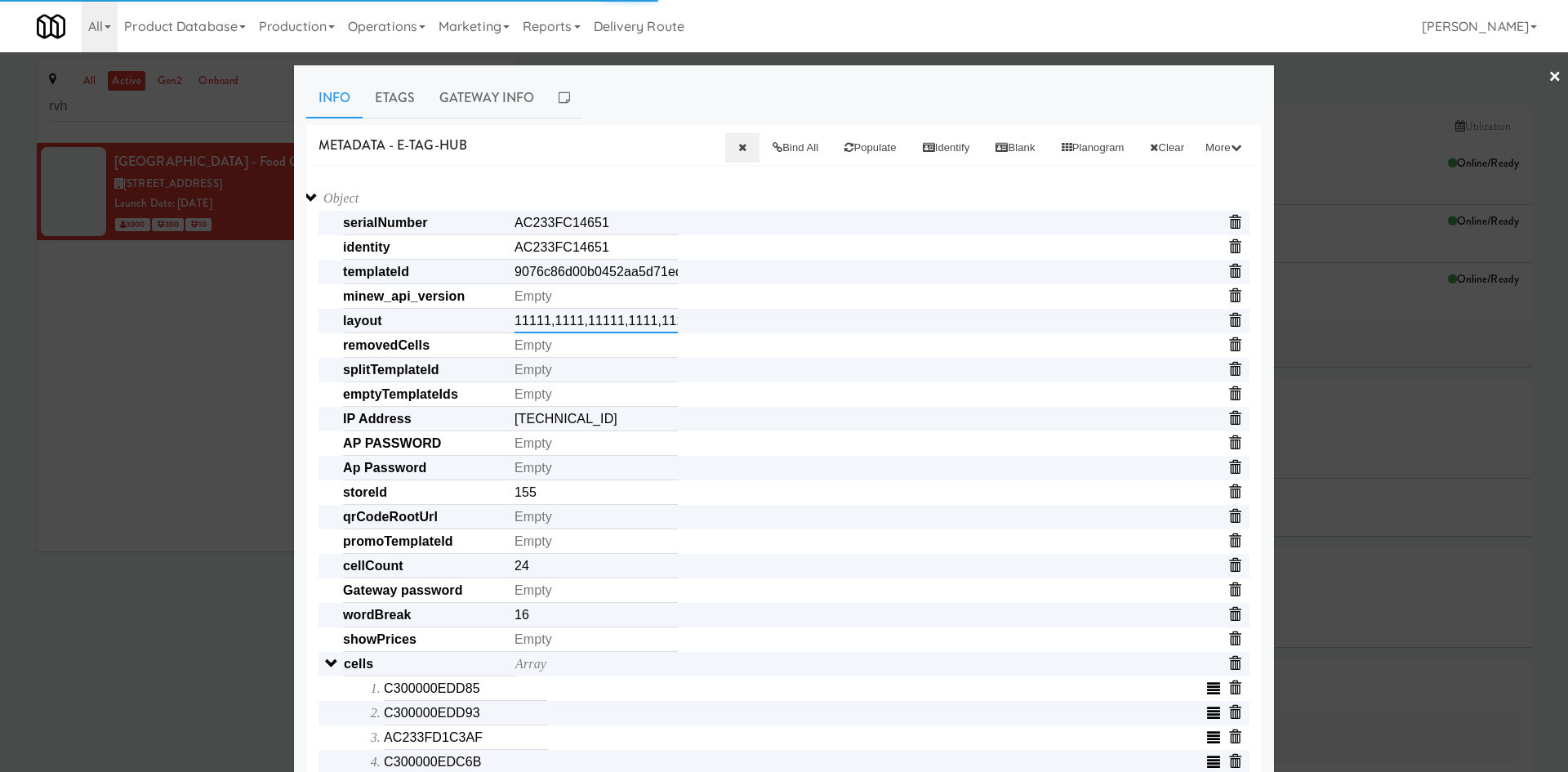
click at [602, 323] on input "11111,1111,11111,1111,1111,1111" at bounding box center [595, 320] width 163 height 25
paste input "1"
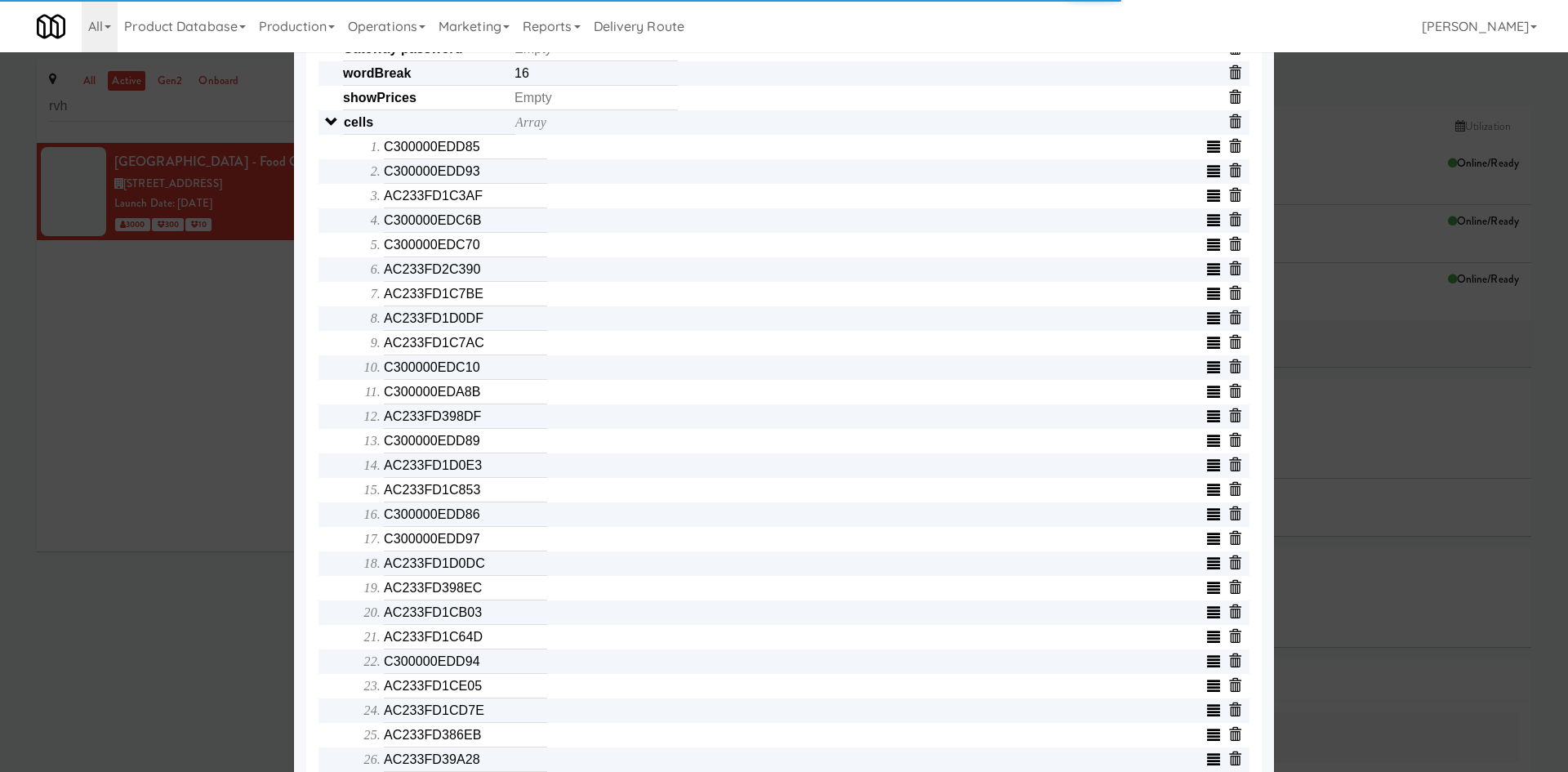
scroll to position [678, 0]
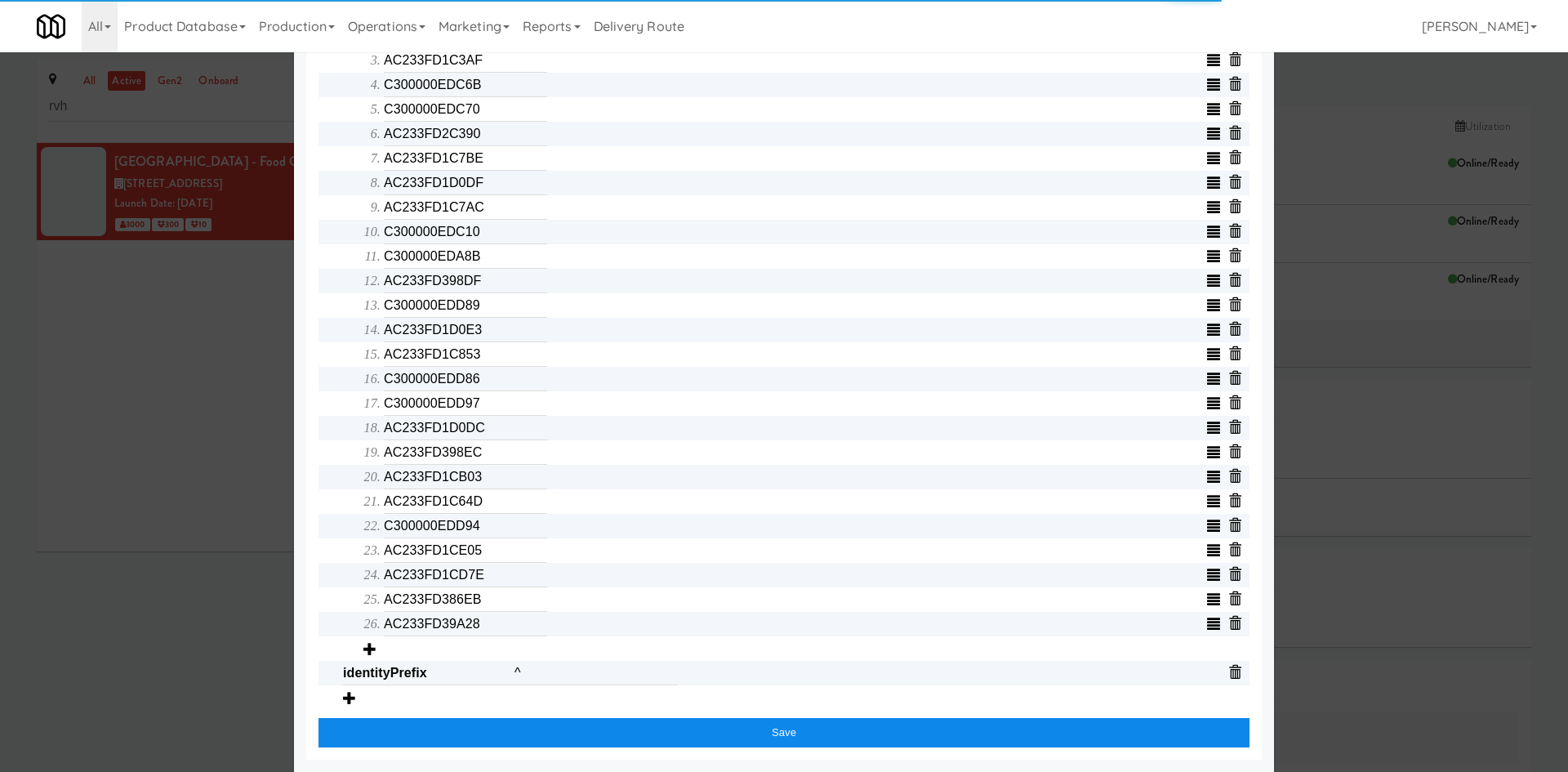
type input "11111,11111,11111,1111,1111,1111"
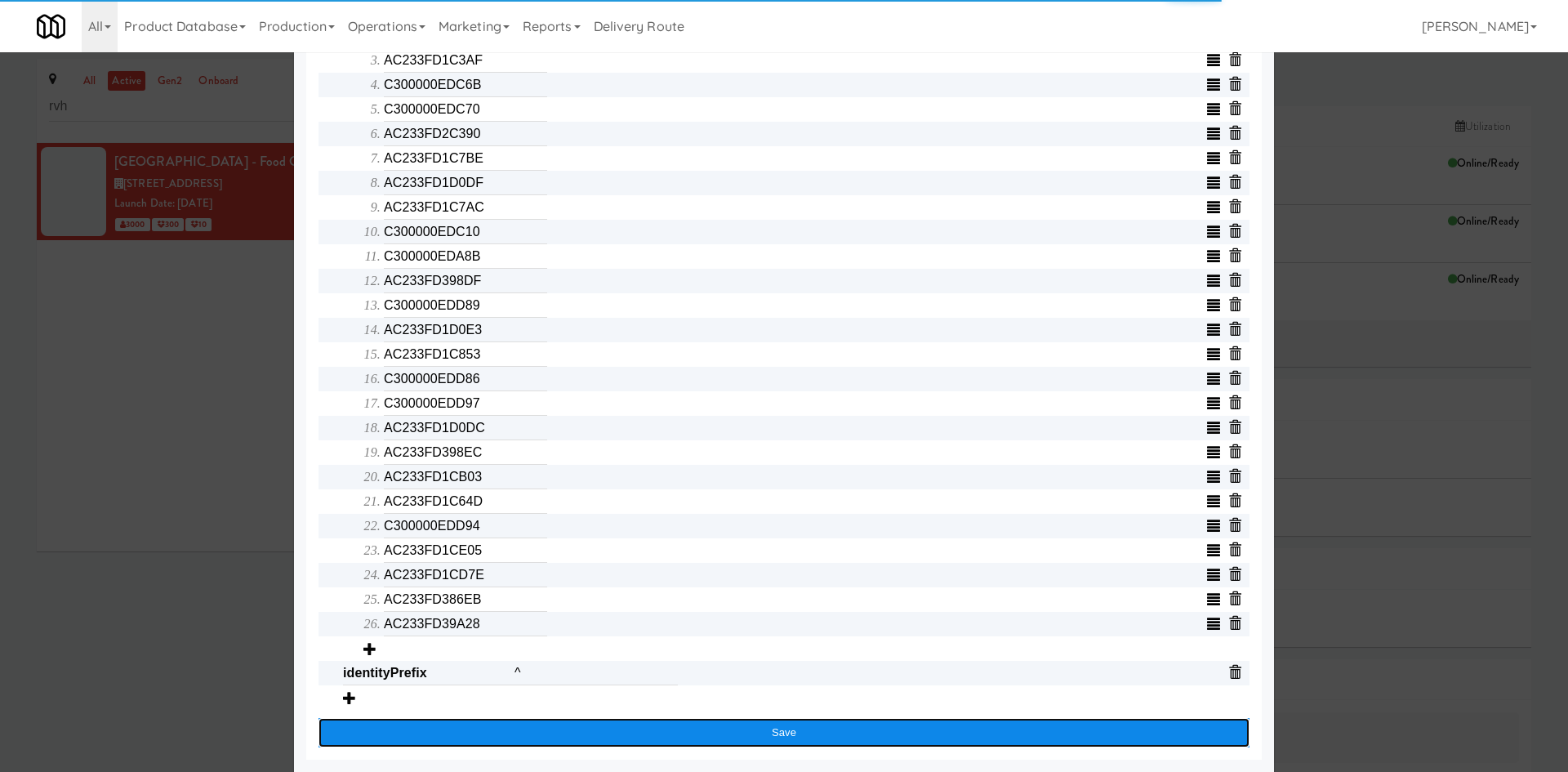
click at [769, 729] on button "Save" at bounding box center [784, 733] width 931 height 29
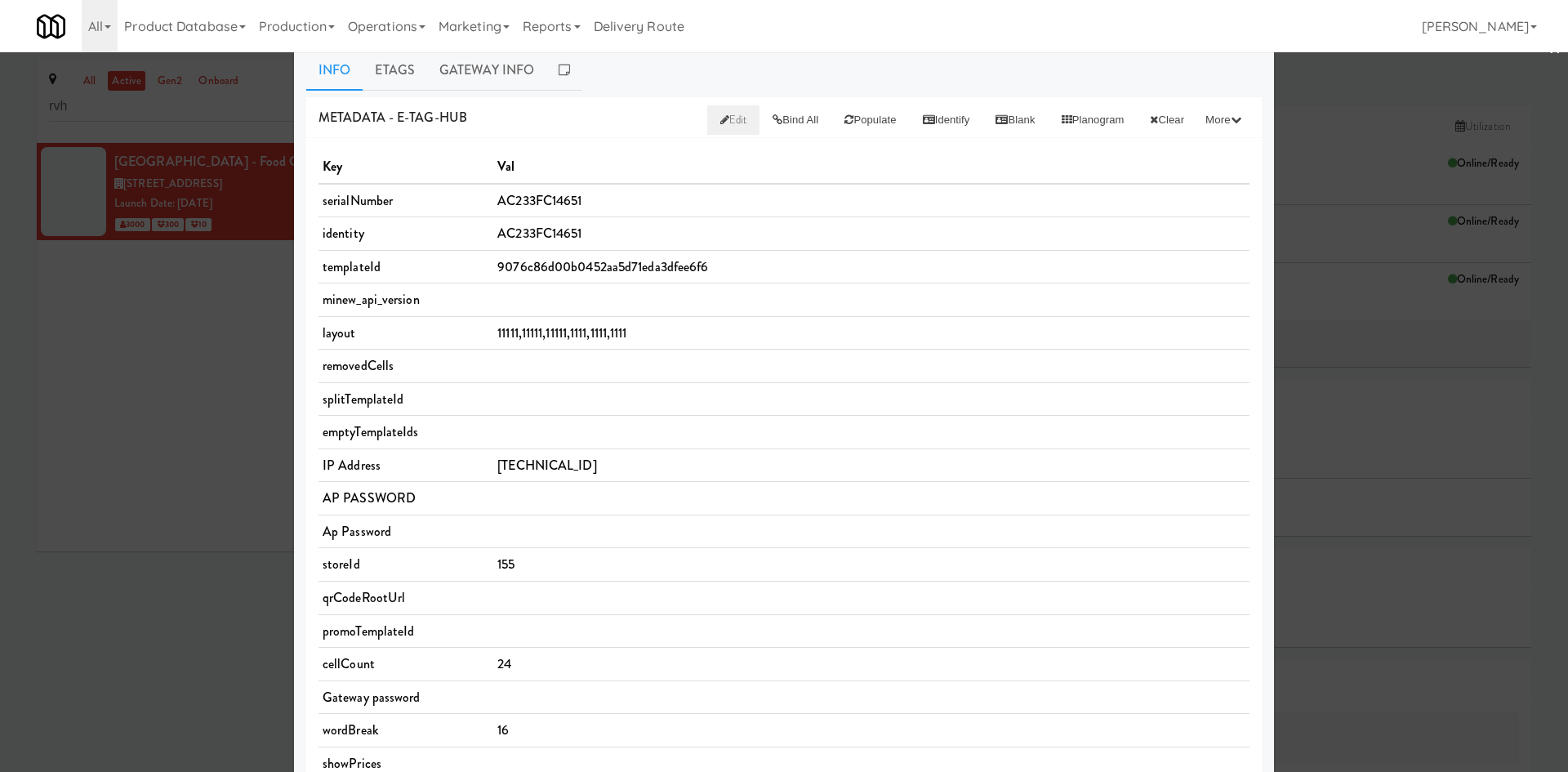
scroll to position [0, 0]
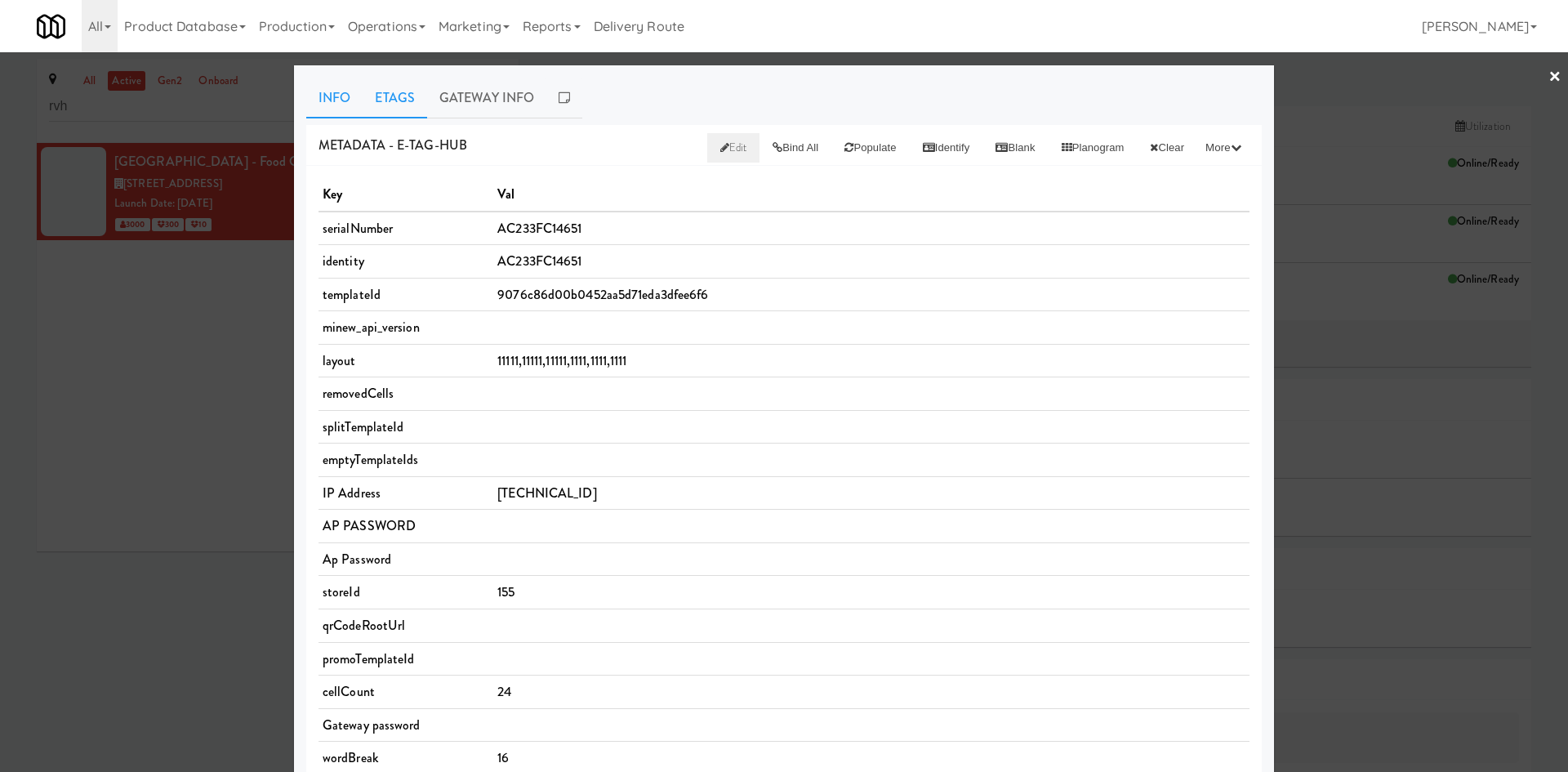
click at [397, 104] on link "Etags" at bounding box center [394, 97] width 65 height 41
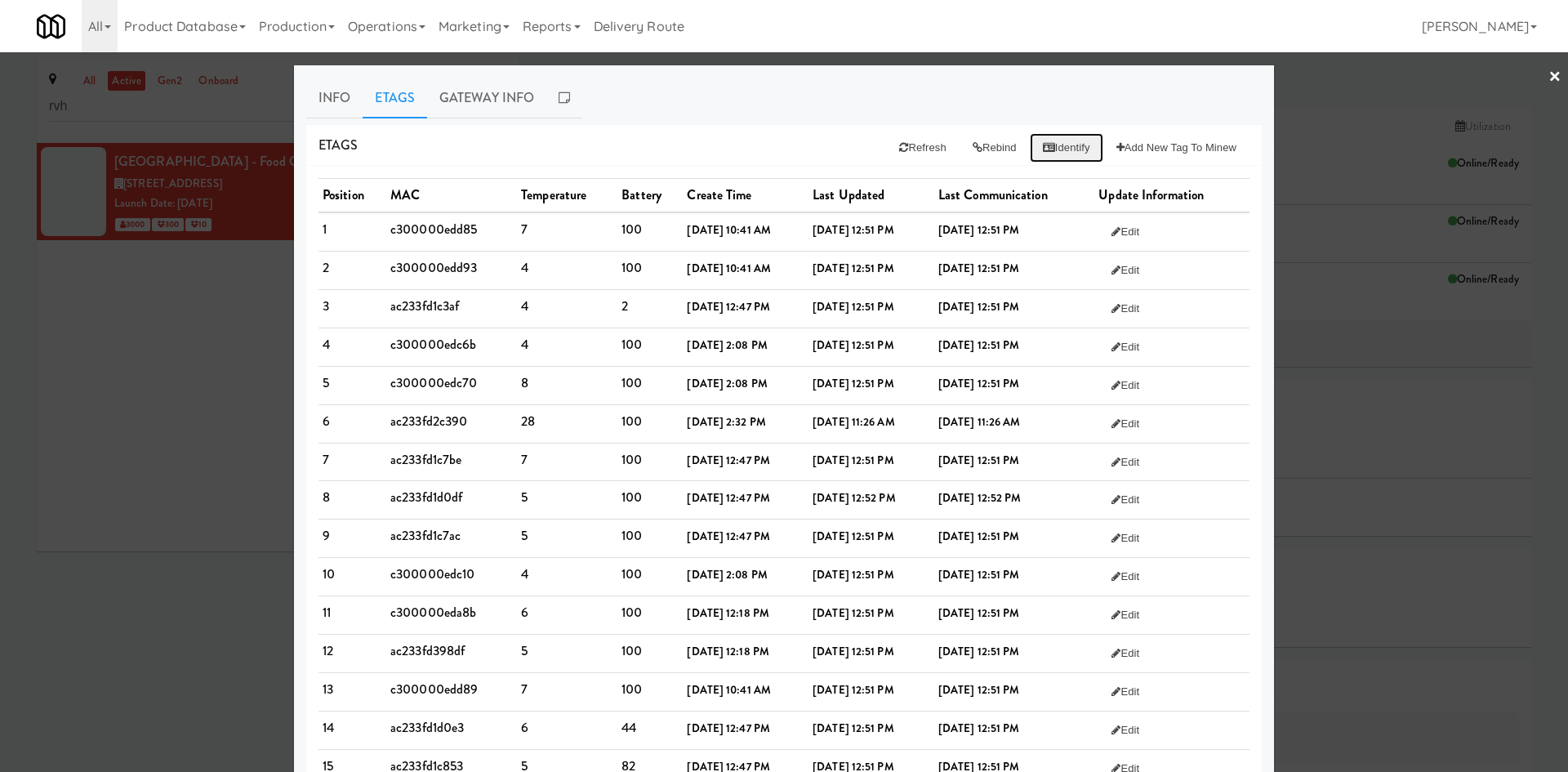
click at [1061, 151] on button "Identify" at bounding box center [1067, 147] width 74 height 29
click at [434, 417] on td "ac233fd2c390" at bounding box center [452, 423] width 131 height 38
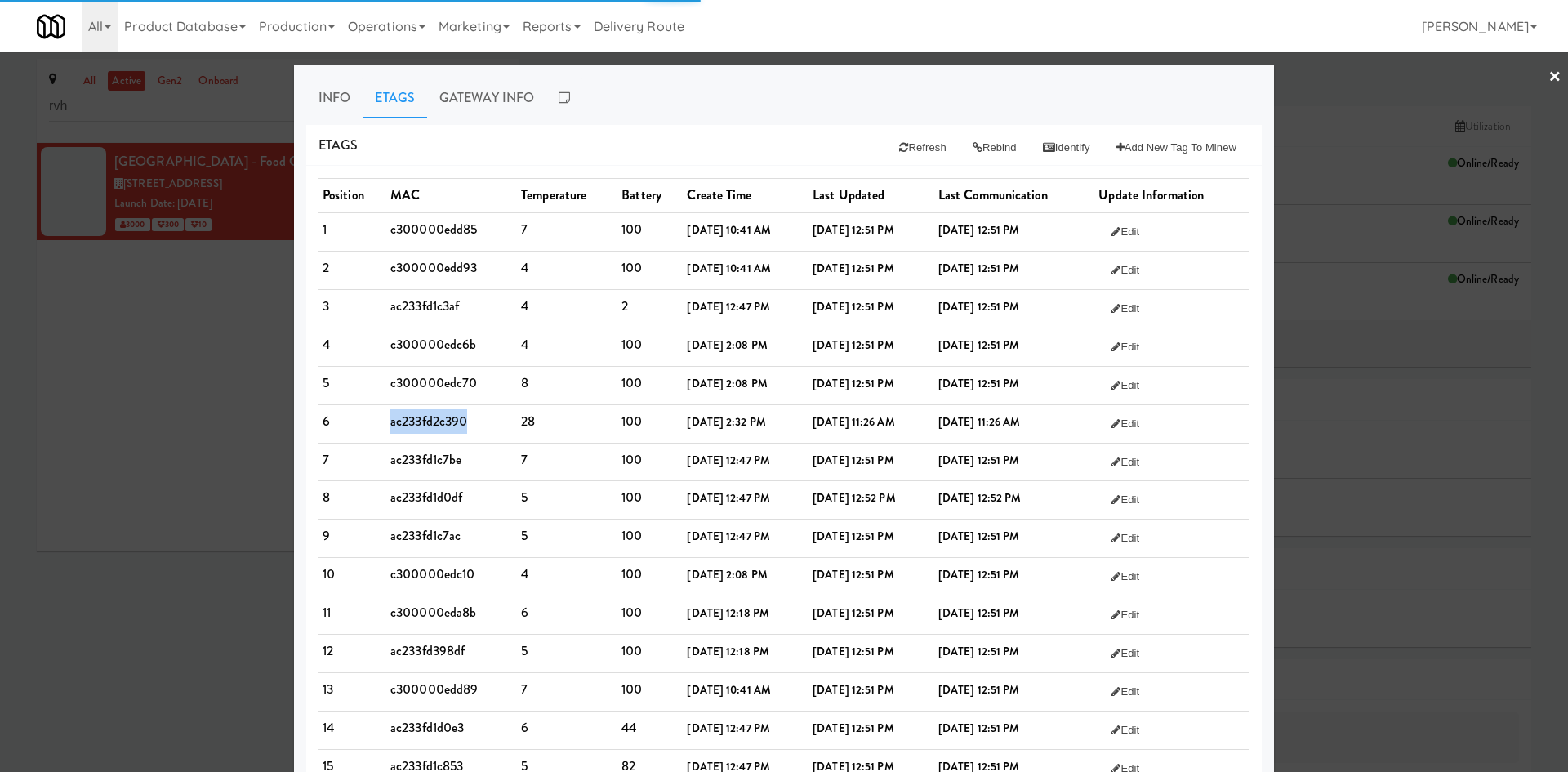
click at [434, 417] on td "ac233fd2c390" at bounding box center [452, 423] width 131 height 38
copy td "ac233fd2c390"
click at [936, 149] on button "Refresh" at bounding box center [923, 147] width 73 height 29
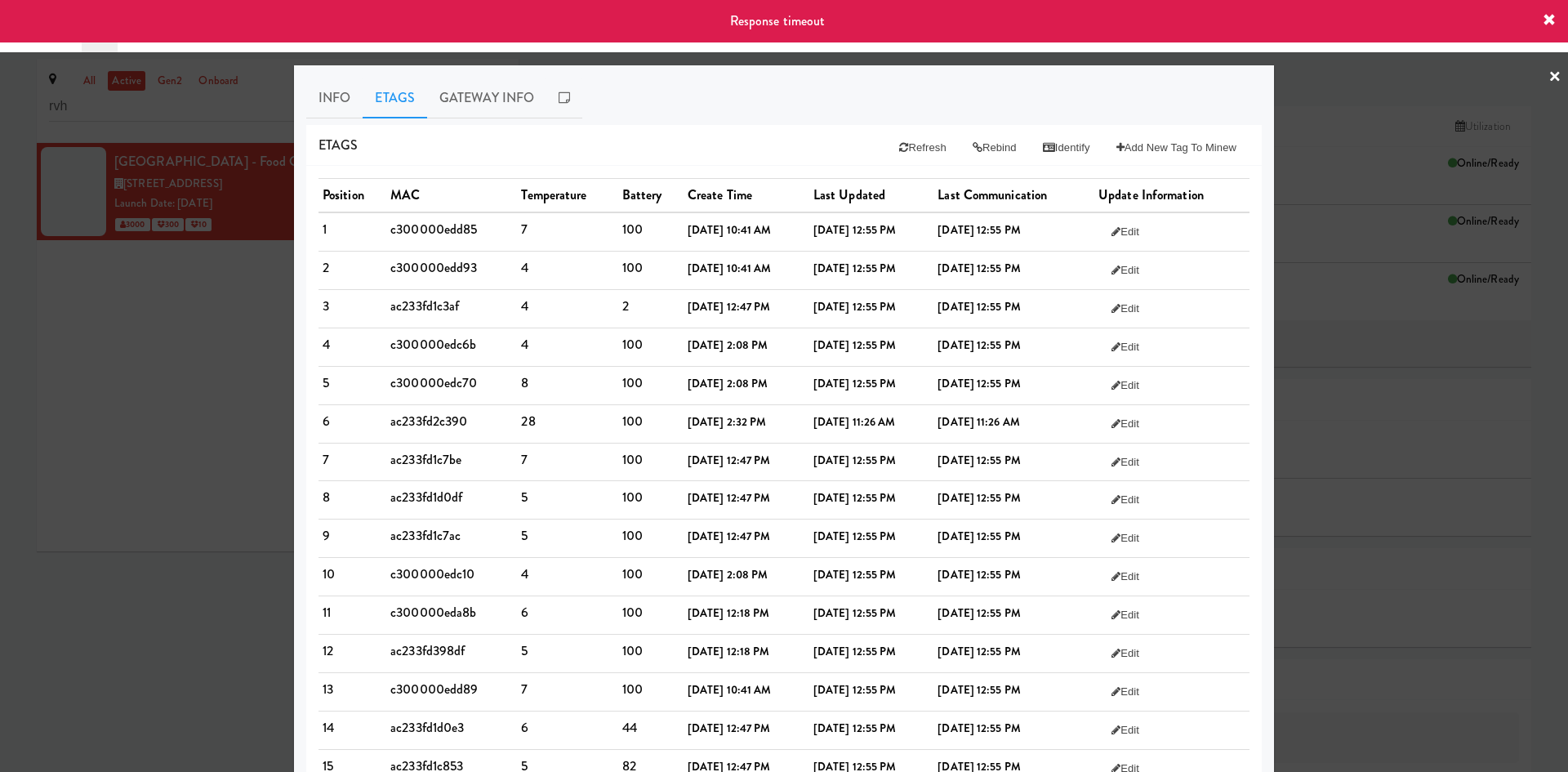
click at [817, 455] on b "[DATE] 12:55 PM" at bounding box center [855, 460] width 84 height 15
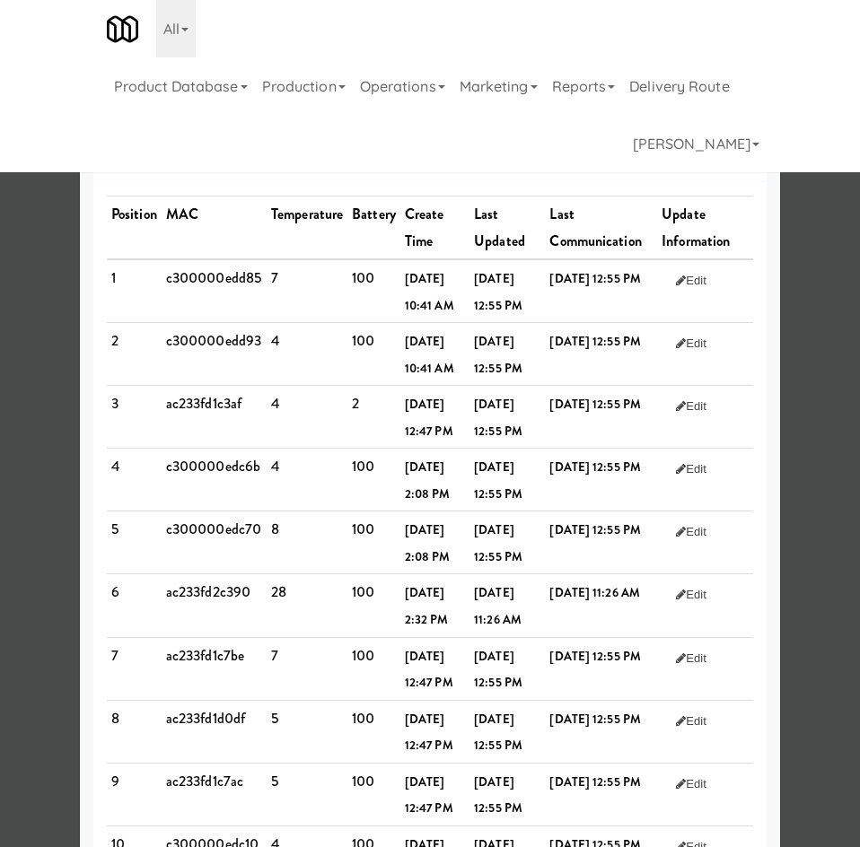
click at [190, 637] on td "ac233fd2c390" at bounding box center [214, 605] width 105 height 63
copy td "ac233fd2c390"
click at [217, 574] on td "c300000edc70" at bounding box center [214, 543] width 105 height 63
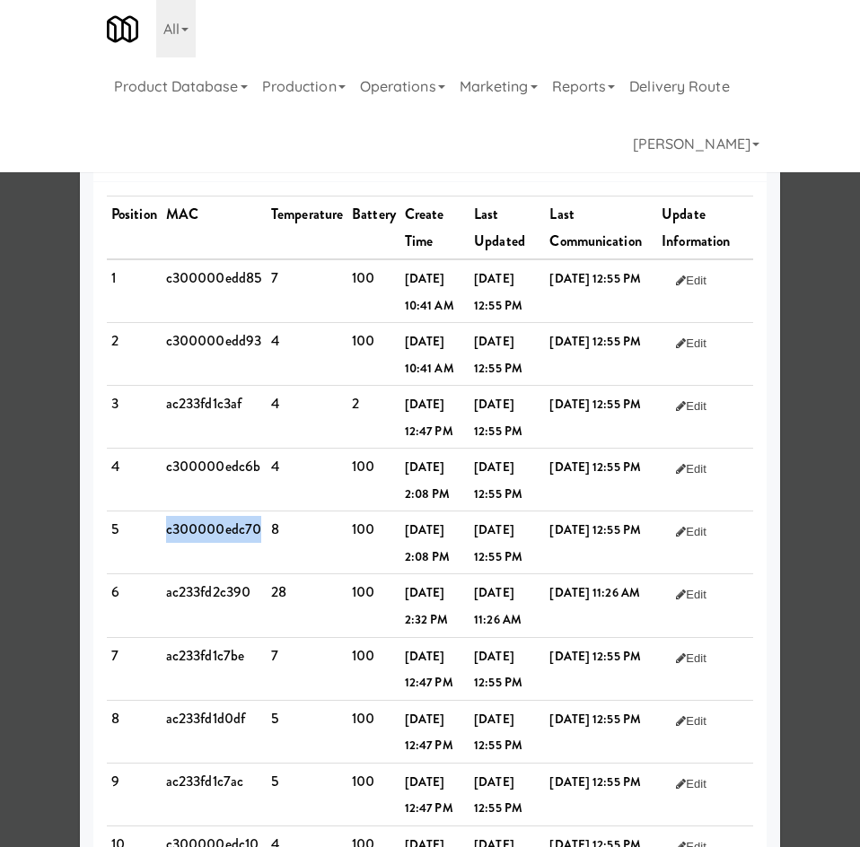
copy td "c300000edc70"
click at [213, 512] on td "c300000edc6b" at bounding box center [214, 480] width 105 height 63
copy td "c300000edc6b"
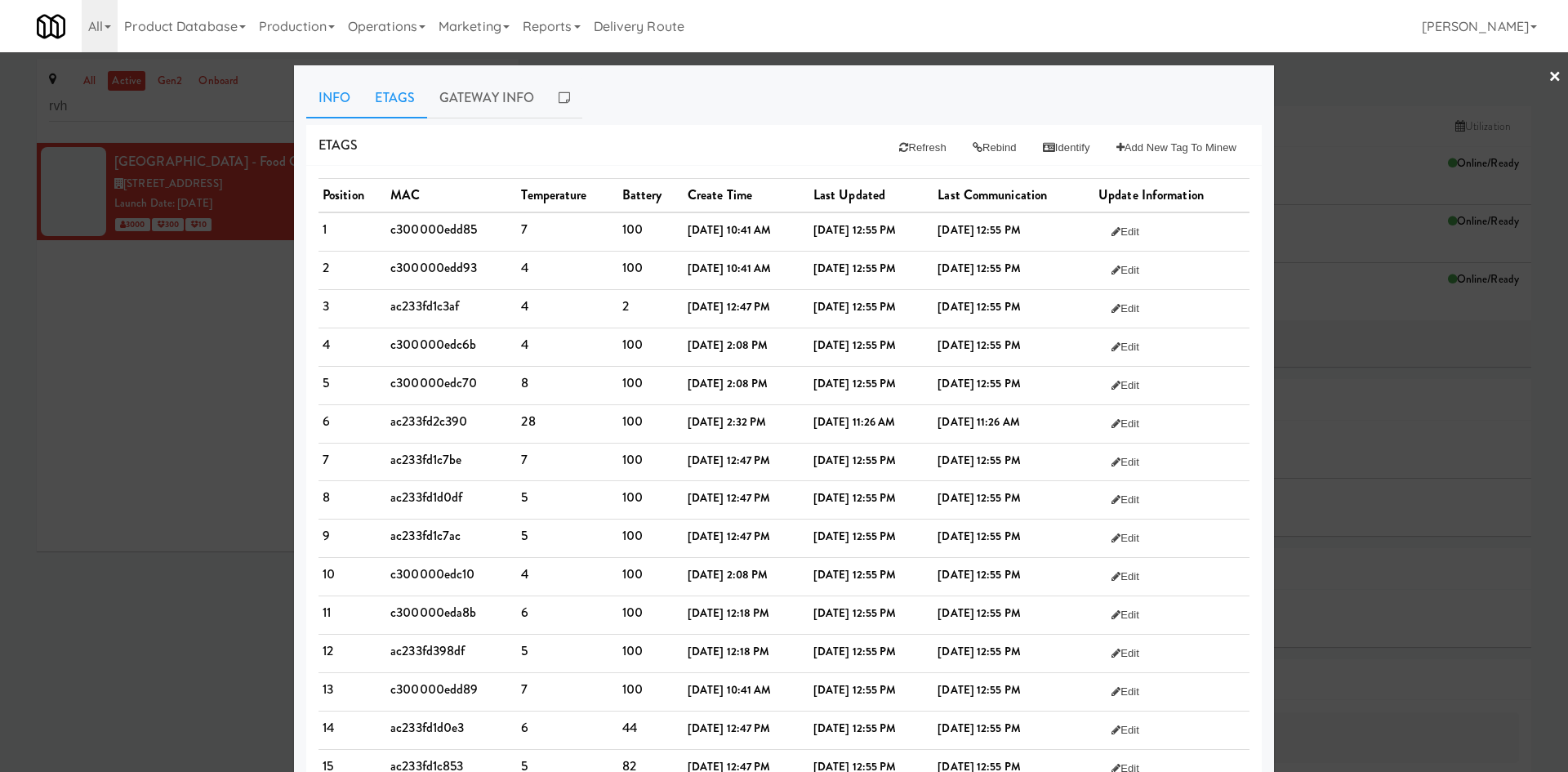
click at [320, 92] on link "Info" at bounding box center [335, 97] width 56 height 41
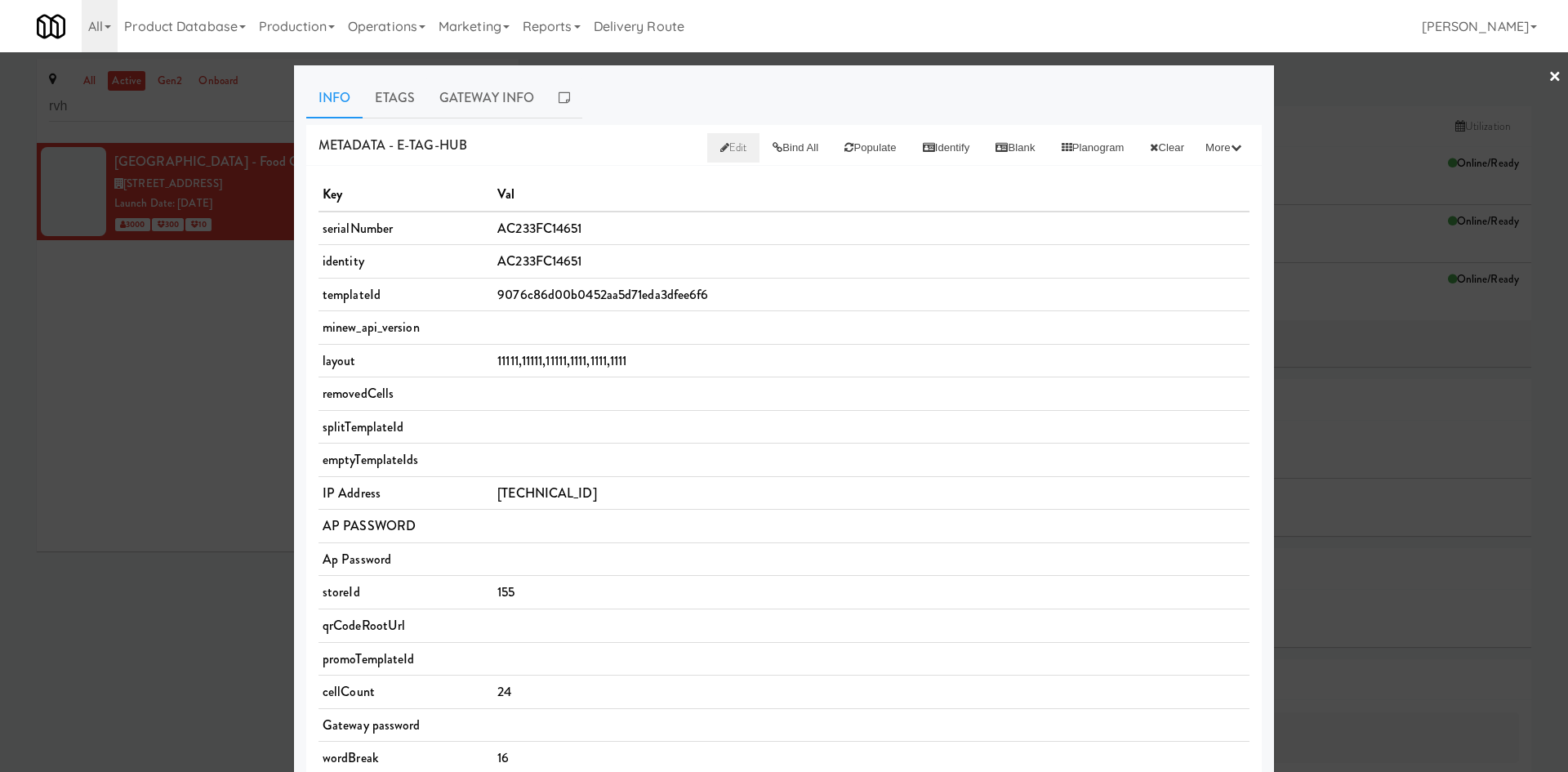
click at [721, 148] on span "Edit" at bounding box center [734, 147] width 27 height 15
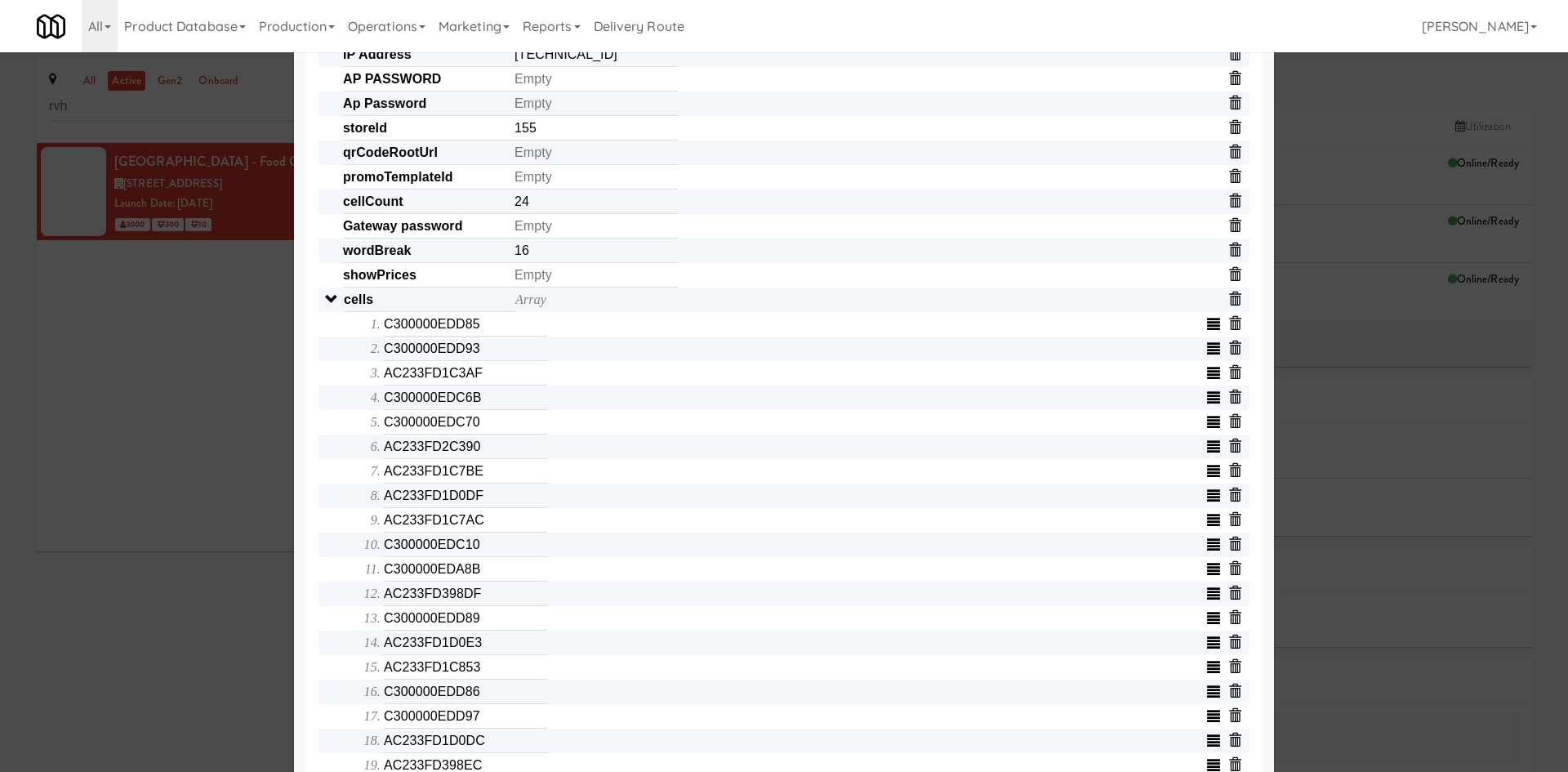
scroll to position [678, 0]
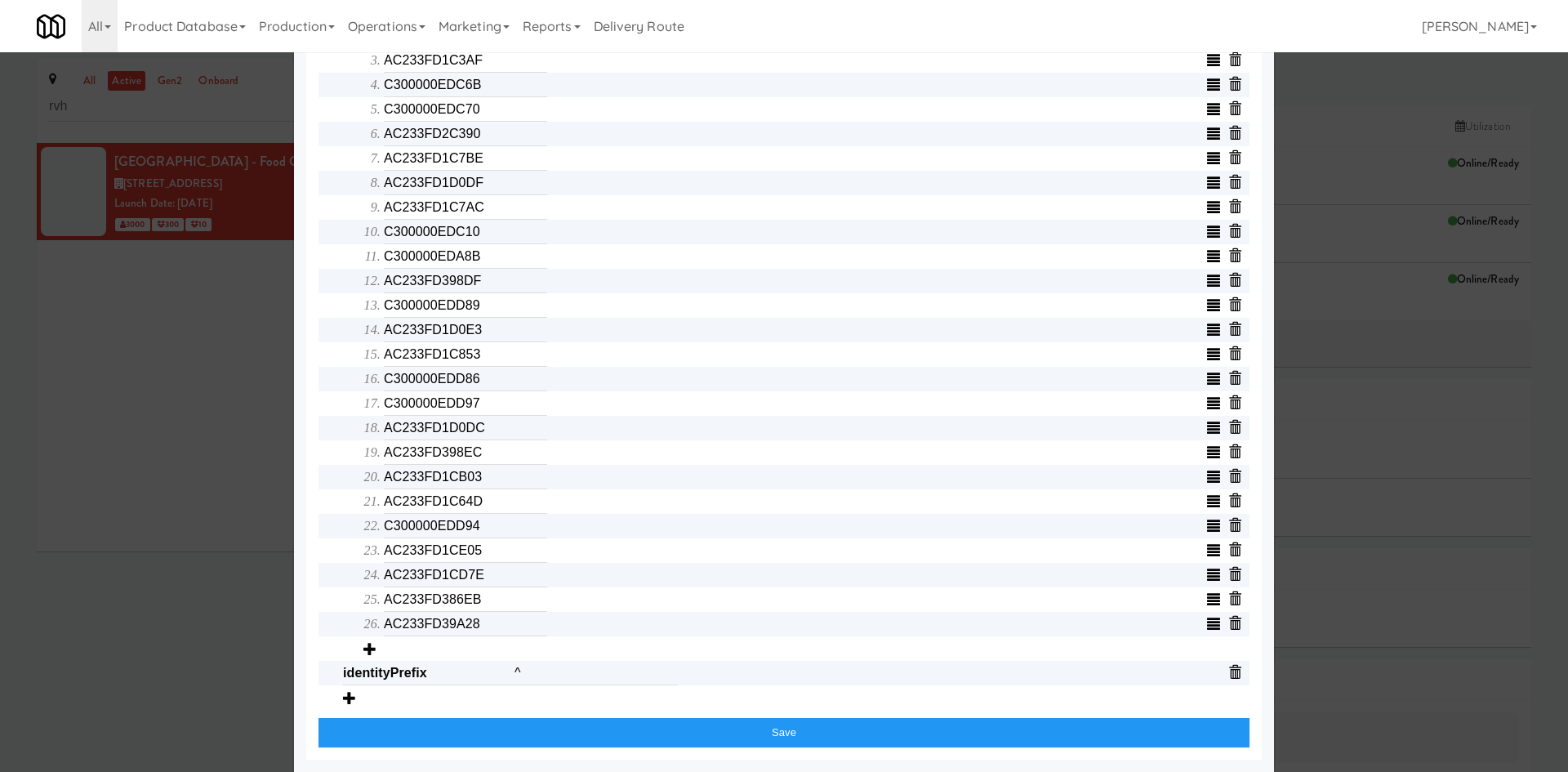
click at [363, 651] on icon "button" at bounding box center [369, 649] width 13 height 13
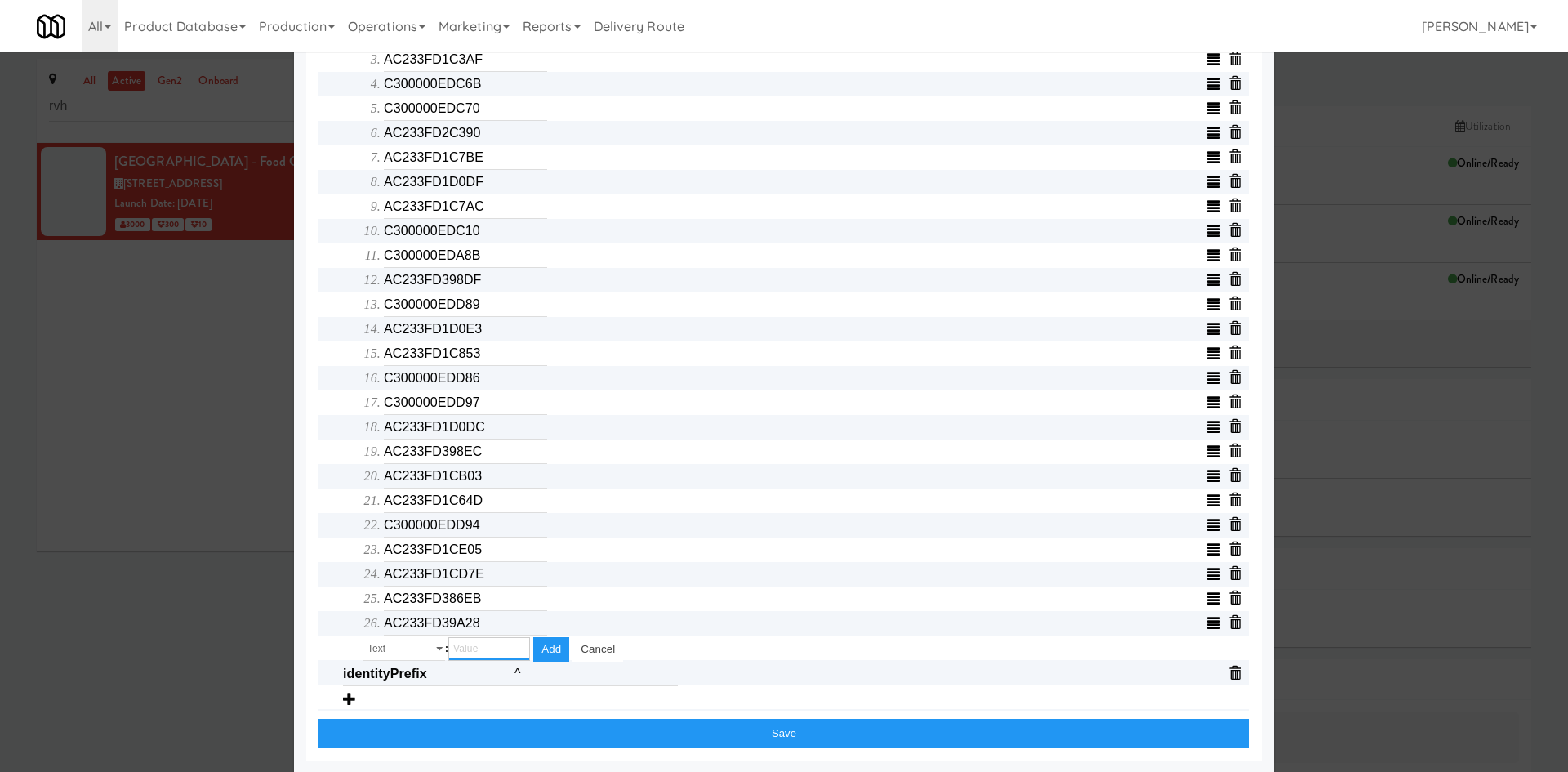
click at [466, 655] on input "text" at bounding box center [490, 649] width 82 height 24
click at [475, 648] on input "text" at bounding box center [490, 649] width 82 height 24
paste input "C300000EDD8E"
type input "C300000EDD8E"
click at [560, 656] on button "Add" at bounding box center [551, 649] width 35 height 25
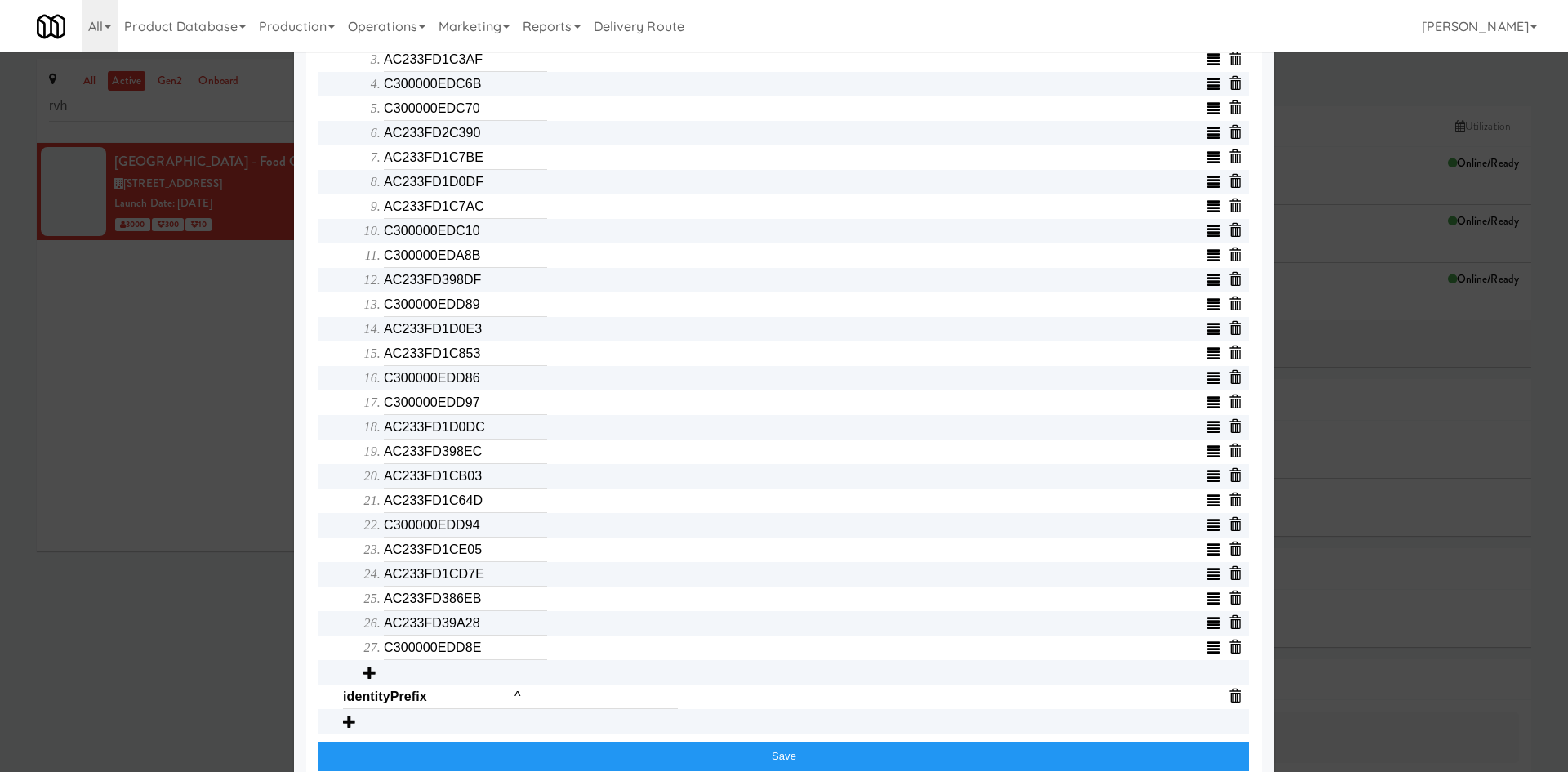
scroll to position [703, 0]
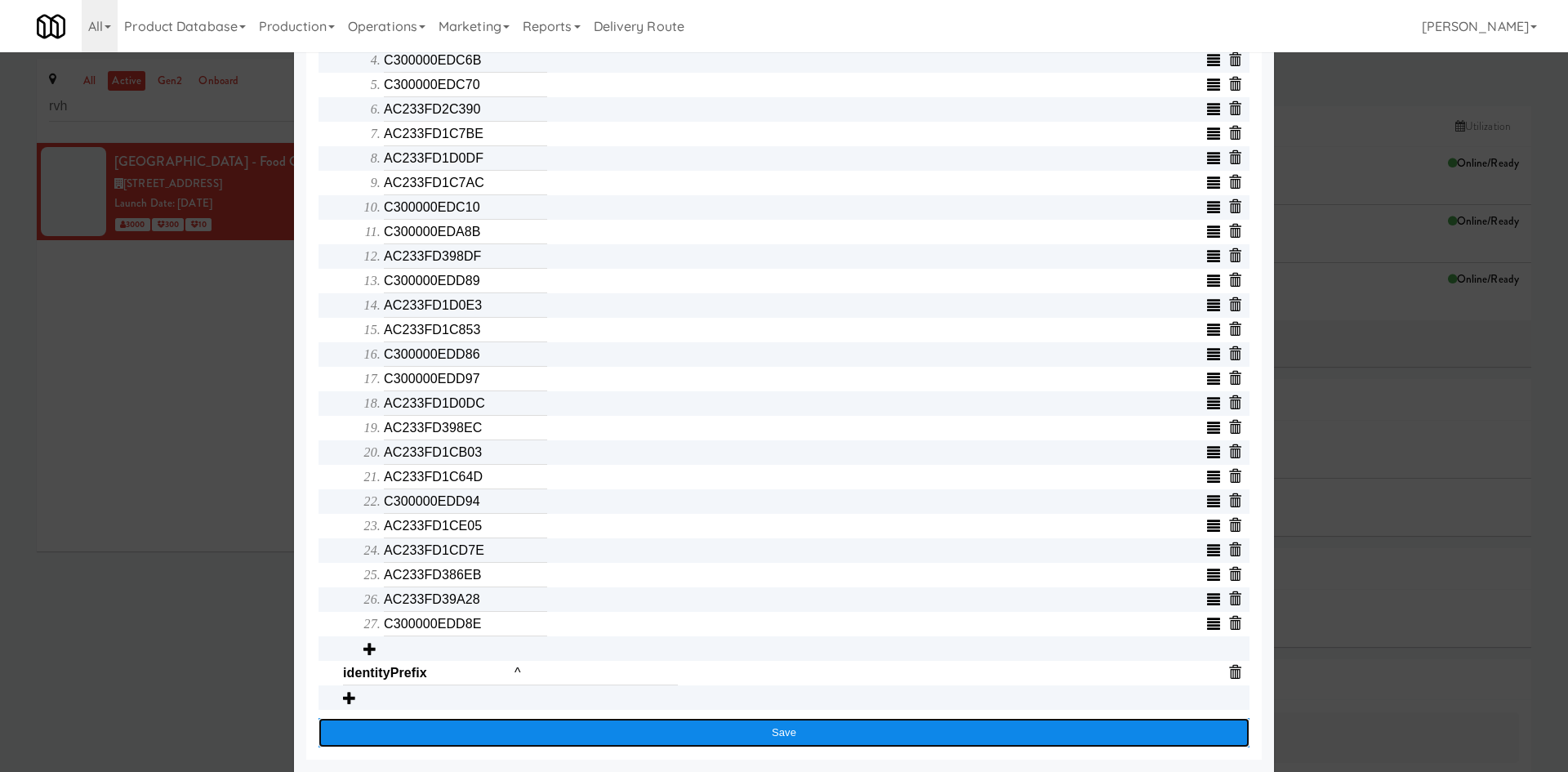
click at [576, 729] on button "Save" at bounding box center [784, 733] width 931 height 29
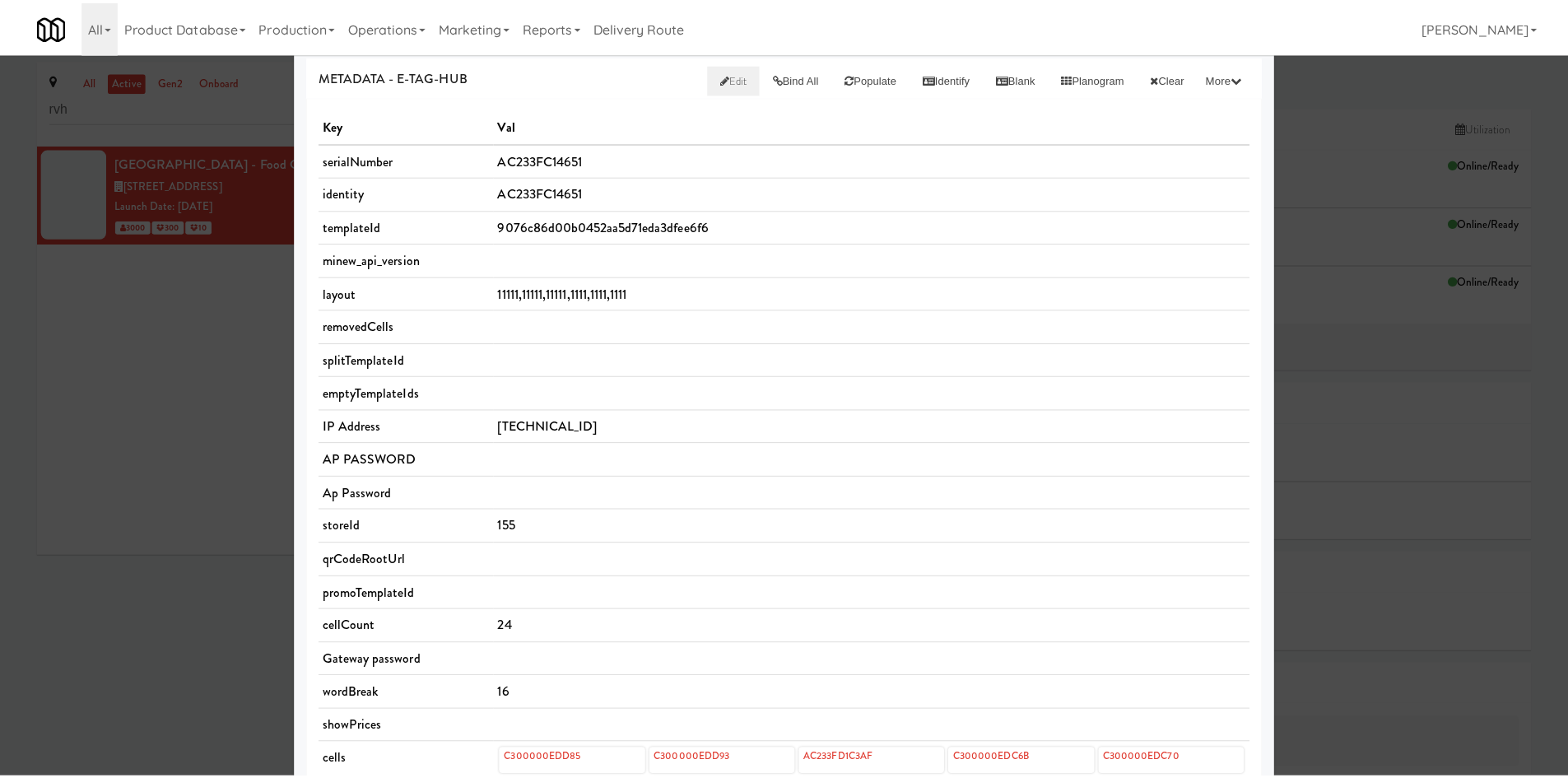
scroll to position [0, 0]
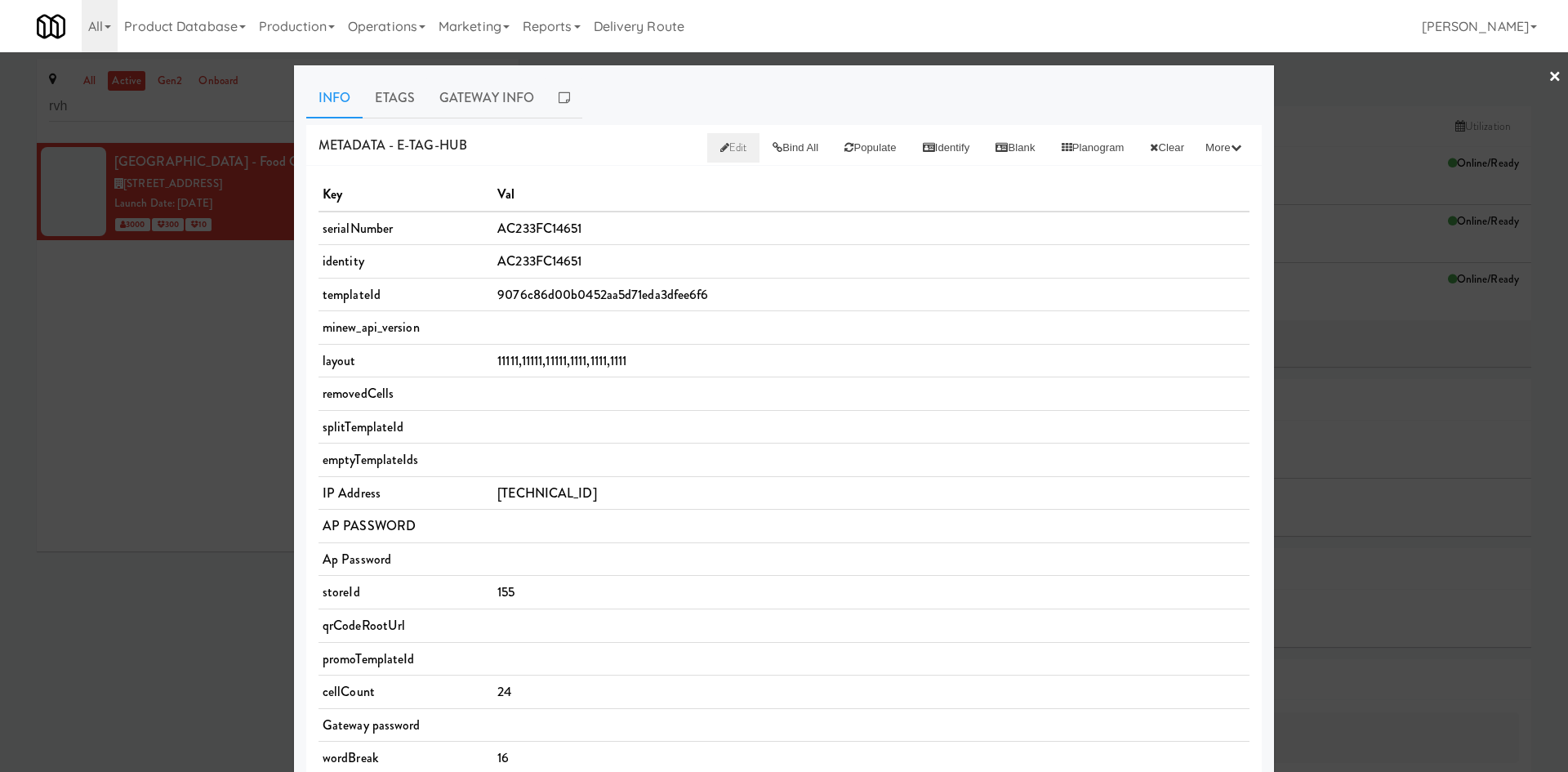
click at [165, 575] on div at bounding box center [784, 386] width 1568 height 772
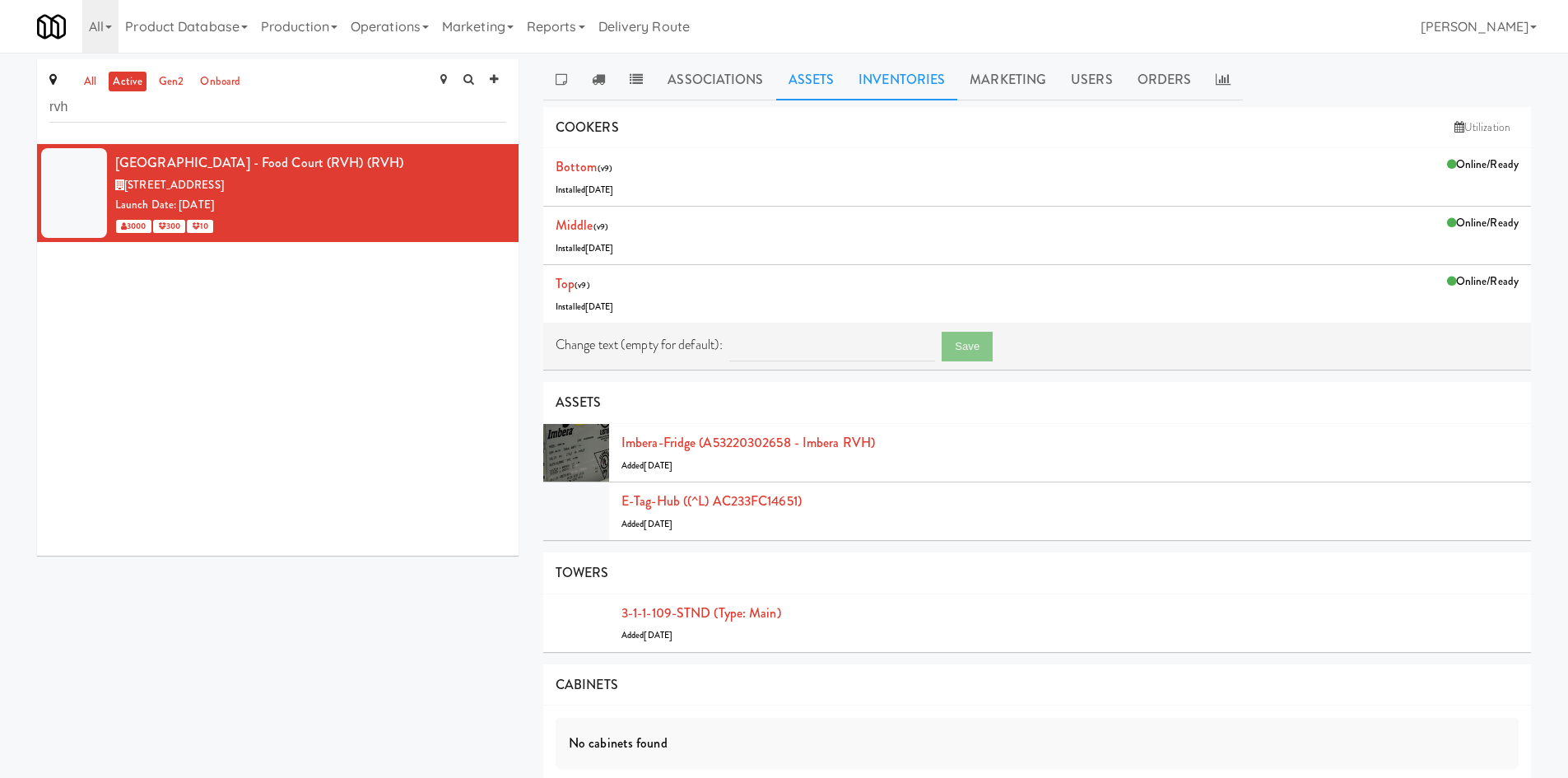
click at [911, 80] on link "Inventories" at bounding box center [901, 80] width 111 height 41
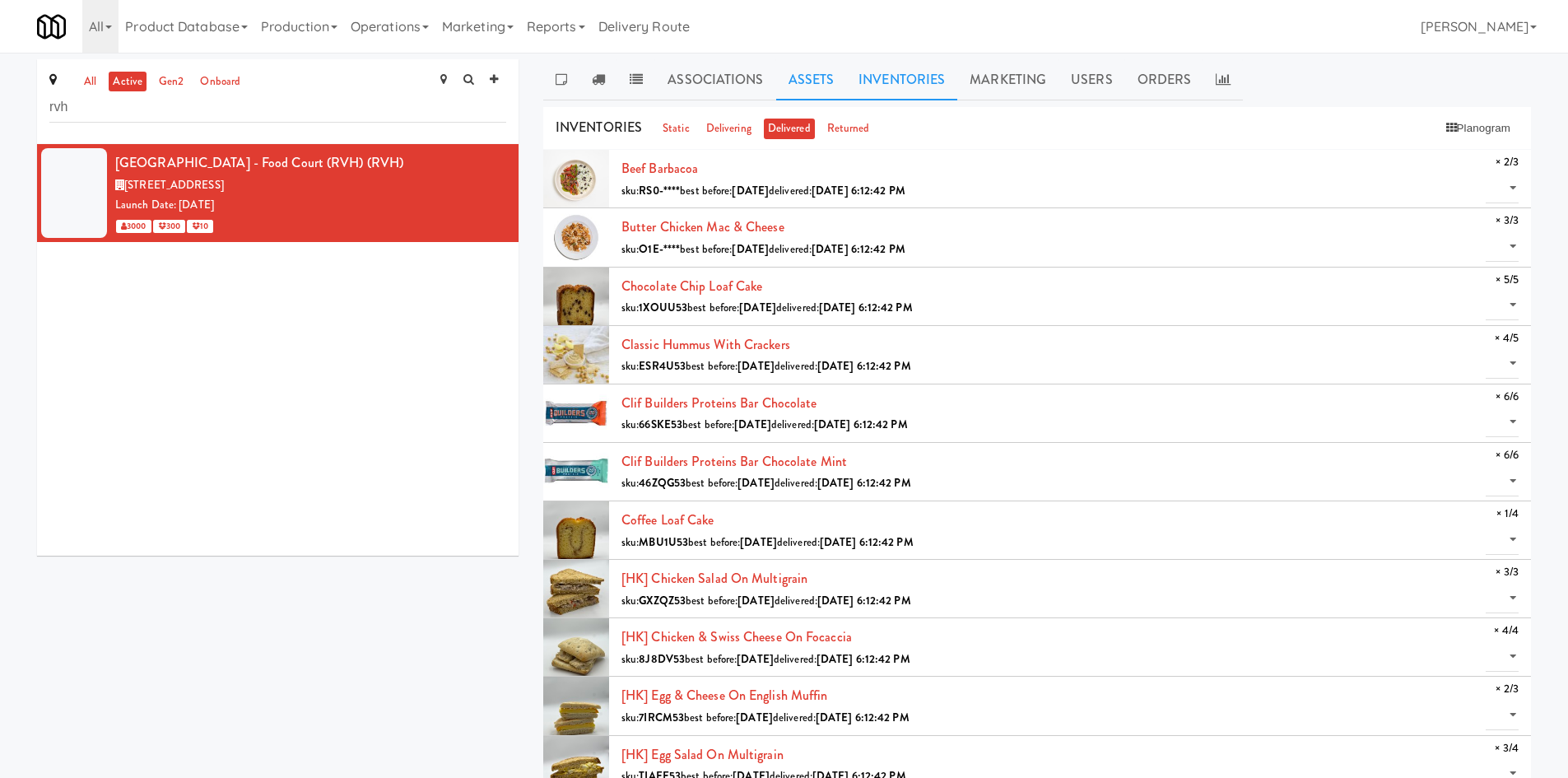
click at [795, 87] on link "Assets" at bounding box center [811, 80] width 71 height 41
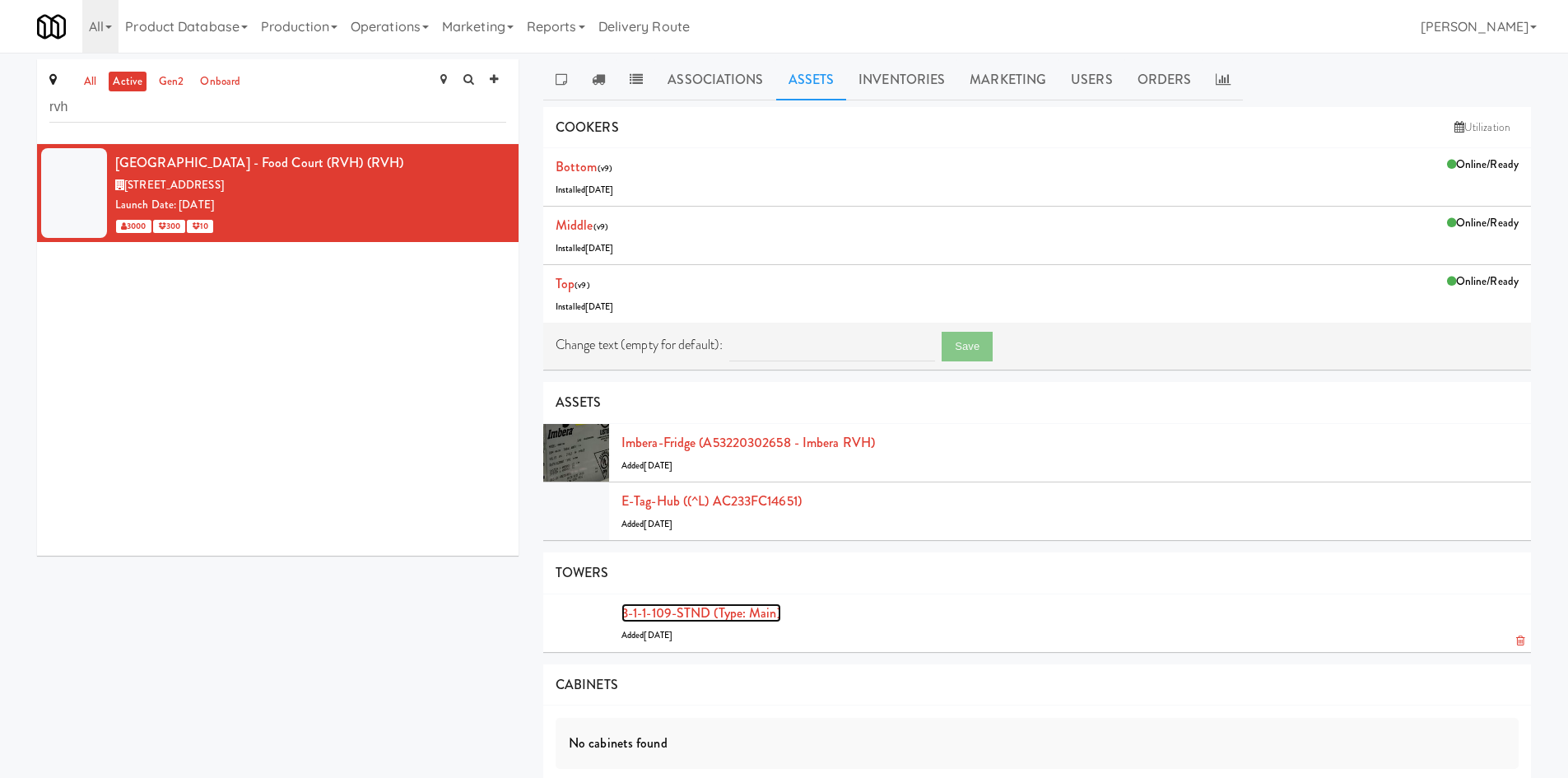
click at [703, 610] on link "3-1-1-109-STND (type: main)" at bounding box center [701, 613] width 160 height 19
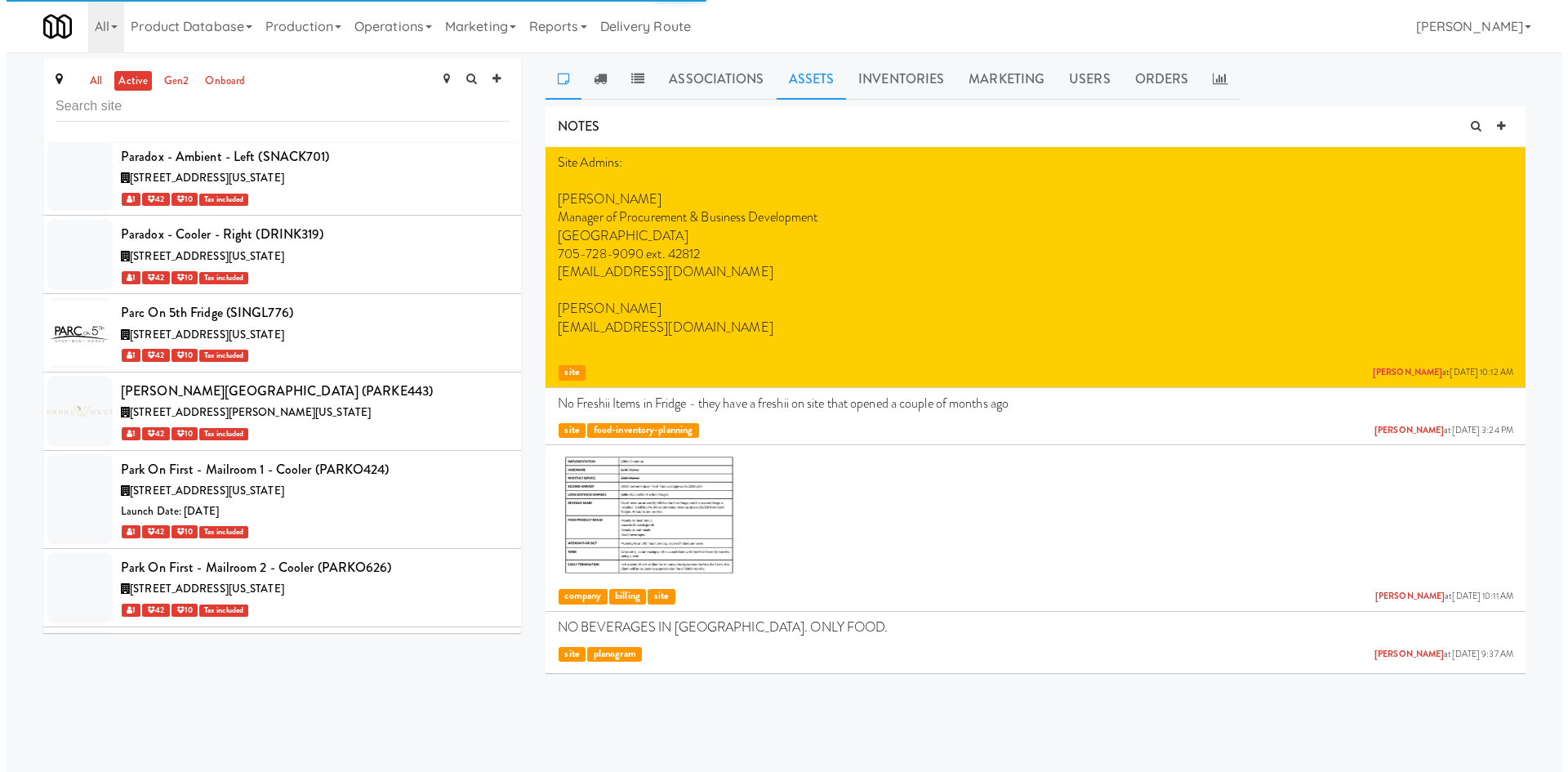
scroll to position [50436, 0]
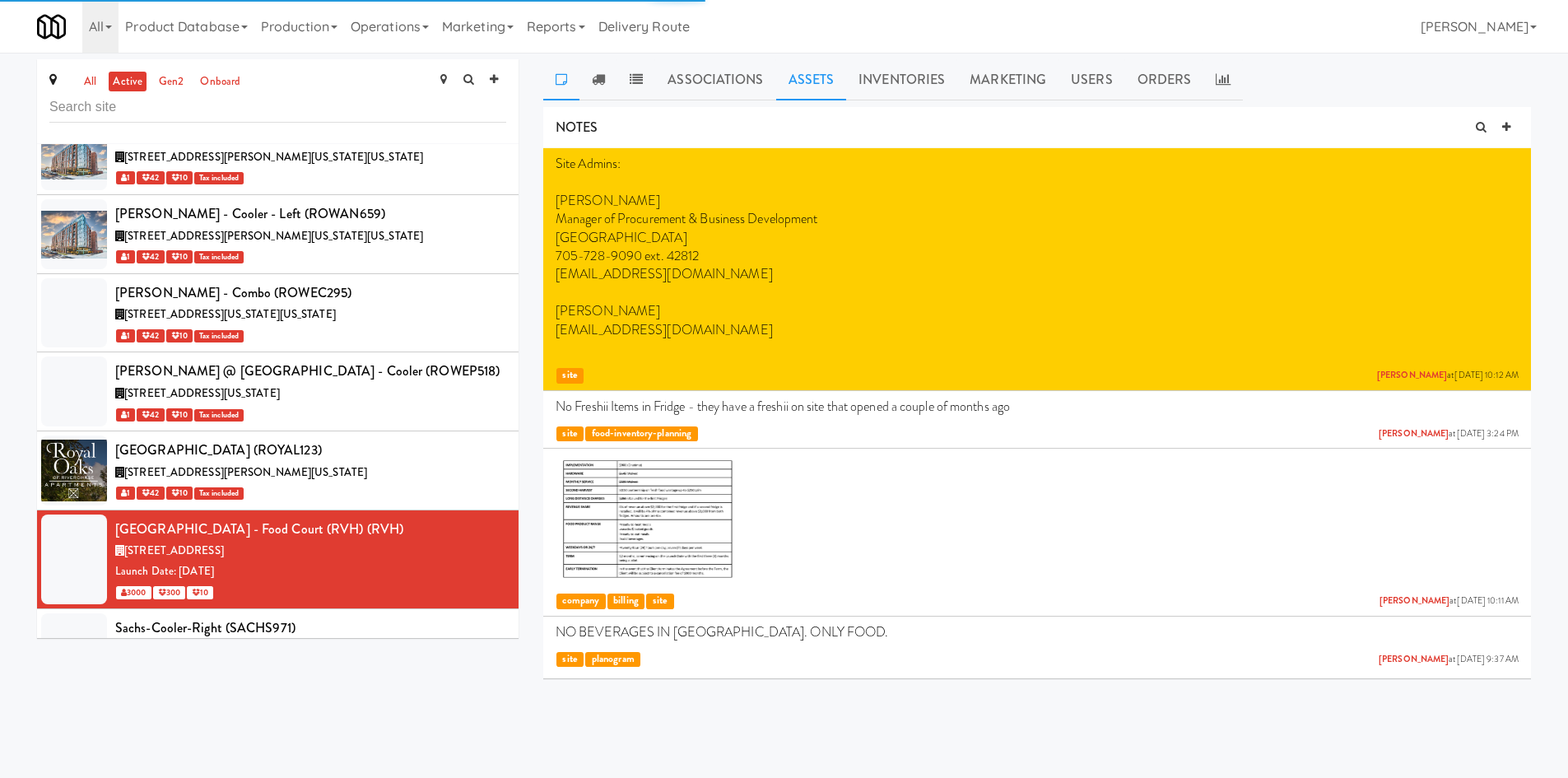
click at [801, 64] on link "Assets" at bounding box center [811, 80] width 71 height 41
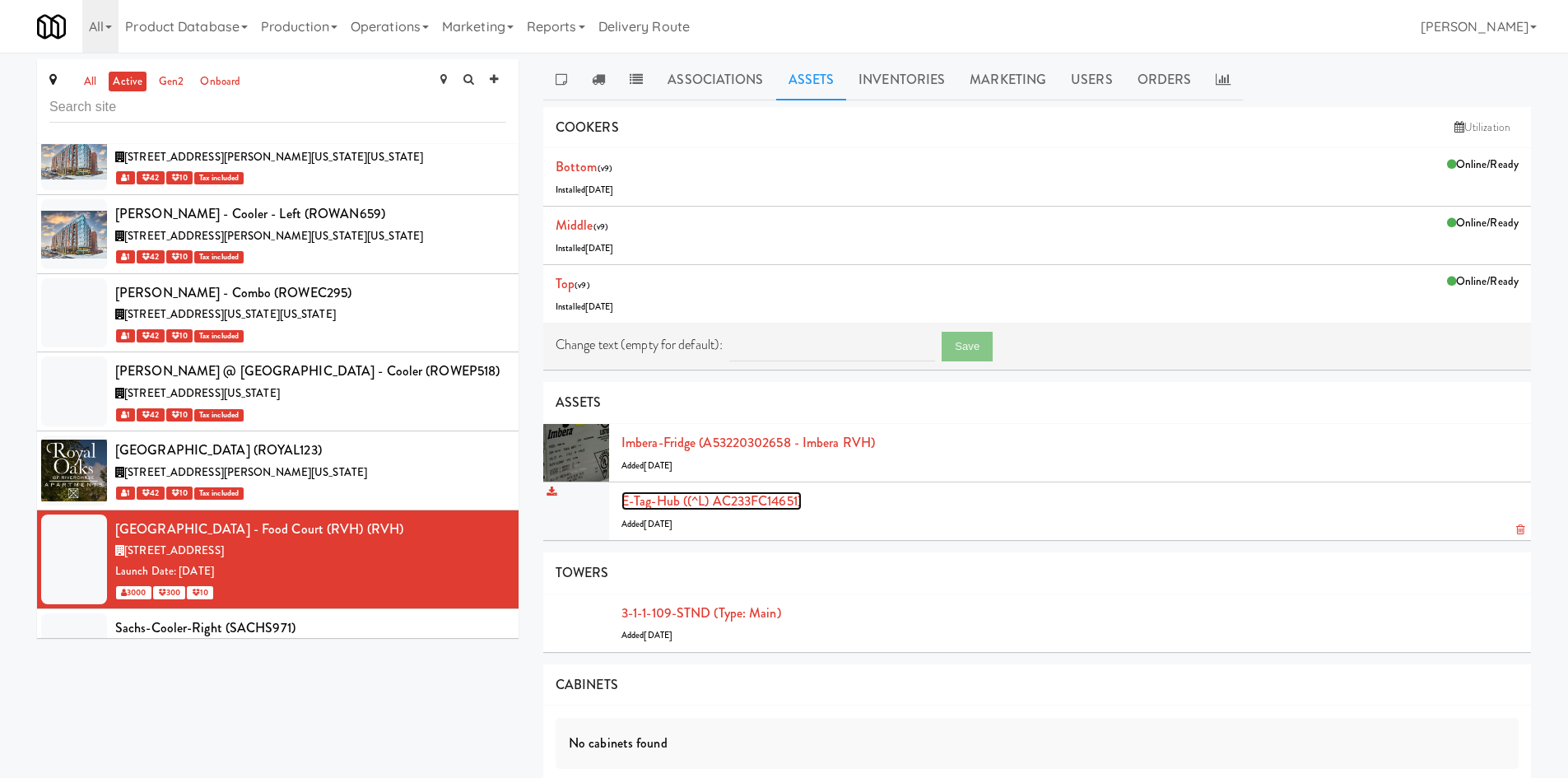
click at [707, 494] on link "E-tag-hub ((^L) AC233FC14651)" at bounding box center [712, 501] width 181 height 19
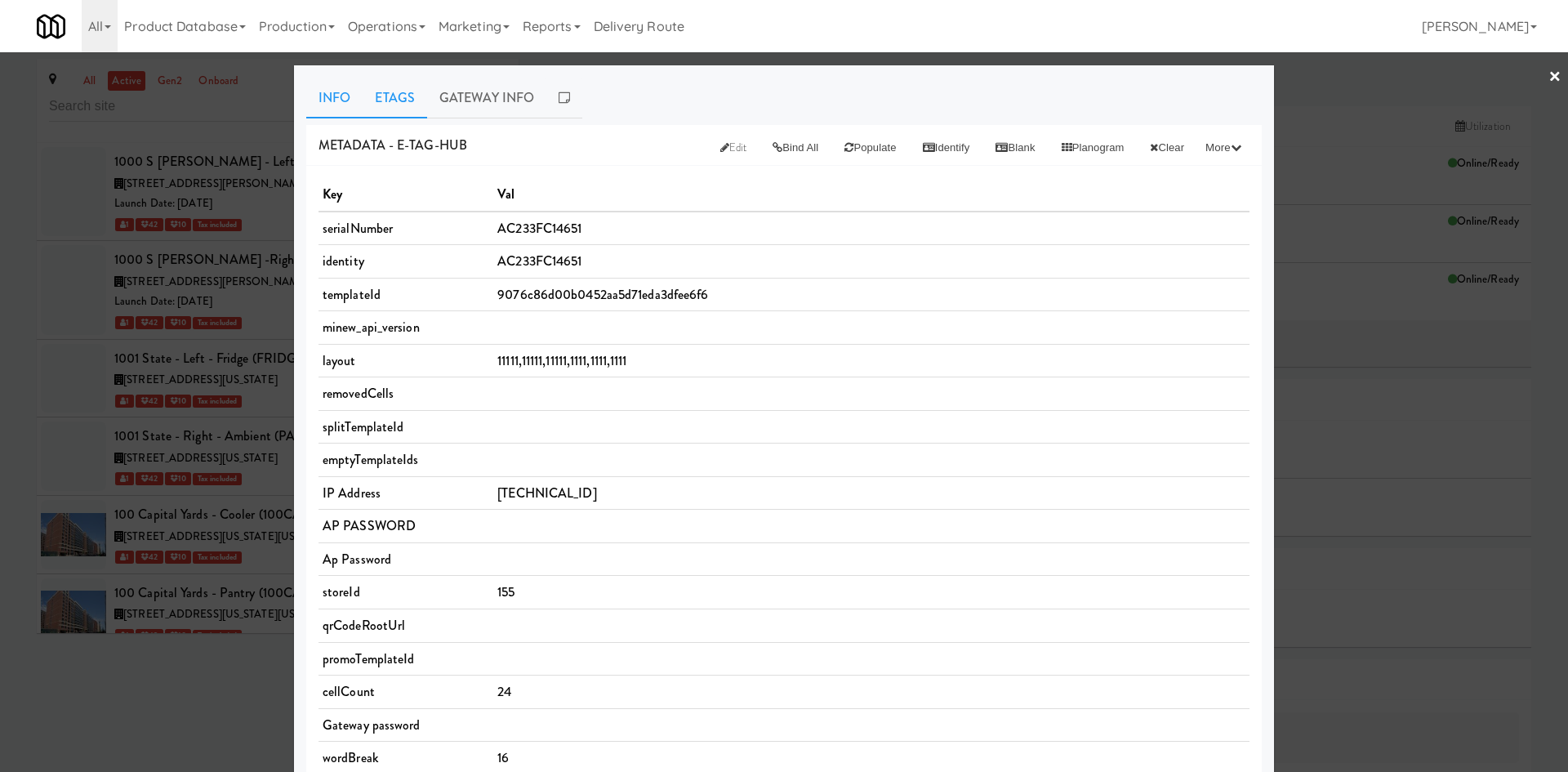
click at [394, 107] on link "Etags" at bounding box center [394, 97] width 65 height 41
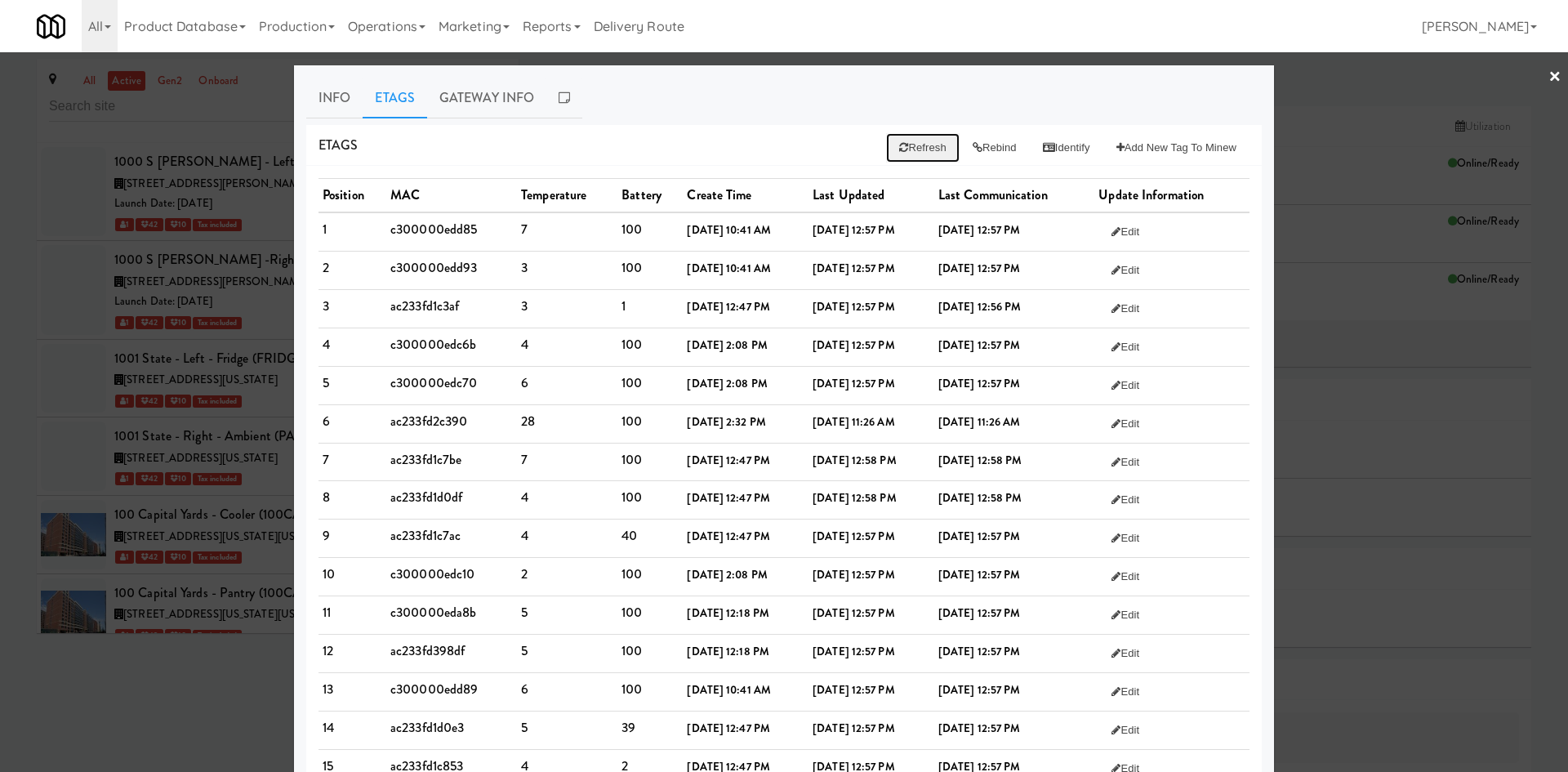
click at [899, 150] on button "Refresh" at bounding box center [923, 147] width 73 height 29
click at [1048, 145] on button "Identify" at bounding box center [1067, 147] width 74 height 29
click at [387, 306] on td "ac233fd1c3af" at bounding box center [452, 309] width 131 height 38
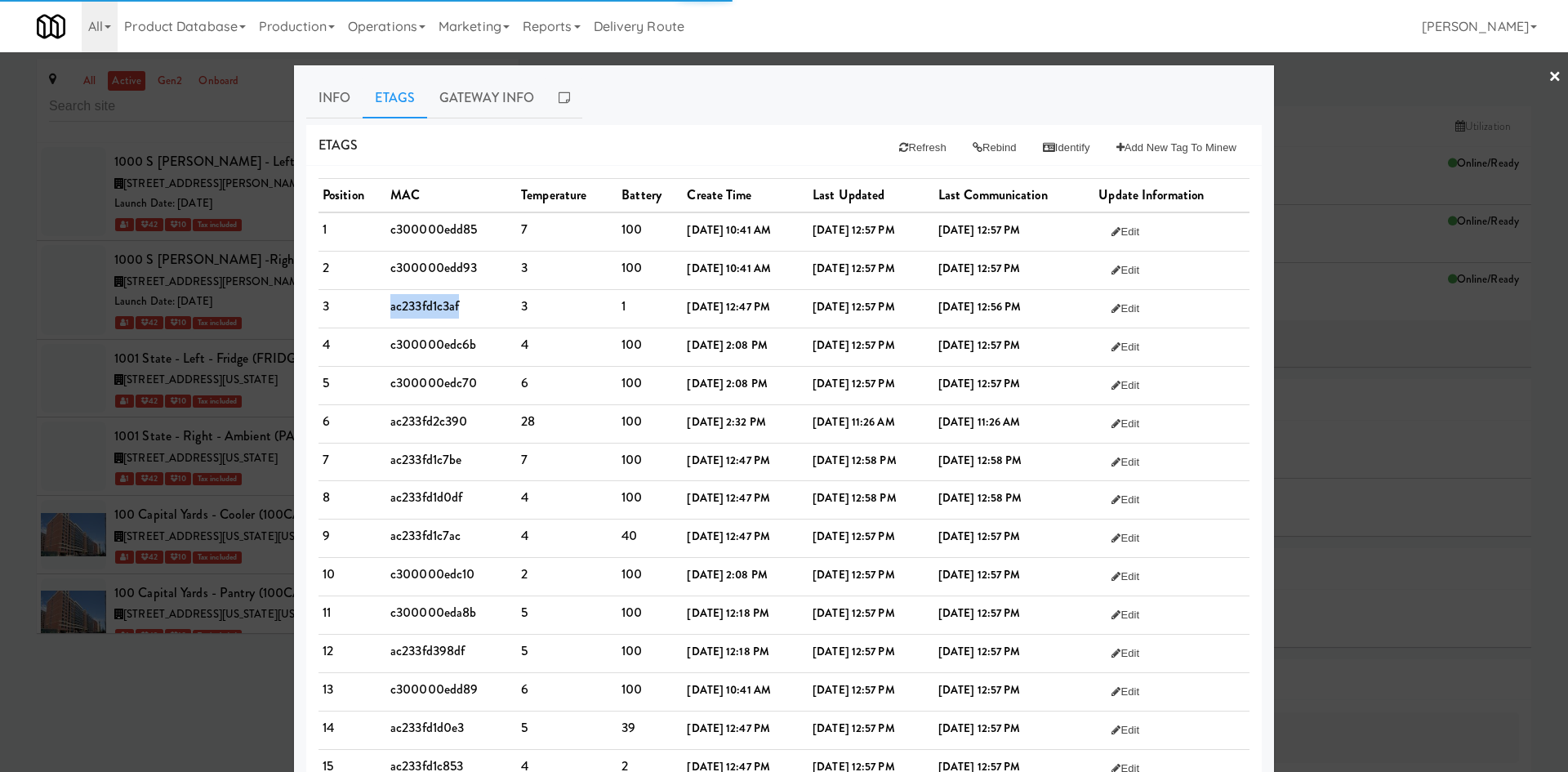
click at [387, 306] on td "ac233fd1c3af" at bounding box center [452, 309] width 131 height 38
copy td "ac233fd1c3af"
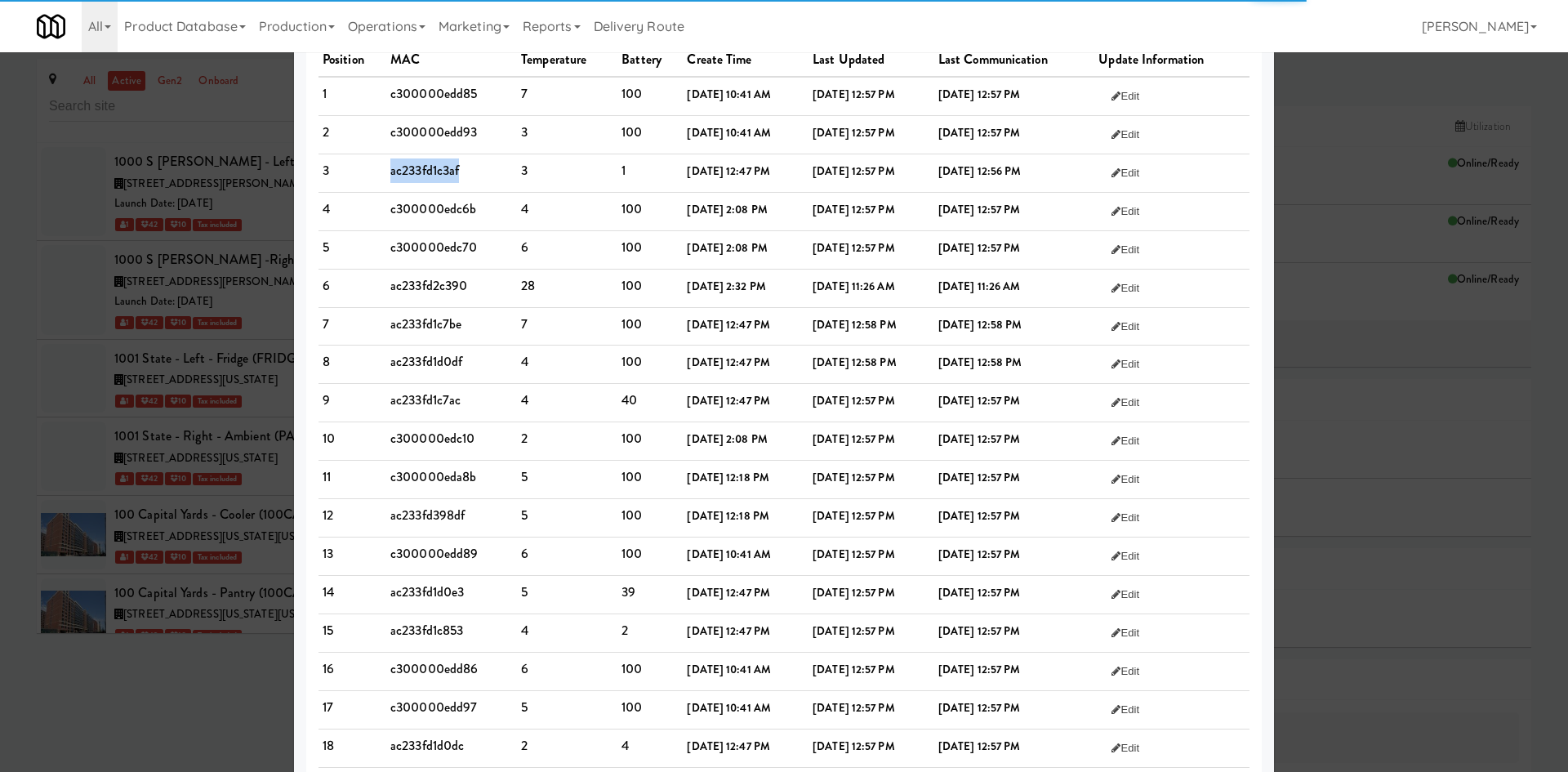
scroll to position [190, 0]
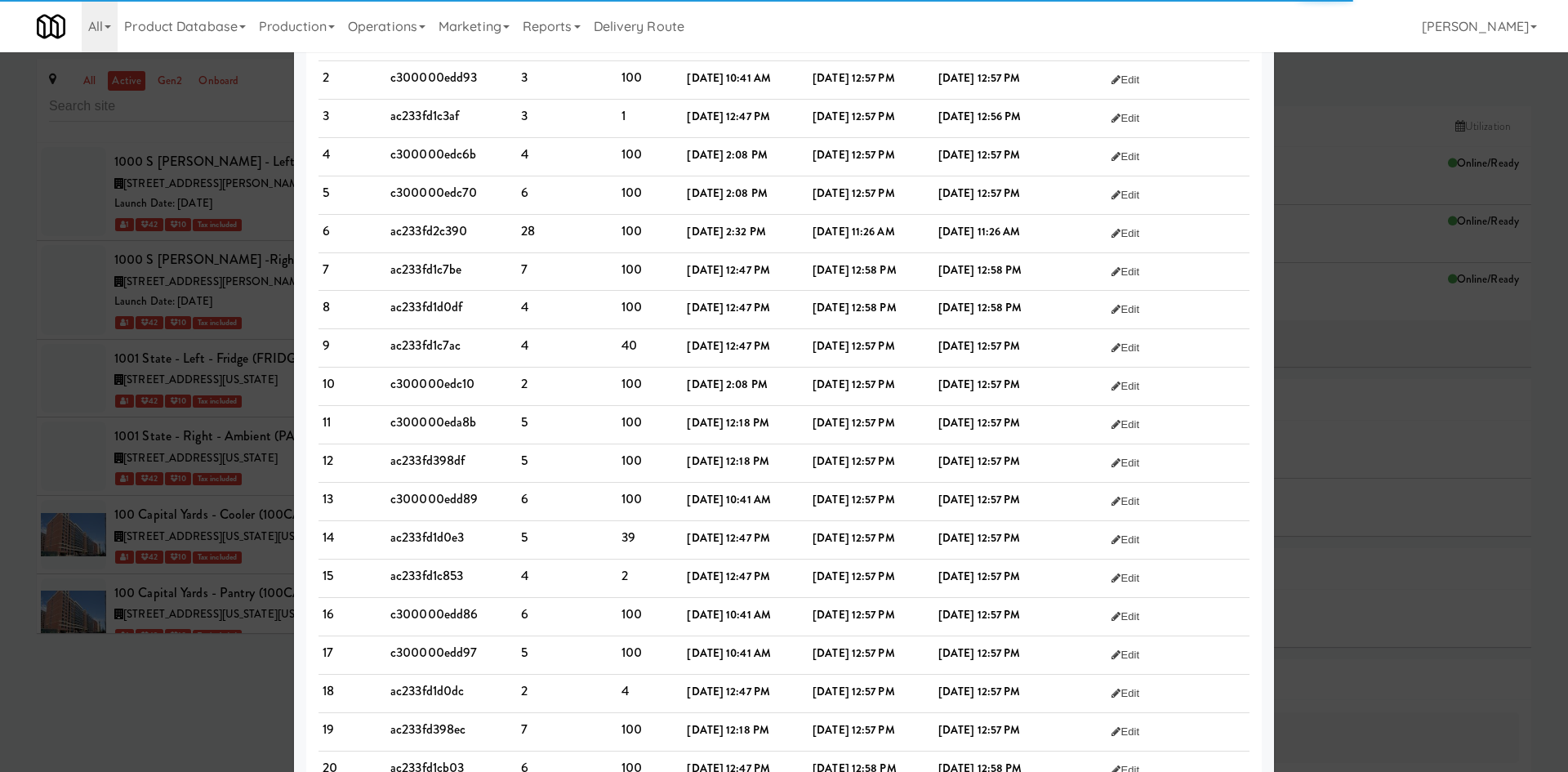
click at [420, 585] on td "ac233fd1c853" at bounding box center [452, 579] width 131 height 38
copy td "ac233fd1c853"
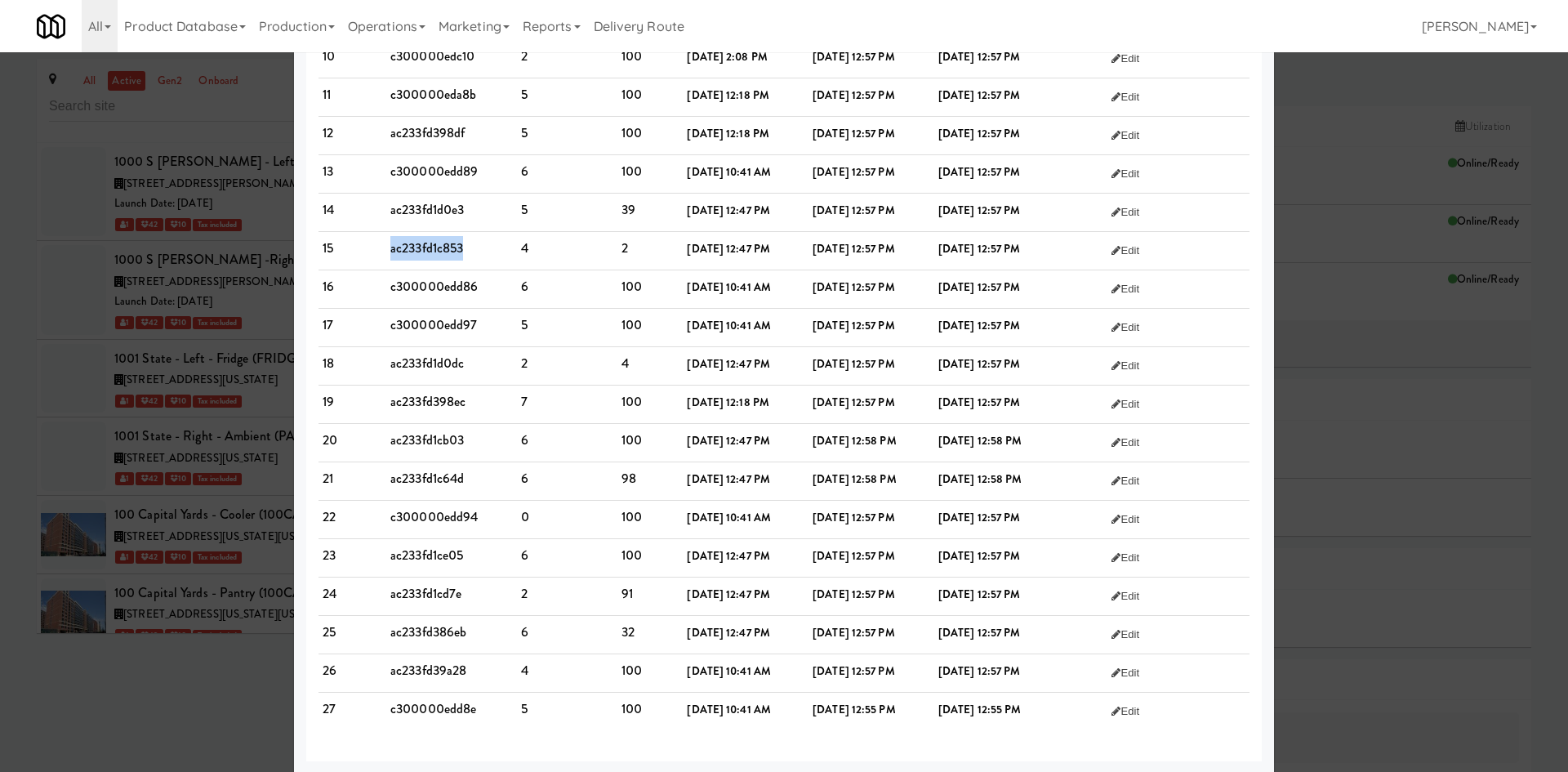
scroll to position [520, 0]
click at [392, 357] on td "ac233fd1d0dc" at bounding box center [452, 365] width 131 height 38
copy td "ac233fd1d0dc"
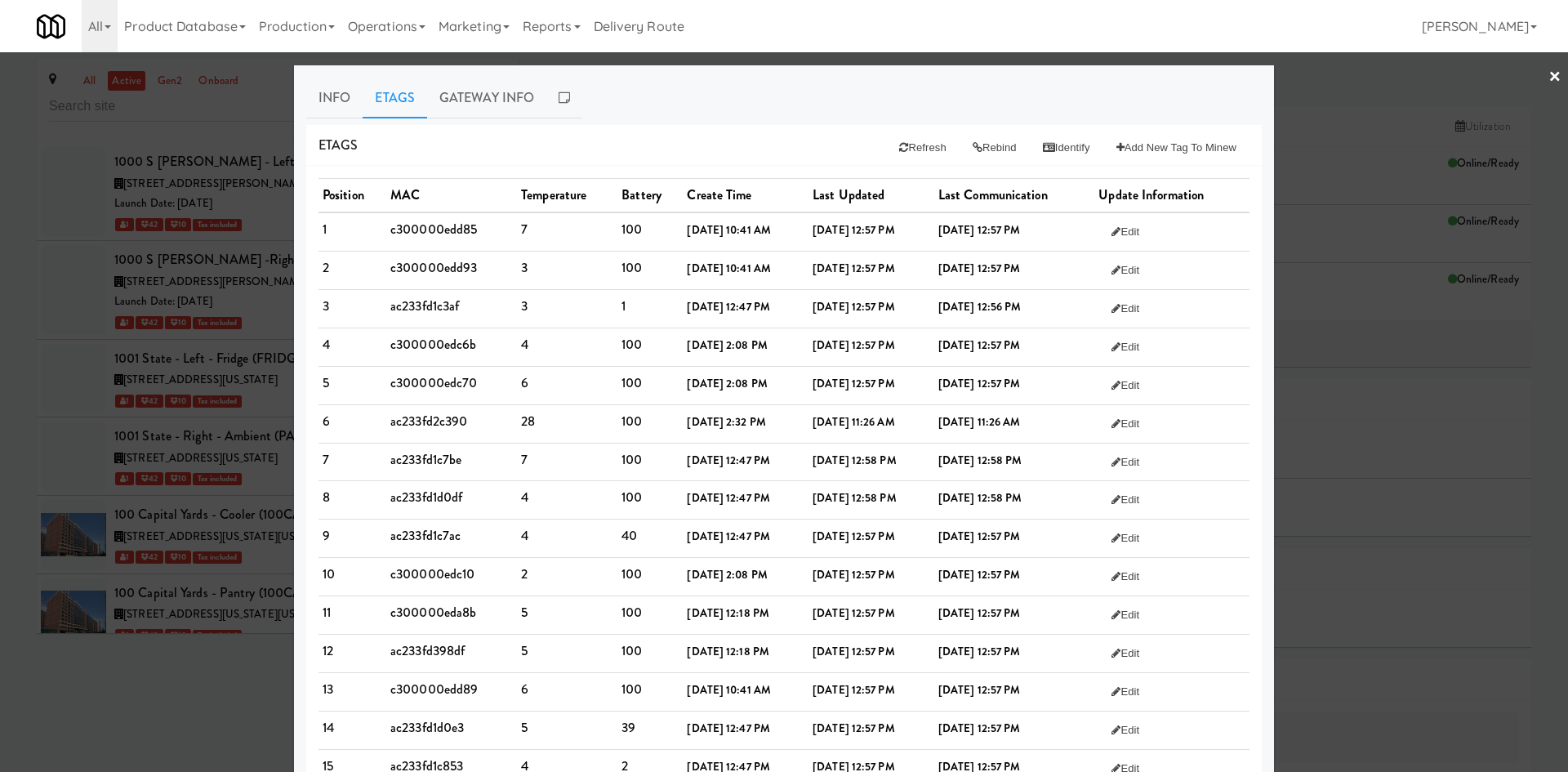
click at [427, 305] on td "ac233fd1c3af" at bounding box center [452, 309] width 131 height 38
copy td "ac233fd1c3af"
click at [910, 142] on button "Refresh" at bounding box center [923, 147] width 73 height 29
click at [387, 422] on td "ac233fd2c390" at bounding box center [452, 423] width 131 height 38
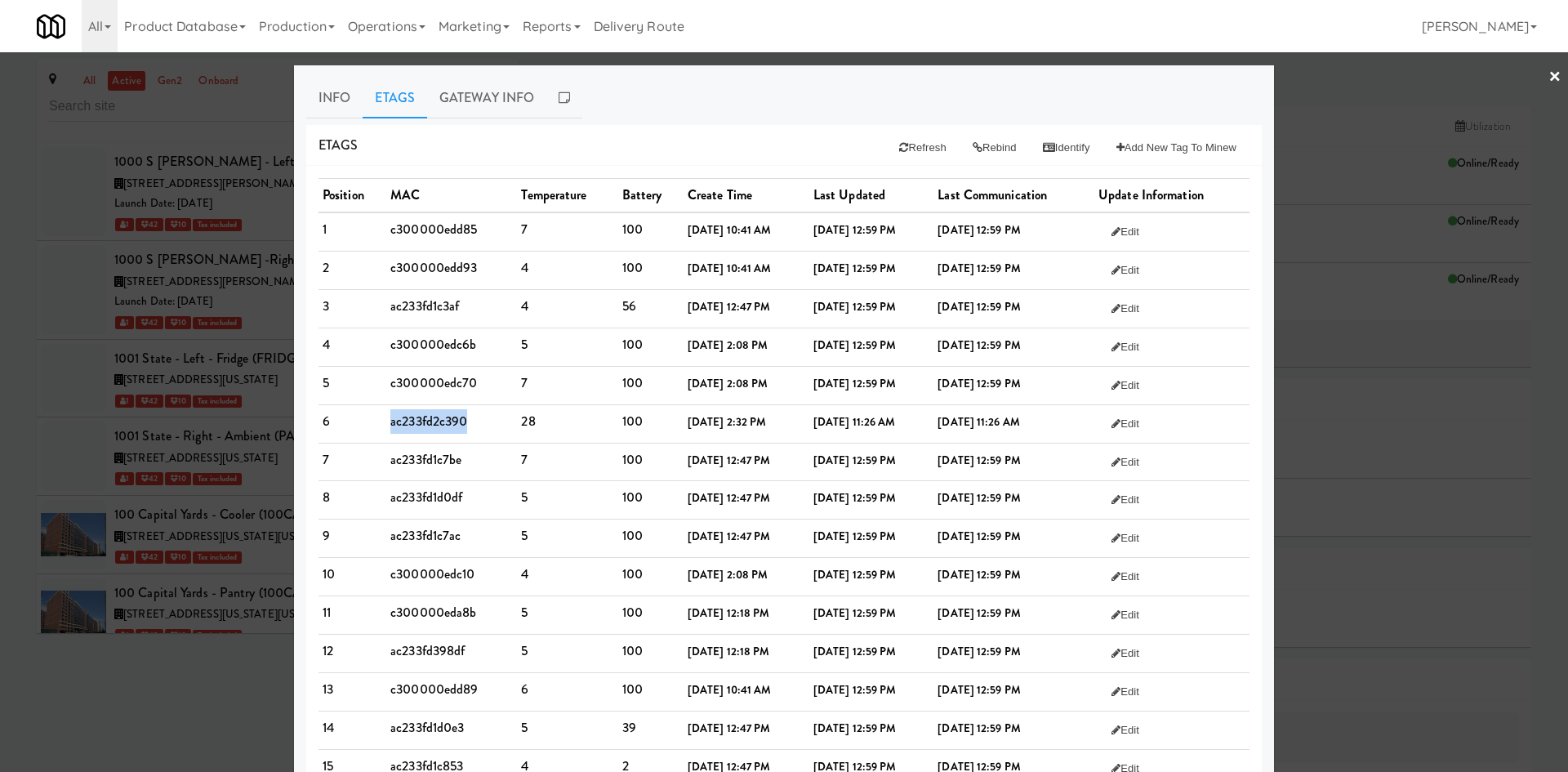
click at [387, 422] on td "ac233fd2c390" at bounding box center [452, 423] width 131 height 38
copy td "ac233fd2c390"
drag, startPoint x: 800, startPoint y: 426, endPoint x: 703, endPoint y: 540, distance: 149.7
click at [800, 426] on td "[DATE] 2:32 PM" at bounding box center [746, 423] width 126 height 38
click at [909, 140] on button "Refresh" at bounding box center [923, 147] width 73 height 29
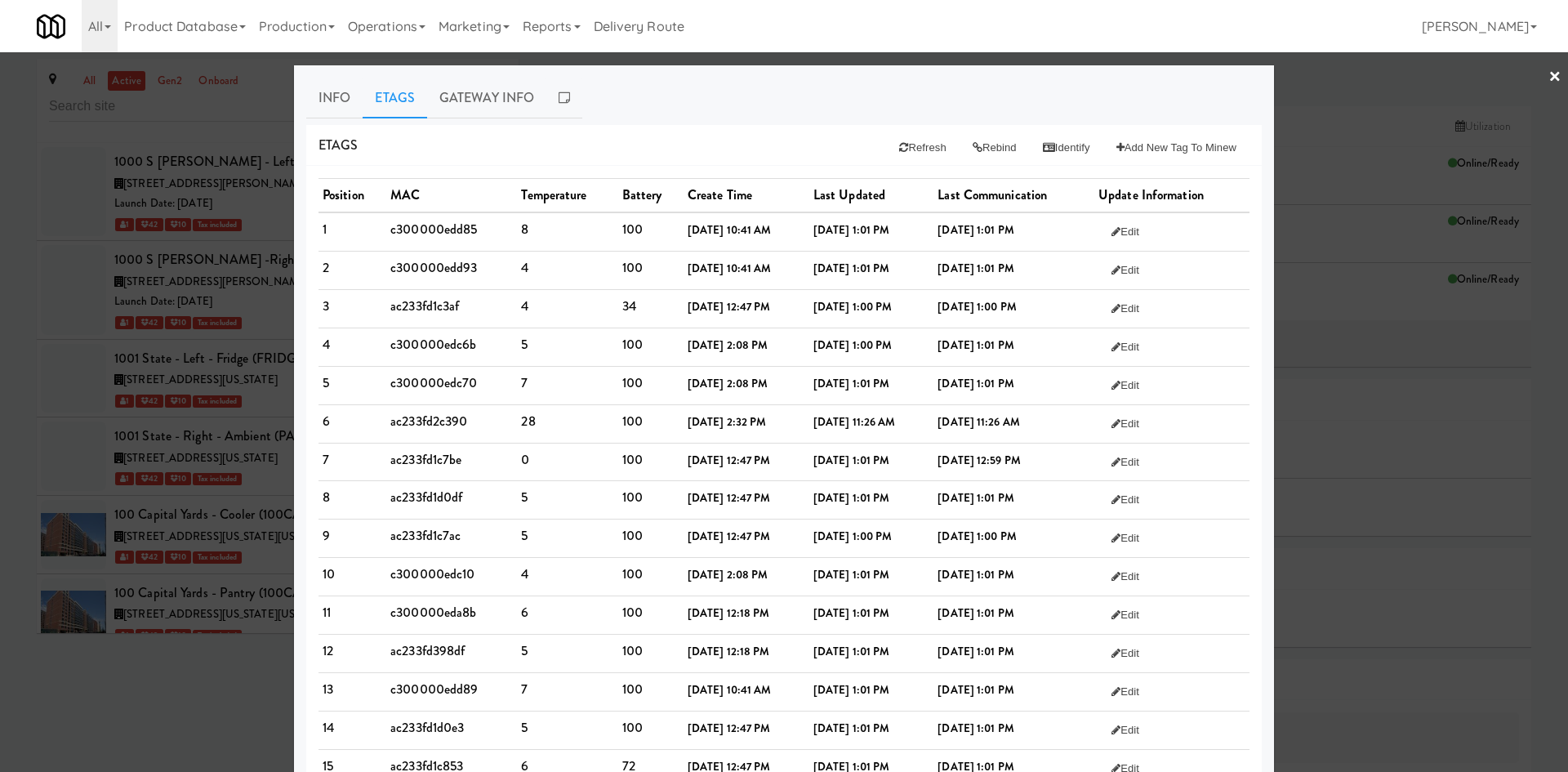
click at [440, 415] on td "ac233fd2c390" at bounding box center [452, 423] width 131 height 38
click at [908, 144] on button "Refresh" at bounding box center [923, 147] width 73 height 29
click at [483, 107] on link "Gateway Info" at bounding box center [486, 97] width 119 height 41
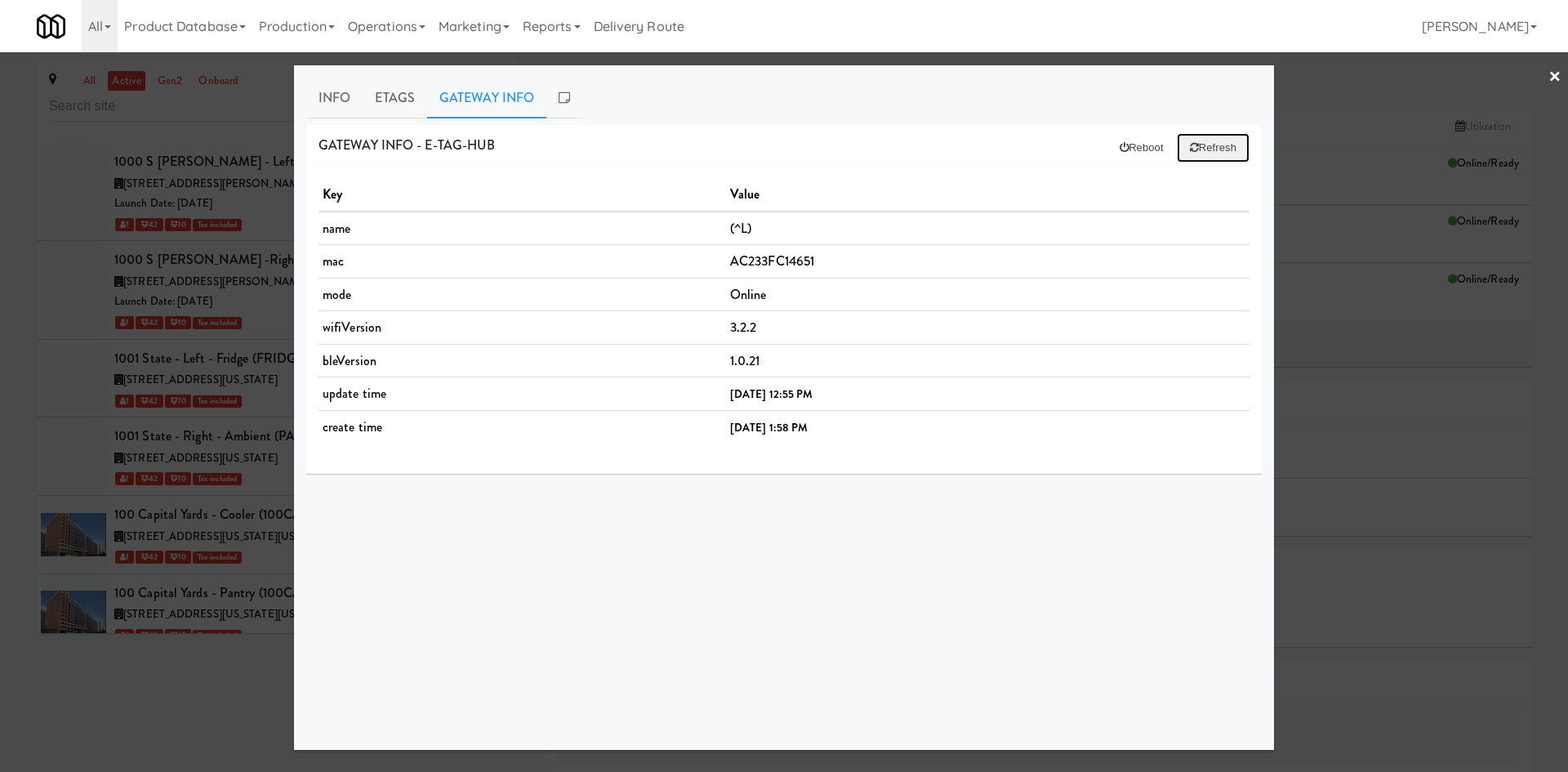
click at [1204, 151] on button "Refresh" at bounding box center [1213, 147] width 73 height 29
click at [403, 102] on link "Etags" at bounding box center [394, 97] width 65 height 41
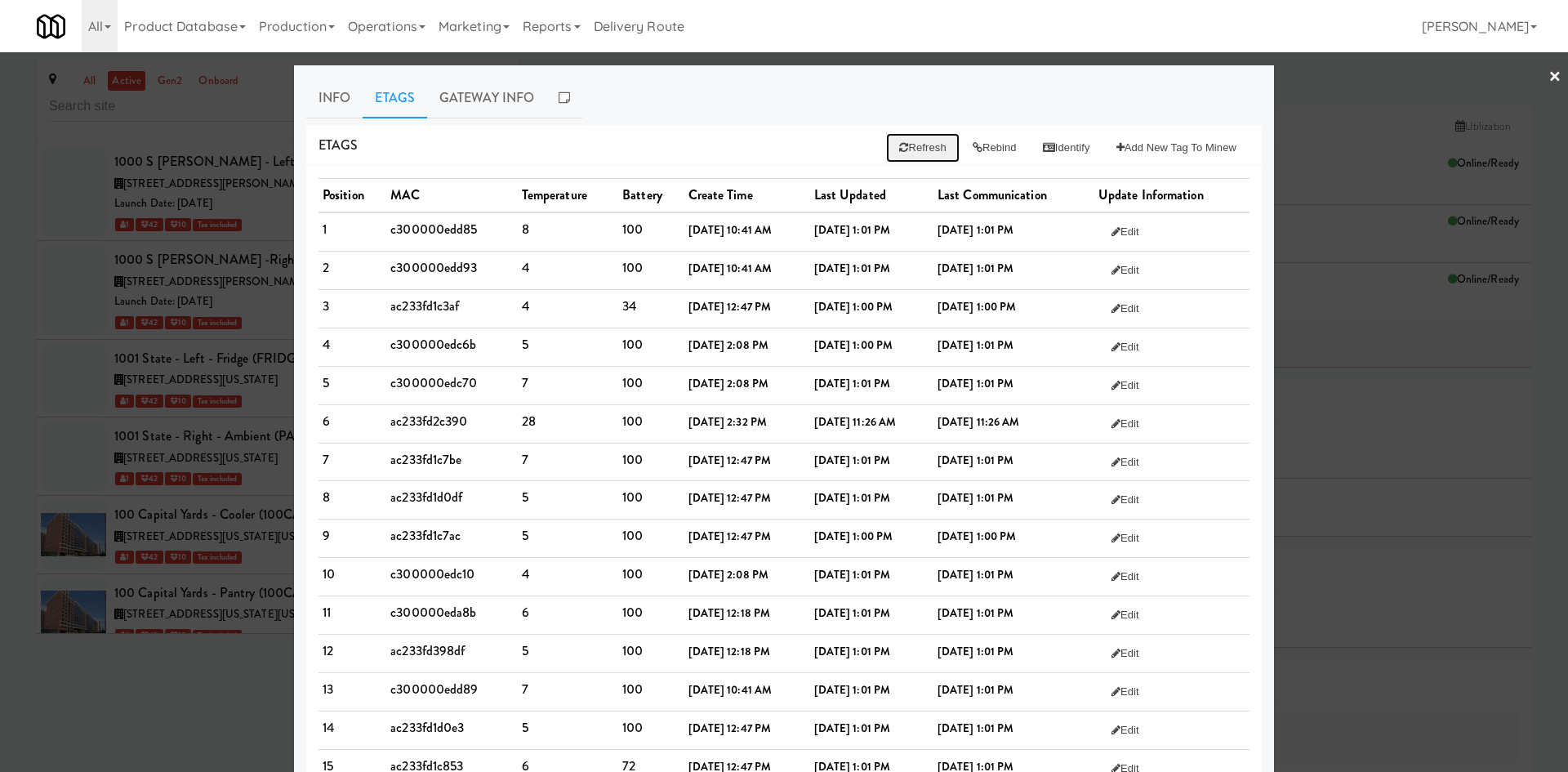
click at [919, 148] on button "Refresh" at bounding box center [923, 147] width 73 height 29
click at [410, 304] on td "ac233fd1c3af" at bounding box center [452, 309] width 131 height 38
click at [620, 364] on td "100" at bounding box center [651, 347] width 66 height 38
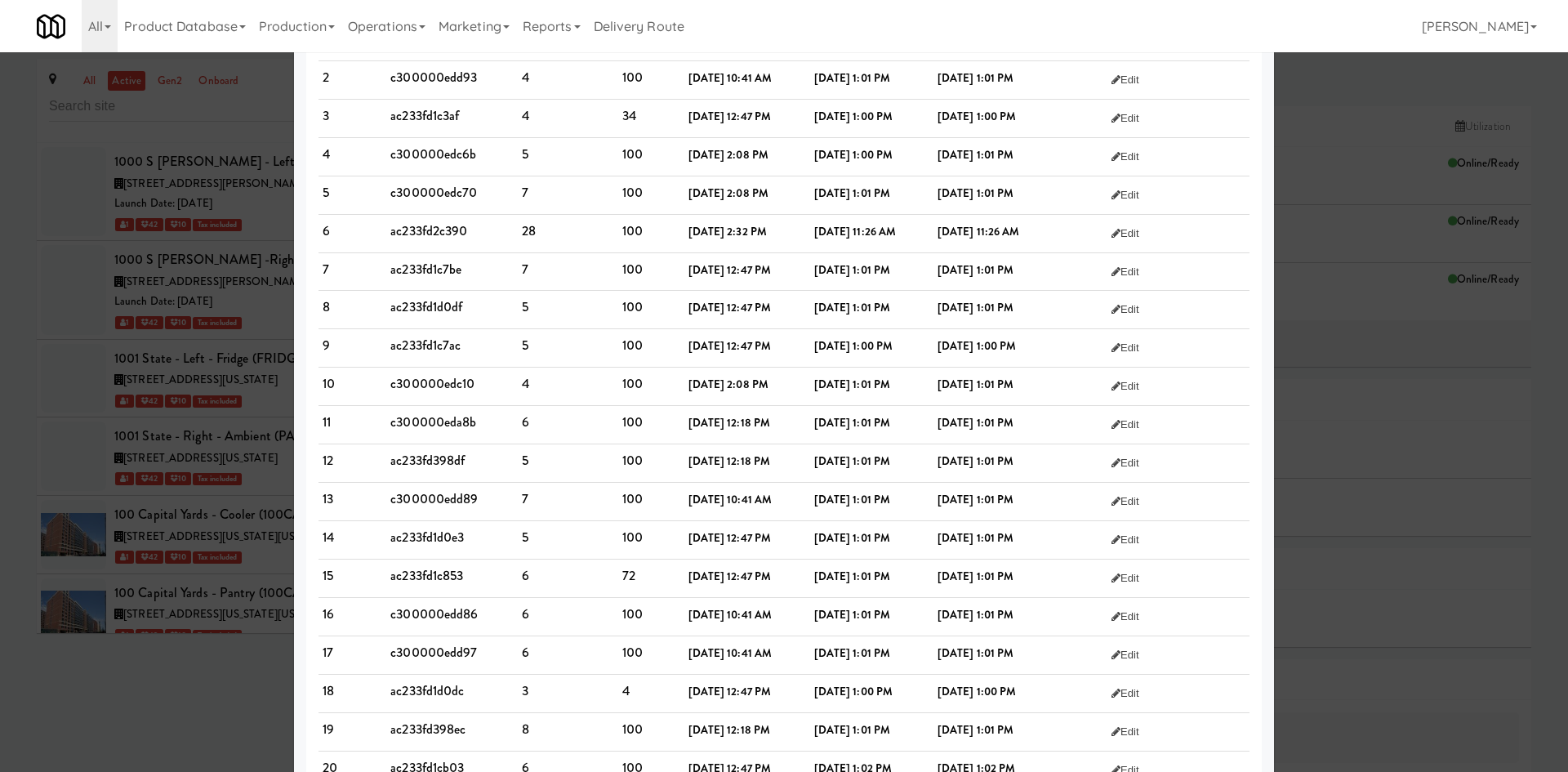
click at [426, 709] on td "ac233fd1d0dc" at bounding box center [452, 694] width 131 height 38
click at [426, 697] on td "ac233fd1d0dc" at bounding box center [452, 694] width 131 height 38
click at [425, 695] on td "ac233fd1d0dc" at bounding box center [452, 694] width 131 height 38
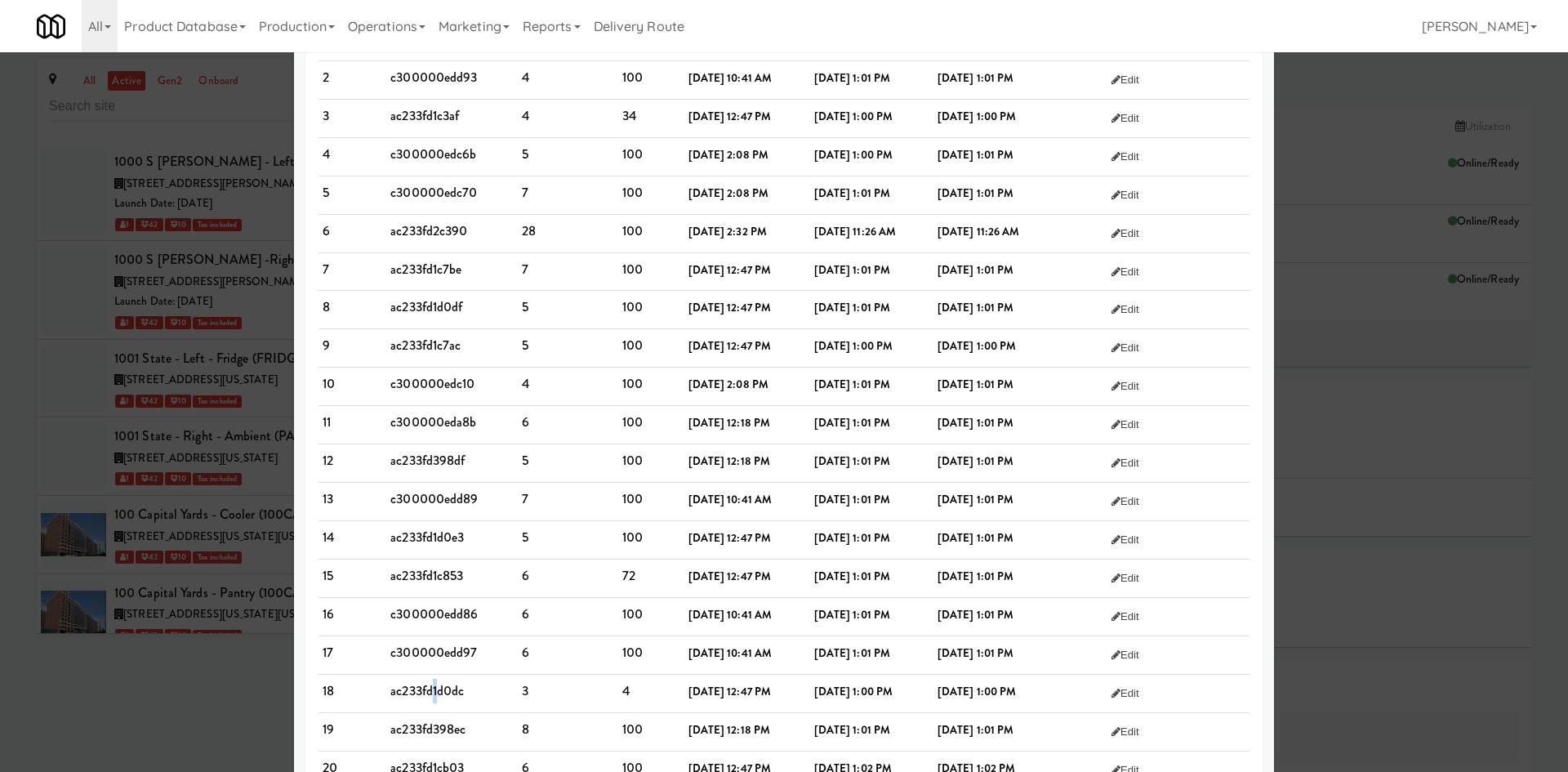
click at [424, 695] on td "ac233fd1d0dc" at bounding box center [452, 694] width 131 height 38
click at [1014, 457] on b "[DATE] 1:01 PM" at bounding box center [975, 461] width 76 height 15
click at [419, 338] on td "ac233fd1c7ac" at bounding box center [452, 349] width 131 height 38
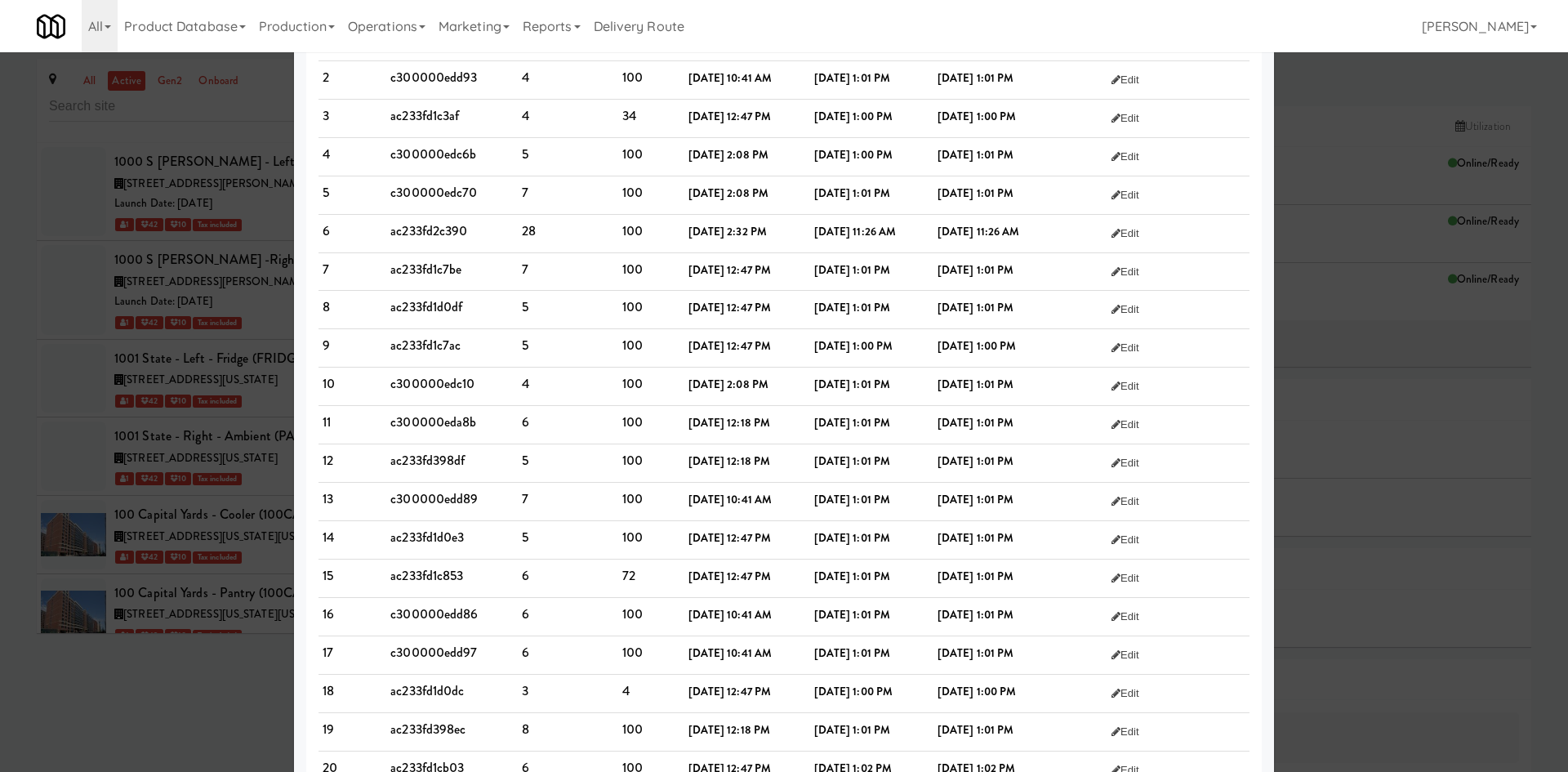
click at [419, 229] on td "ac233fd2c390" at bounding box center [452, 233] width 131 height 38
click at [420, 271] on td "ac233fd1c7be" at bounding box center [452, 271] width 131 height 38
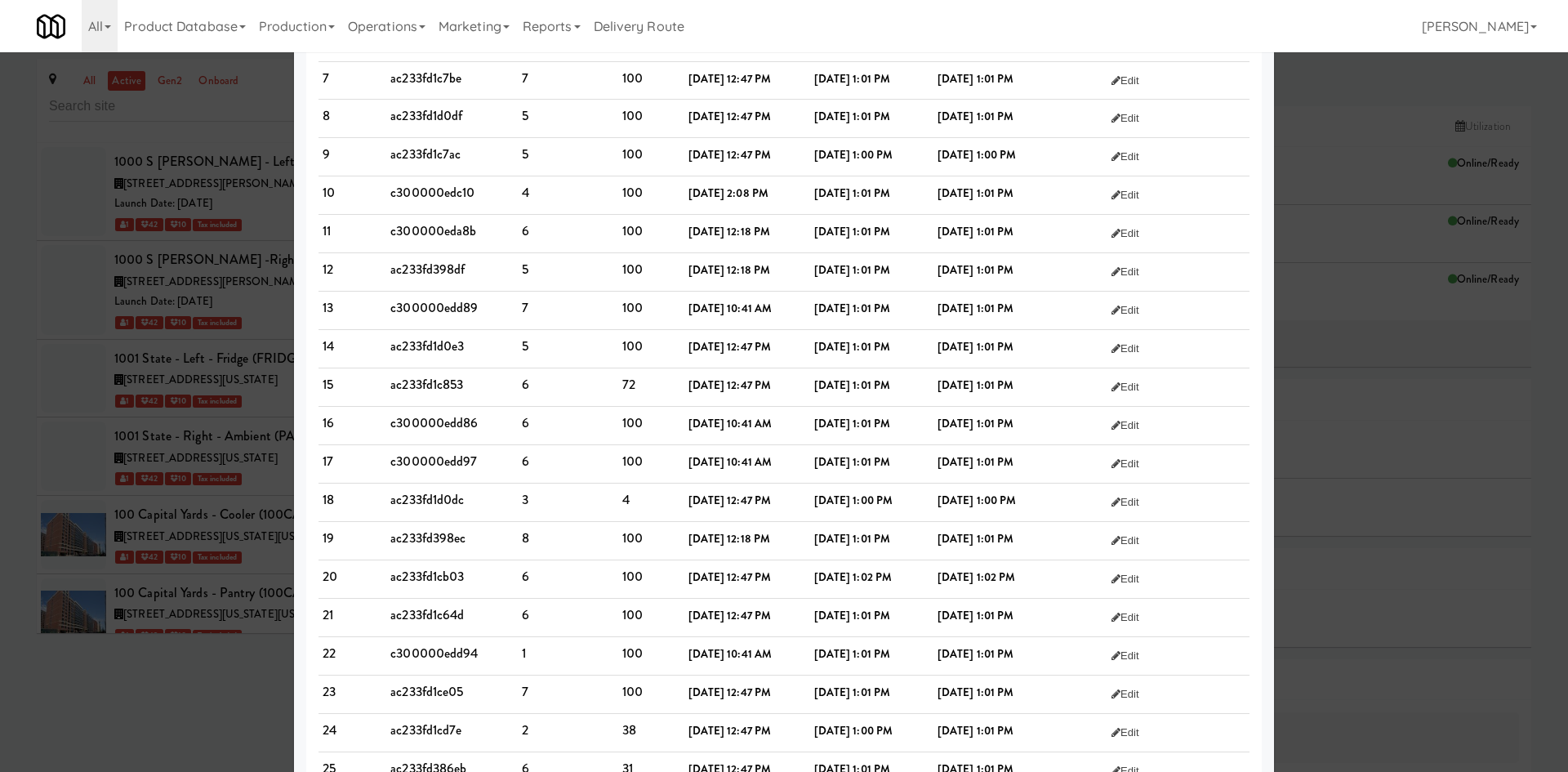
click at [403, 585] on td "ac233fd1cb03" at bounding box center [452, 580] width 131 height 38
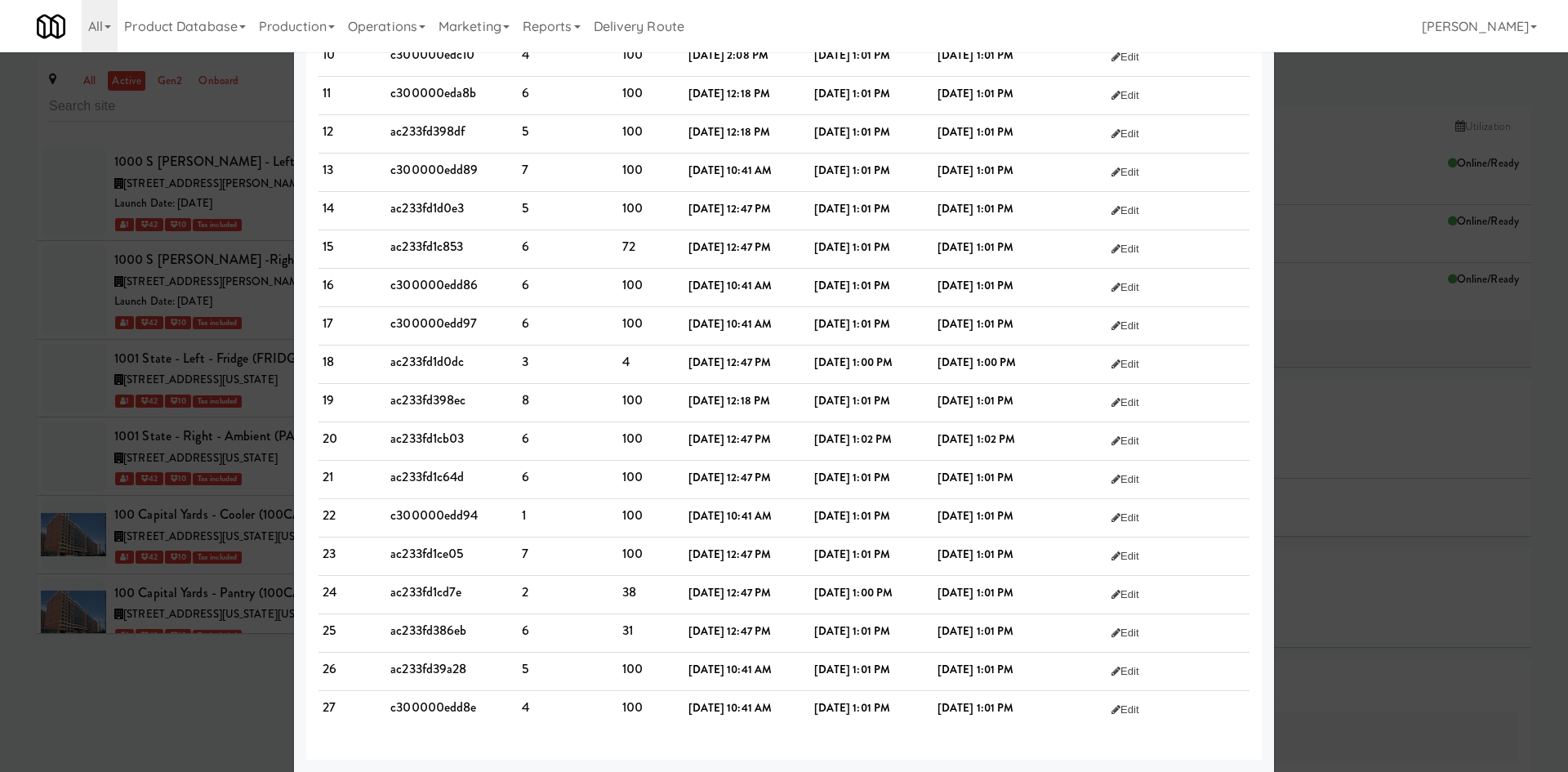
click at [442, 477] on td "ac233fd1c64d" at bounding box center [452, 480] width 131 height 38
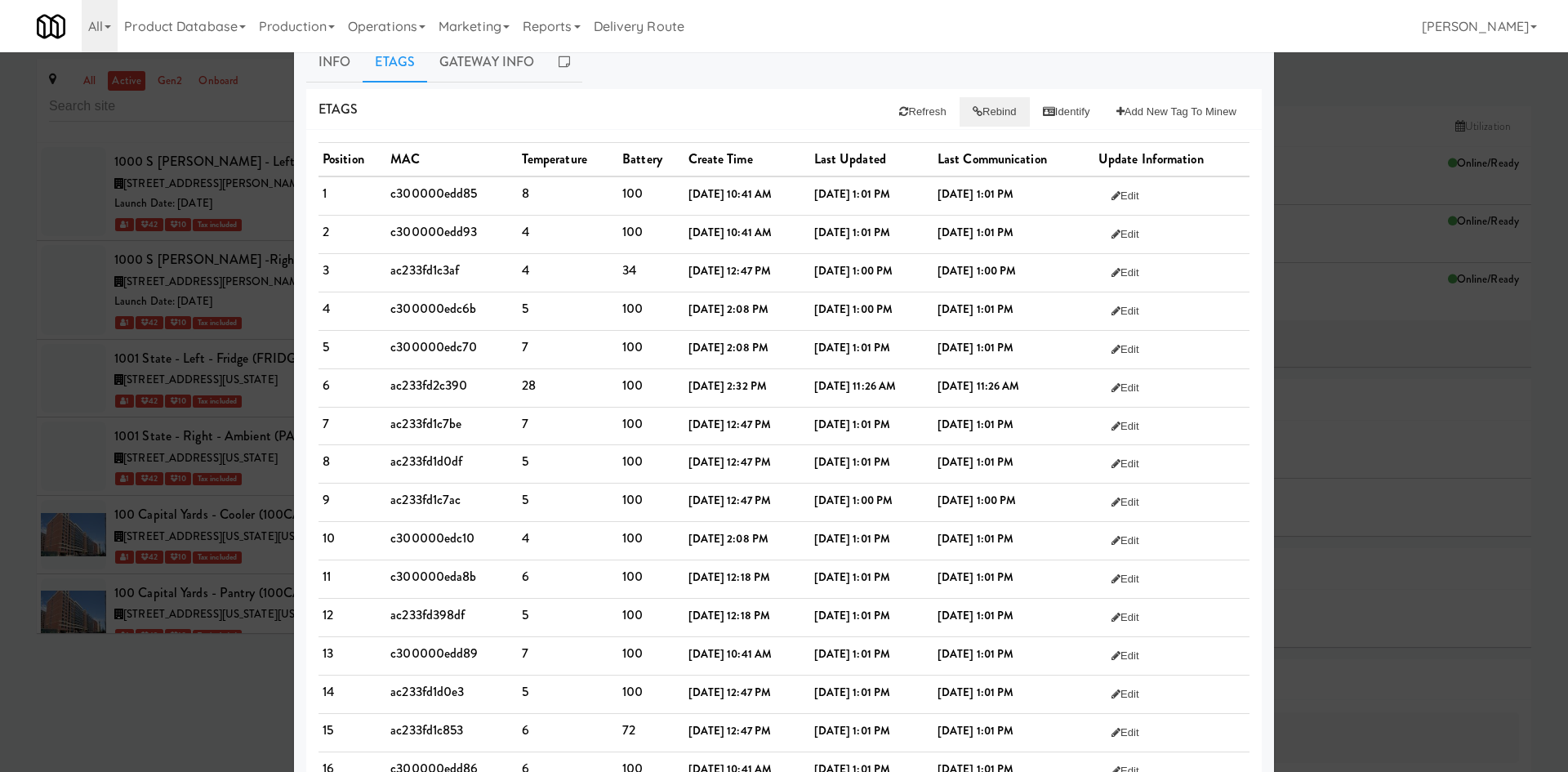
scroll to position [0, 0]
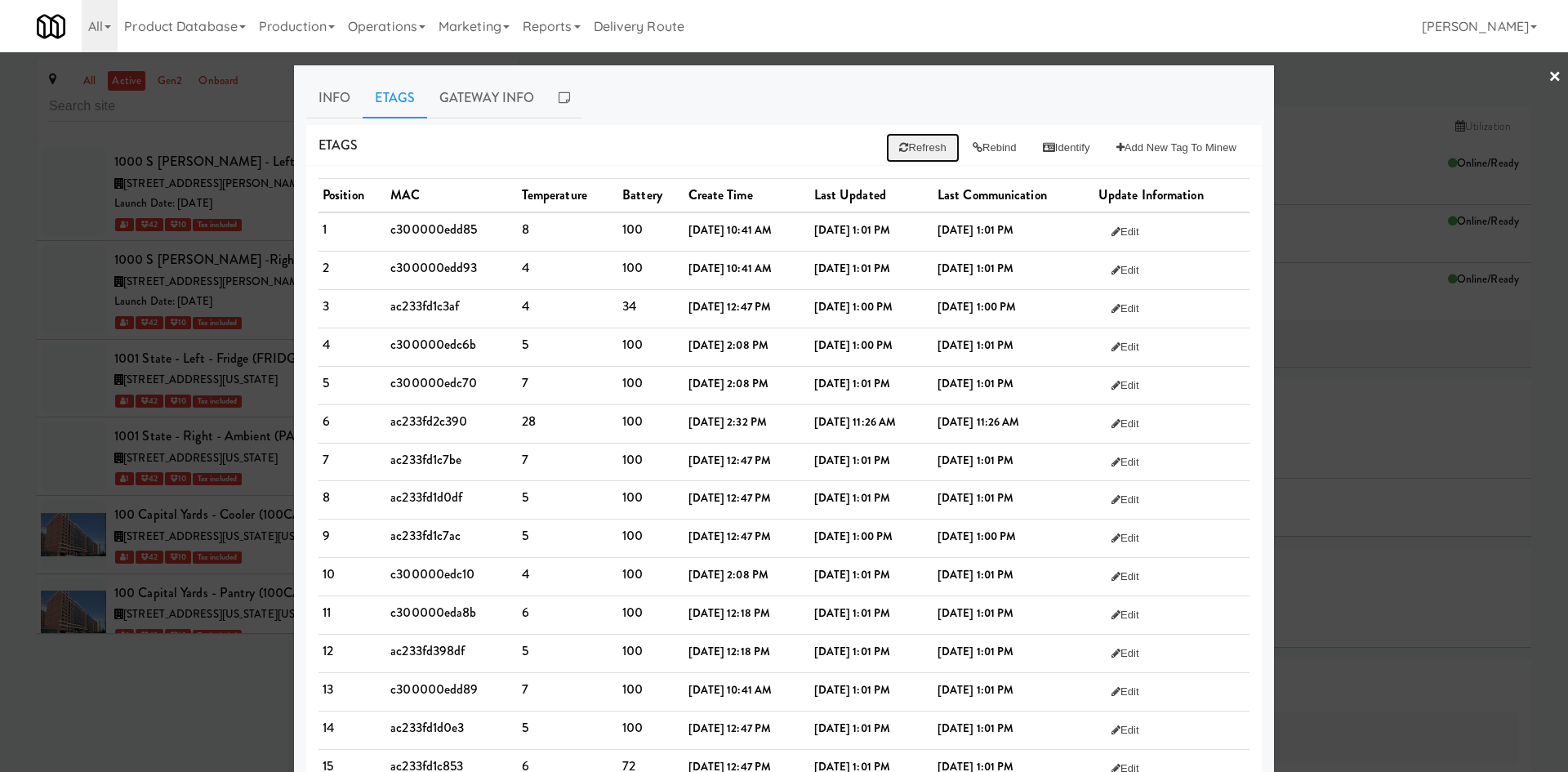
click at [925, 149] on button "Refresh" at bounding box center [923, 147] width 73 height 29
click at [865, 385] on b "[DATE] 1:01 PM" at bounding box center [852, 383] width 76 height 15
click at [415, 426] on td "ac233fd2c390" at bounding box center [452, 423] width 131 height 38
click at [421, 432] on td "ac233fd2c390" at bounding box center [452, 423] width 131 height 38
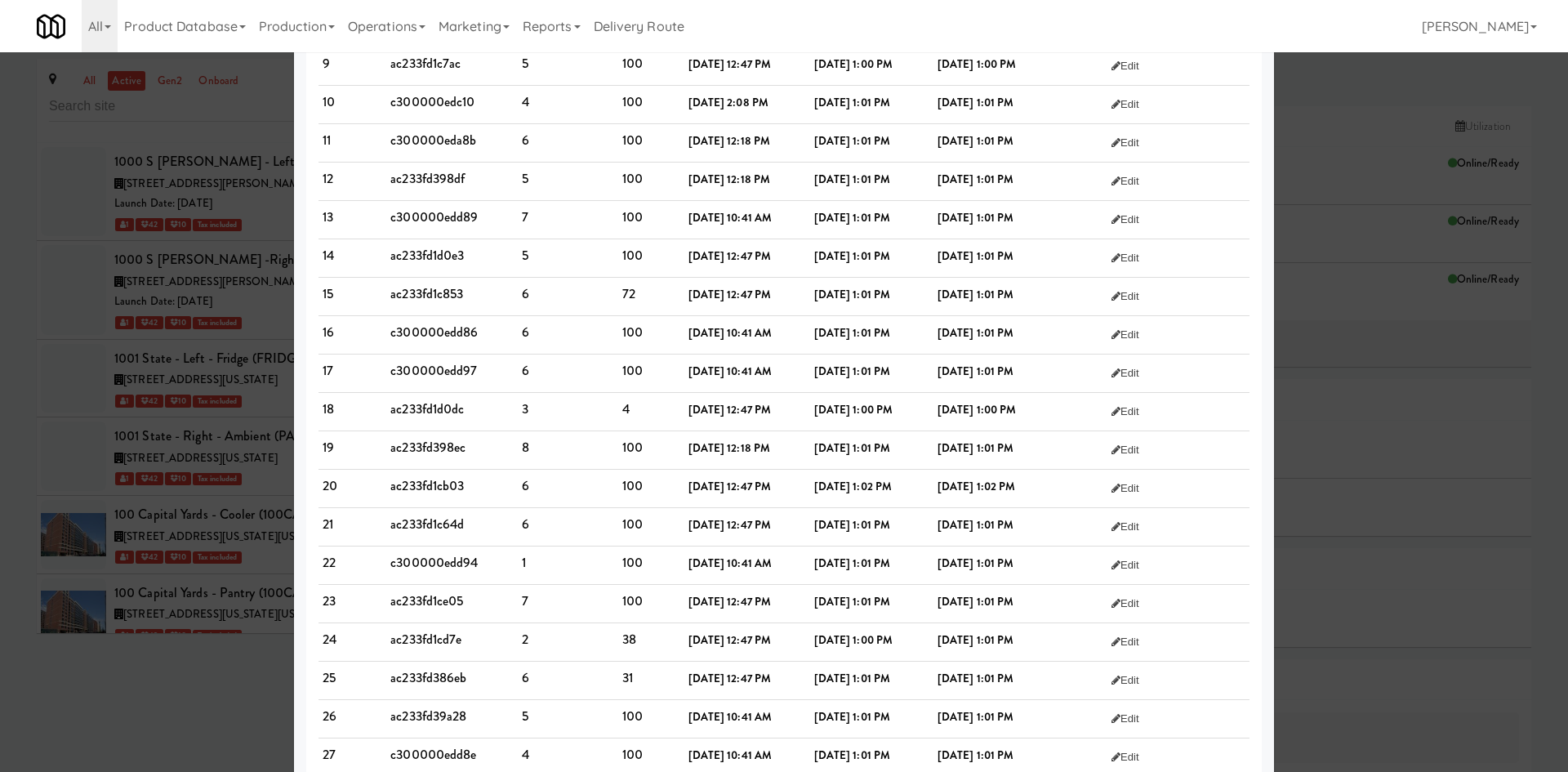
scroll to position [520, 0]
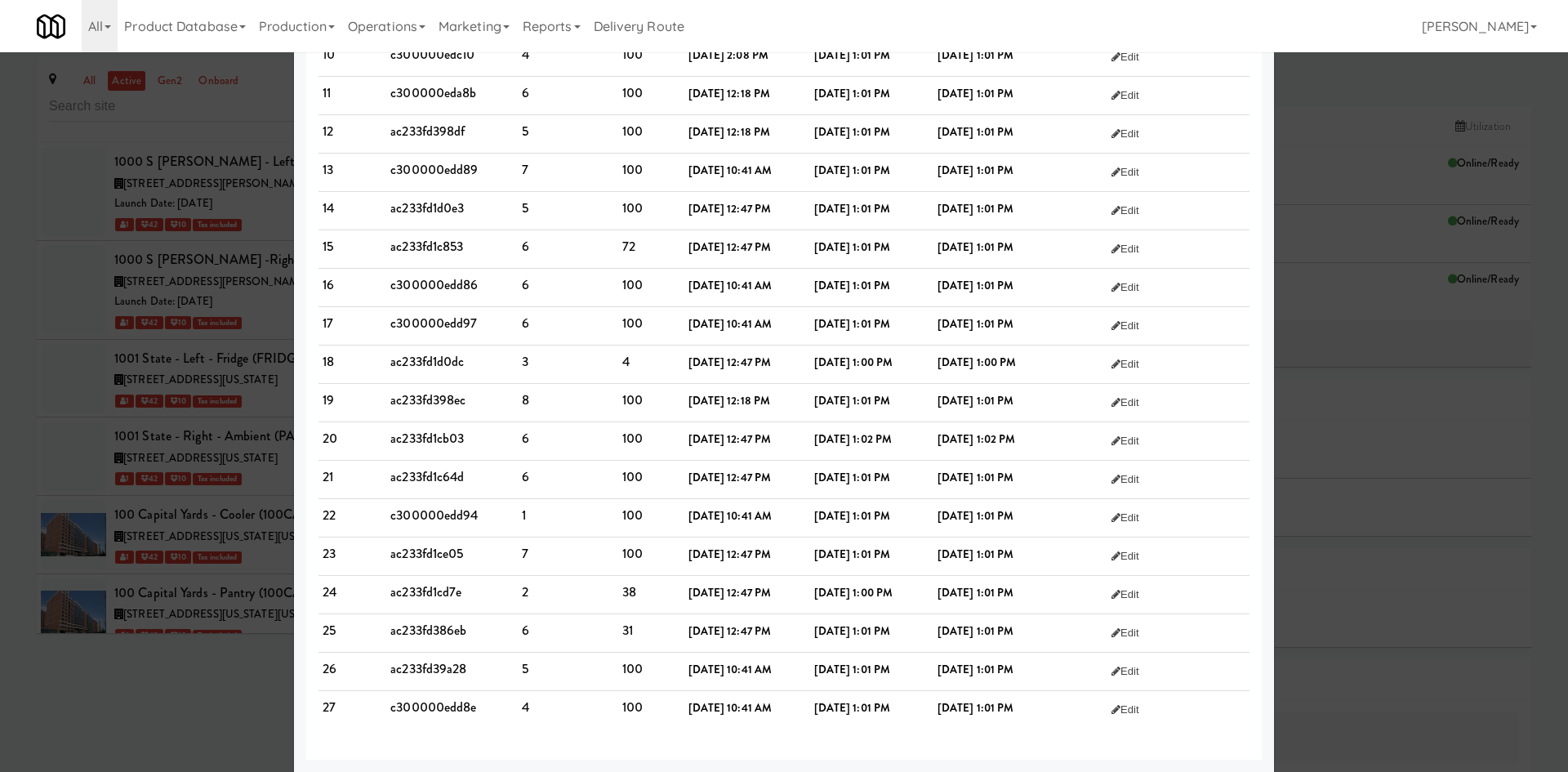
click at [860, 677] on b "[DATE] 1:01 PM" at bounding box center [852, 669] width 76 height 15
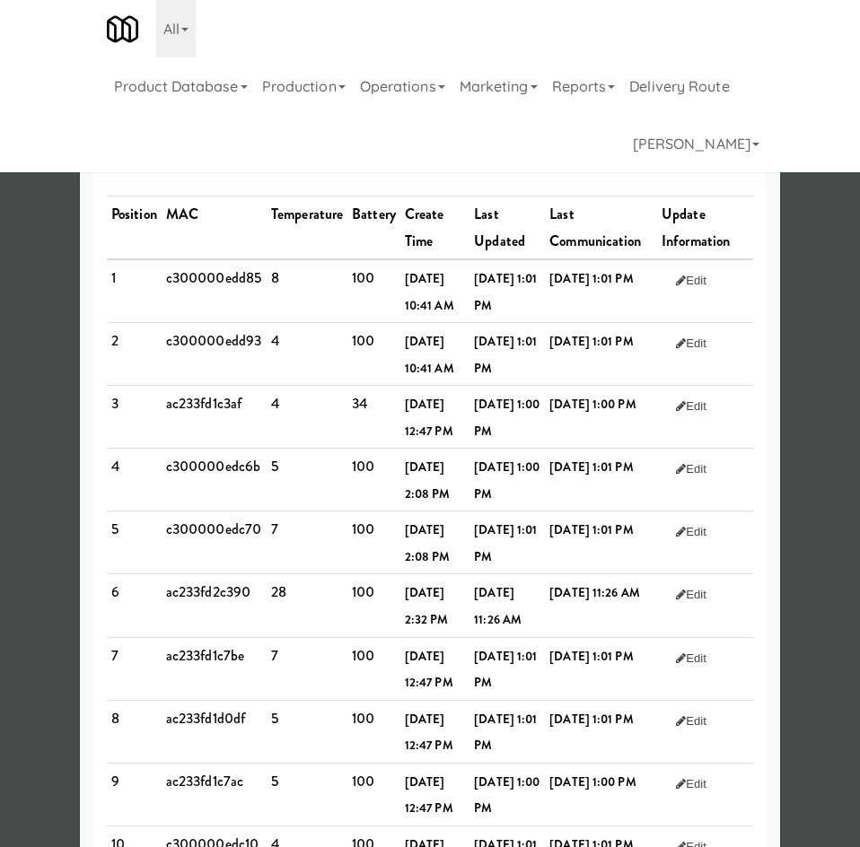
click at [209, 637] on td "ac233fd2c390" at bounding box center [214, 605] width 105 height 63
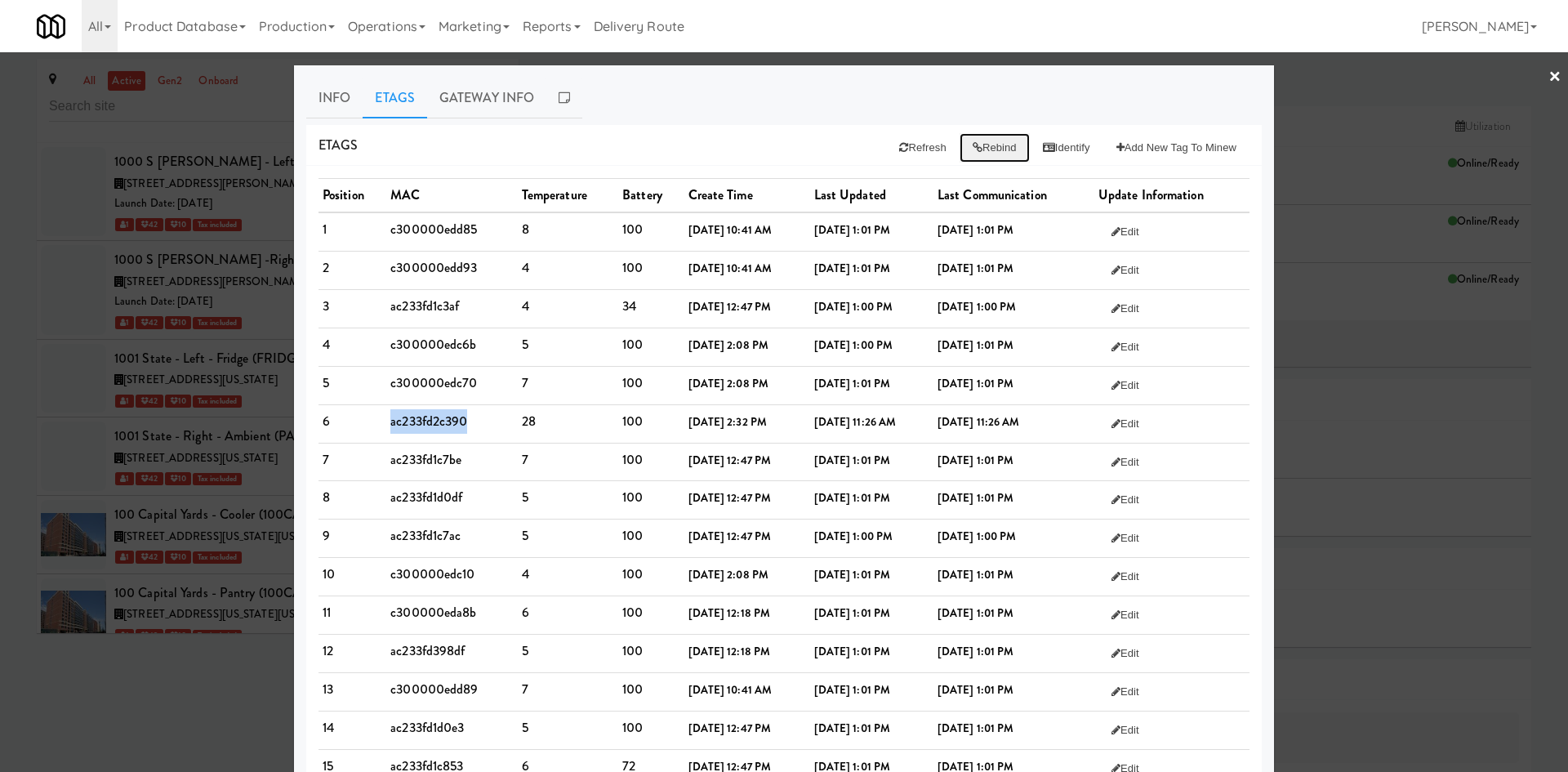
click at [988, 150] on button "Rebind" at bounding box center [995, 147] width 70 height 29
click at [916, 144] on button "Refresh" at bounding box center [923, 147] width 73 height 29
drag, startPoint x: 1061, startPoint y: 426, endPoint x: 348, endPoint y: 424, distance: 713.0
click at [348, 424] on tr "6 ac233fd2c390 3 100 [DATE] 2:32 PM [DATE] 1:05 PM [DATE] 1:05 PM Edit" at bounding box center [784, 423] width 931 height 38
click at [978, 117] on ul "Info Etags Gateway Info" at bounding box center [784, 97] width 956 height 41
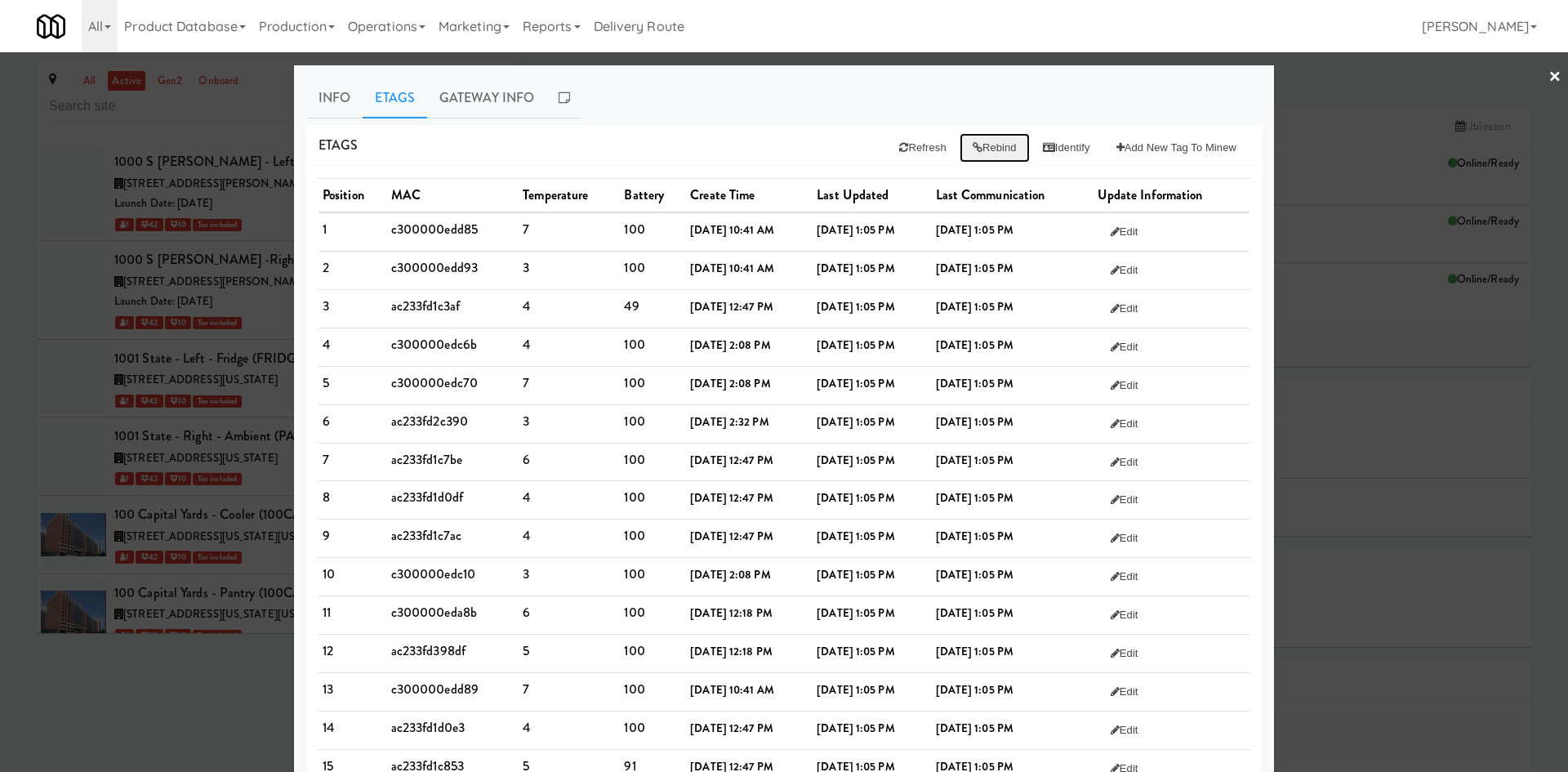
click at [991, 152] on button "Rebind" at bounding box center [995, 147] width 70 height 29
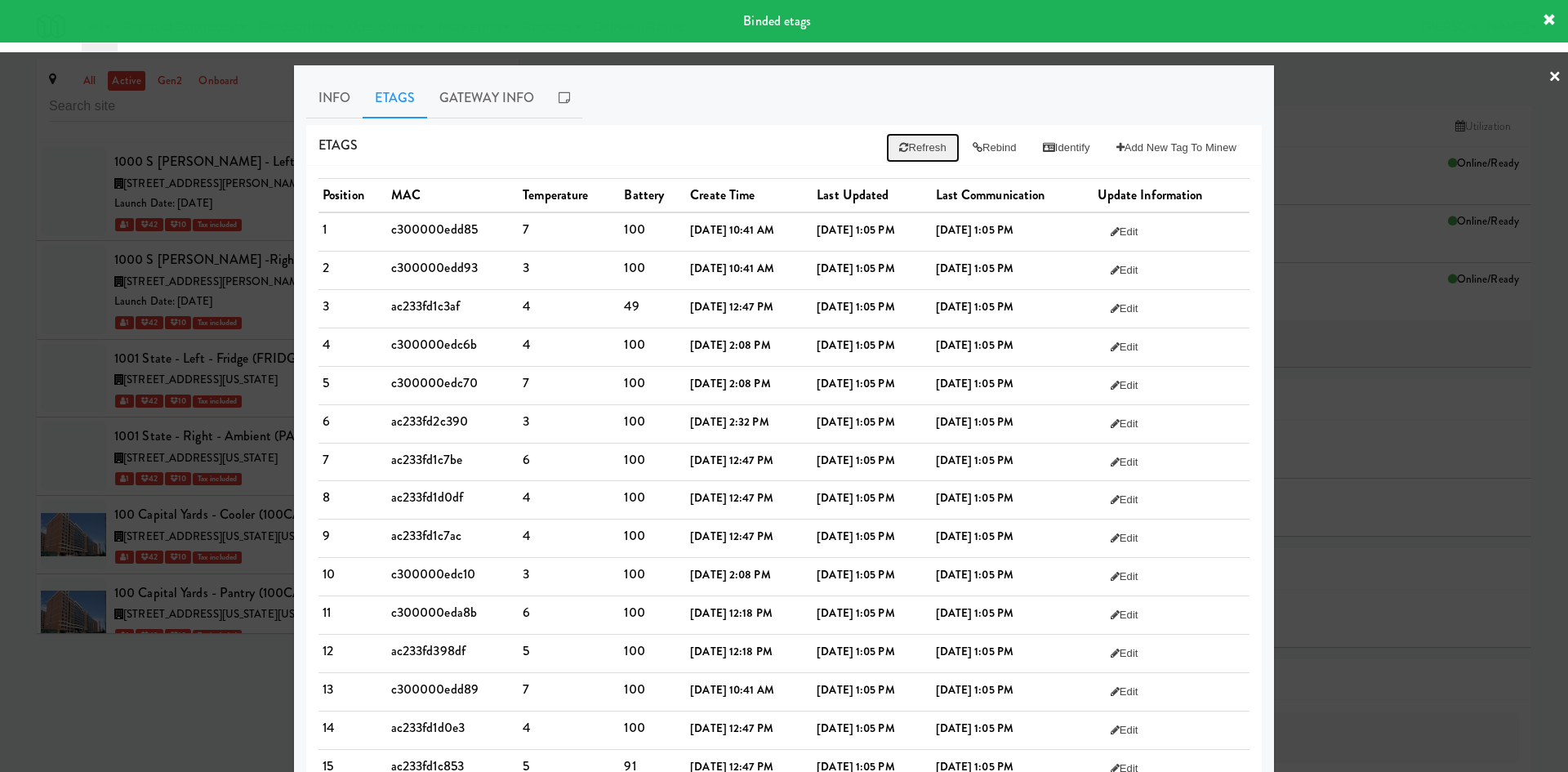
click at [910, 159] on button "Refresh" at bounding box center [923, 147] width 73 height 29
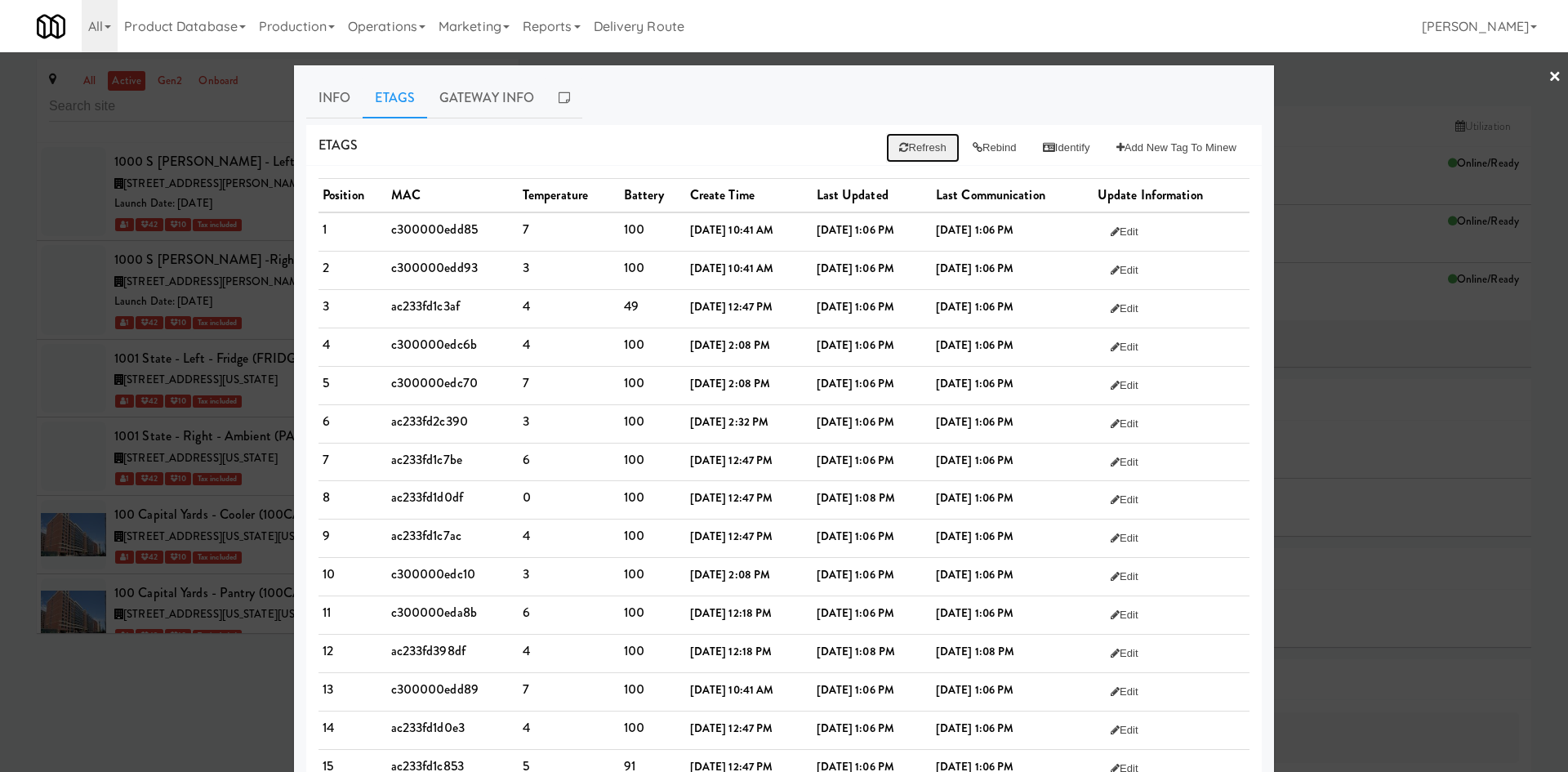
click at [904, 151] on button "Refresh" at bounding box center [923, 147] width 73 height 29
click at [515, 117] on link "Gateway Info" at bounding box center [486, 97] width 119 height 41
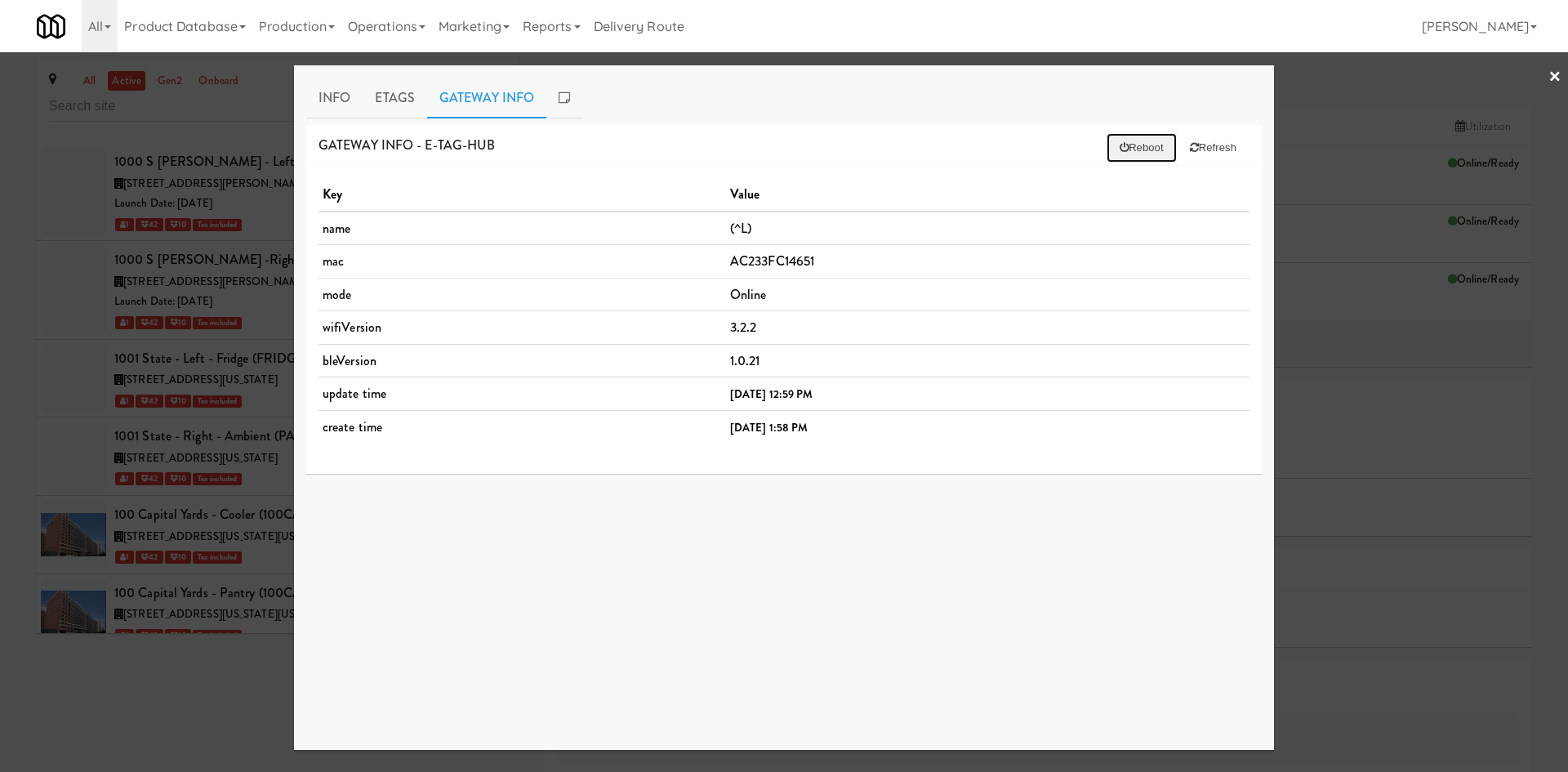
click at [1154, 148] on button "Reboot" at bounding box center [1141, 147] width 70 height 29
click at [402, 98] on link "Etags" at bounding box center [394, 97] width 65 height 41
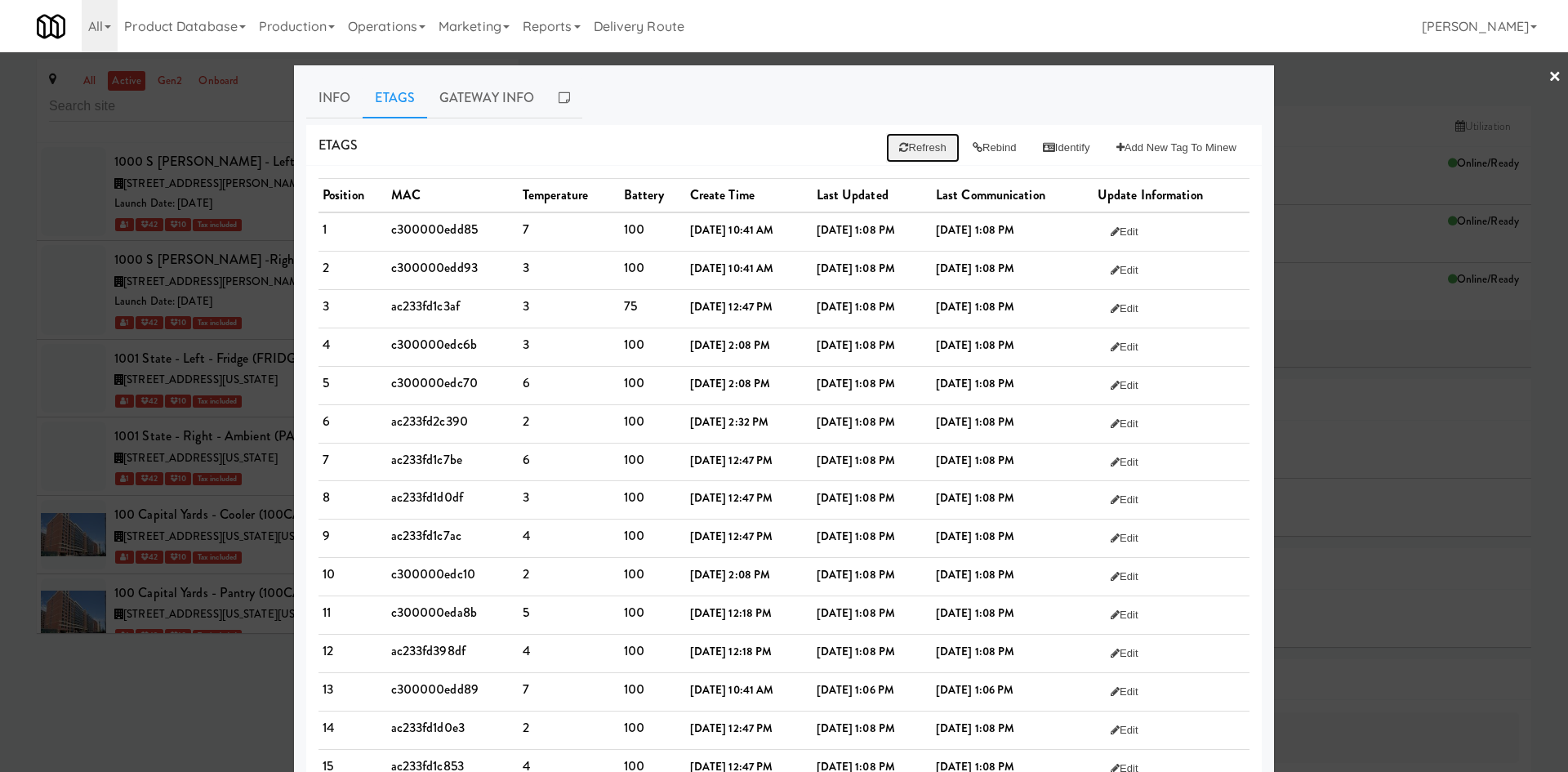
click at [912, 153] on button "Refresh" at bounding box center [923, 147] width 73 height 29
click at [931, 153] on button "Refresh" at bounding box center [923, 147] width 73 height 29
click at [321, 89] on link "Info" at bounding box center [335, 97] width 56 height 41
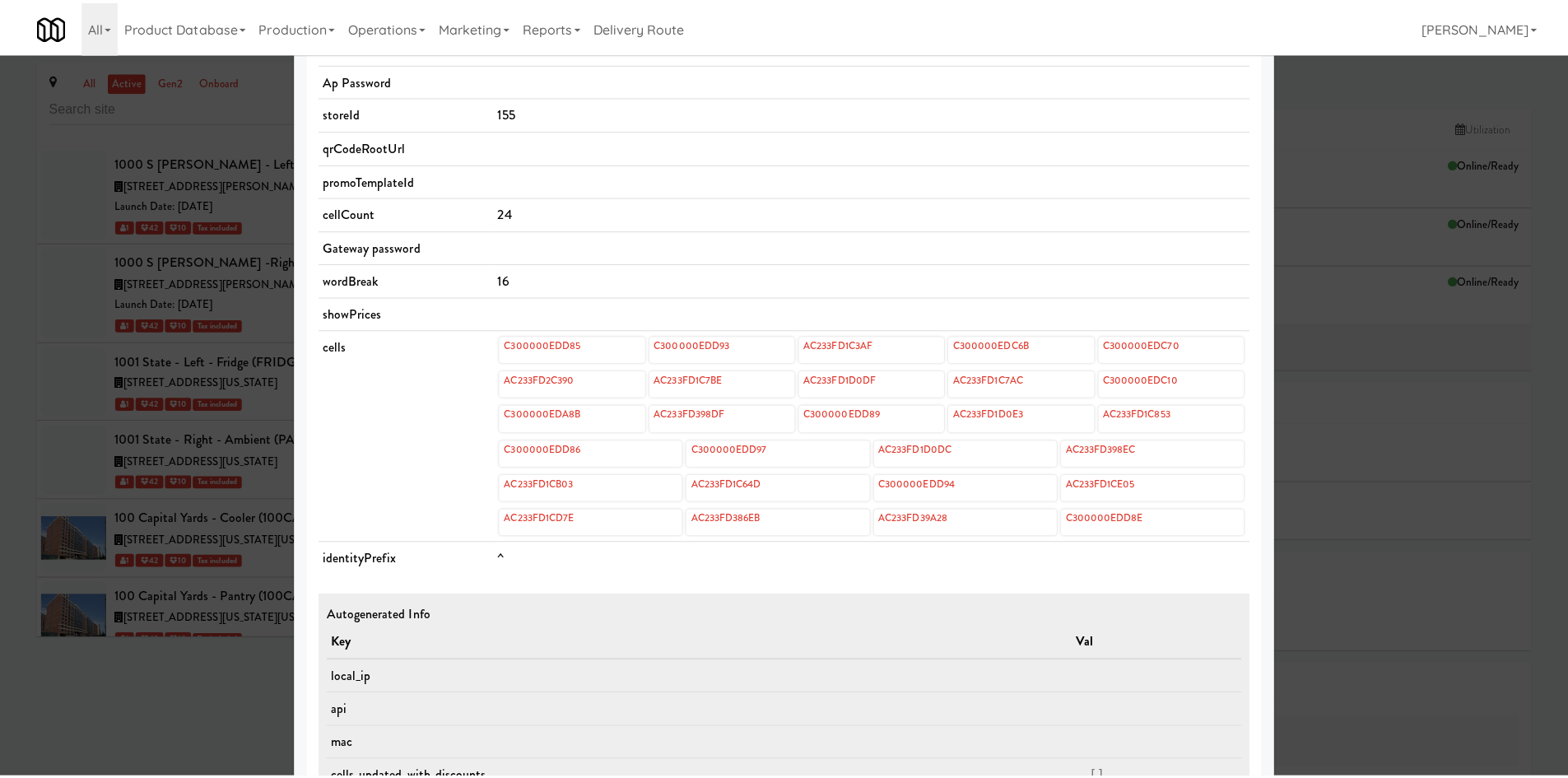
scroll to position [584, 0]
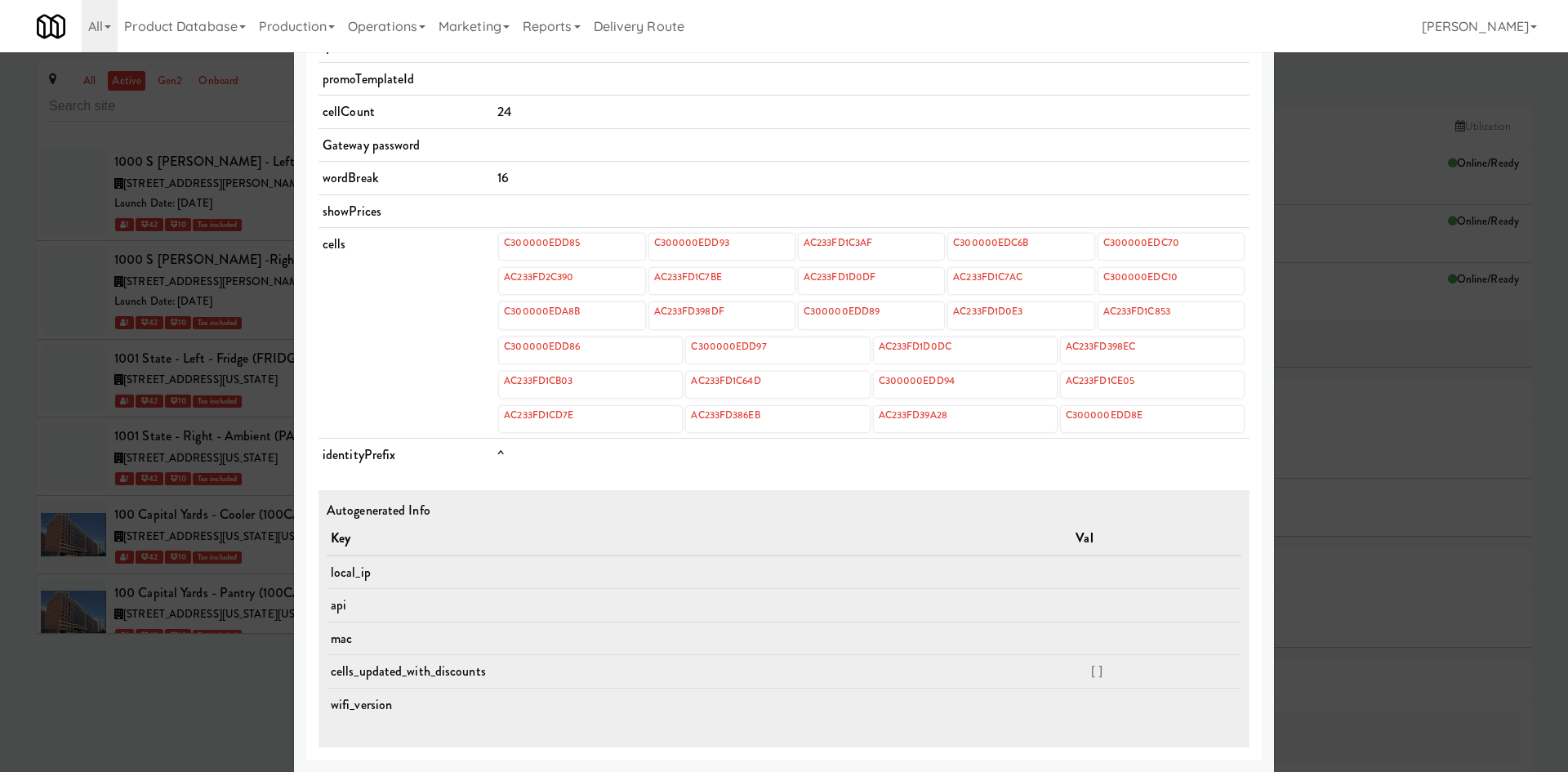
click at [437, 322] on td "cells" at bounding box center [406, 333] width 175 height 211
click at [534, 275] on link "AC233FD2C390" at bounding box center [539, 277] width 73 height 18
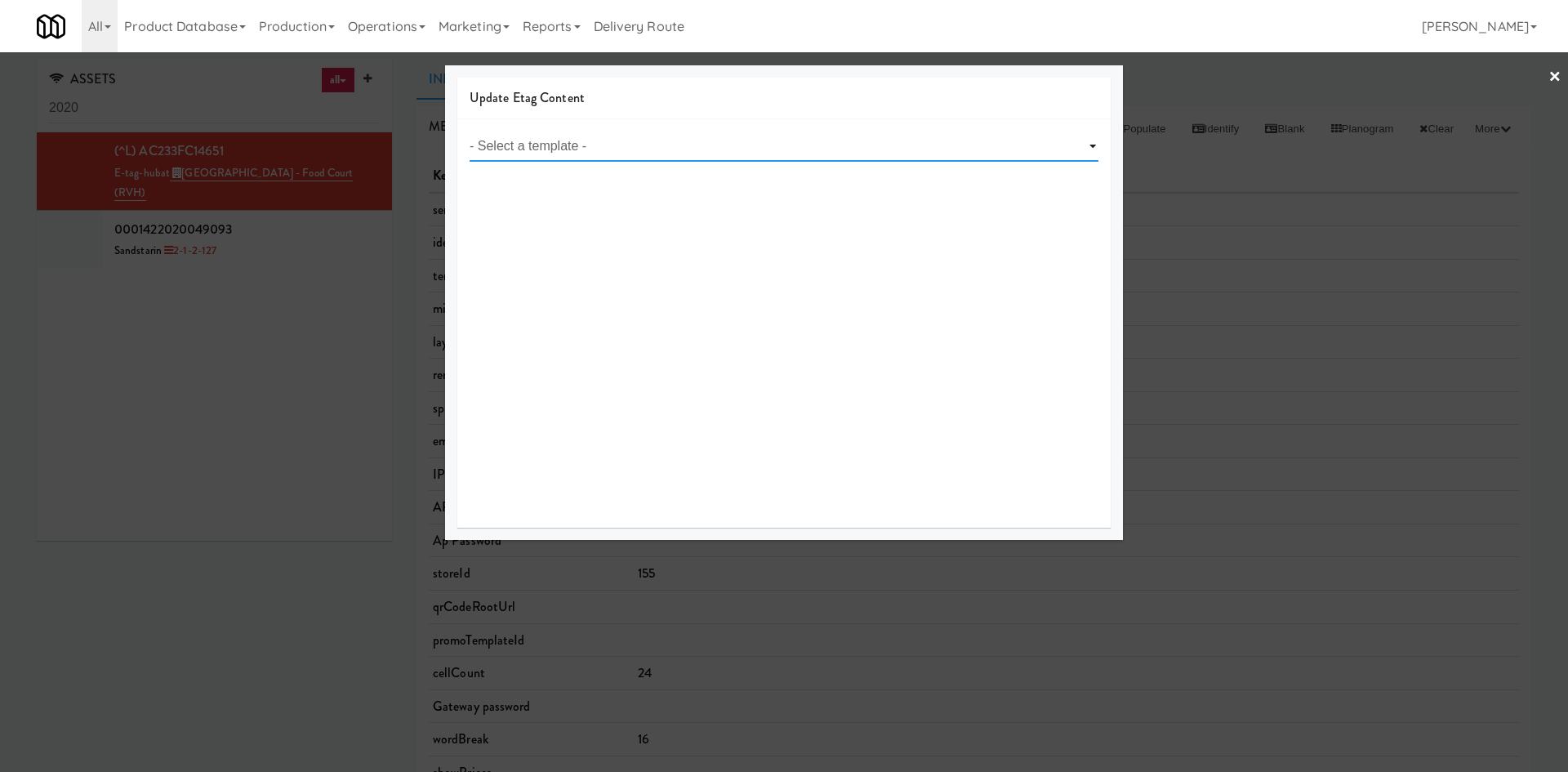
click at [674, 141] on select "- Select a template -" at bounding box center [784, 146] width 629 height 30
click at [251, 334] on div at bounding box center [784, 386] width 1568 height 772
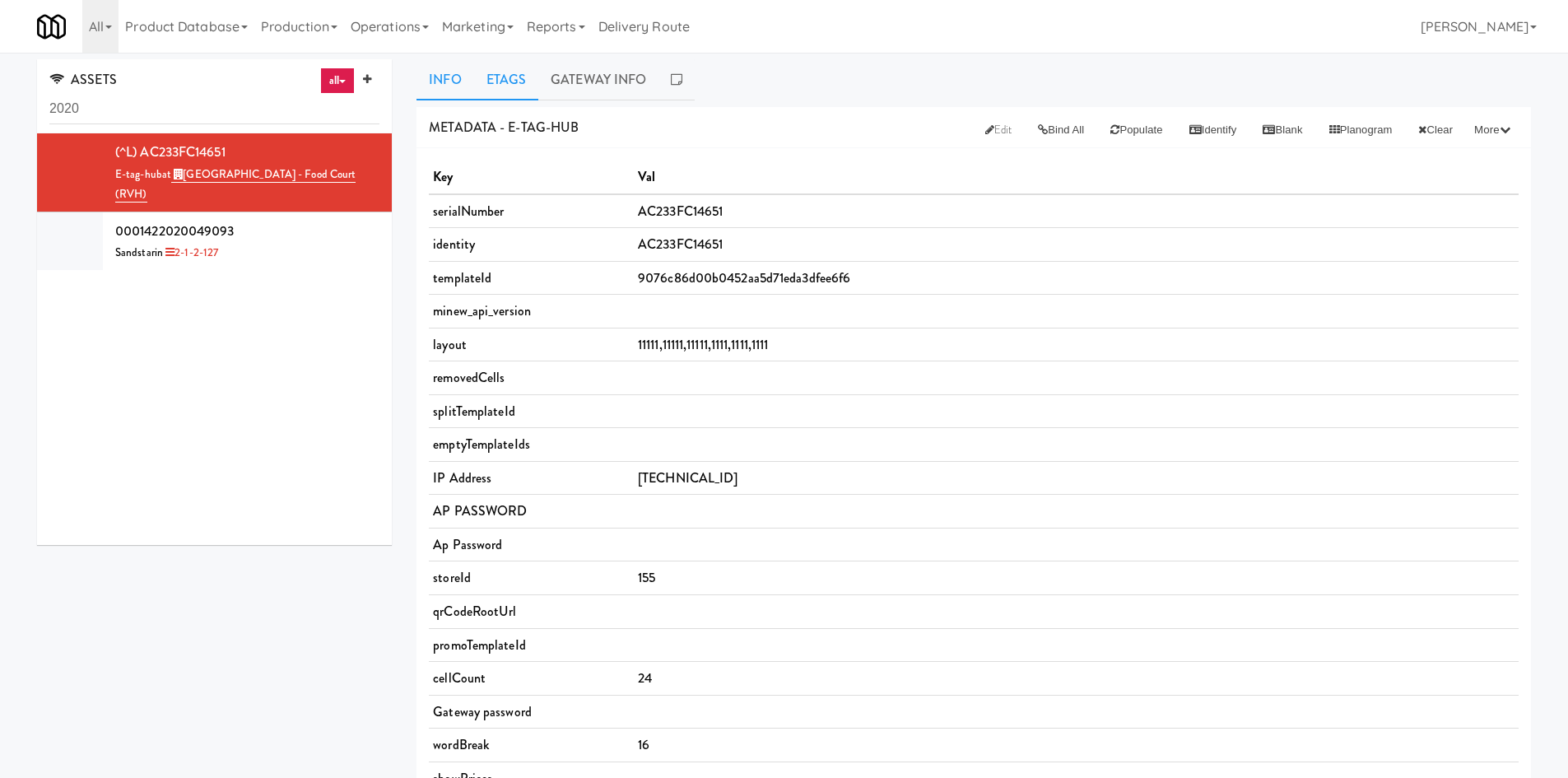
click at [531, 91] on link "Etags" at bounding box center [506, 80] width 65 height 41
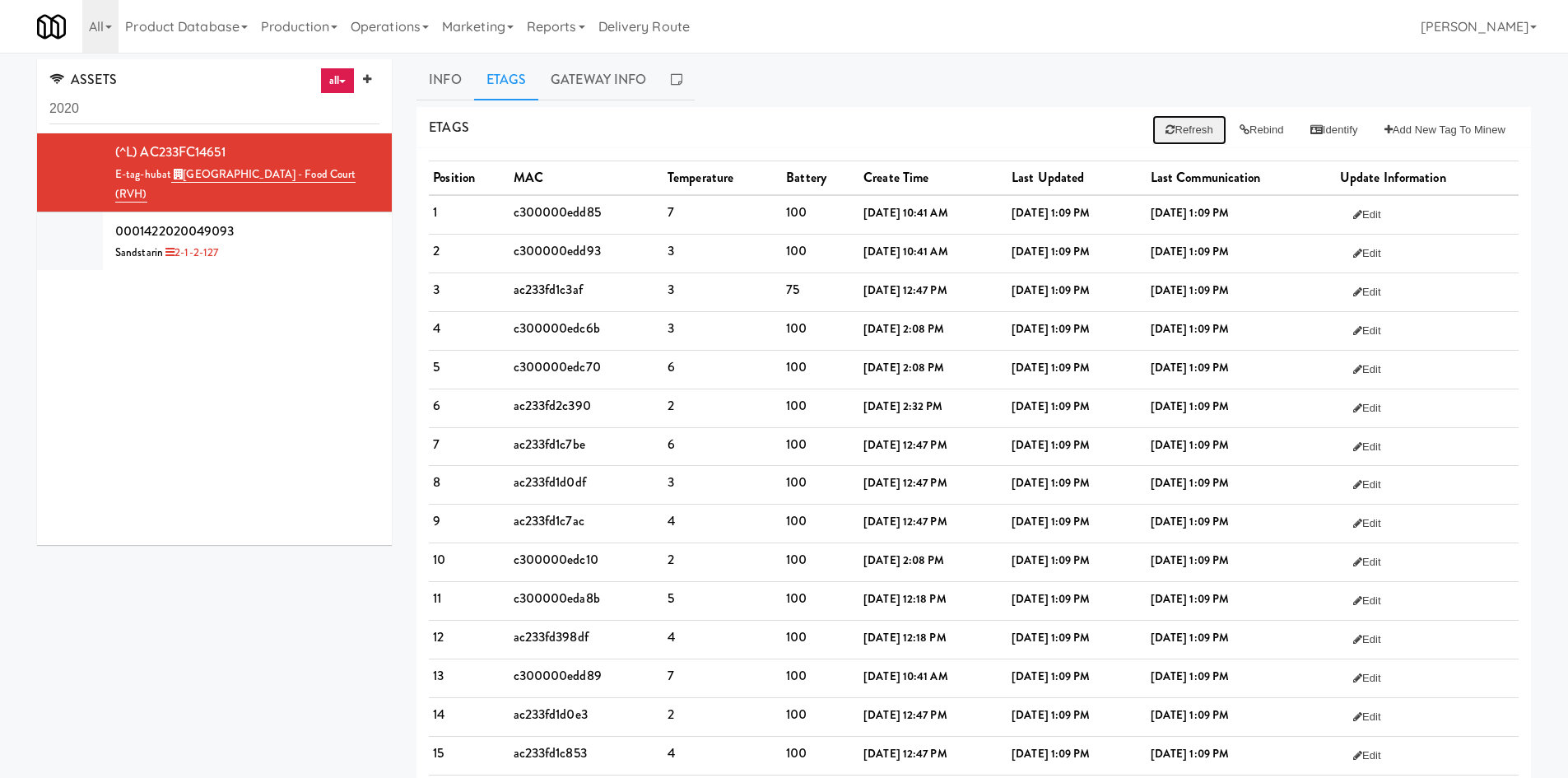
click at [1188, 123] on button "Refresh" at bounding box center [1188, 130] width 73 height 29
click at [581, 88] on link "Gateway Info" at bounding box center [598, 80] width 120 height 41
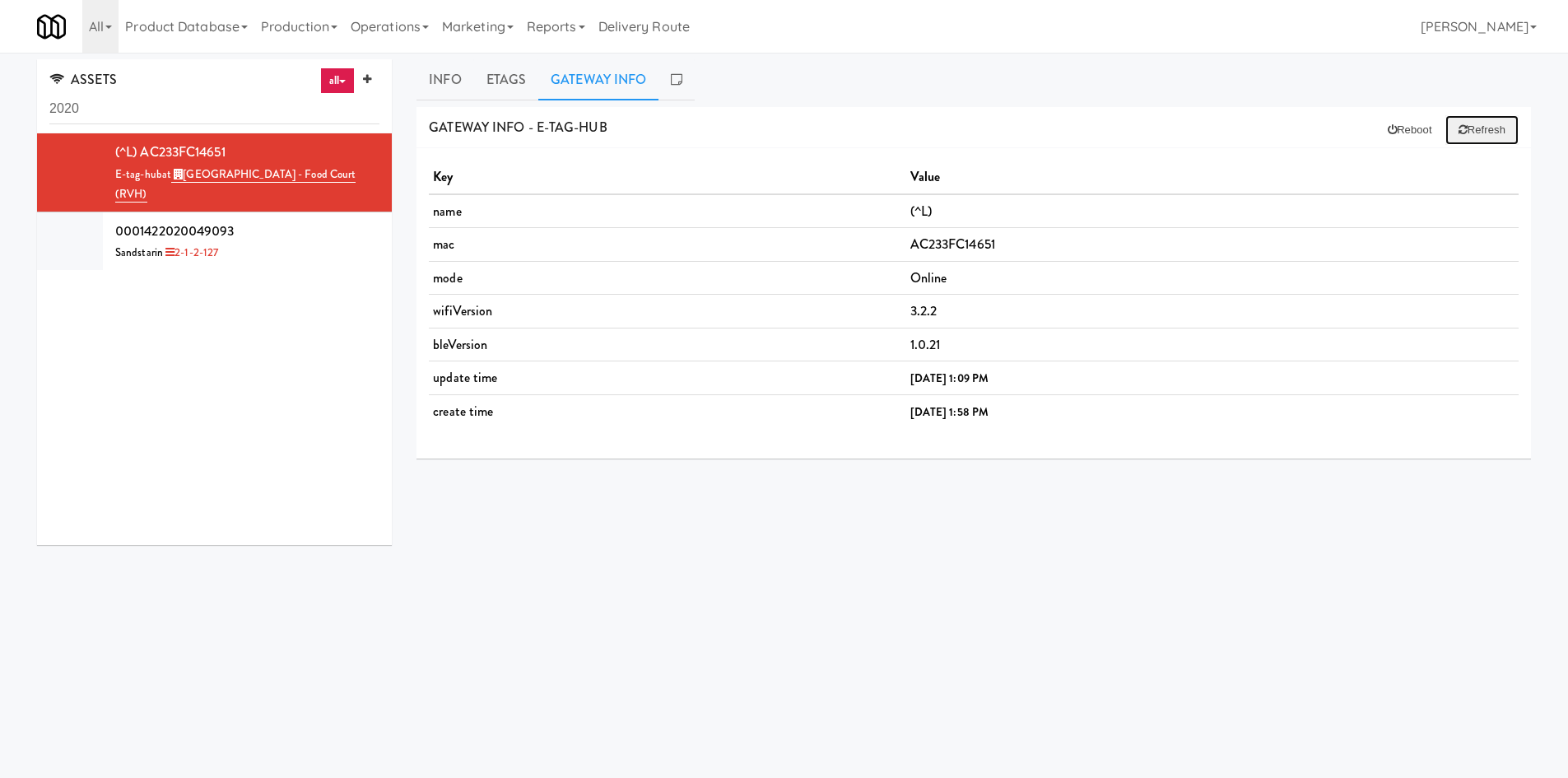
click at [1486, 127] on button "Refresh" at bounding box center [1482, 130] width 73 height 29
drag, startPoint x: 502, startPoint y: 93, endPoint x: 522, endPoint y: 105, distance: 23.3
click at [502, 93] on link "Etags" at bounding box center [506, 80] width 65 height 41
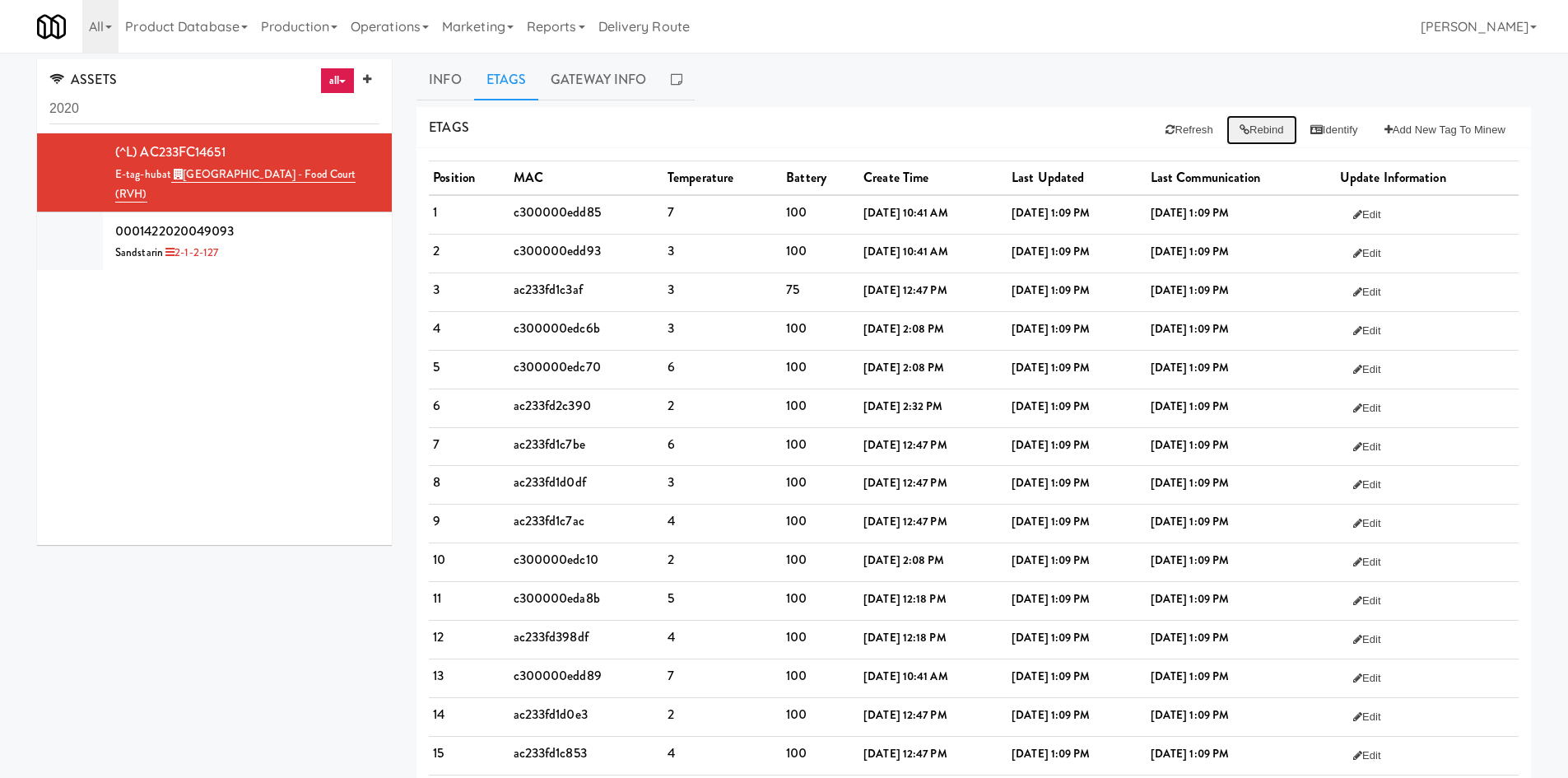
click at [1243, 141] on button "Rebind" at bounding box center [1261, 130] width 71 height 29
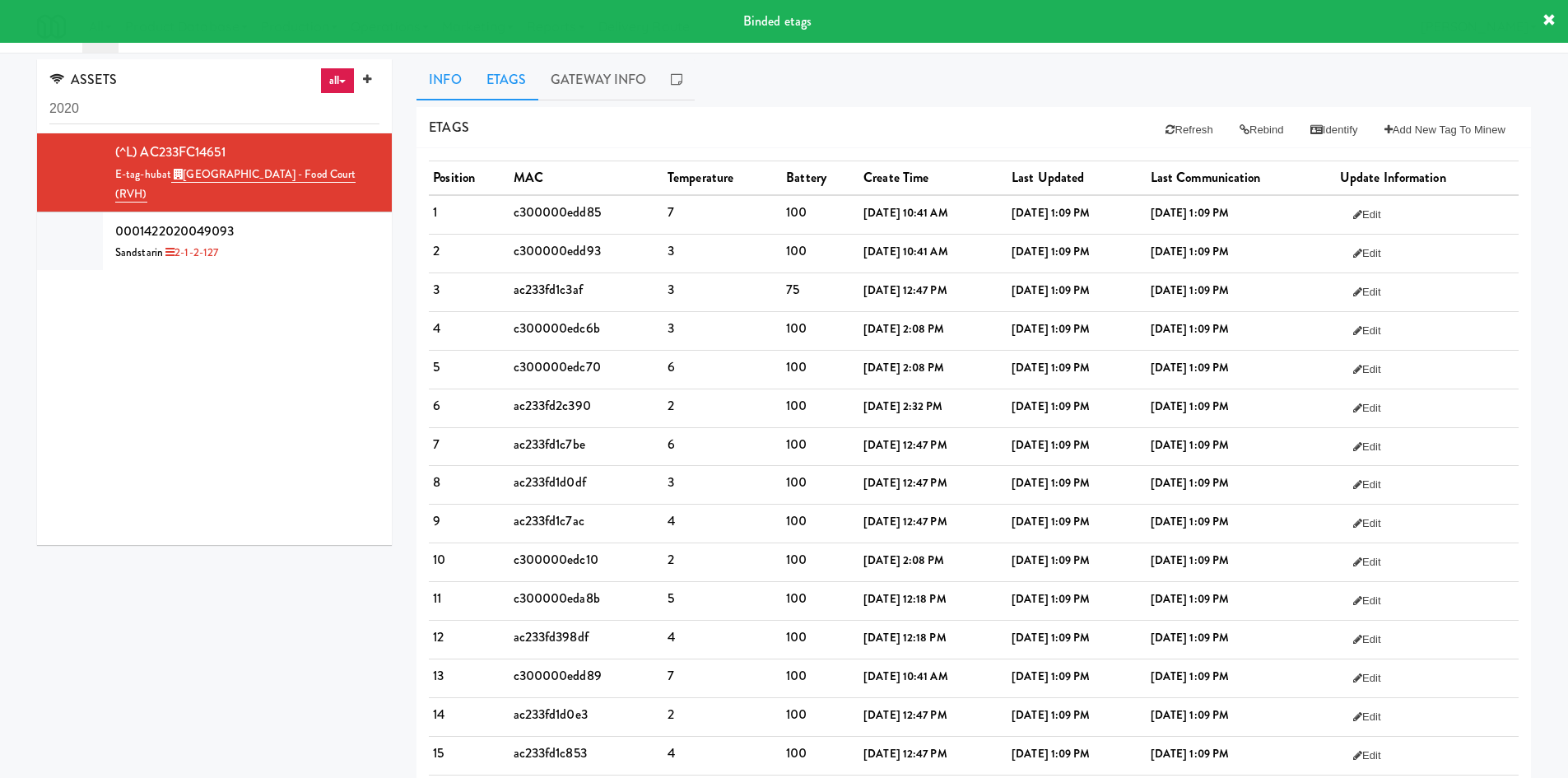
click at [472, 74] on link "Info" at bounding box center [445, 80] width 57 height 41
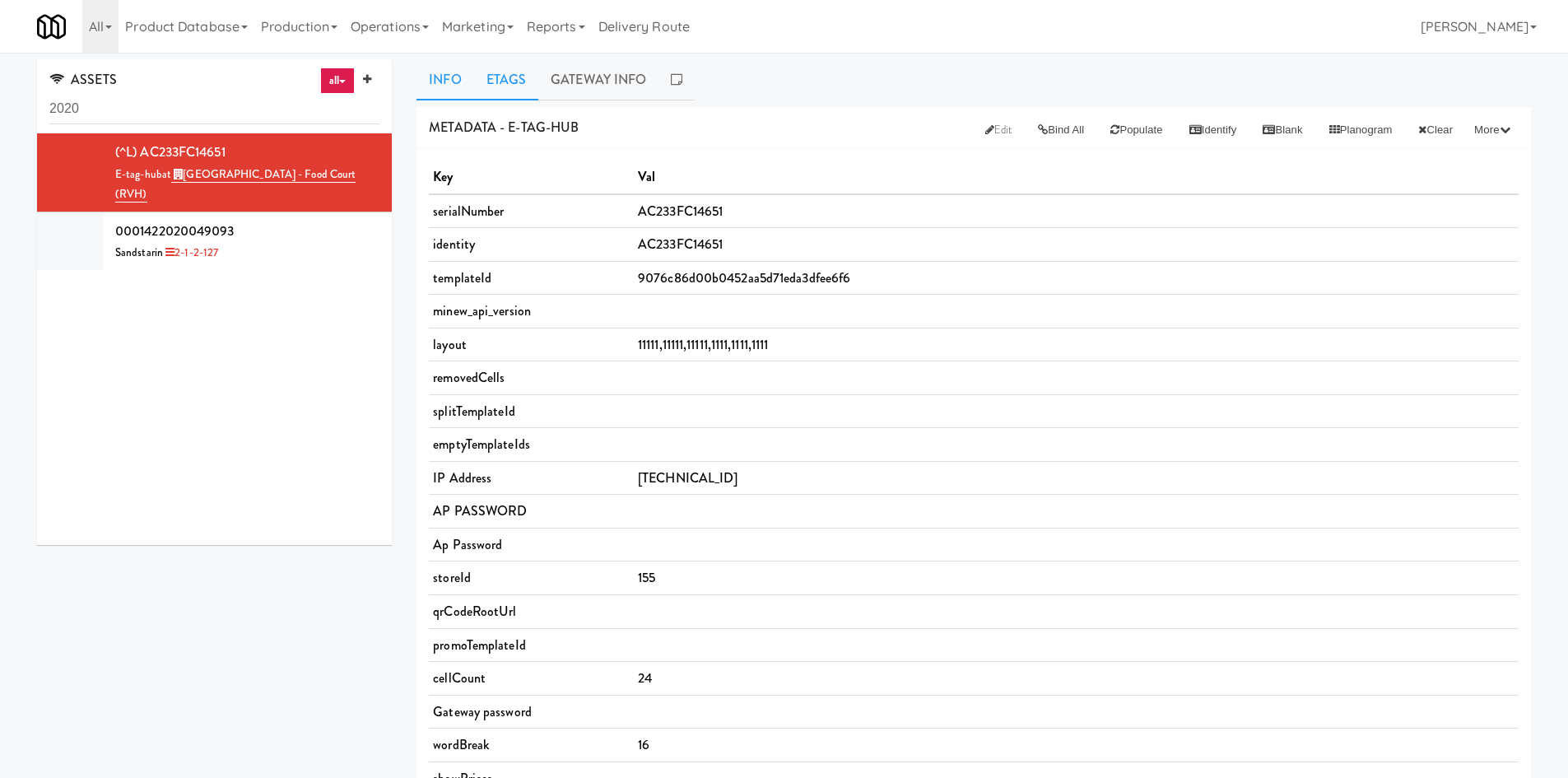
click at [497, 85] on link "Etags" at bounding box center [506, 80] width 65 height 41
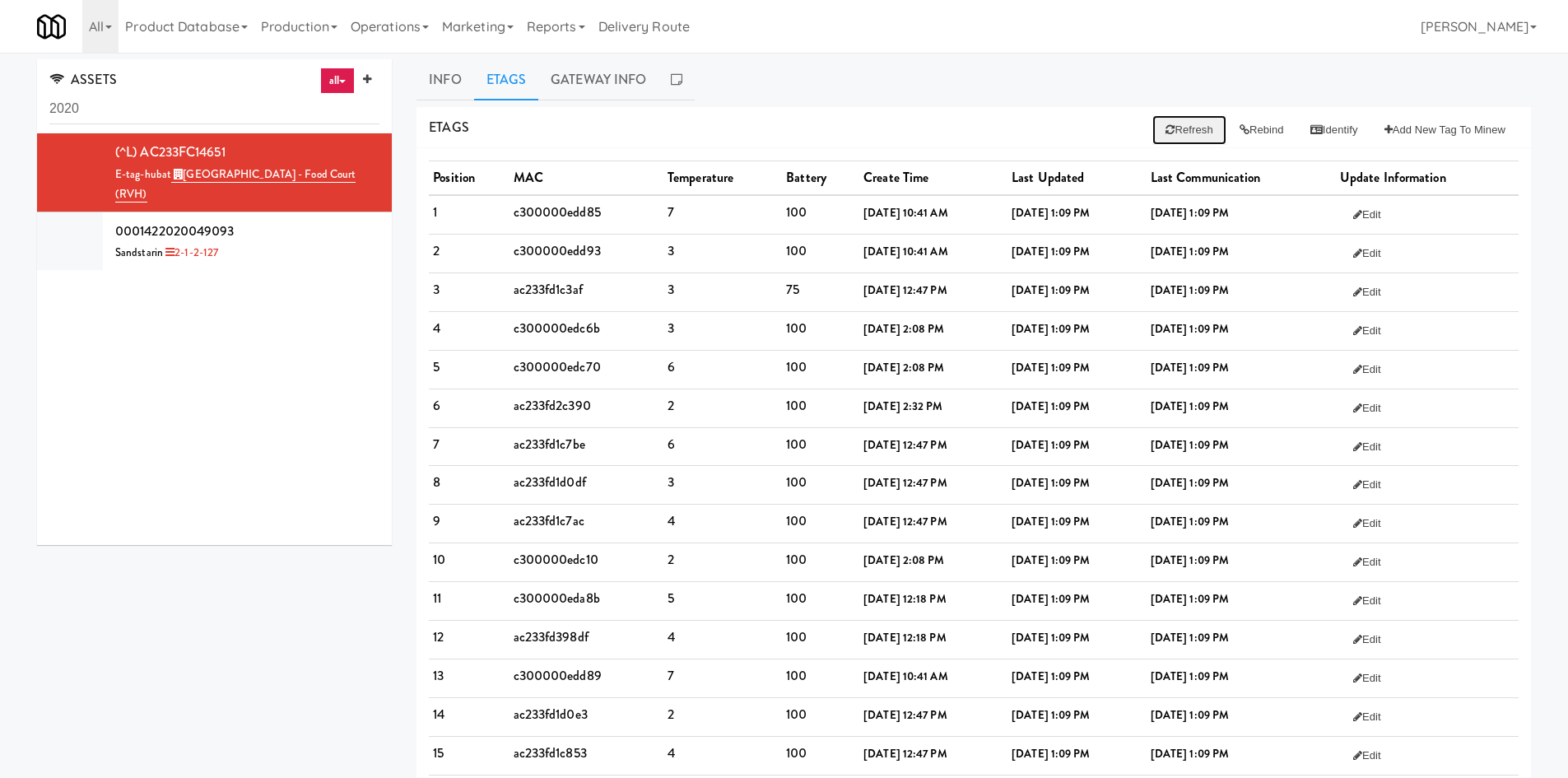
click at [1176, 129] on button "Refresh" at bounding box center [1188, 130] width 73 height 29
drag, startPoint x: 809, startPoint y: 87, endPoint x: 877, endPoint y: 167, distance: 105.0
click at [815, 90] on ul "Info Etags Gateway Info" at bounding box center [973, 80] width 1114 height 41
click at [1248, 140] on button "Rebind" at bounding box center [1261, 130] width 71 height 29
click at [1105, 349] on td "[DATE] 1:12 PM" at bounding box center [1077, 330] width 139 height 39
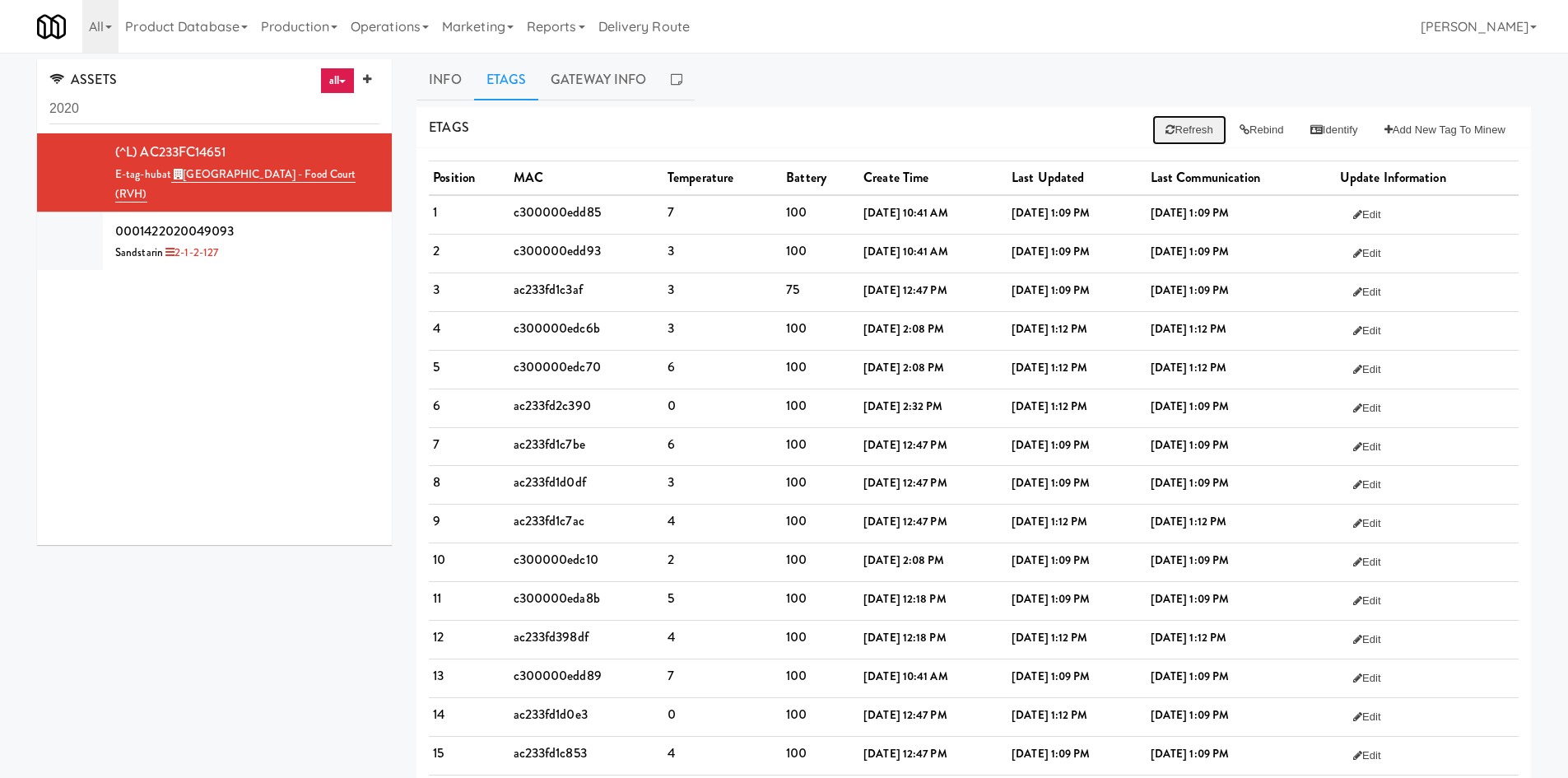
click at [1187, 133] on button "Refresh" at bounding box center [1188, 130] width 73 height 29
drag, startPoint x: 647, startPoint y: 372, endPoint x: 802, endPoint y: 372, distance: 155.0
click at [802, 372] on tr "5 c300000edc70 6 100 [DATE] 2:08 PM [DATE] 1:14 PM [DATE] 1:14 PM Edit" at bounding box center [974, 369] width 1089 height 39
click at [802, 372] on td "100" at bounding box center [822, 369] width 77 height 39
drag, startPoint x: 648, startPoint y: 414, endPoint x: 1236, endPoint y: 413, distance: 588.0
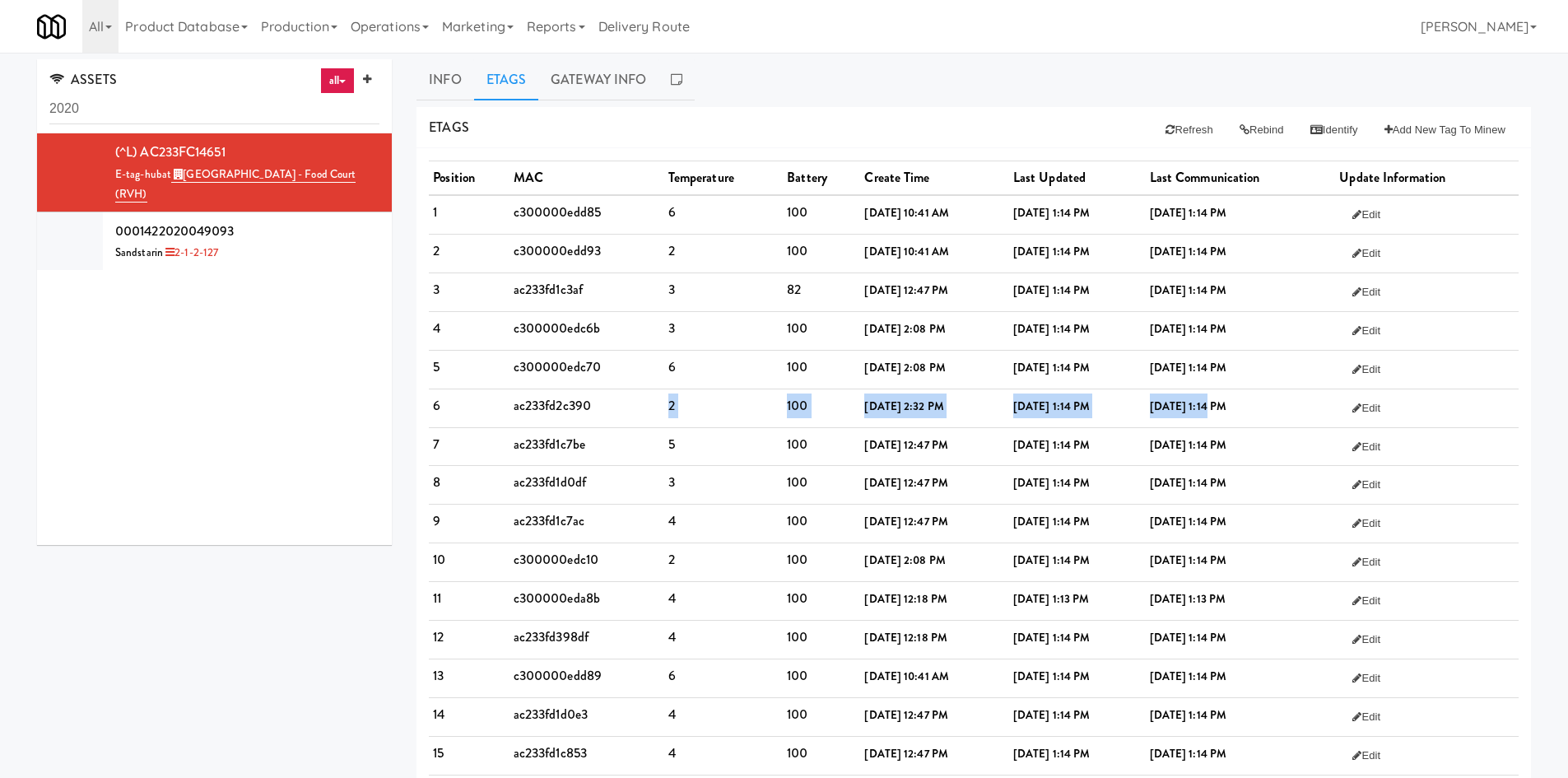
click at [1236, 413] on tr "6 ac233fd2c390 2 100 [DATE] 2:32 PM [DATE] 1:14 PM [DATE] 1:14 PM Edit" at bounding box center [974, 408] width 1089 height 39
click at [1226, 413] on b "[DATE] 1:14 PM" at bounding box center [1187, 406] width 76 height 16
click at [559, 414] on td "ac233fd2c390" at bounding box center [587, 408] width 155 height 39
click at [623, 74] on link "Gateway Info" at bounding box center [598, 80] width 120 height 41
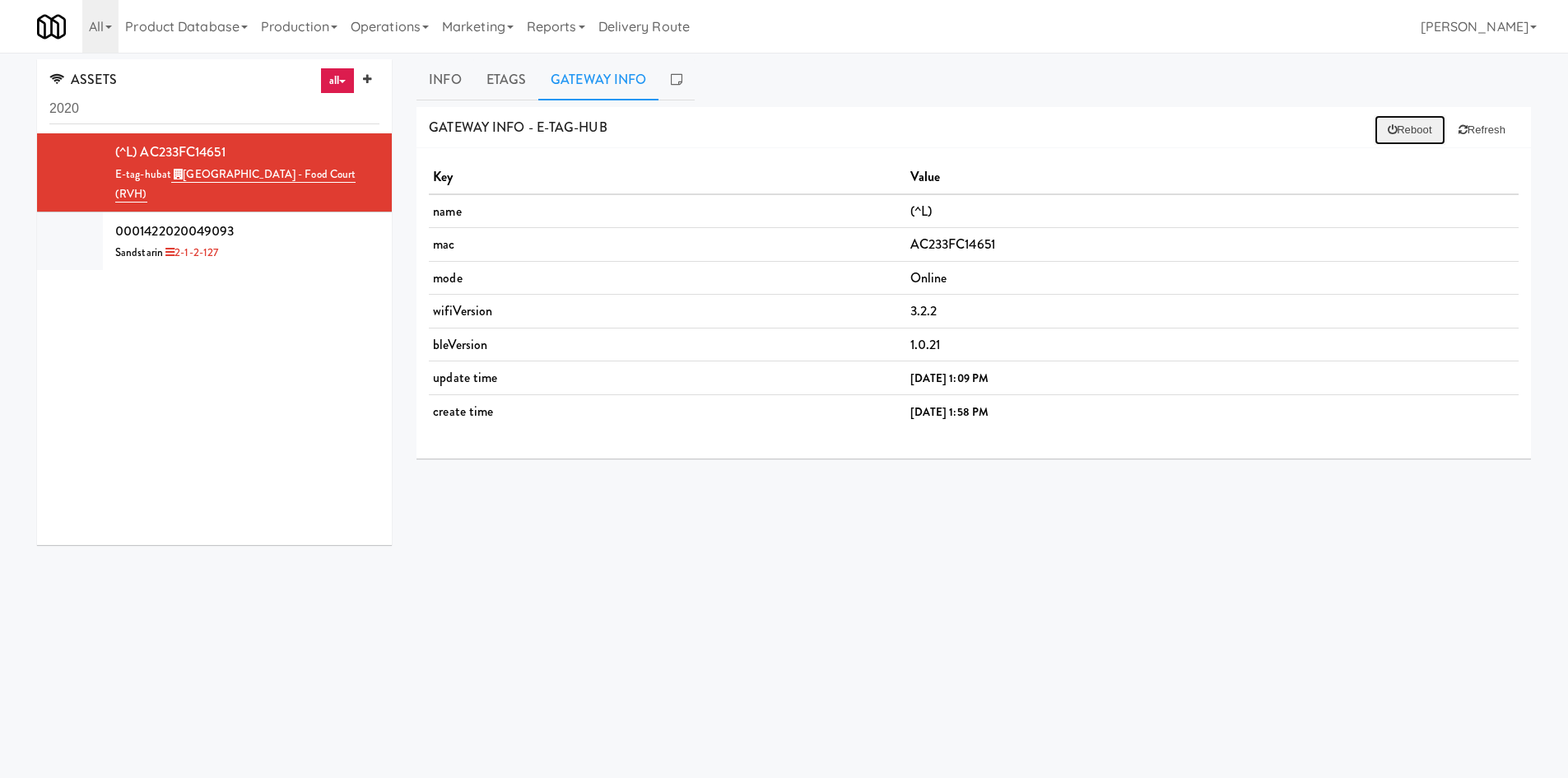
click at [1426, 131] on button "Reboot" at bounding box center [1409, 130] width 71 height 29
click at [521, 69] on link "Etags" at bounding box center [506, 80] width 65 height 41
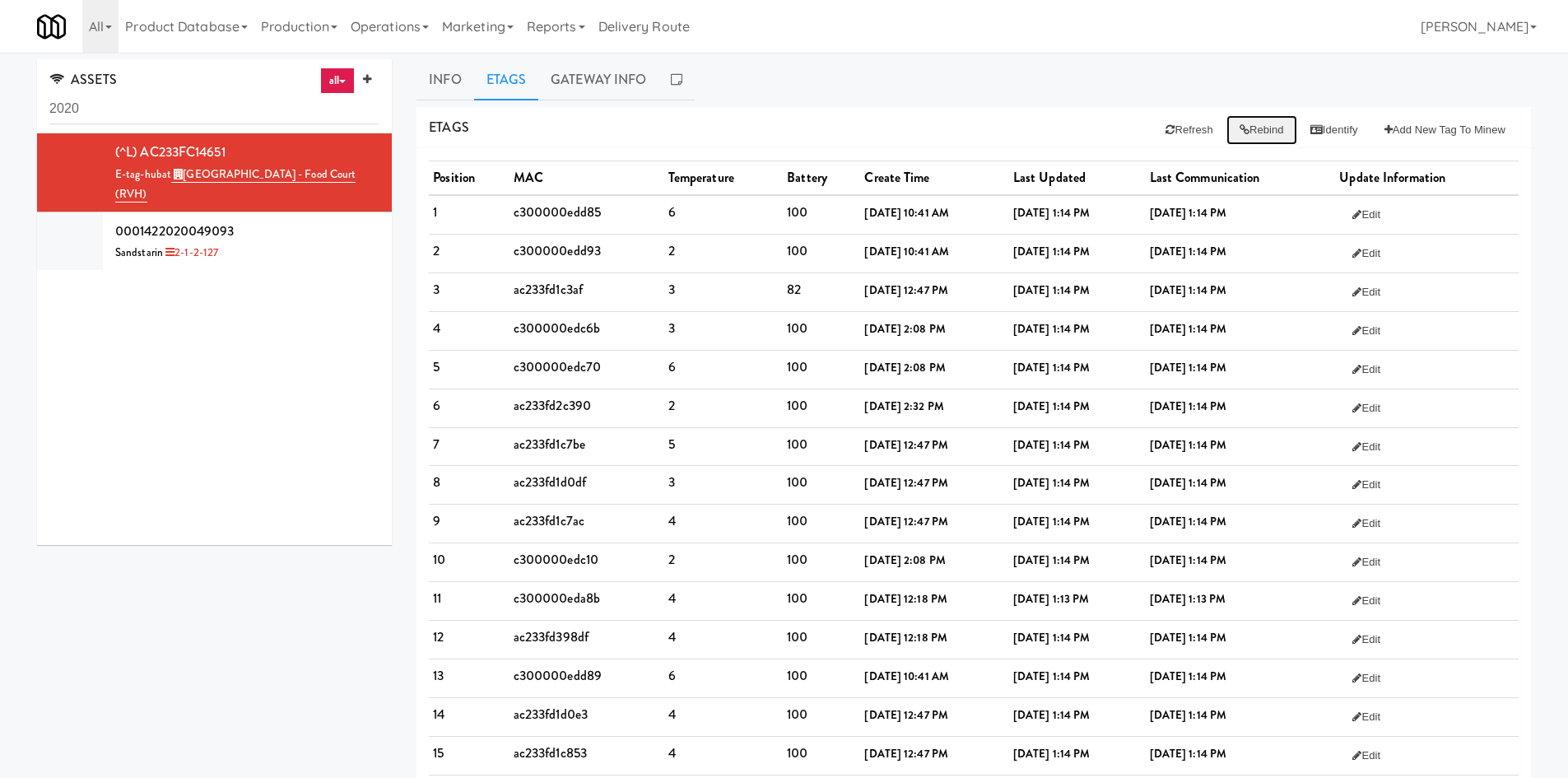
click at [1249, 128] on button "Rebind" at bounding box center [1261, 130] width 71 height 29
click at [1167, 119] on button "Refresh" at bounding box center [1188, 130] width 73 height 29
click at [1200, 132] on button "Refresh" at bounding box center [1188, 130] width 73 height 29
click at [1194, 128] on button "Refresh" at bounding box center [1188, 130] width 73 height 29
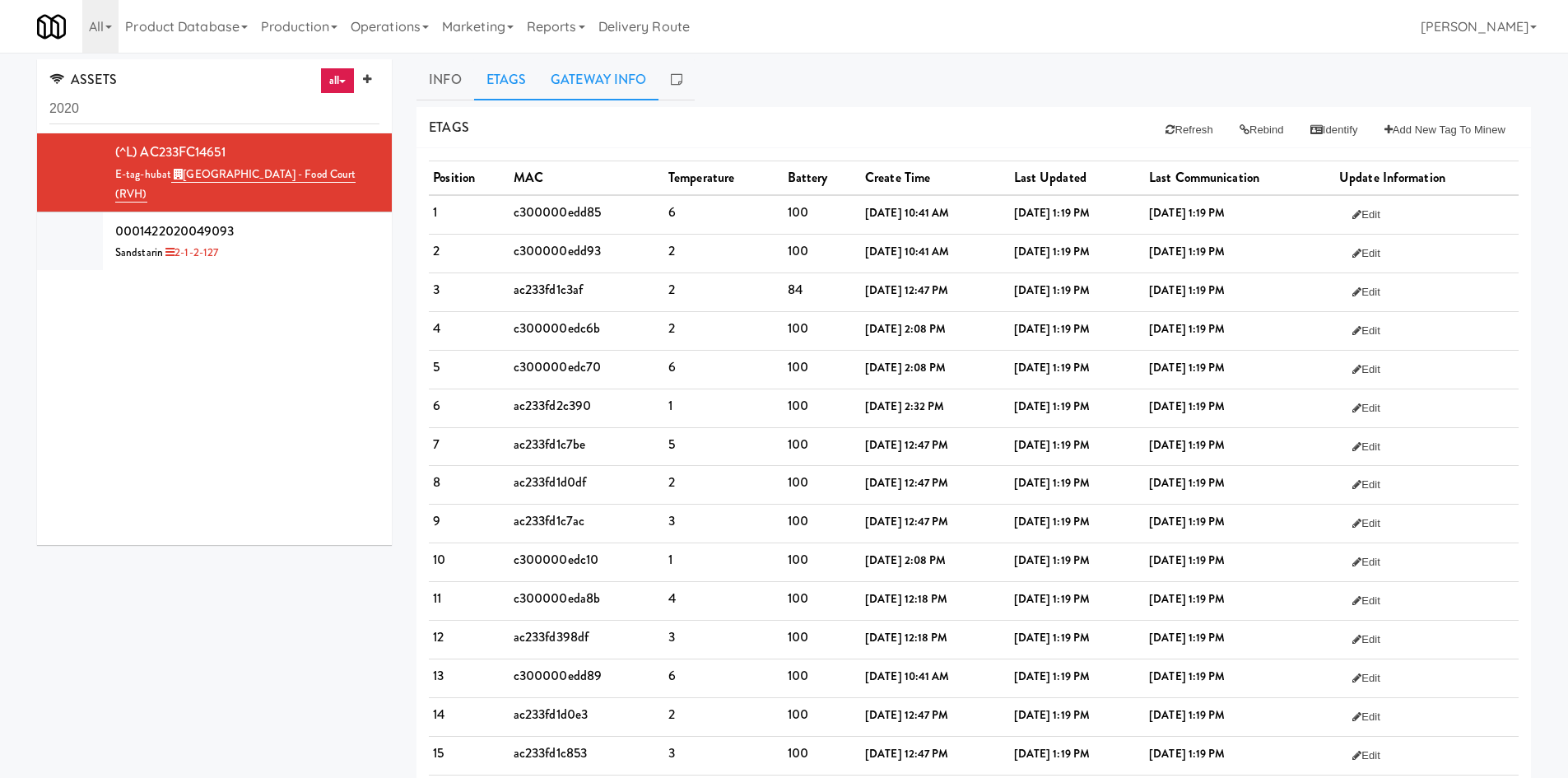
click at [598, 76] on link "Gateway Info" at bounding box center [598, 80] width 120 height 41
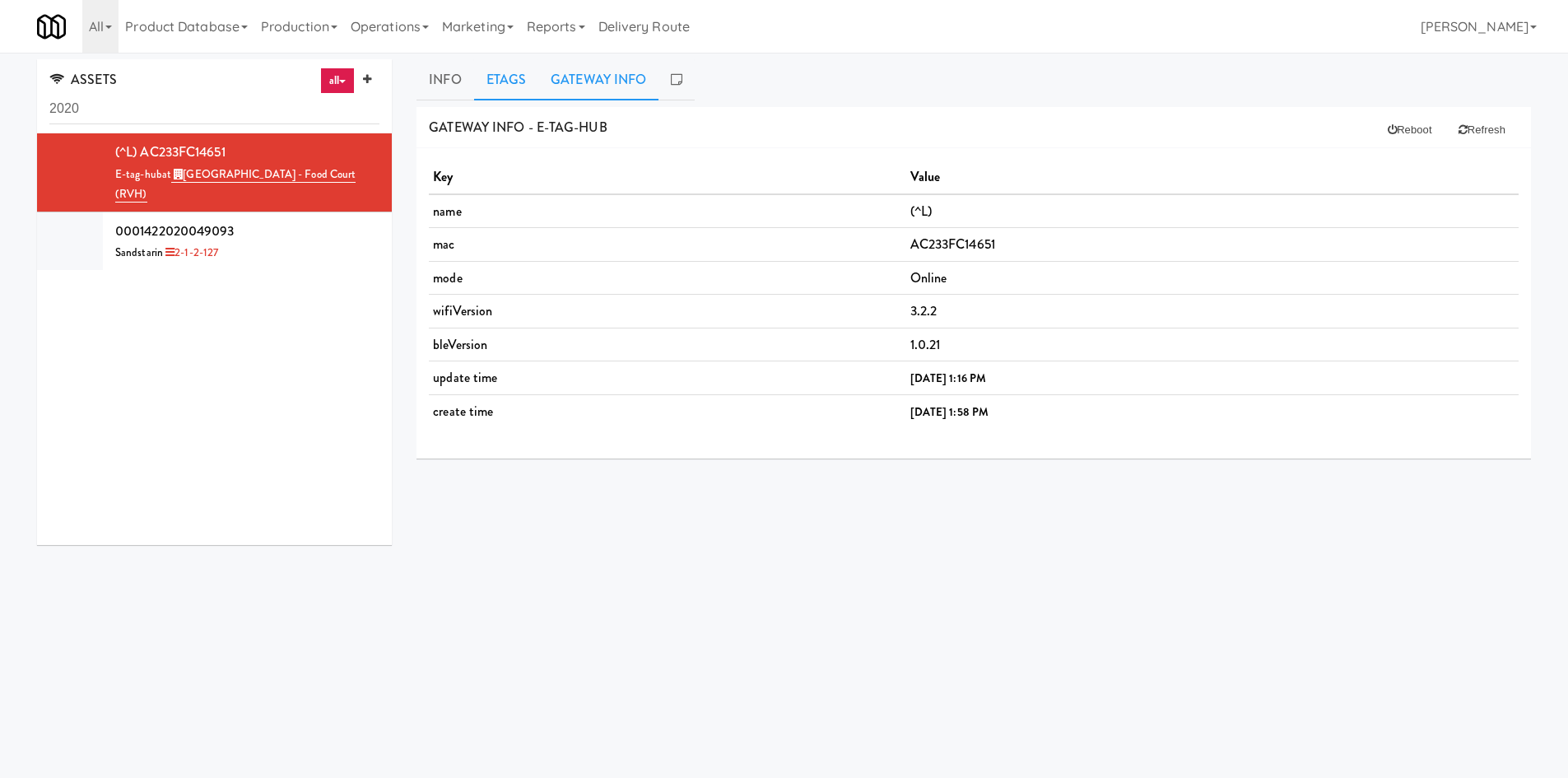
click at [478, 80] on link "Etags" at bounding box center [506, 80] width 65 height 41
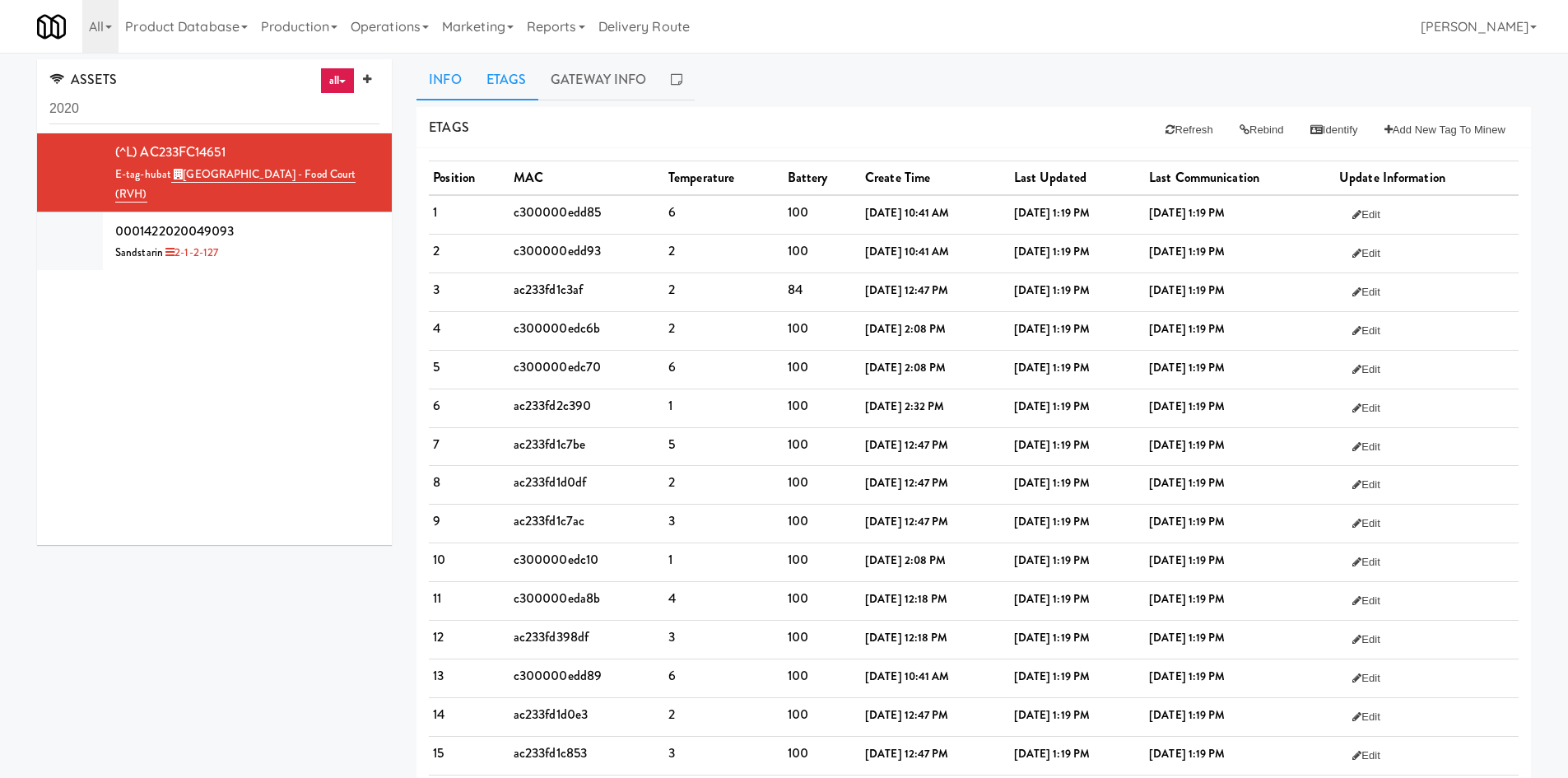
click at [422, 84] on link "Info" at bounding box center [445, 80] width 57 height 41
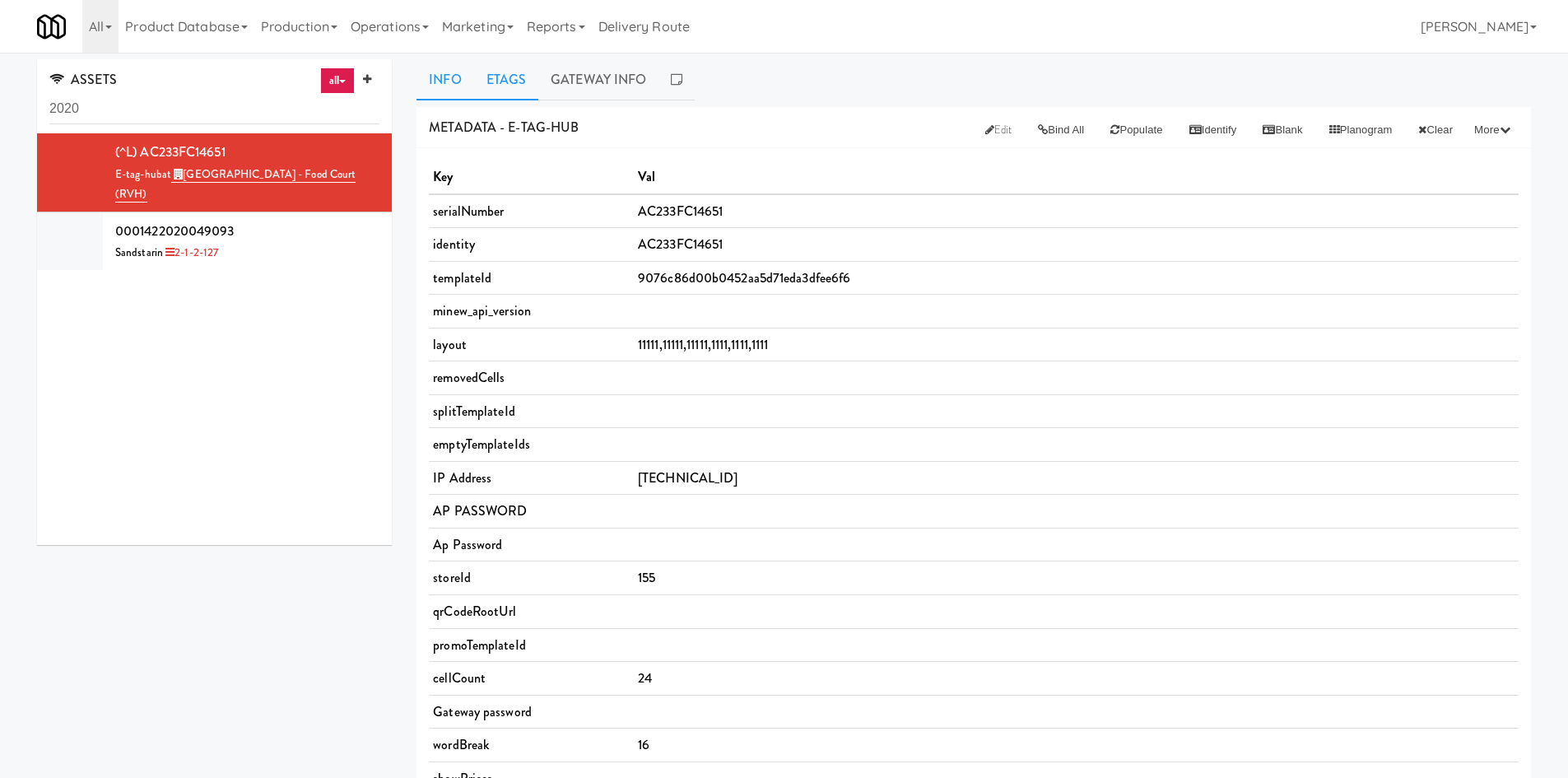
click at [490, 72] on link "Etags" at bounding box center [506, 80] width 65 height 41
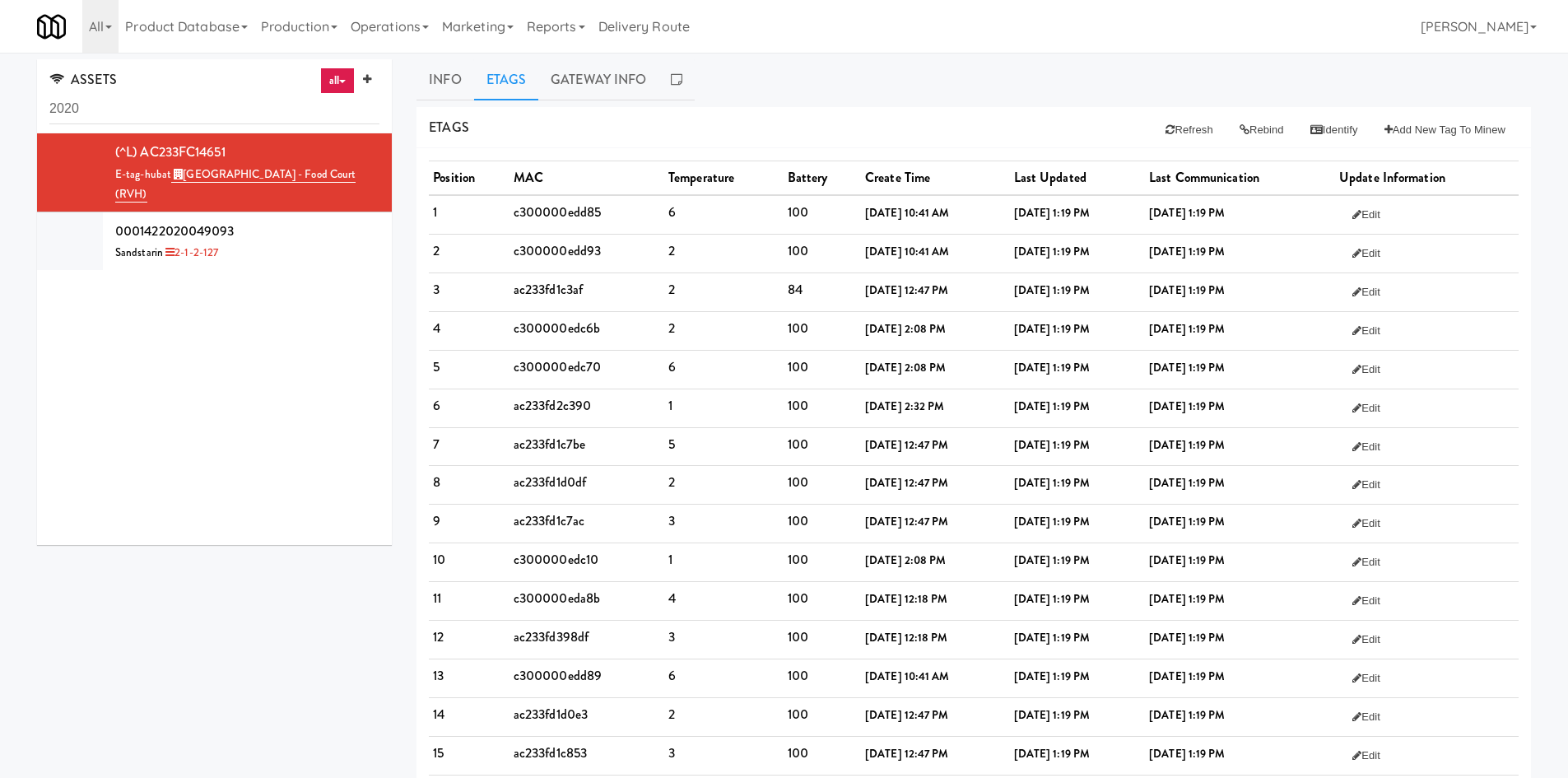
click at [546, 442] on td "ac233fd1c7be" at bounding box center [587, 447] width 155 height 39
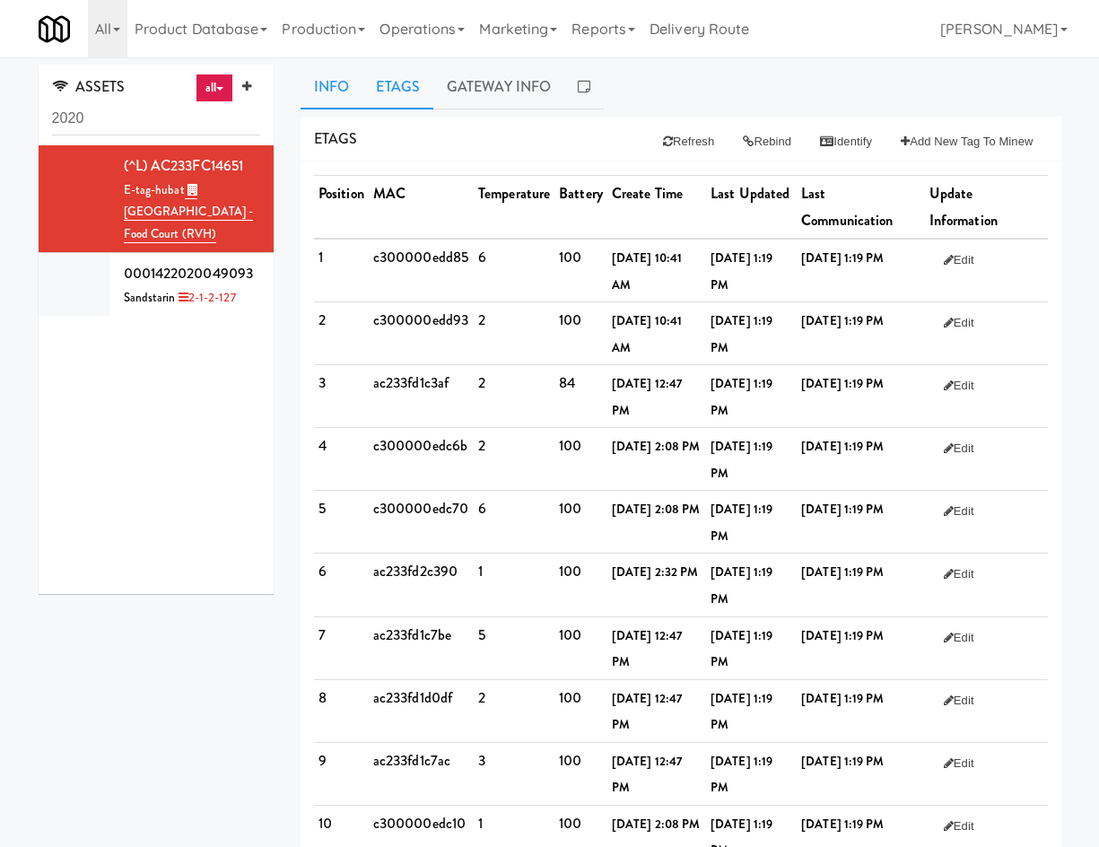
click at [332, 90] on link "Info" at bounding box center [332, 87] width 62 height 45
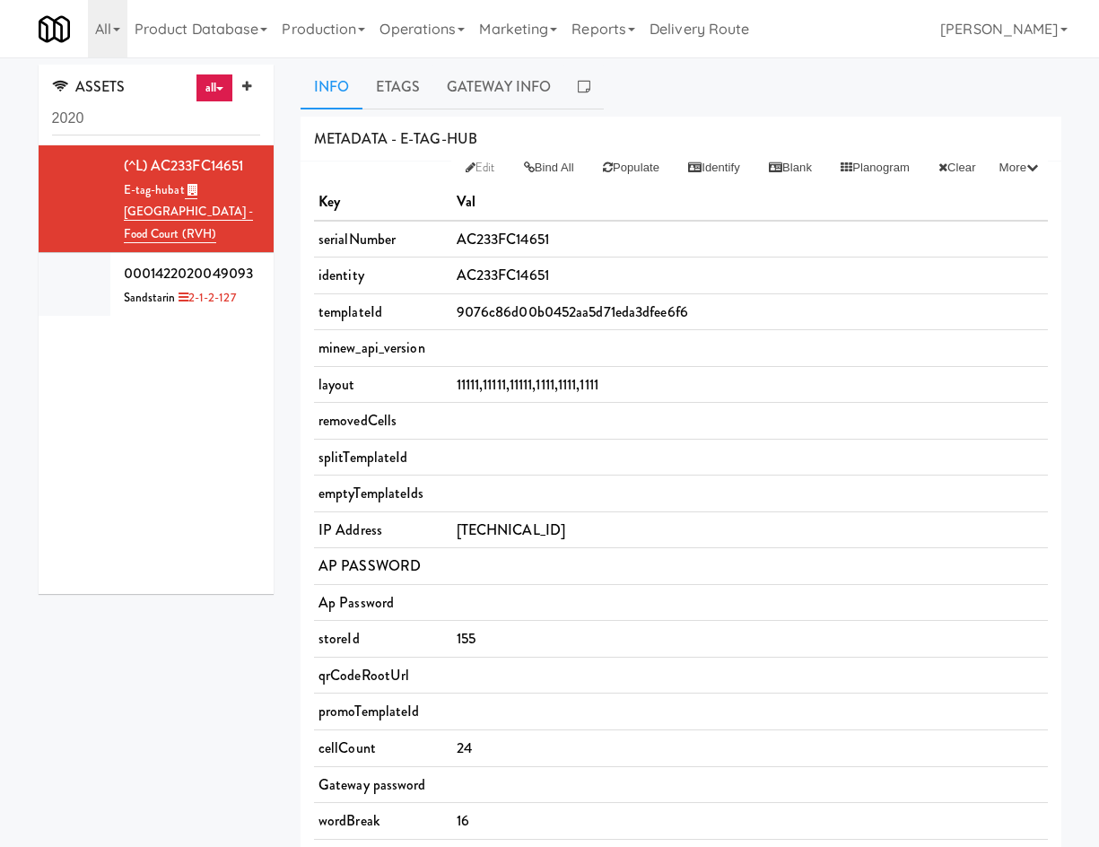
click at [173, 741] on div "ASSETS all all access-point adyen blank card-reader e-tag-hub fork-disp fridge …" at bounding box center [550, 769] width 1050 height 1409
drag, startPoint x: 398, startPoint y: 111, endPoint x: 398, endPoint y: 100, distance: 11.7
click at [398, 111] on div "Info Etags Gateway Info METADATA - e-tag-hub Edit Bind All Populate Identify Bl…" at bounding box center [681, 769] width 761 height 1409
click at [407, 69] on link "Etags" at bounding box center [398, 87] width 71 height 45
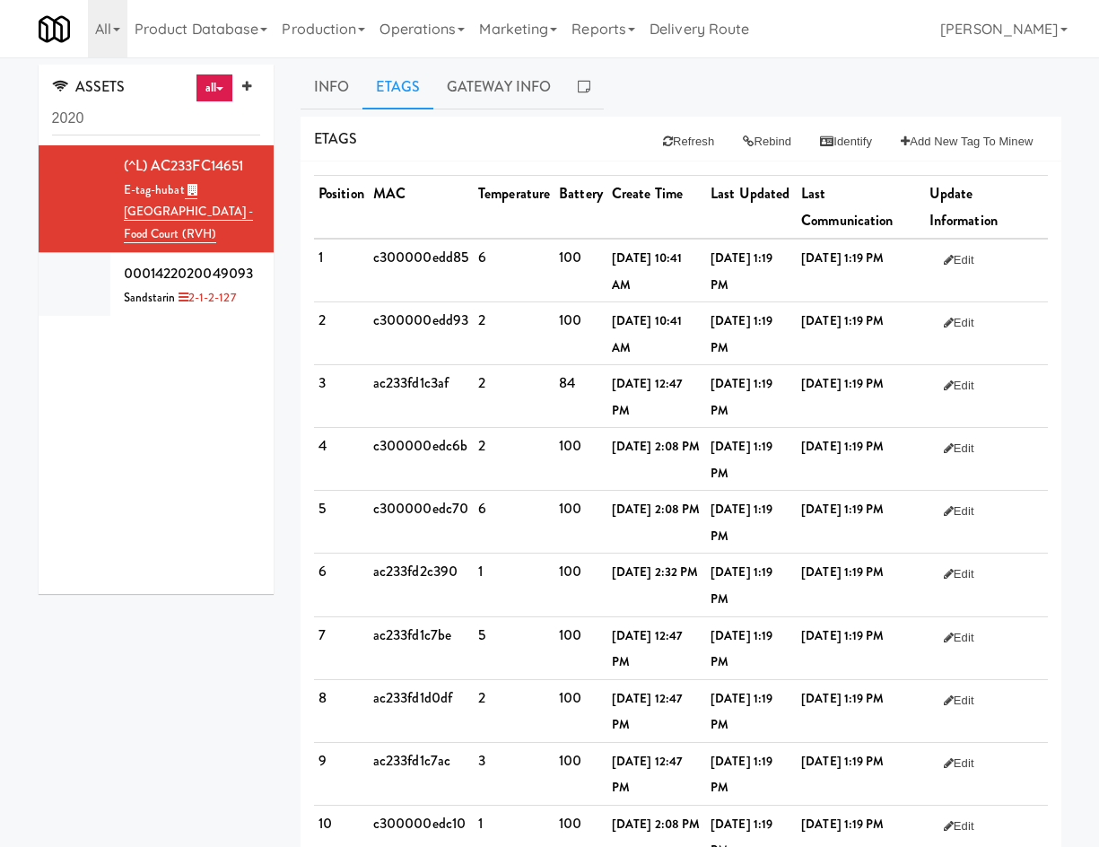
click at [412, 270] on td "c300000edd85" at bounding box center [421, 271] width 105 height 64
click at [441, 276] on td "c300000edd85" at bounding box center [421, 271] width 105 height 64
click at [440, 267] on td "c300000edd85" at bounding box center [421, 271] width 105 height 64
click at [394, 313] on td "c300000edd93" at bounding box center [421, 333] width 105 height 63
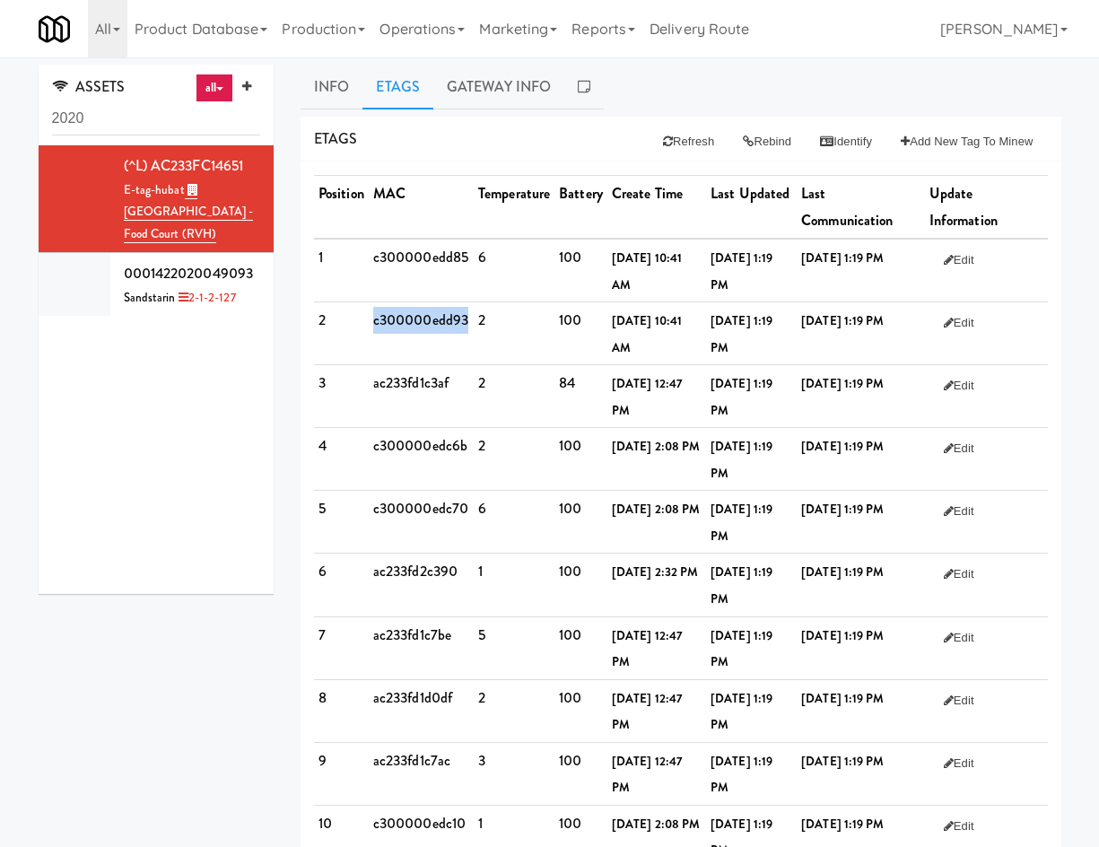
click at [394, 313] on td "c300000edd93" at bounding box center [421, 333] width 105 height 63
click at [426, 396] on td "ac233fd1c3af" at bounding box center [421, 396] width 105 height 63
click at [426, 394] on td "ac233fd1c3af" at bounding box center [421, 396] width 105 height 63
click at [433, 446] on td "c300000edc6b" at bounding box center [421, 459] width 105 height 63
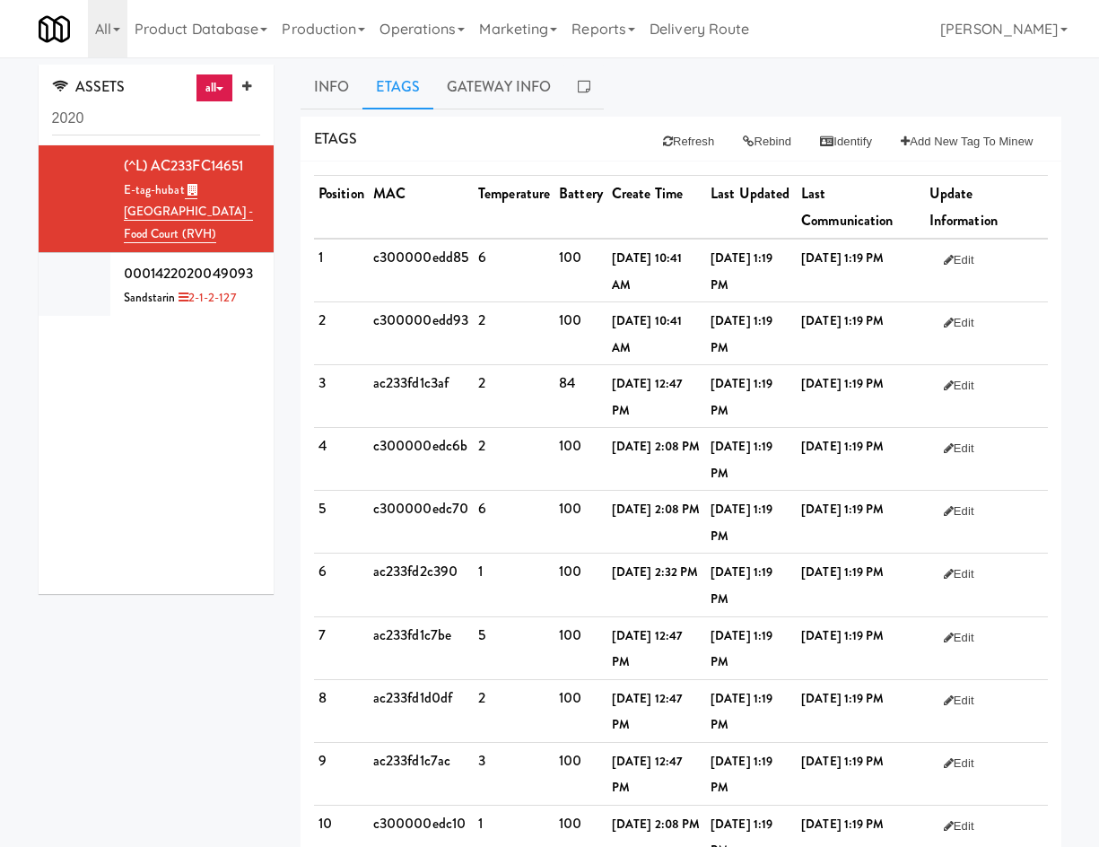
click at [431, 512] on td "c300000edc70" at bounding box center [421, 522] width 105 height 63
click at [417, 576] on td "ac233fd2c390" at bounding box center [421, 585] width 105 height 63
click at [416, 626] on td "ac233fd1c7be" at bounding box center [421, 648] width 105 height 63
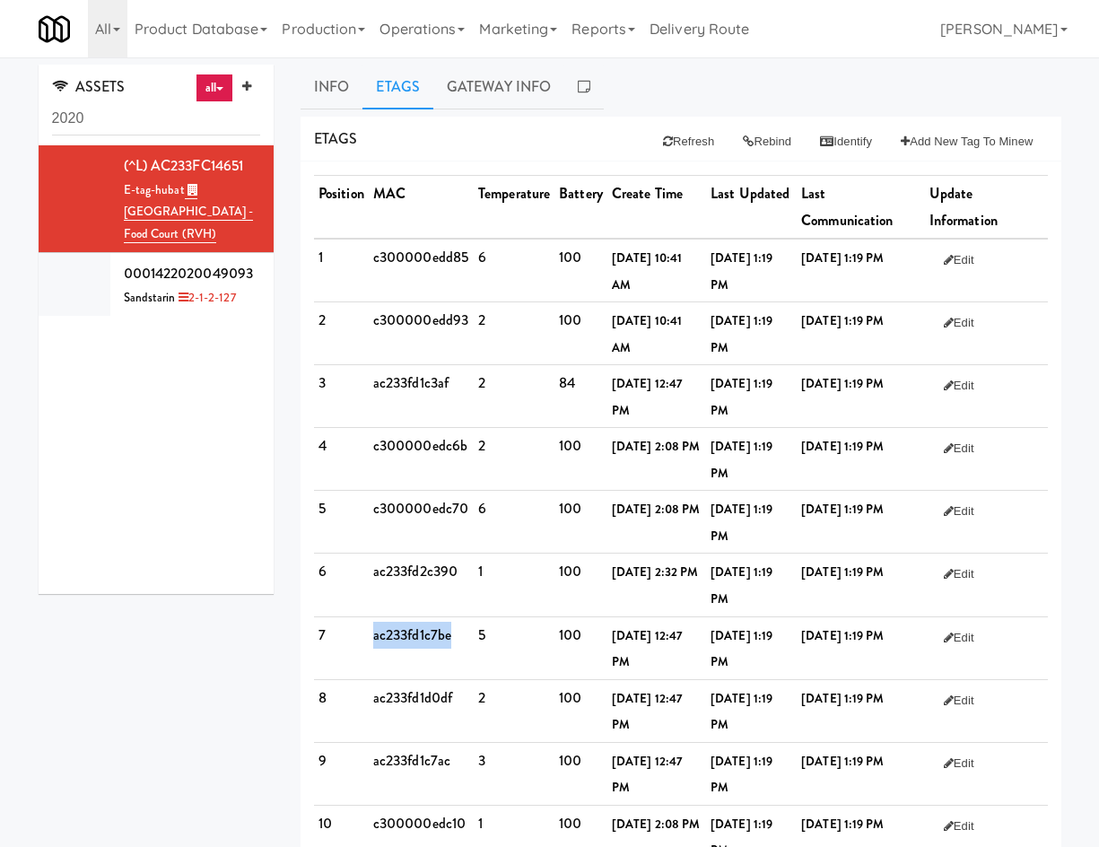
click at [416, 626] on td "ac233fd1c7be" at bounding box center [421, 648] width 105 height 63
click at [252, 420] on div "(^L) AC233FC14651 E-tag-hub at [GEOGRAPHIC_DATA] - Food Court (RVH) 00014220200…" at bounding box center [157, 369] width 236 height 449
click at [408, 690] on td "ac233fd1d0df" at bounding box center [421, 710] width 105 height 63
click at [425, 760] on td "ac233fd1c7ac" at bounding box center [421, 773] width 105 height 63
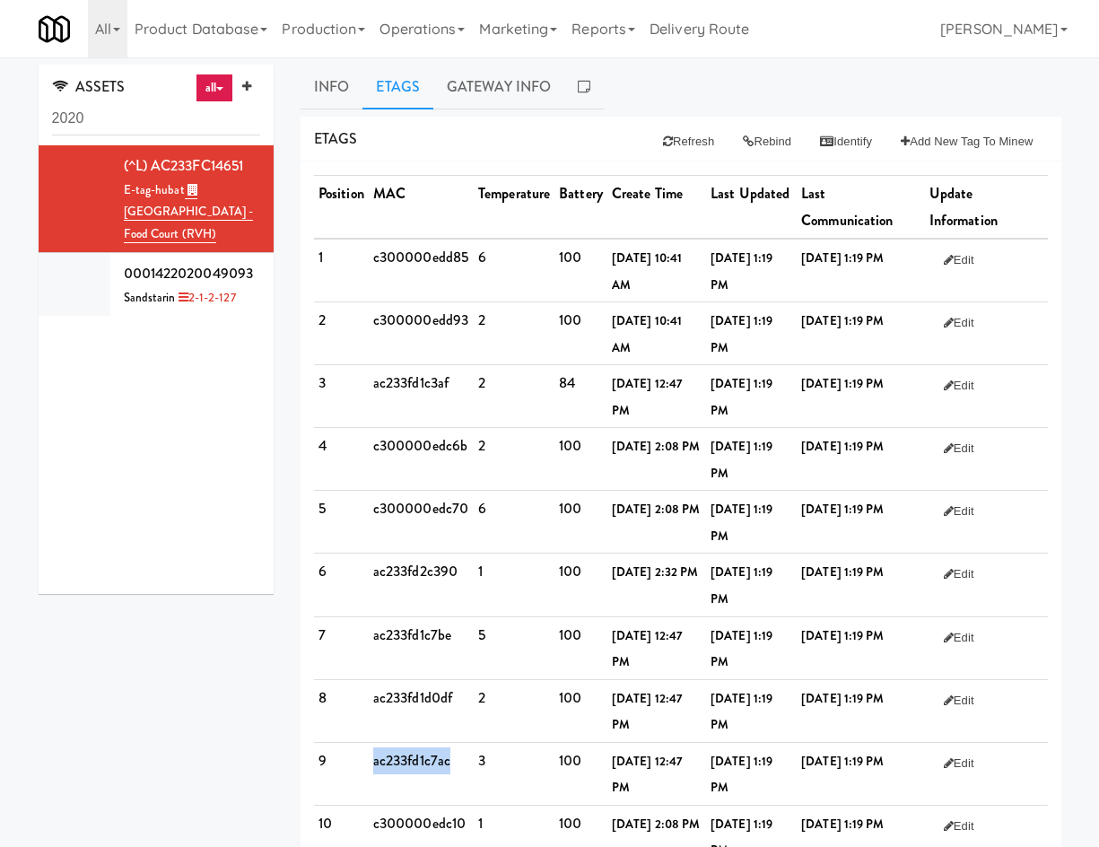
click at [425, 760] on td "ac233fd1c7ac" at bounding box center [421, 773] width 105 height 63
click at [435, 270] on td "c300000edd85" at bounding box center [421, 271] width 105 height 64
click at [432, 259] on td "c300000edd85" at bounding box center [421, 271] width 105 height 64
click at [419, 313] on td "c300000edd93" at bounding box center [421, 333] width 105 height 63
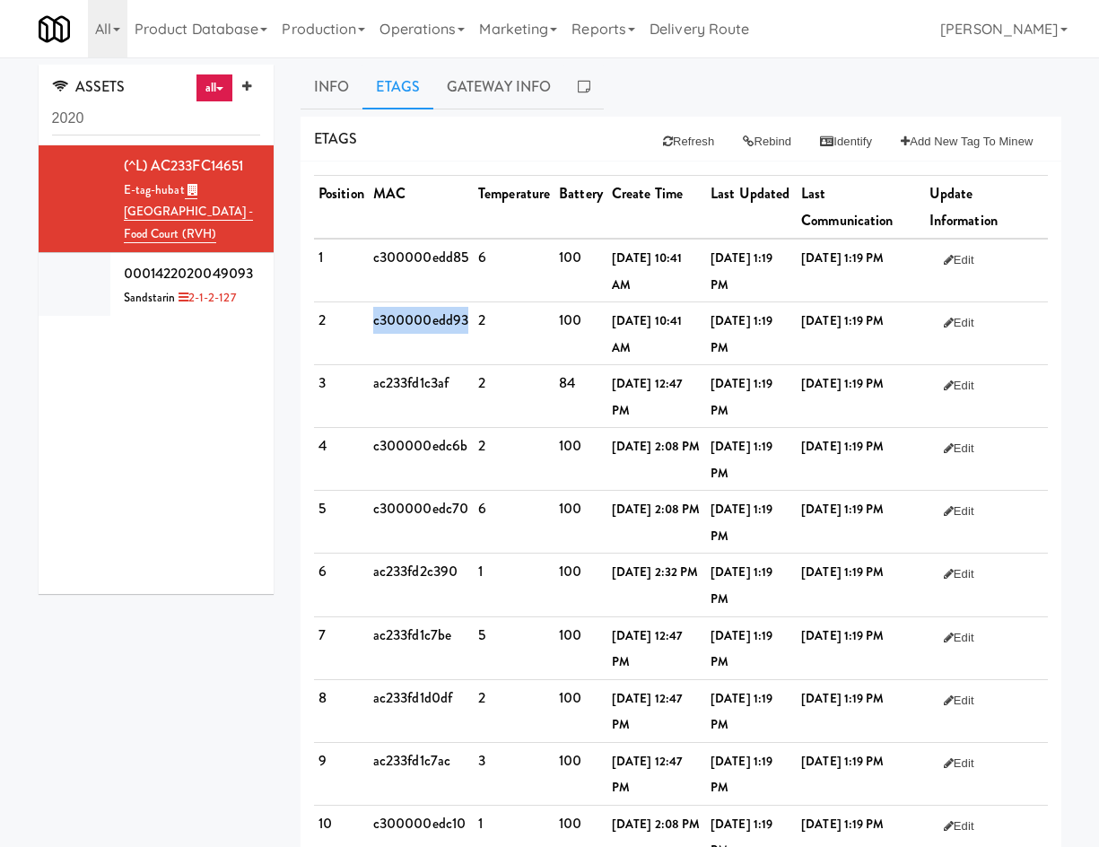
click at [419, 313] on td "c300000edd93" at bounding box center [421, 333] width 105 height 63
click at [407, 390] on td "ac233fd1c3af" at bounding box center [421, 396] width 105 height 63
click at [751, 139] on button "Rebind" at bounding box center [767, 142] width 77 height 32
drag, startPoint x: 693, startPoint y: 145, endPoint x: 680, endPoint y: 157, distance: 17.1
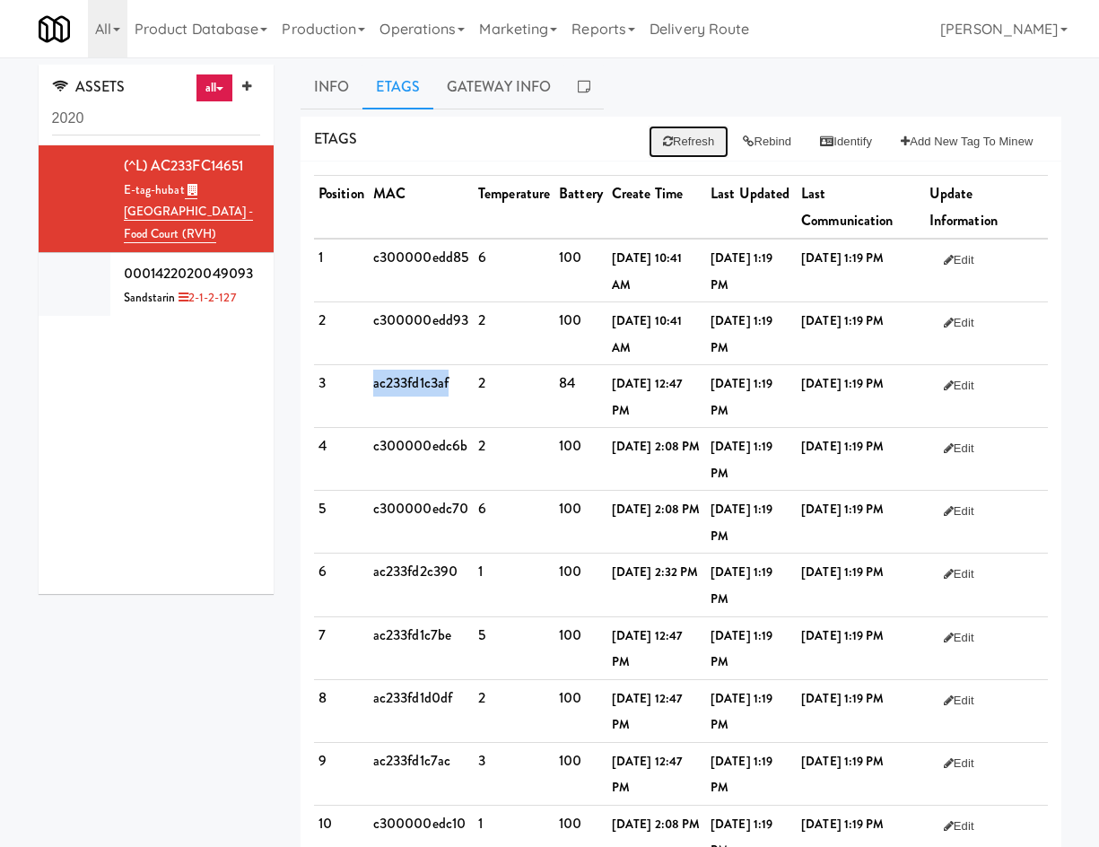
click at [693, 145] on button "Refresh" at bounding box center [689, 142] width 80 height 32
click at [410, 387] on td "ac233fd1c3af" at bounding box center [421, 396] width 105 height 63
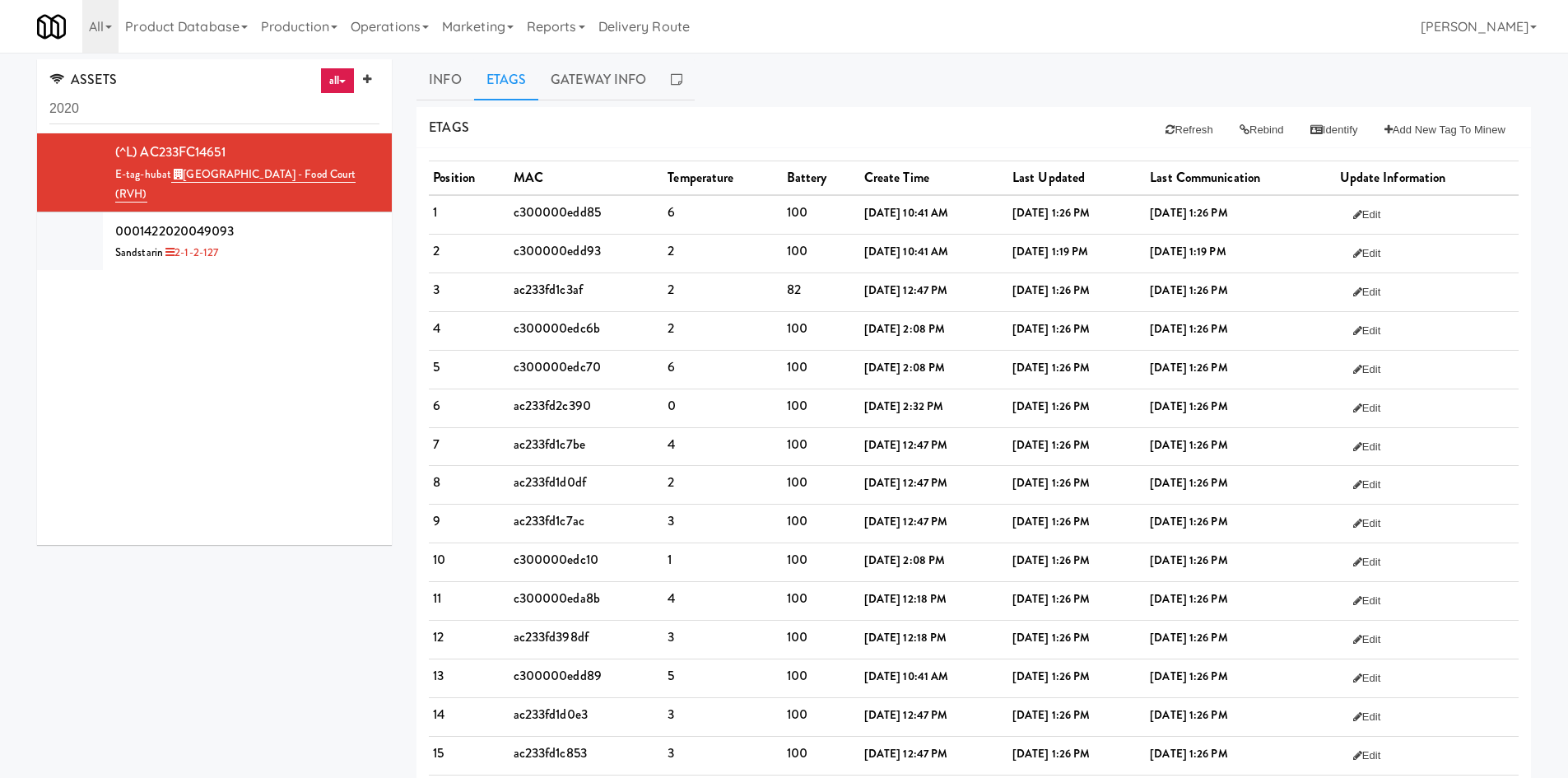
click at [567, 383] on td "c300000edc70" at bounding box center [587, 369] width 155 height 39
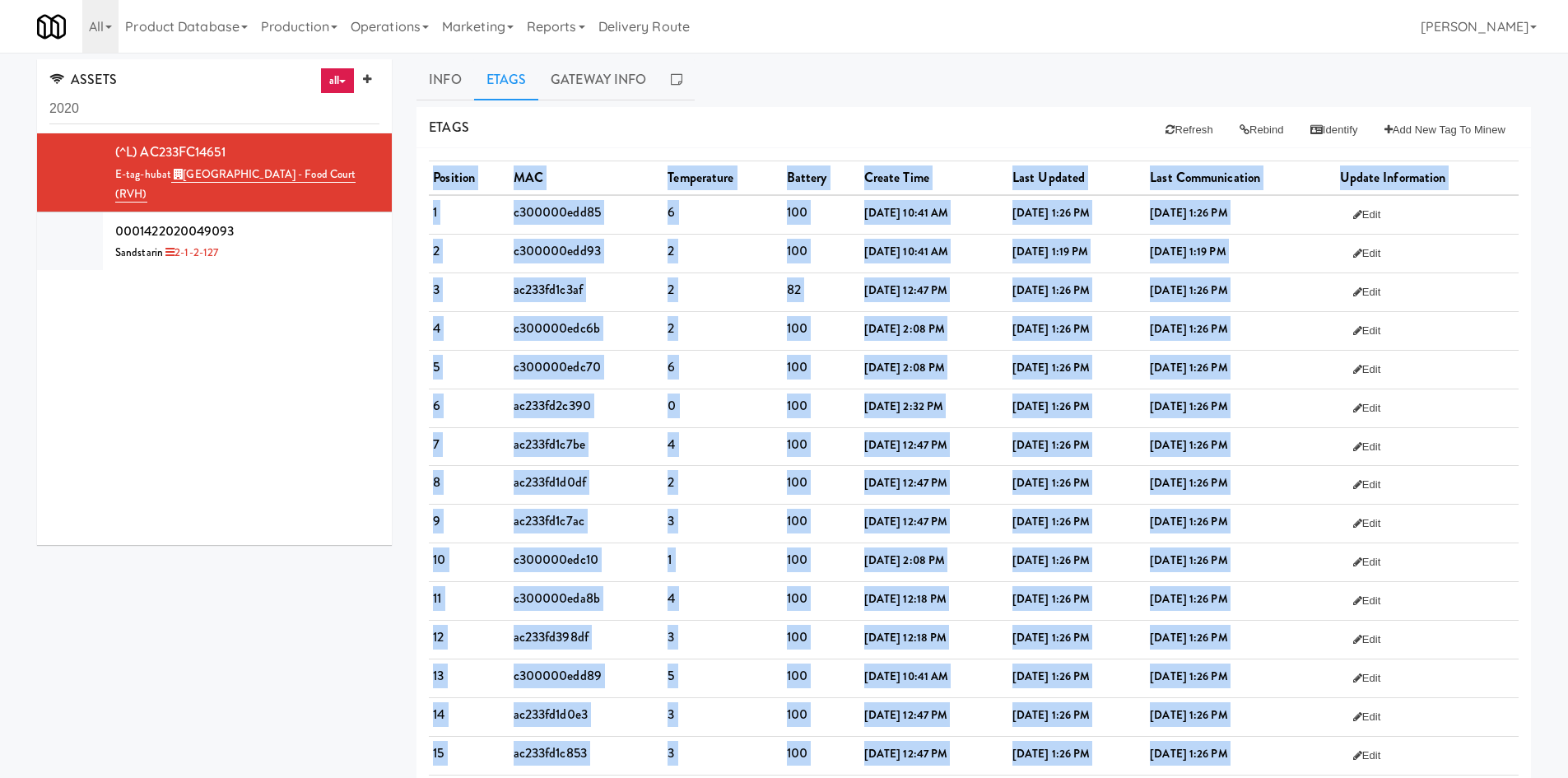
scroll to position [505, 0]
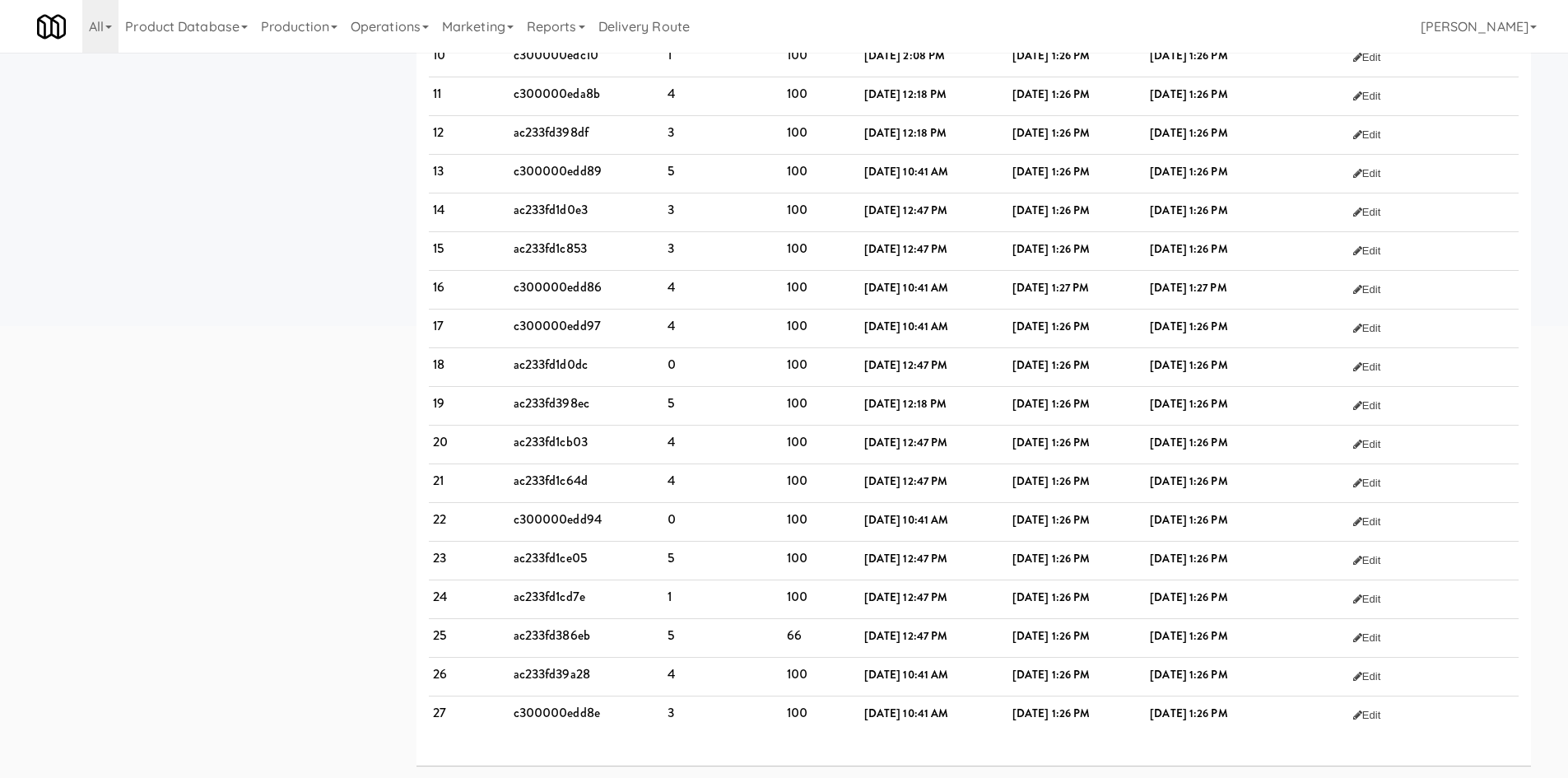
drag, startPoint x: 429, startPoint y: 175, endPoint x: 1480, endPoint y: 817, distance: 1231.6
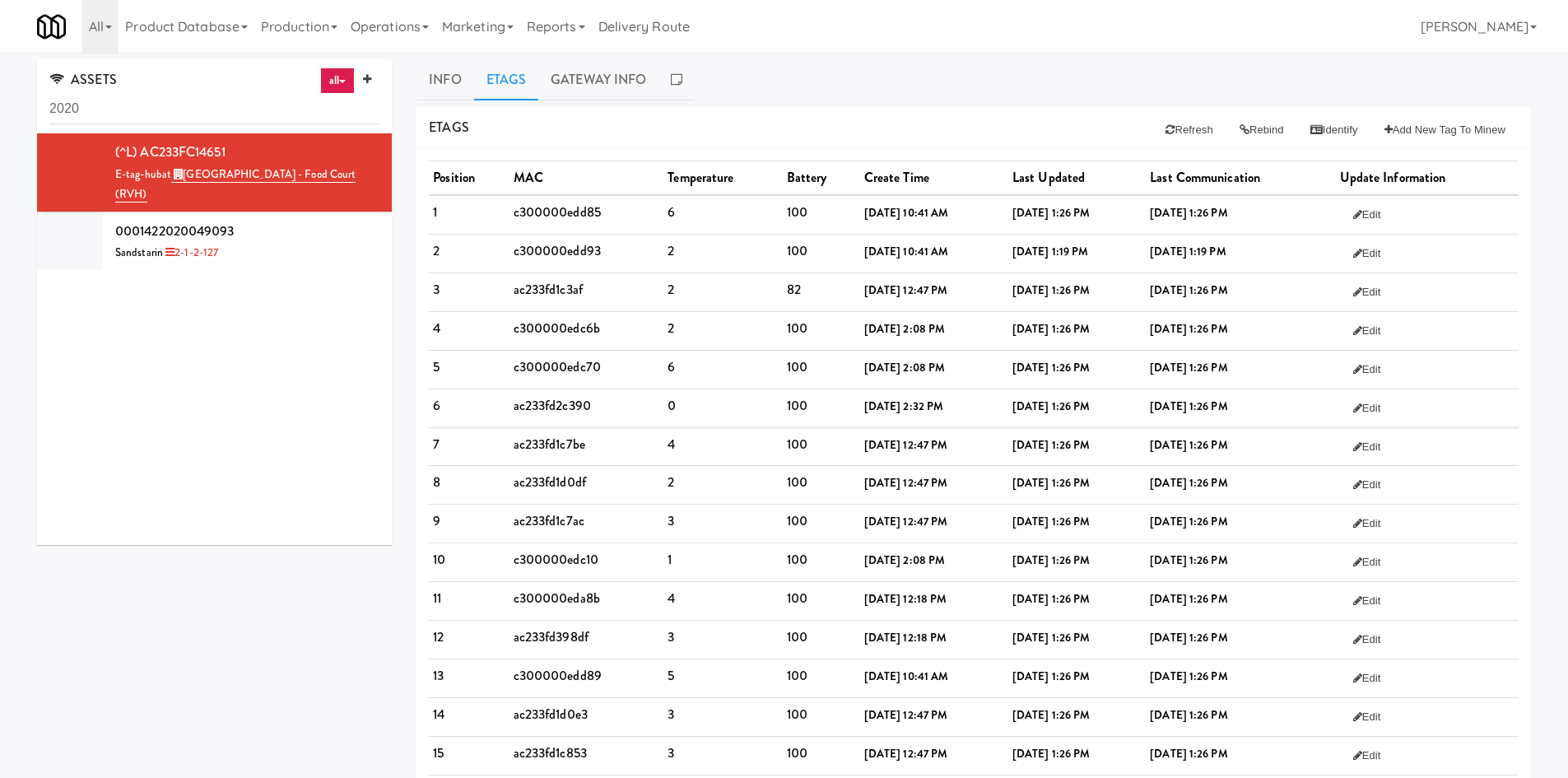
click at [651, 121] on div "Etags Refresh Rebind Identify Add New Tag to Minew" at bounding box center [973, 128] width 1114 height 42
click at [579, 78] on link "Gateway Info" at bounding box center [598, 80] width 120 height 41
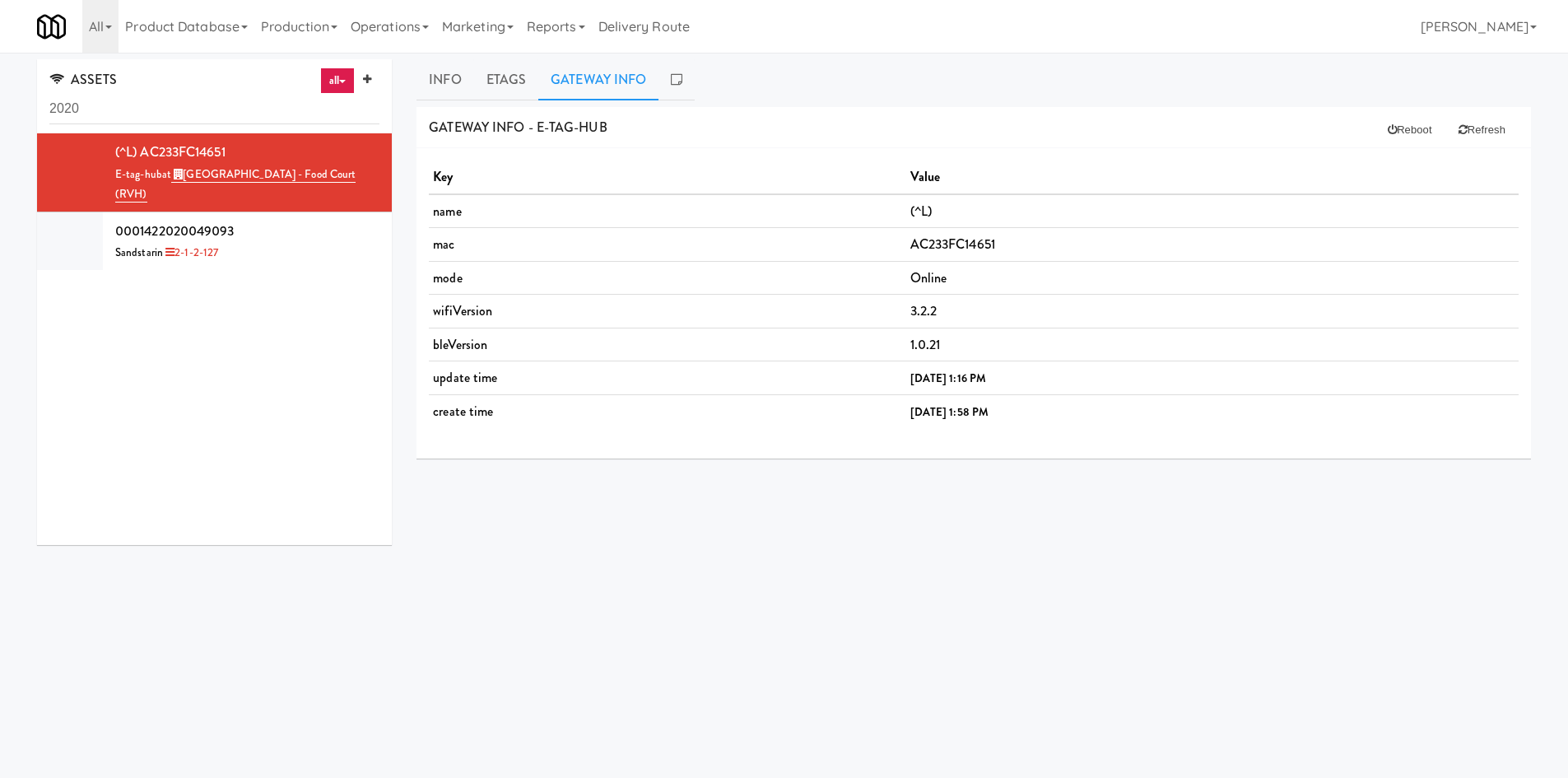
click at [906, 250] on td "AC233FC14651" at bounding box center [1212, 245] width 613 height 34
click at [1397, 122] on button "Reboot" at bounding box center [1409, 130] width 71 height 29
click at [1491, 134] on button "Refresh" at bounding box center [1482, 130] width 73 height 29
click at [906, 217] on td "(^L)" at bounding box center [1212, 211] width 613 height 34
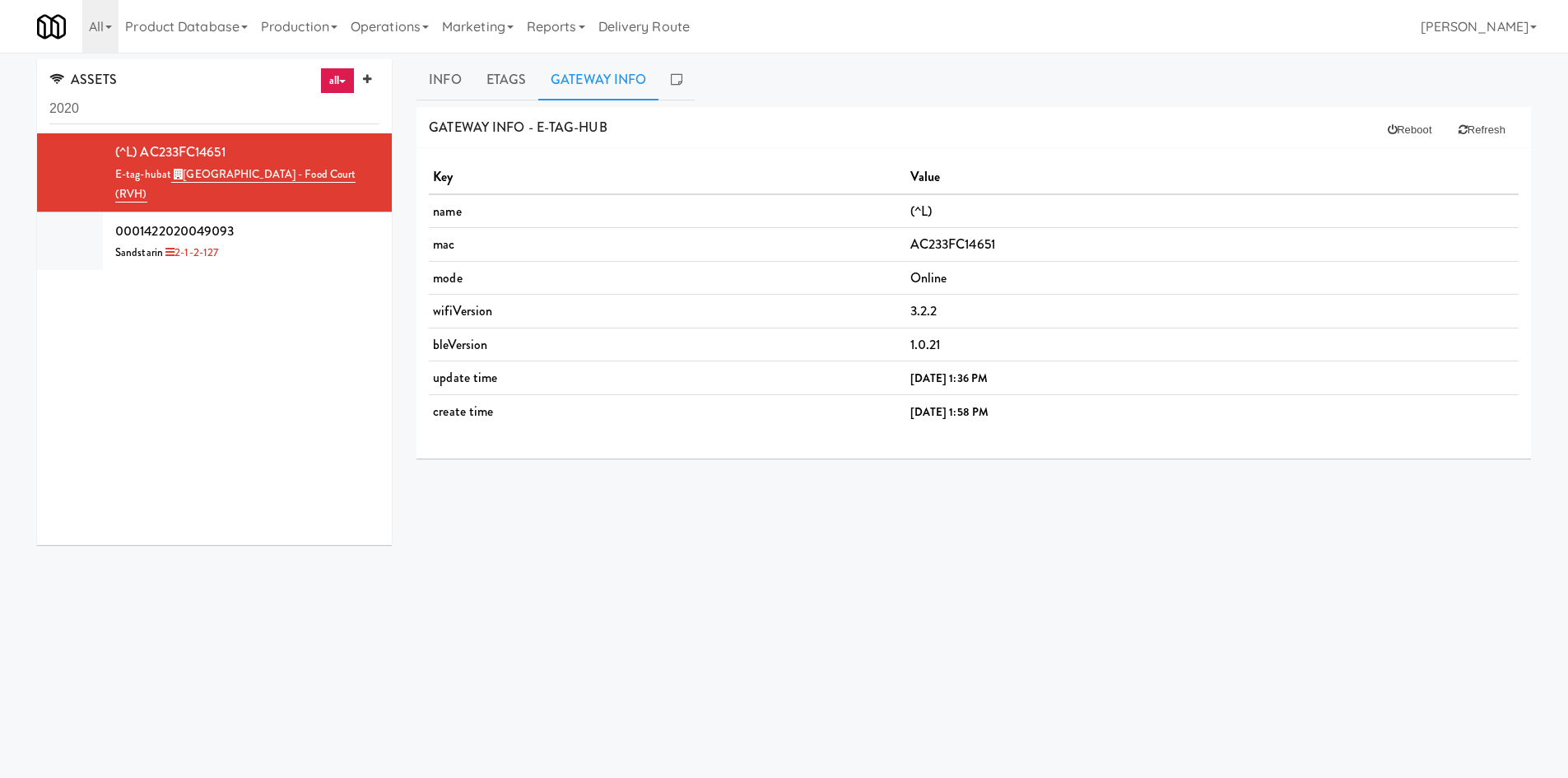
click at [906, 237] on td "AC233FC14651" at bounding box center [1212, 245] width 613 height 34
click at [503, 88] on link "Etags" at bounding box center [506, 80] width 65 height 41
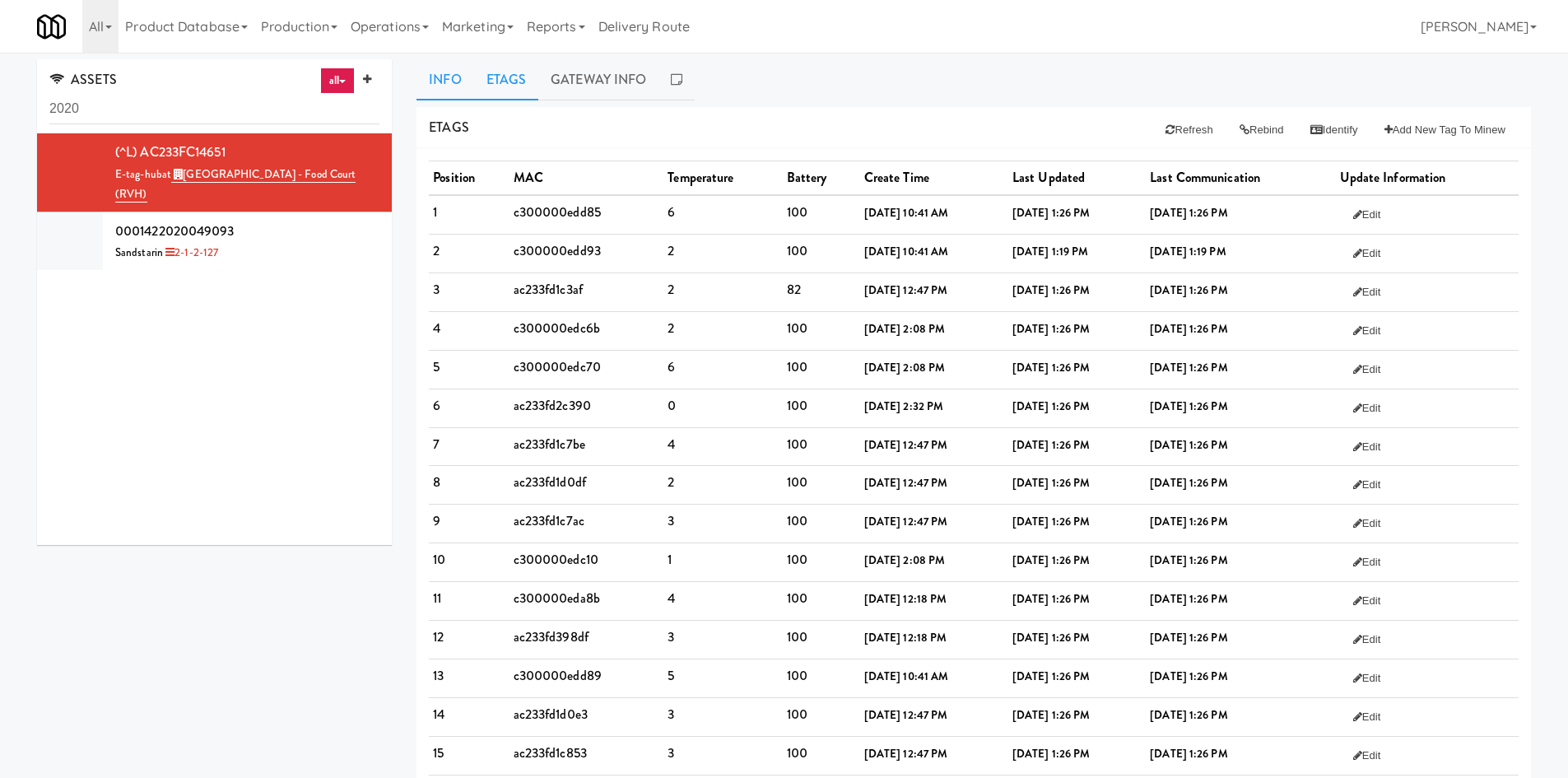
click at [453, 85] on link "Info" at bounding box center [445, 80] width 57 height 41
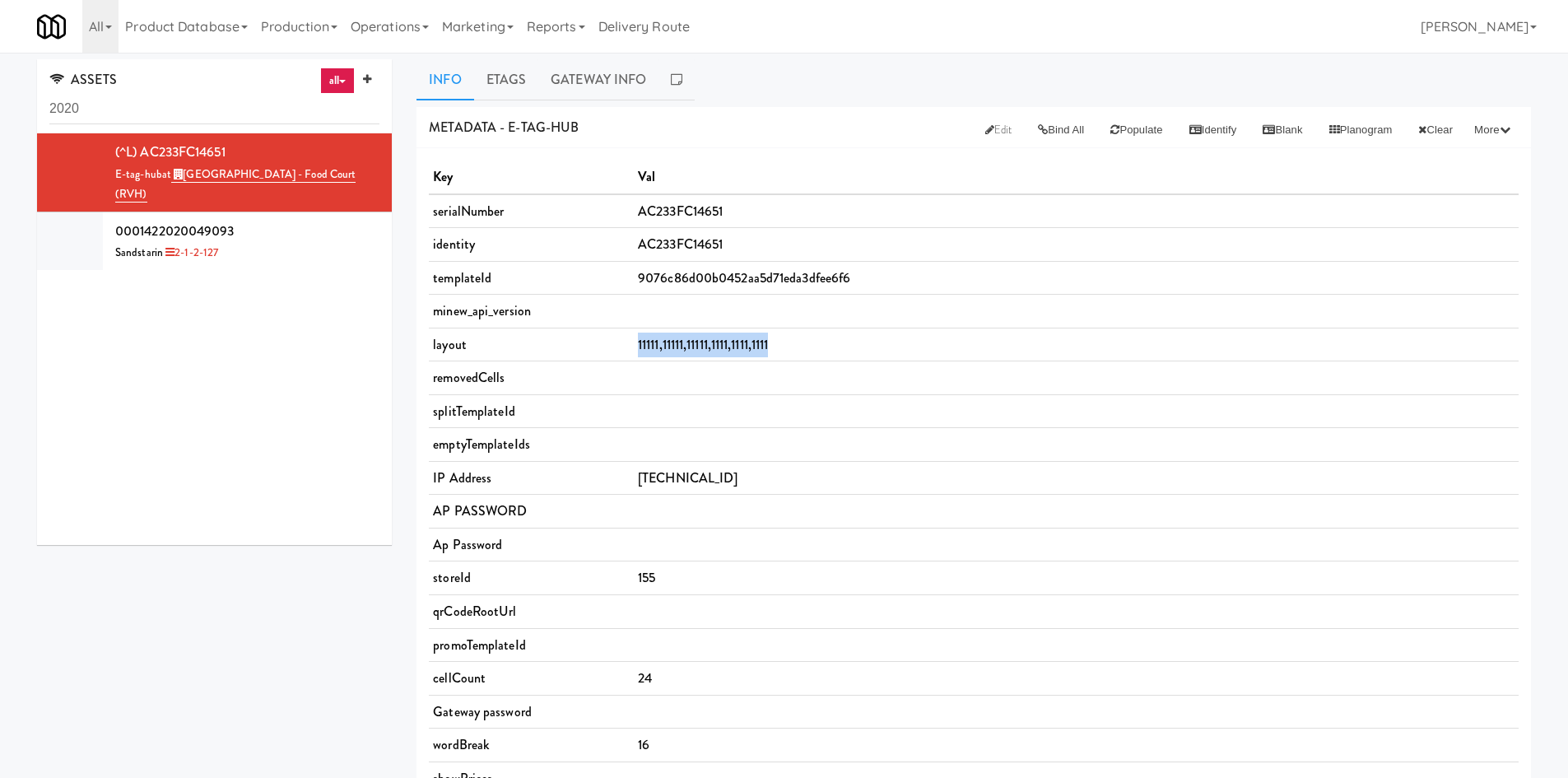
drag, startPoint x: 624, startPoint y: 350, endPoint x: 895, endPoint y: 341, distance: 271.1
click at [895, 341] on tr "layout 11111,11111,11111,1111,1111,1111" at bounding box center [974, 344] width 1089 height 34
click at [326, 180] on link "[GEOGRAPHIC_DATA] - Food Court (RVH)" at bounding box center [236, 184] width 240 height 37
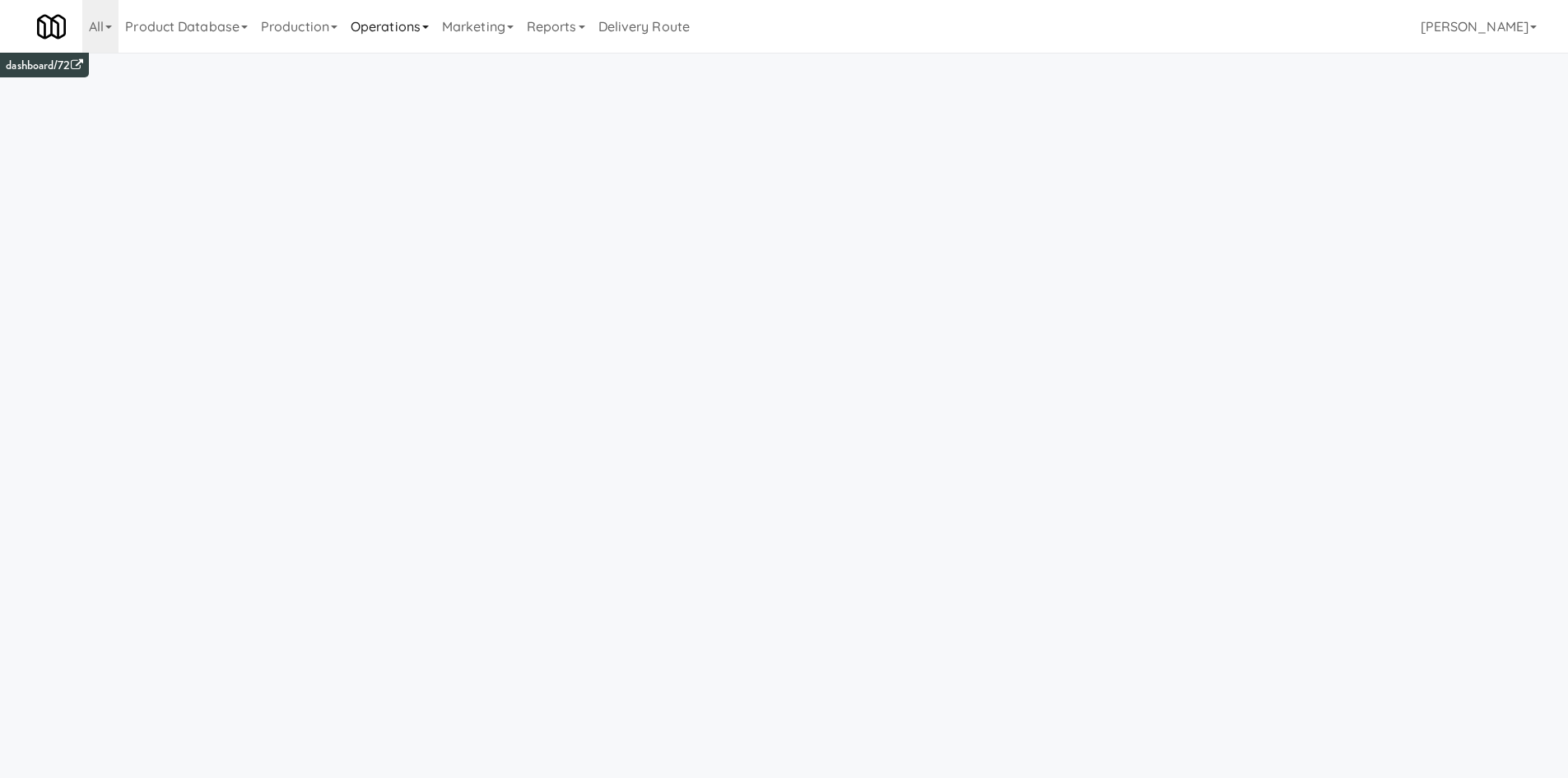
drag, startPoint x: 368, startPoint y: 22, endPoint x: 381, endPoint y: 40, distance: 22.2
click at [370, 22] on link "Operations" at bounding box center [390, 26] width 92 height 52
click at [403, 75] on link "Sites" at bounding box center [410, 72] width 132 height 29
type input "rvh"
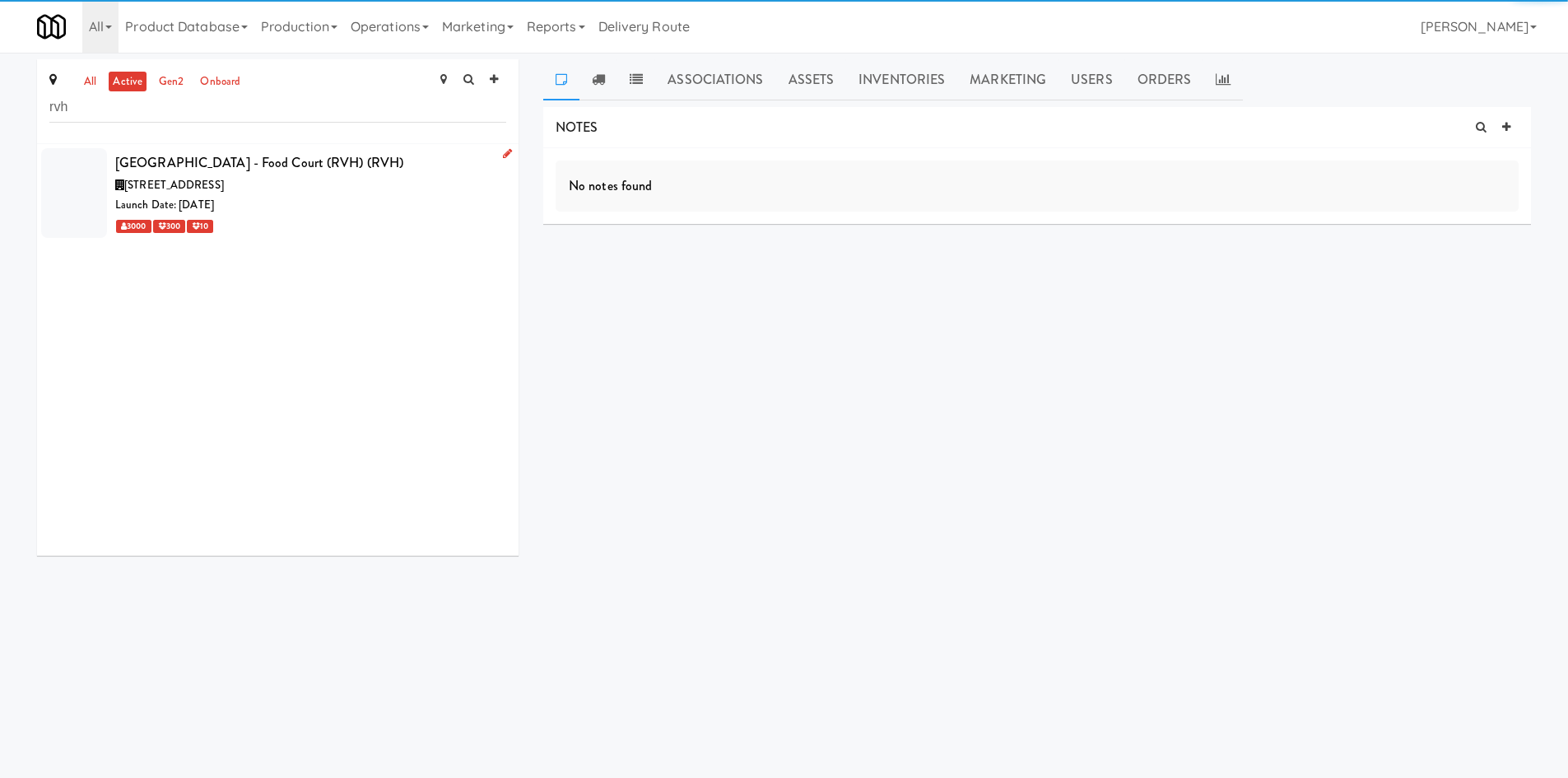
click at [355, 187] on div "[STREET_ADDRESS]" at bounding box center [311, 185] width 391 height 20
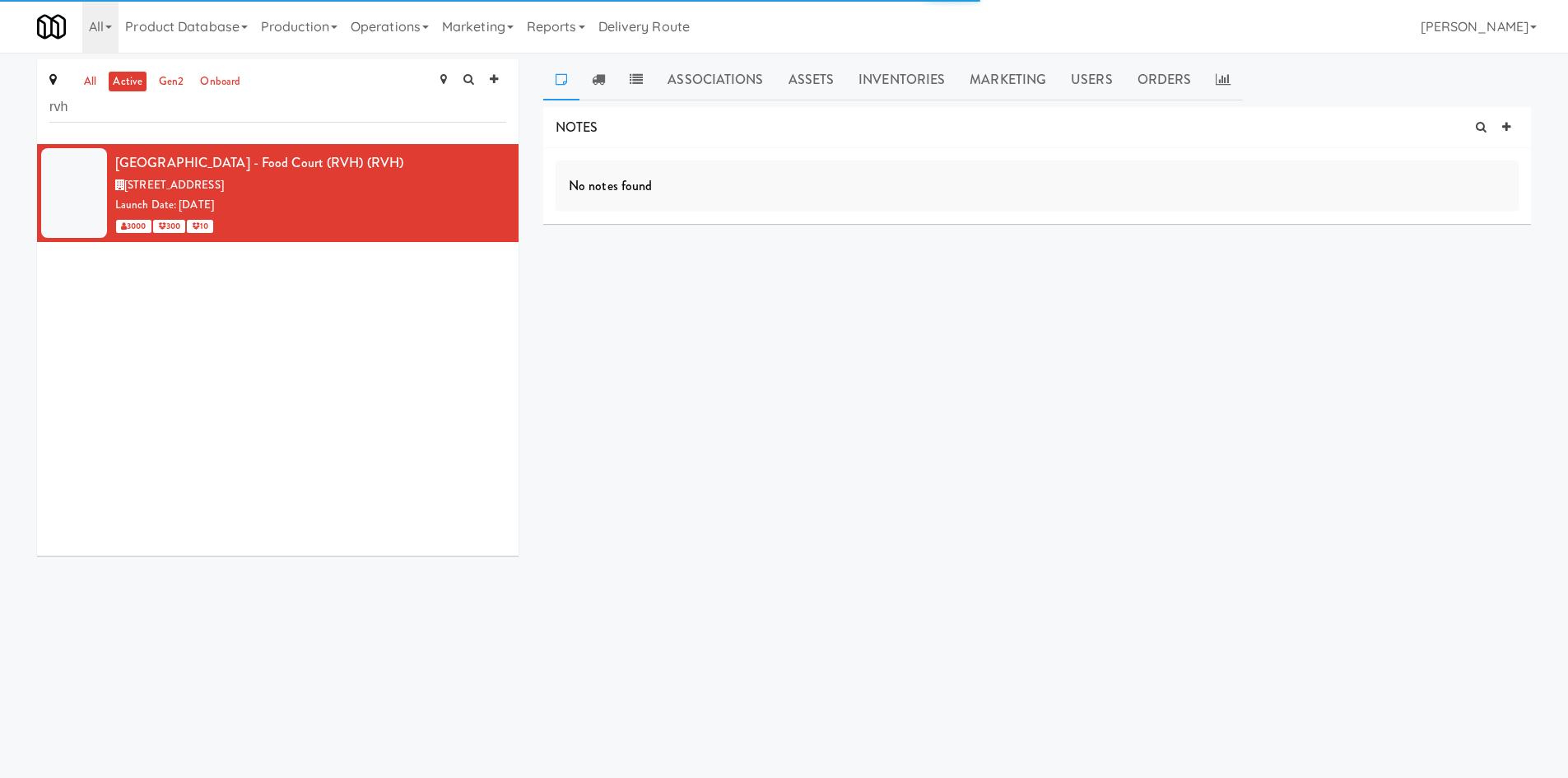
click at [919, 83] on link "Inventories" at bounding box center [901, 80] width 111 height 41
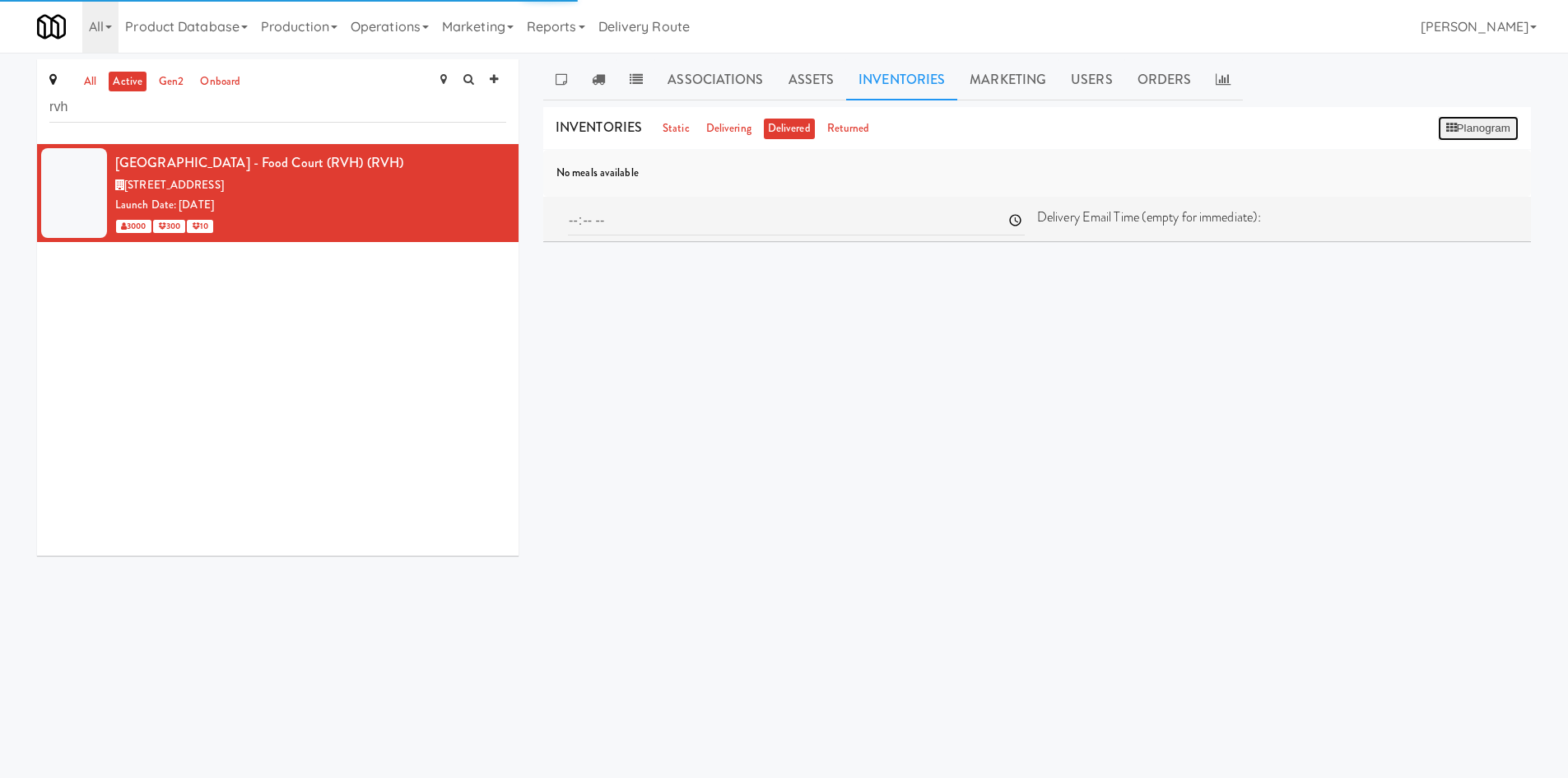
click at [1457, 126] on button "Planogram" at bounding box center [1478, 128] width 81 height 25
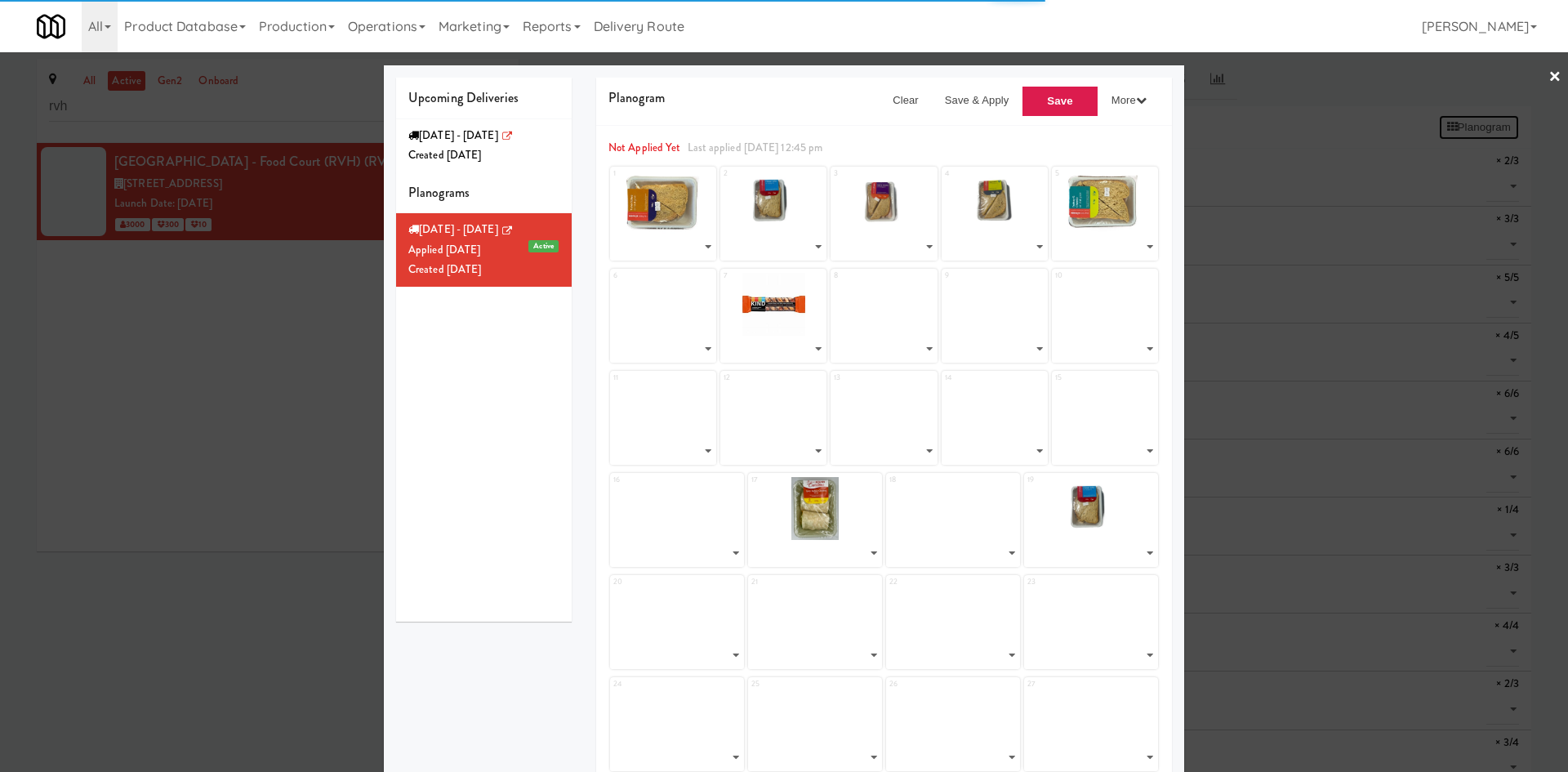
select select "number:264624"
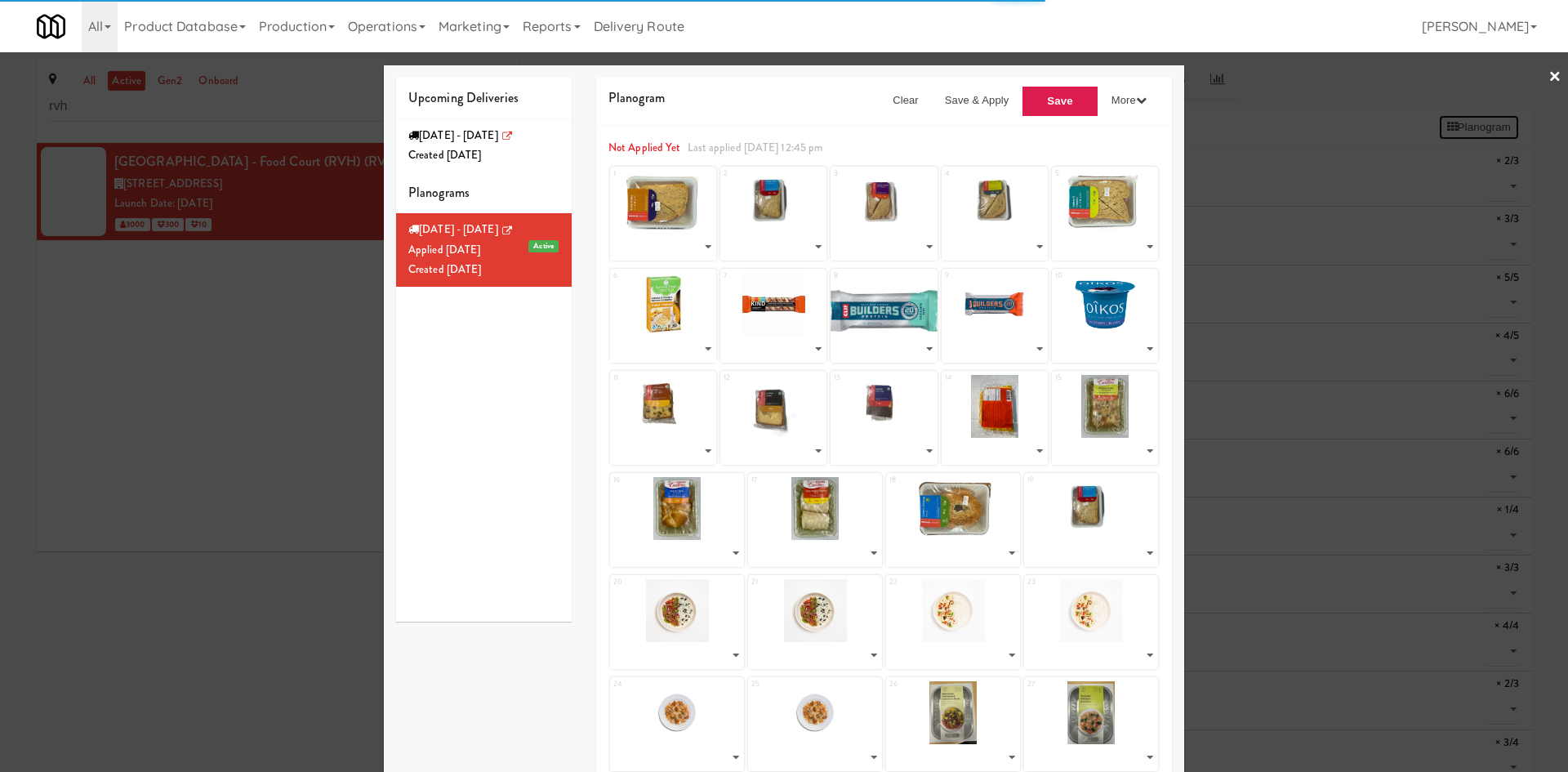
select select "number:264620"
select select "number:264420"
select select "number:264622"
select select "number:264476"
select select "number:264356"
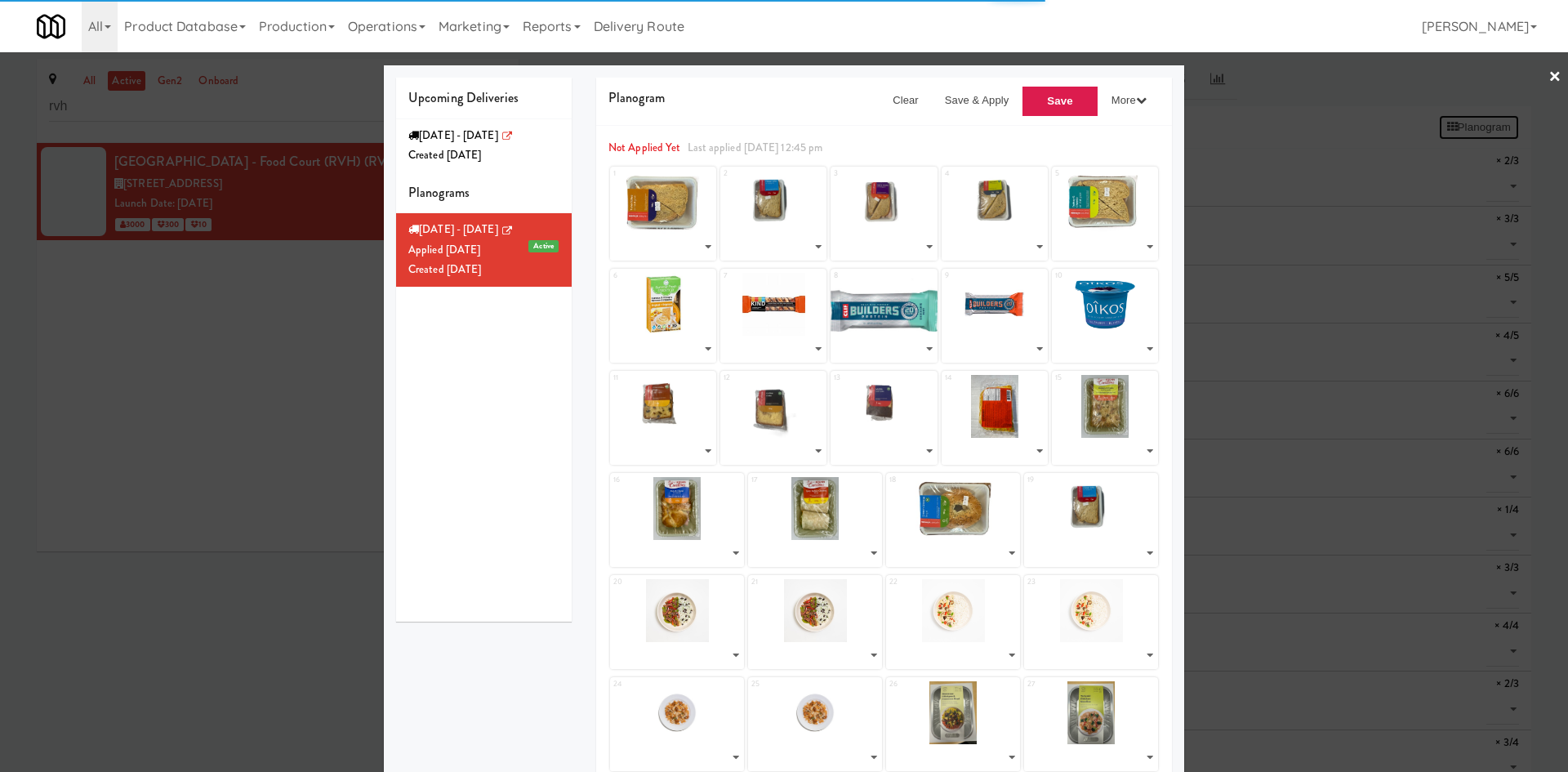
select select "number:264030"
select select "number:264069"
select select "number:264095"
select select "number:264609"
select select "number:264617"
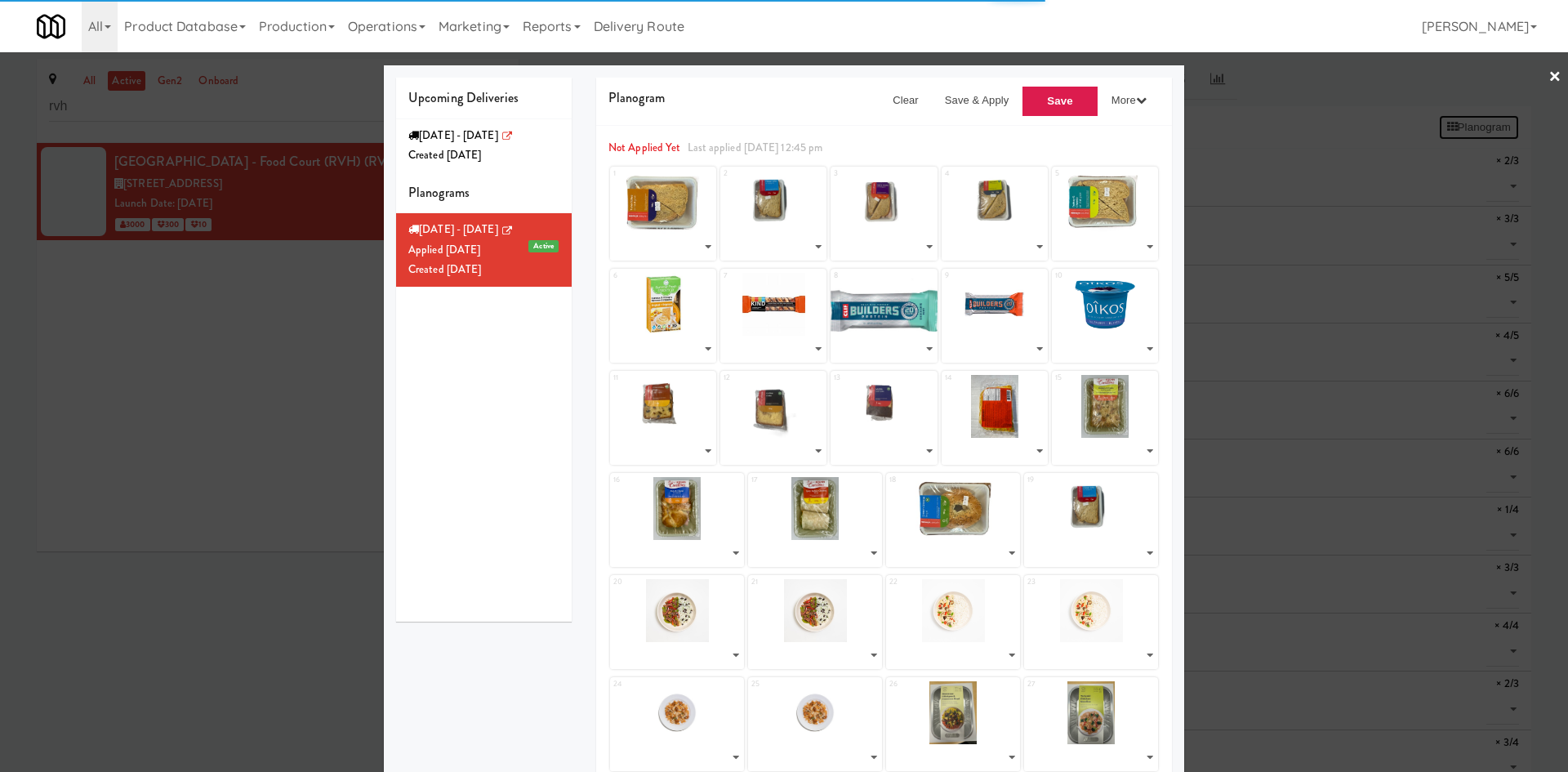
select select "number:264625"
select select "number:264619"
select select "number:264601"
select select "number:264563"
select select "number:264523"
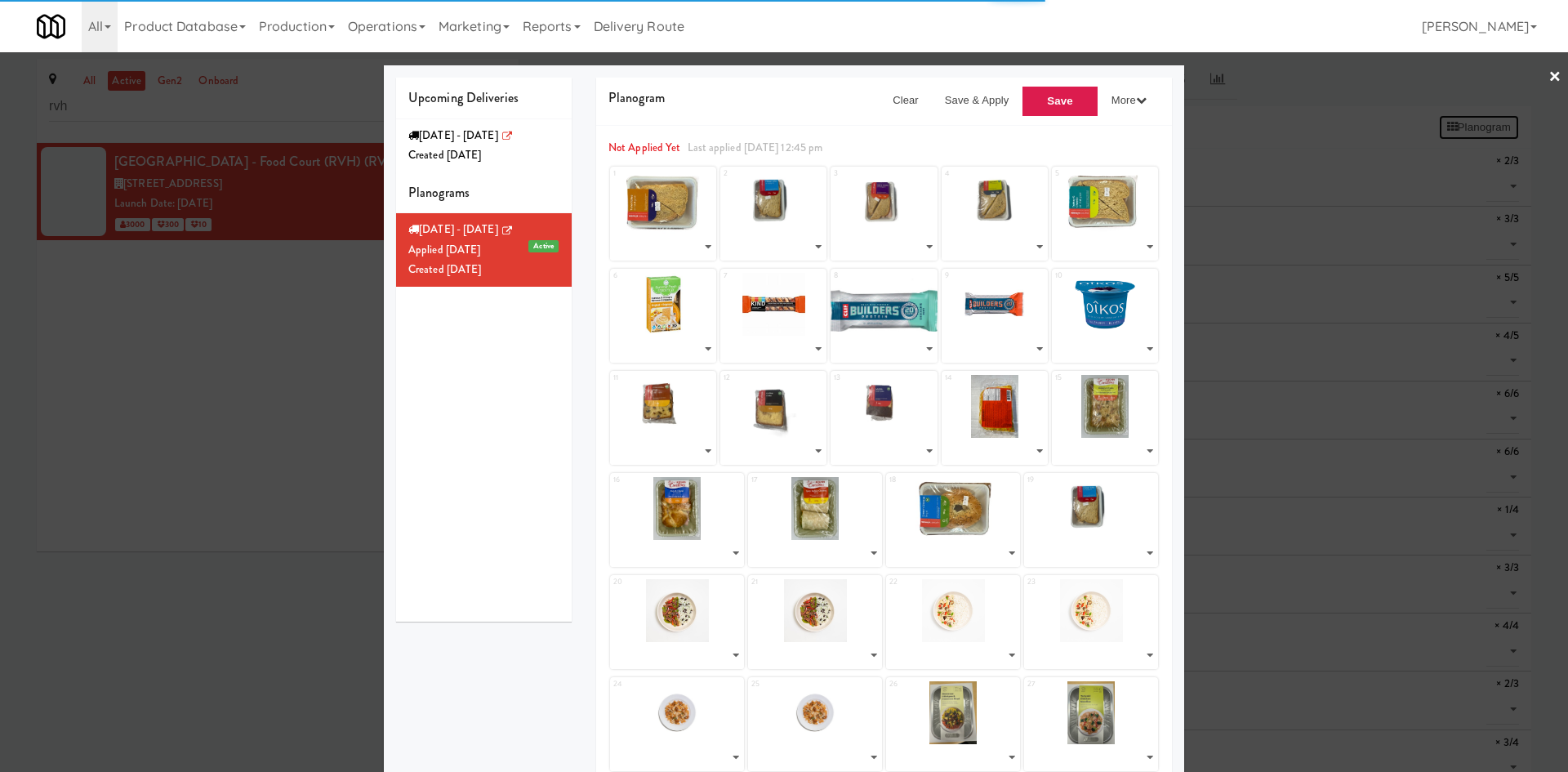
select select "number:264586"
select select "number:264623"
select select "number:264620"
select select "number:263033"
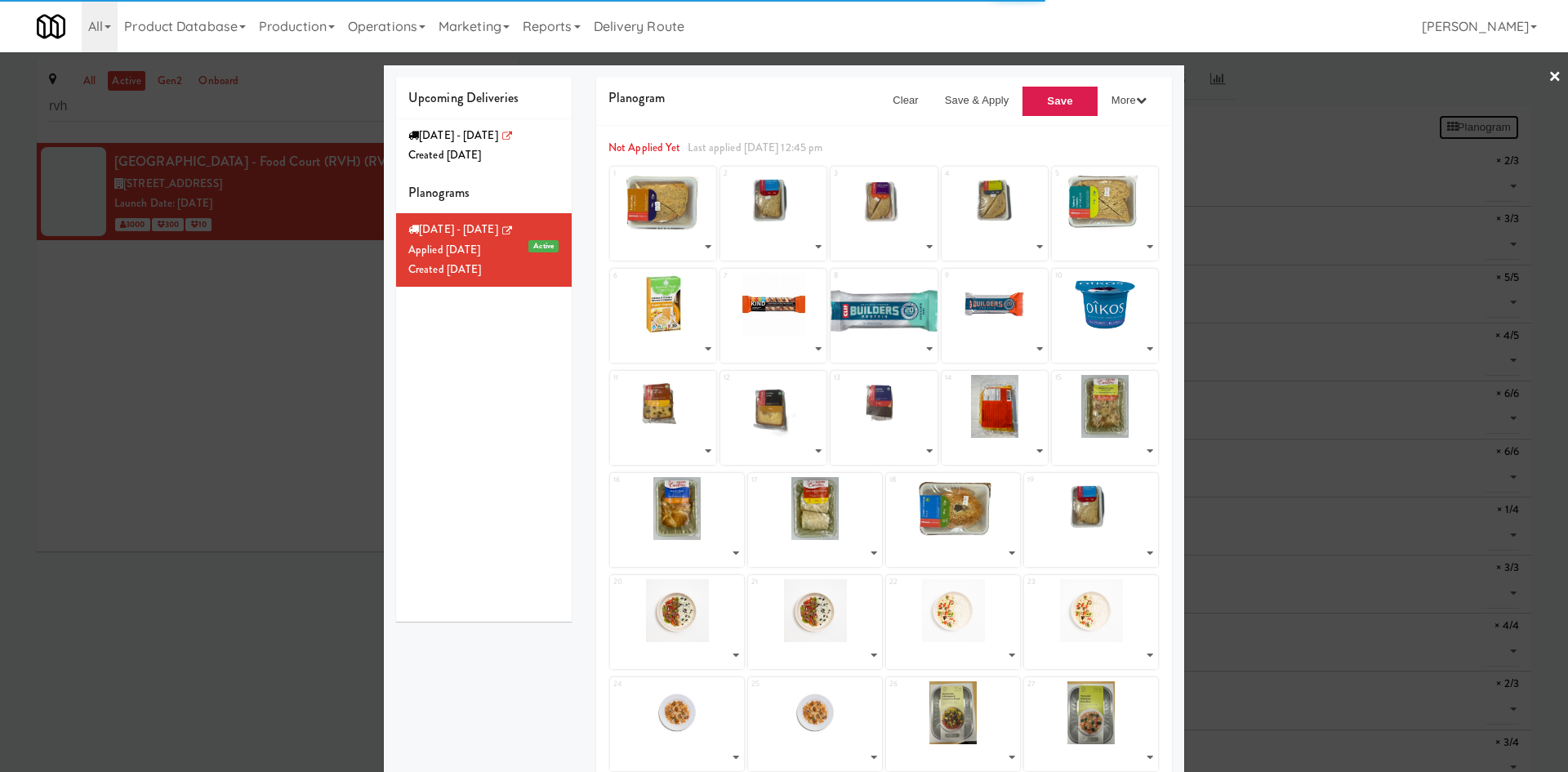
select select "number:262930"
select select "number:262986"
select select "number:262808"
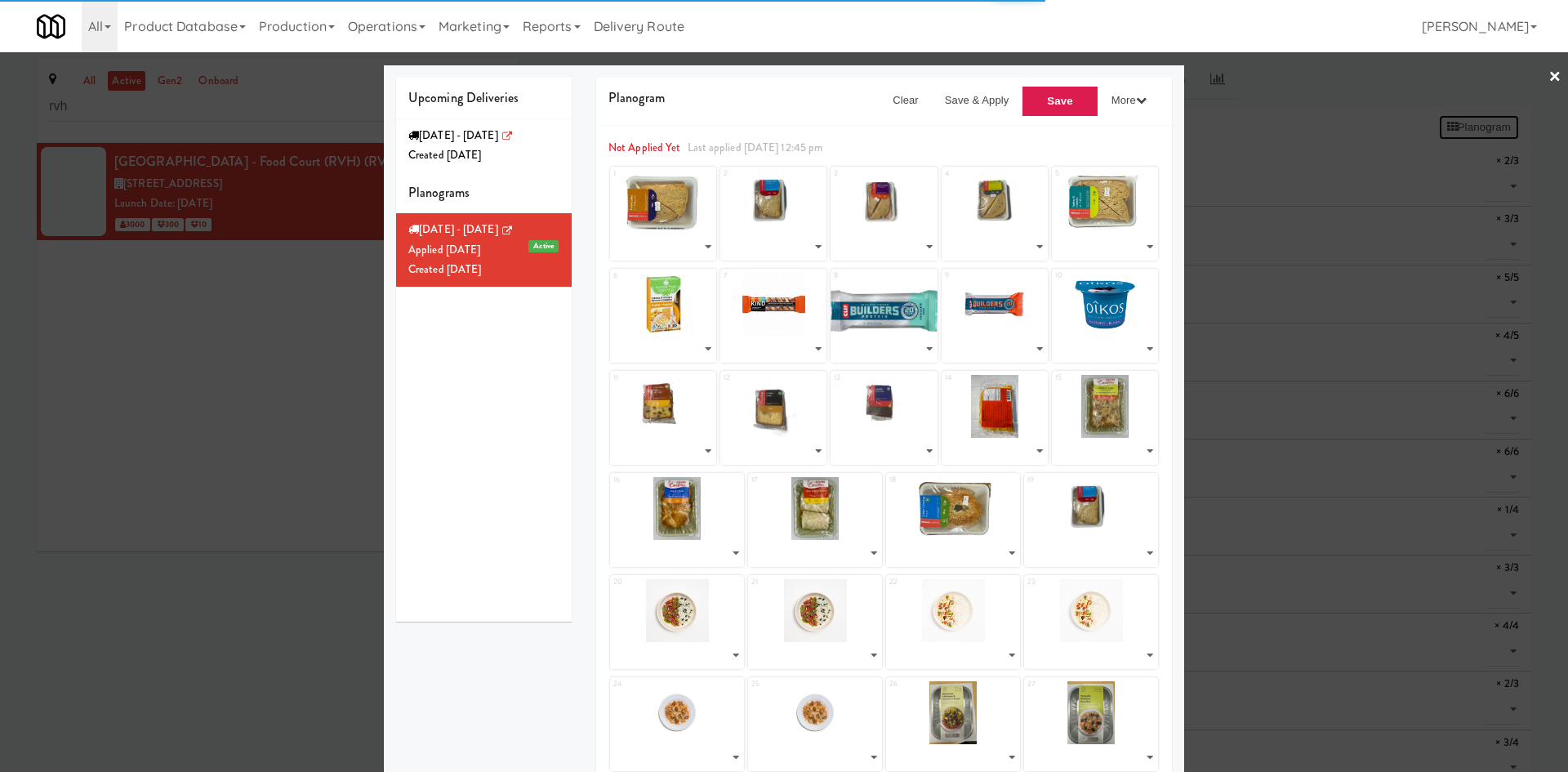
select select "number:262869"
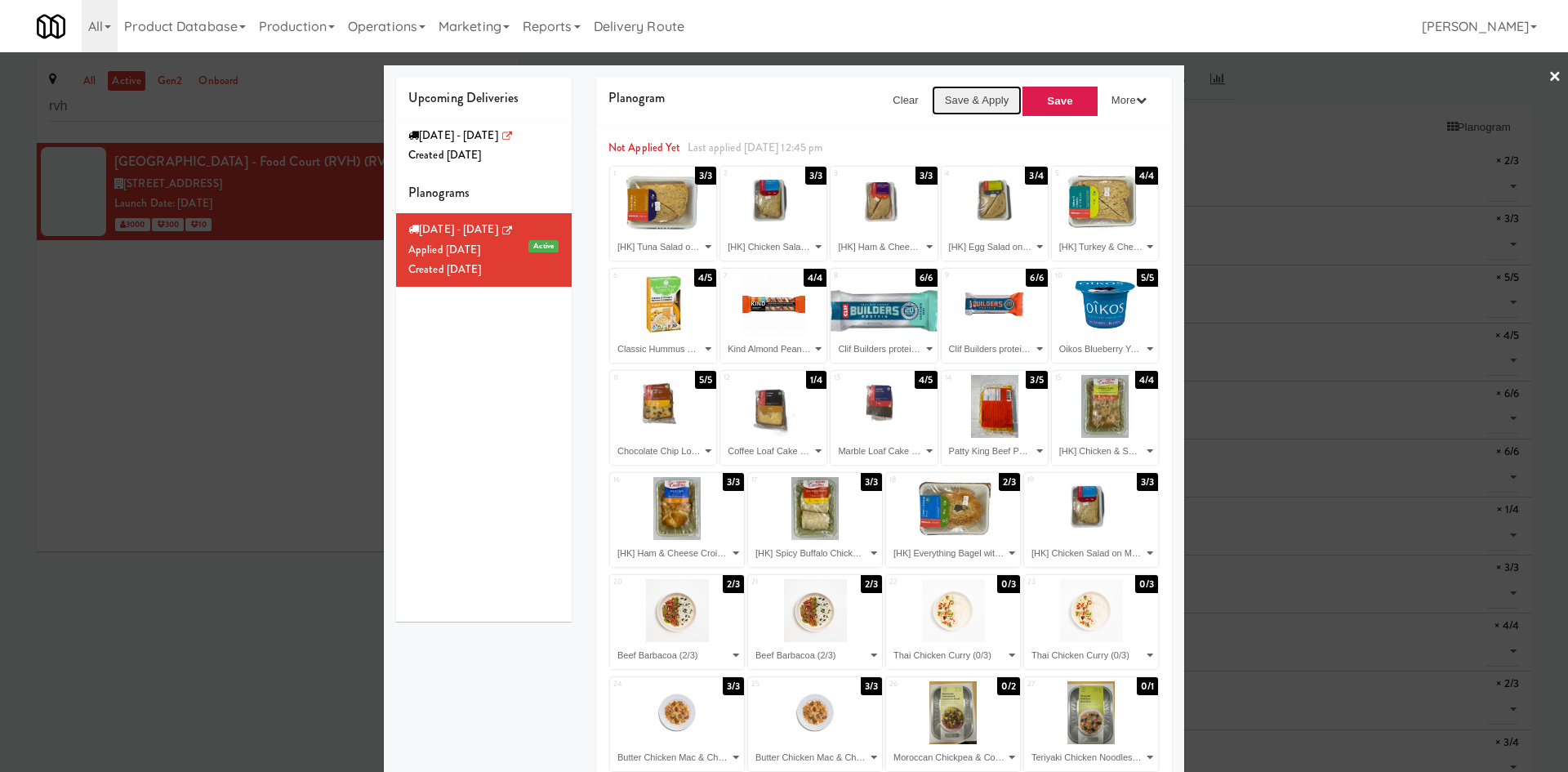
click at [982, 92] on button "Save & Apply" at bounding box center [977, 100] width 91 height 29
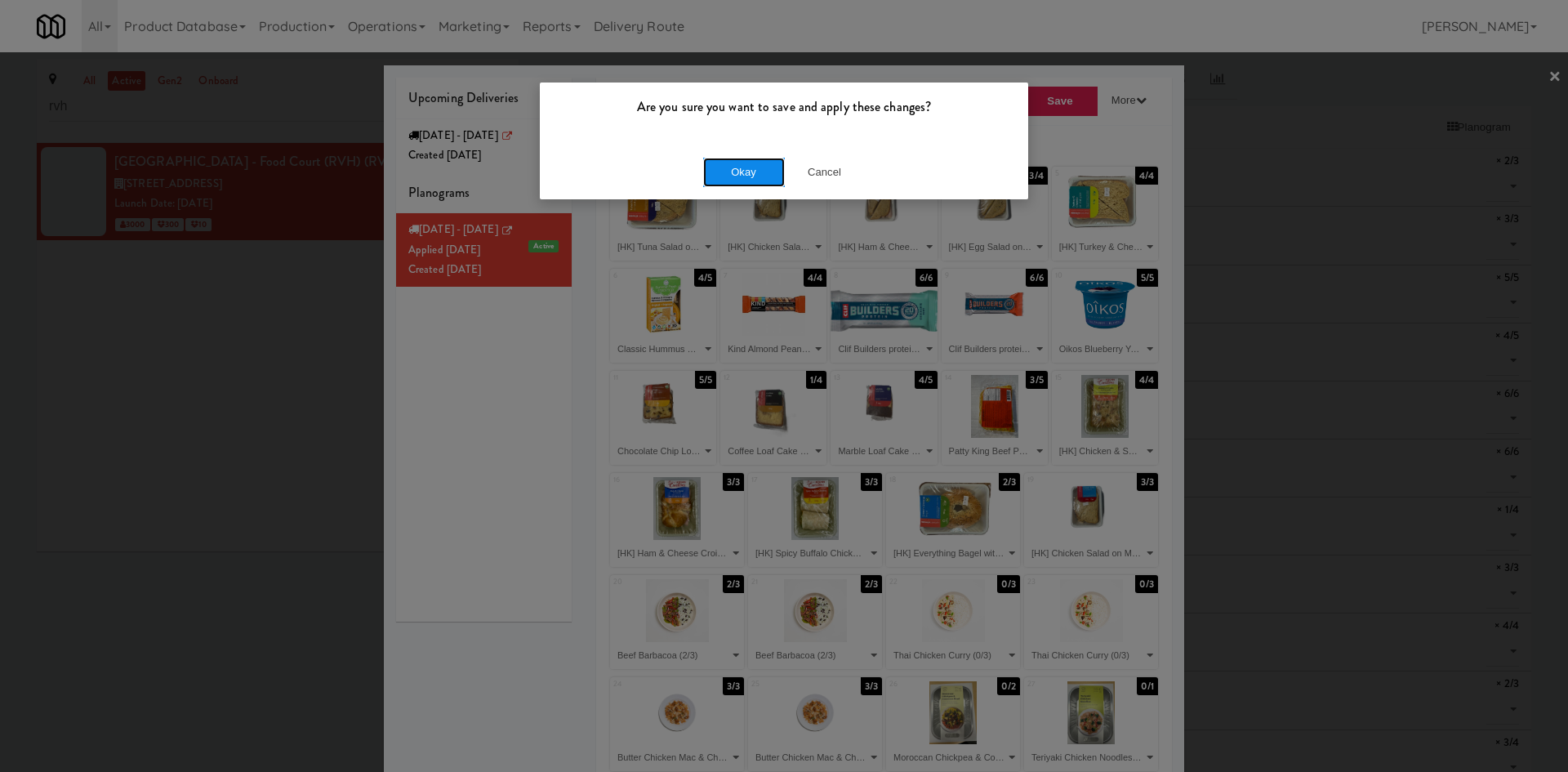
click at [757, 175] on button "Okay" at bounding box center [744, 172] width 82 height 29
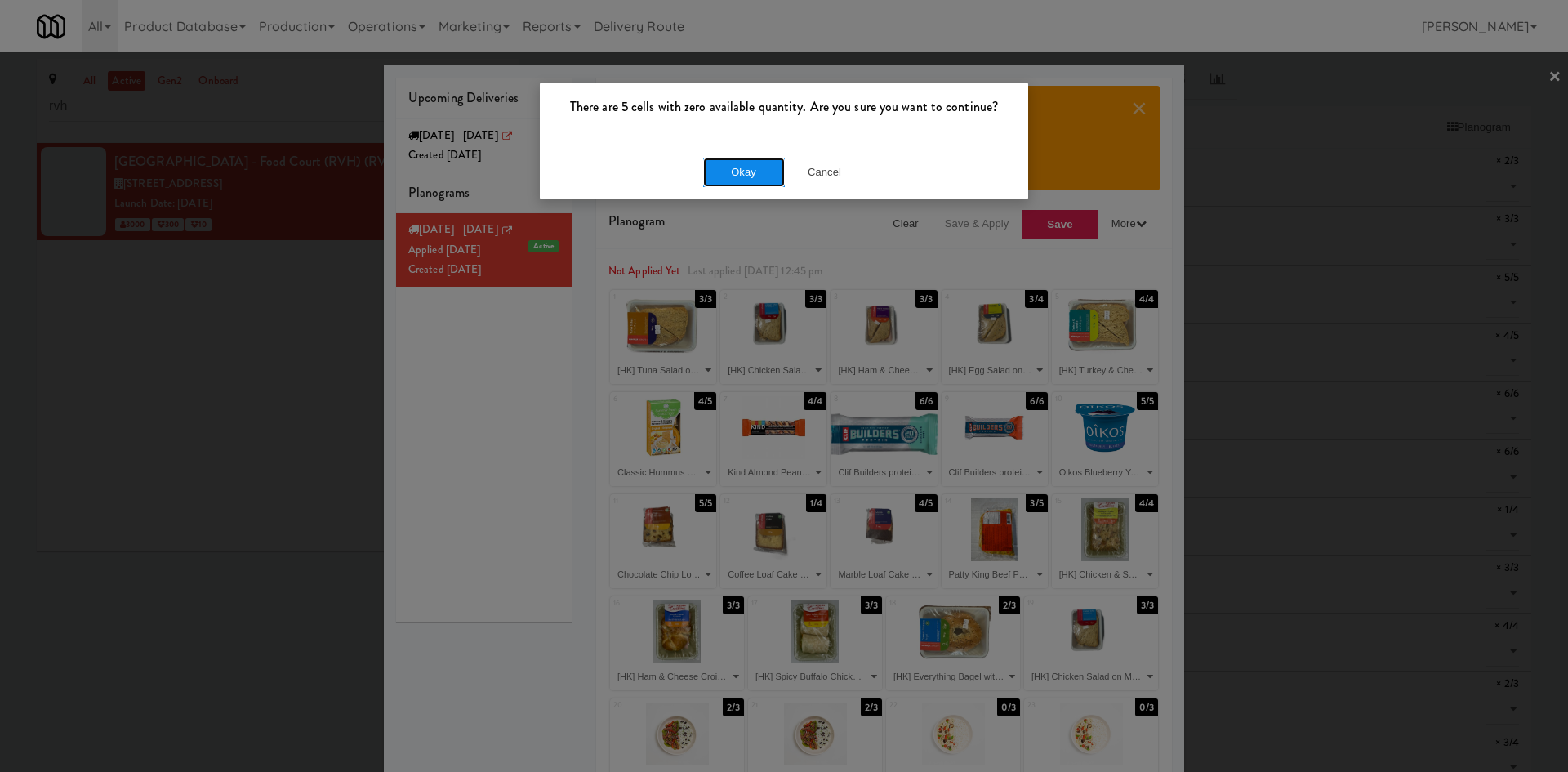
click at [738, 182] on button "Okay" at bounding box center [744, 172] width 82 height 29
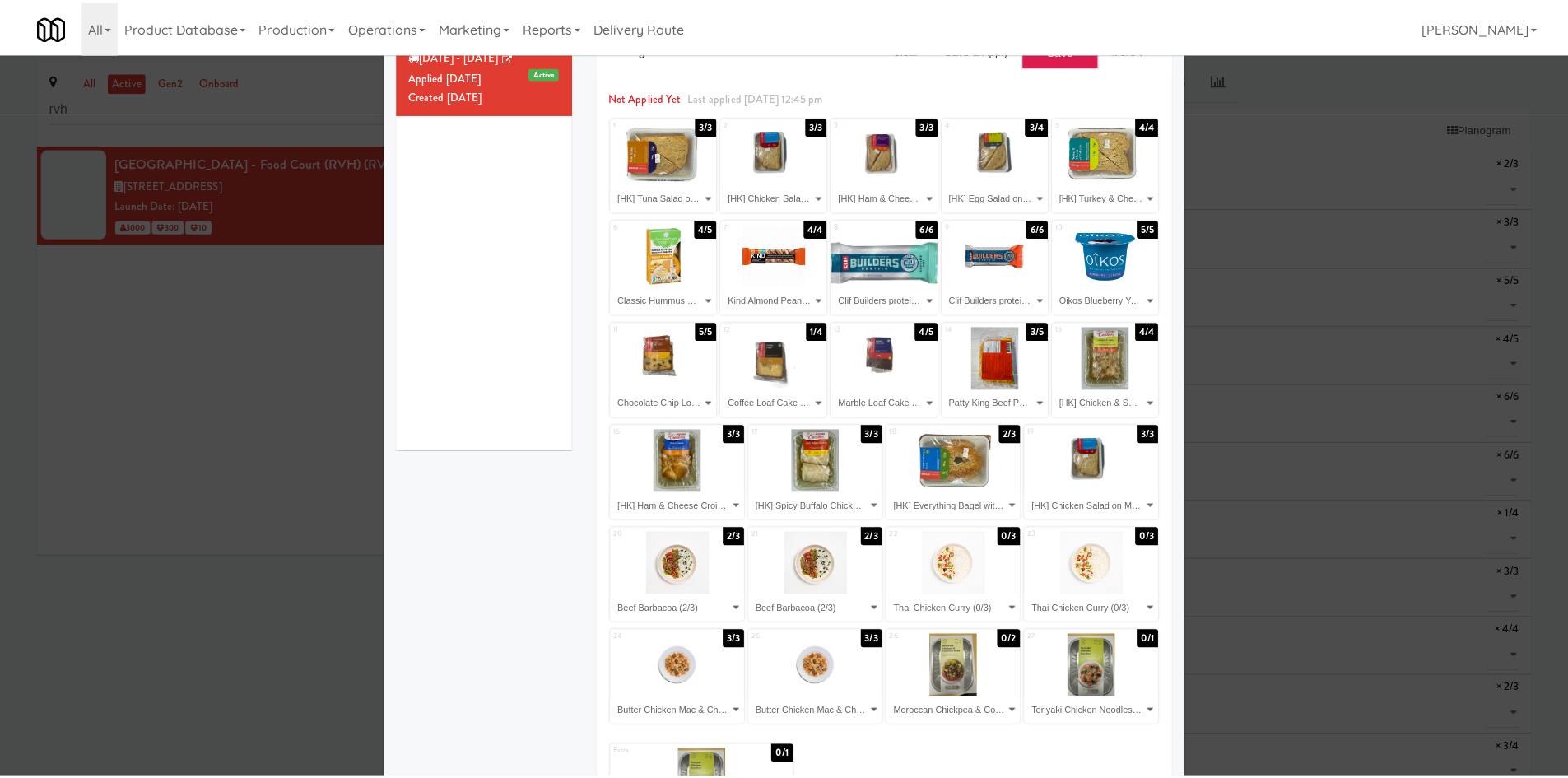
scroll to position [265, 0]
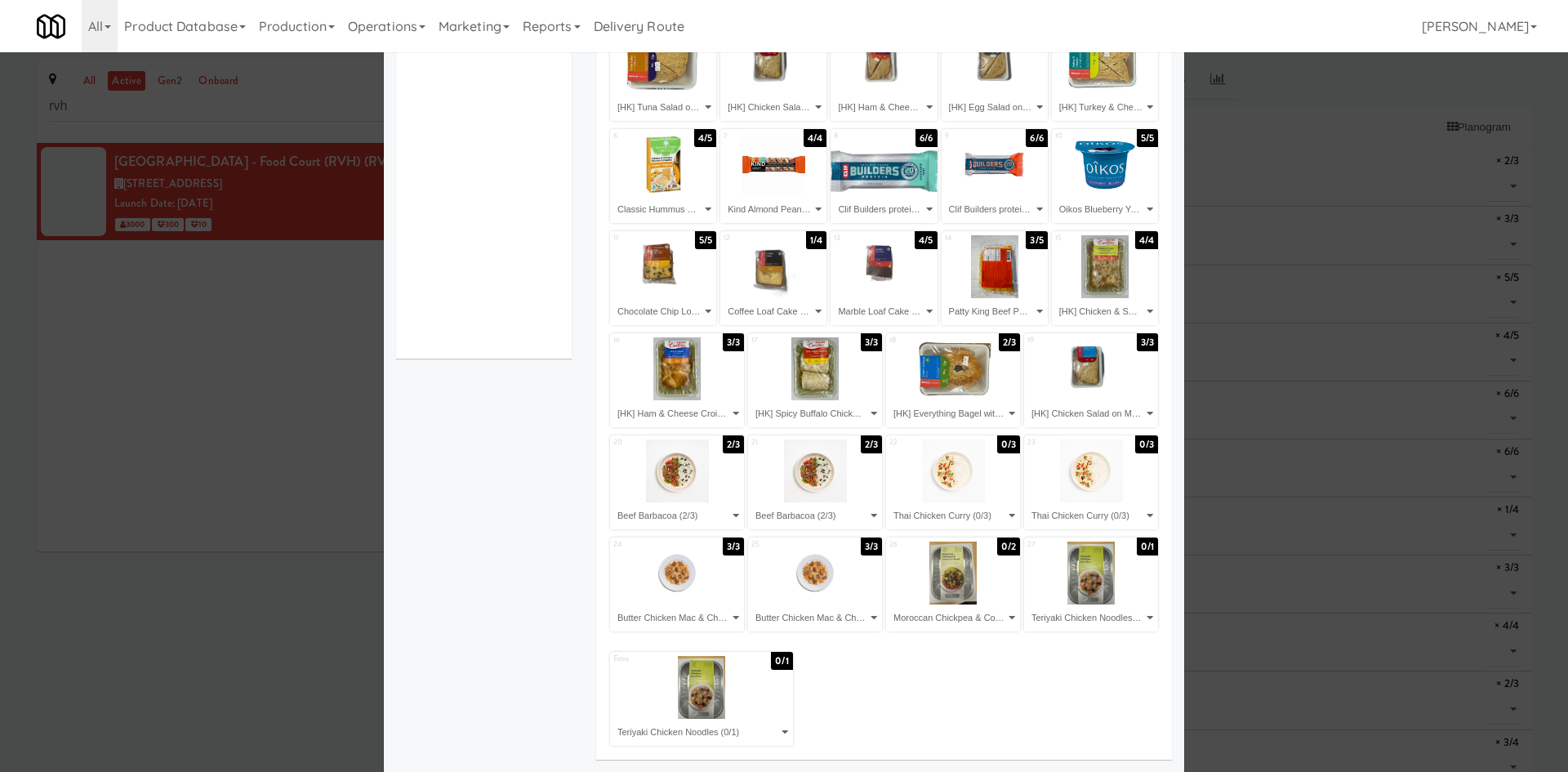
click at [327, 632] on div at bounding box center [784, 386] width 1568 height 772
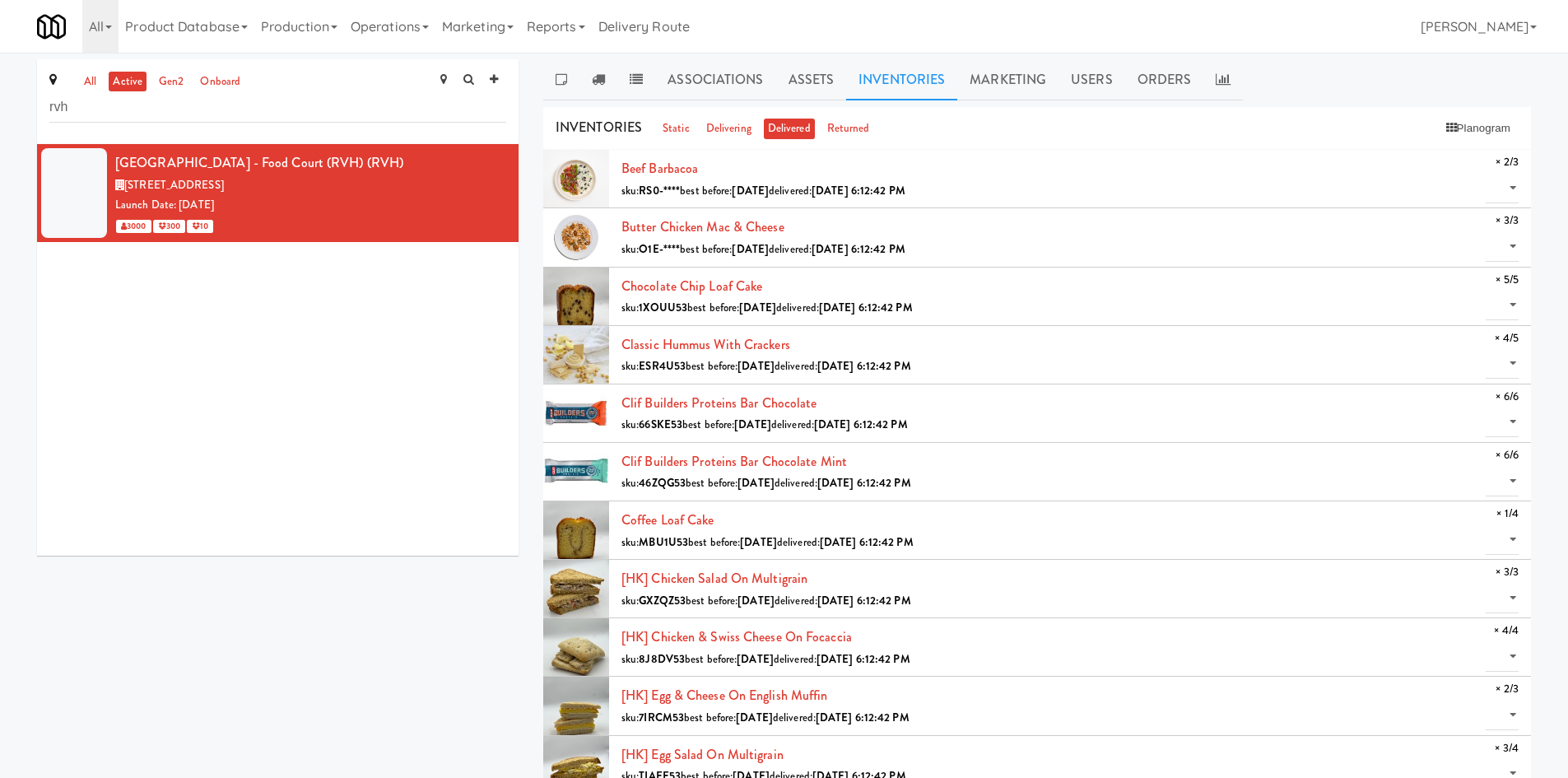
drag, startPoint x: 825, startPoint y: 17, endPoint x: 830, endPoint y: 9, distance: 9.4
click at [825, 15] on div "All 901 Smrt Mrkt https://fridge.kitchenmate.com/?operator_id=142 9518002 Canad…" at bounding box center [783, 26] width 1494 height 52
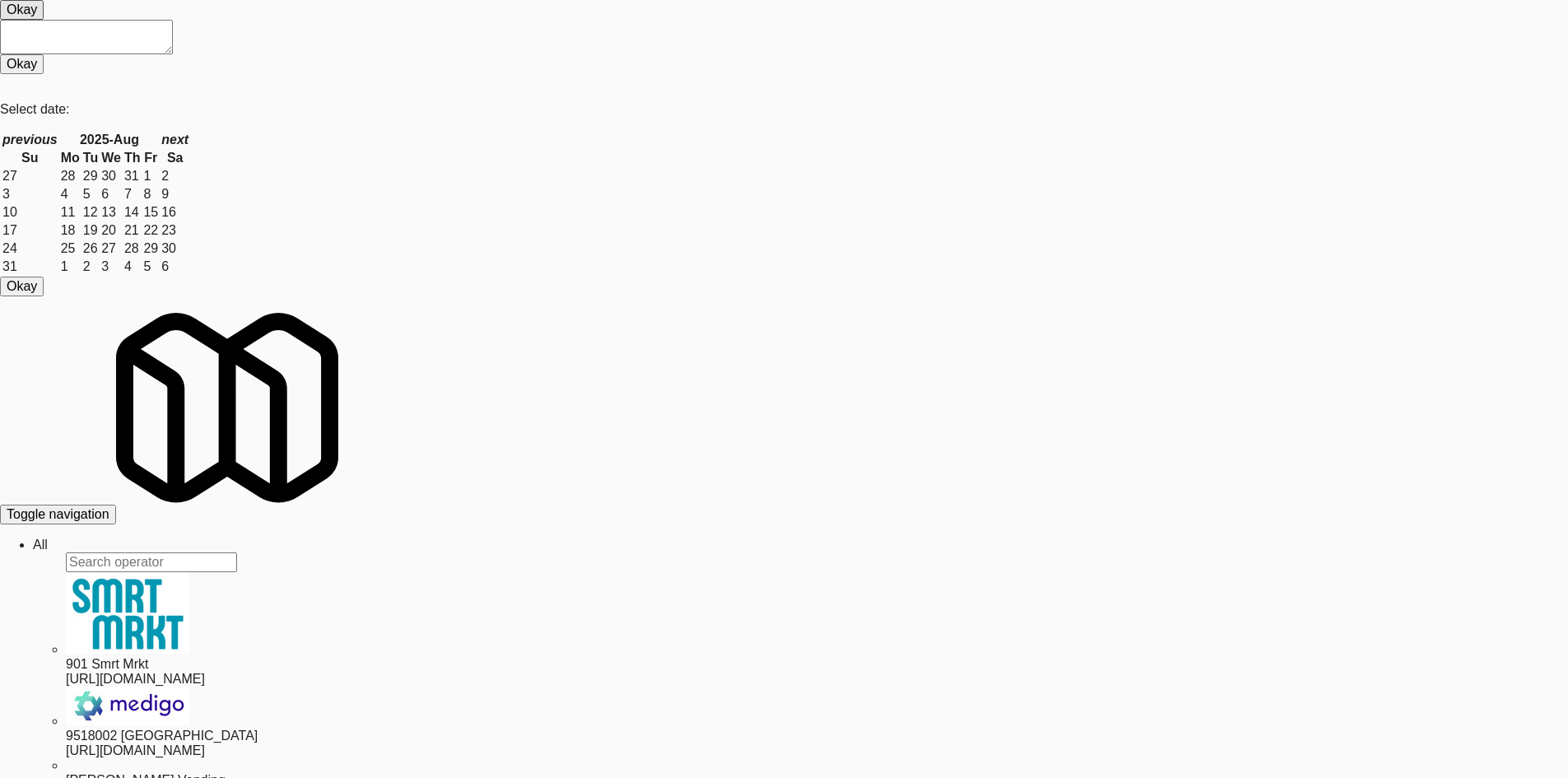
scroll to position [50847, 0]
